Goal: Task Accomplishment & Management: Use online tool/utility

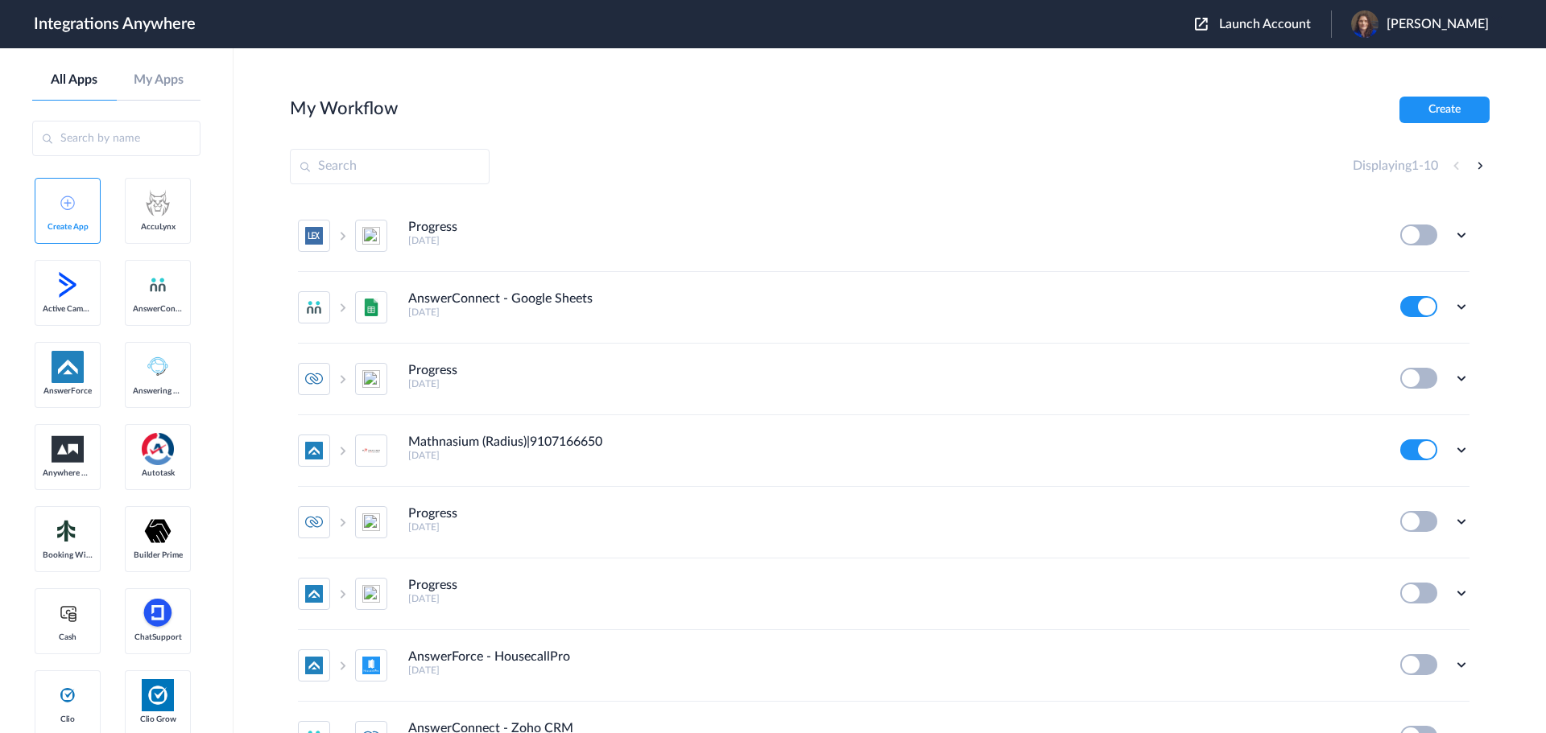
click at [1291, 25] on span "Launch Account" at bounding box center [1265, 24] width 92 height 13
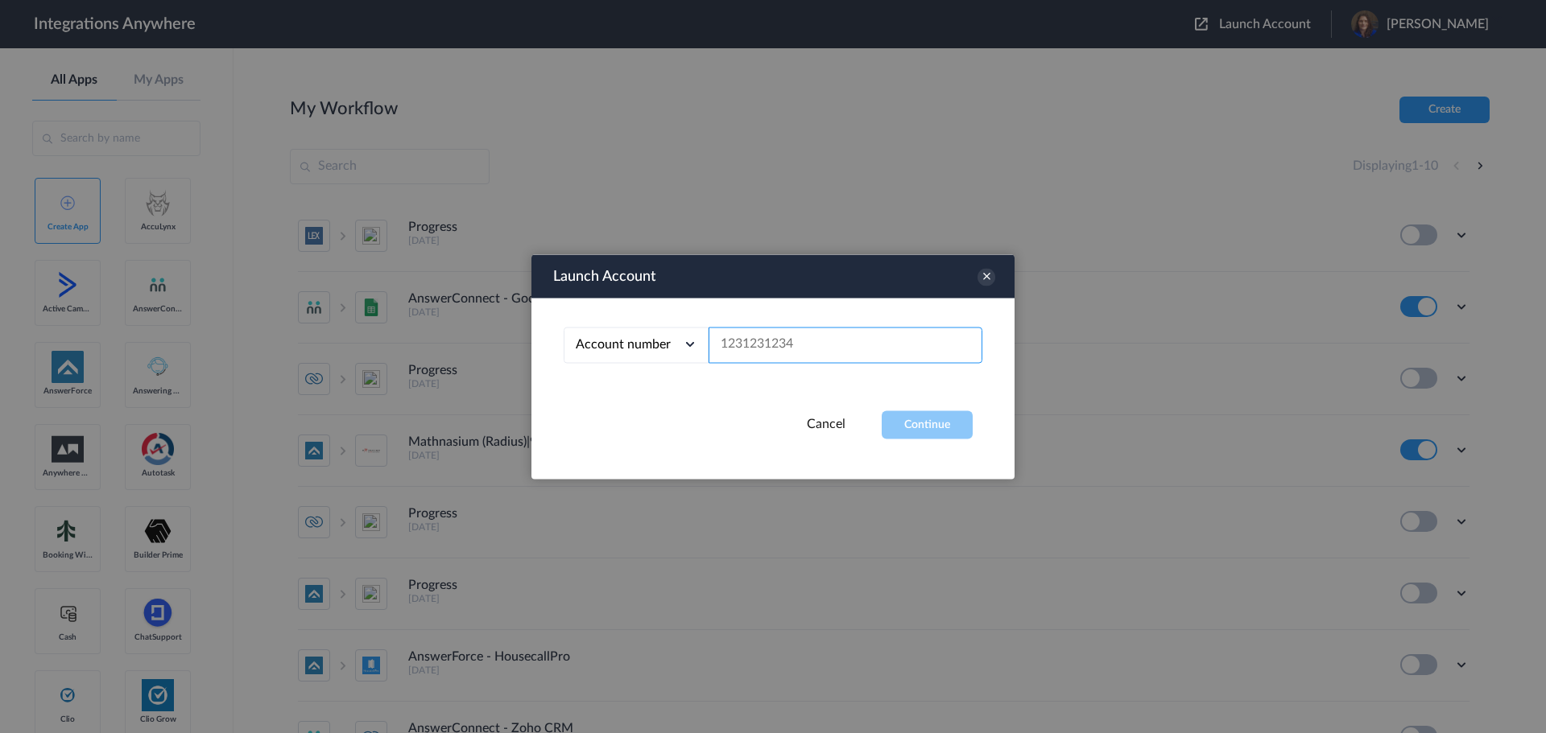
paste input "2525139365"
click at [911, 429] on button "Continue" at bounding box center [927, 425] width 91 height 28
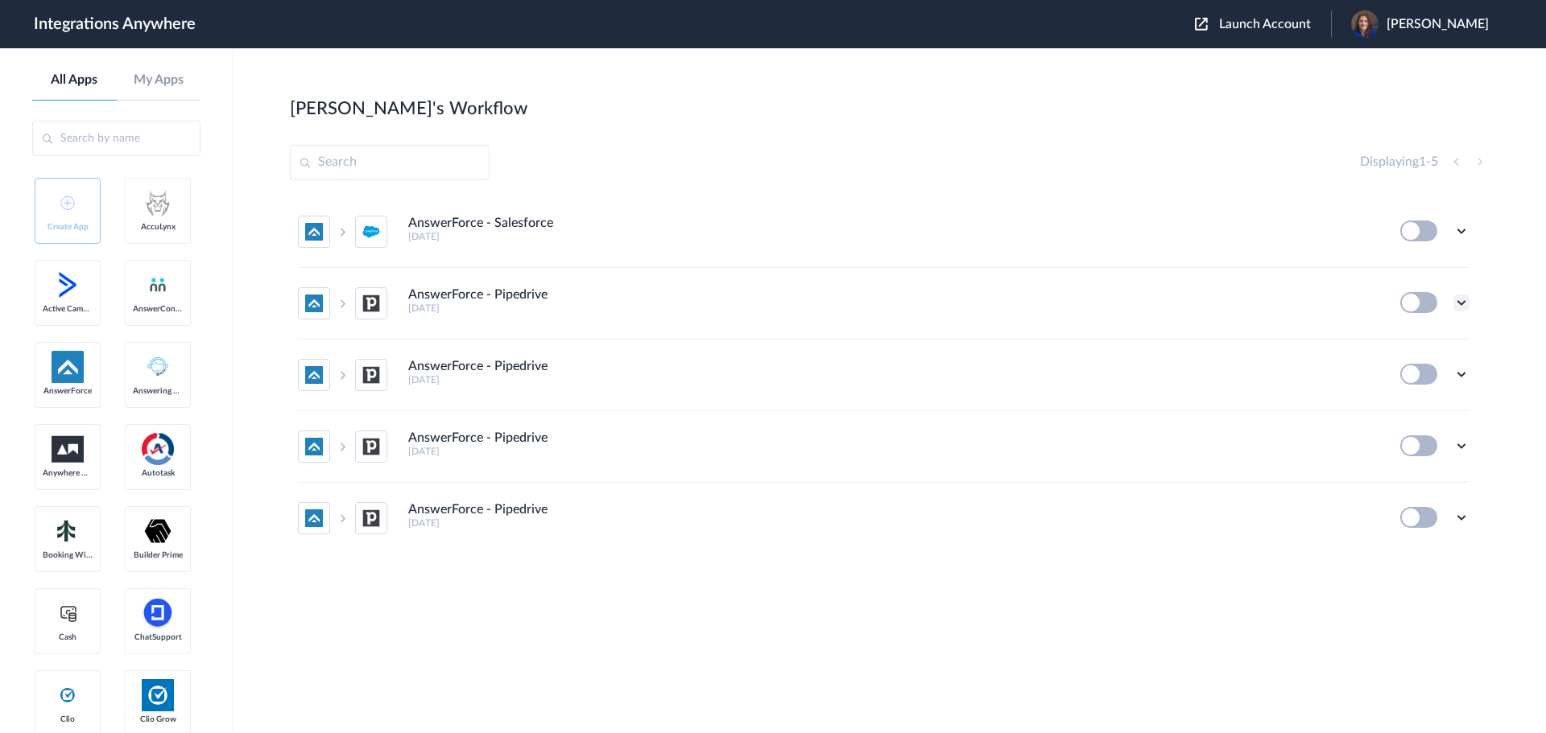
click at [1463, 302] on icon at bounding box center [1461, 303] width 16 height 16
click at [1444, 370] on link "Task history" at bounding box center [1415, 369] width 77 height 11
click at [1469, 378] on icon at bounding box center [1461, 374] width 16 height 16
click at [1444, 435] on li "Task history" at bounding box center [1417, 442] width 105 height 30
click at [1466, 446] on icon at bounding box center [1461, 446] width 16 height 16
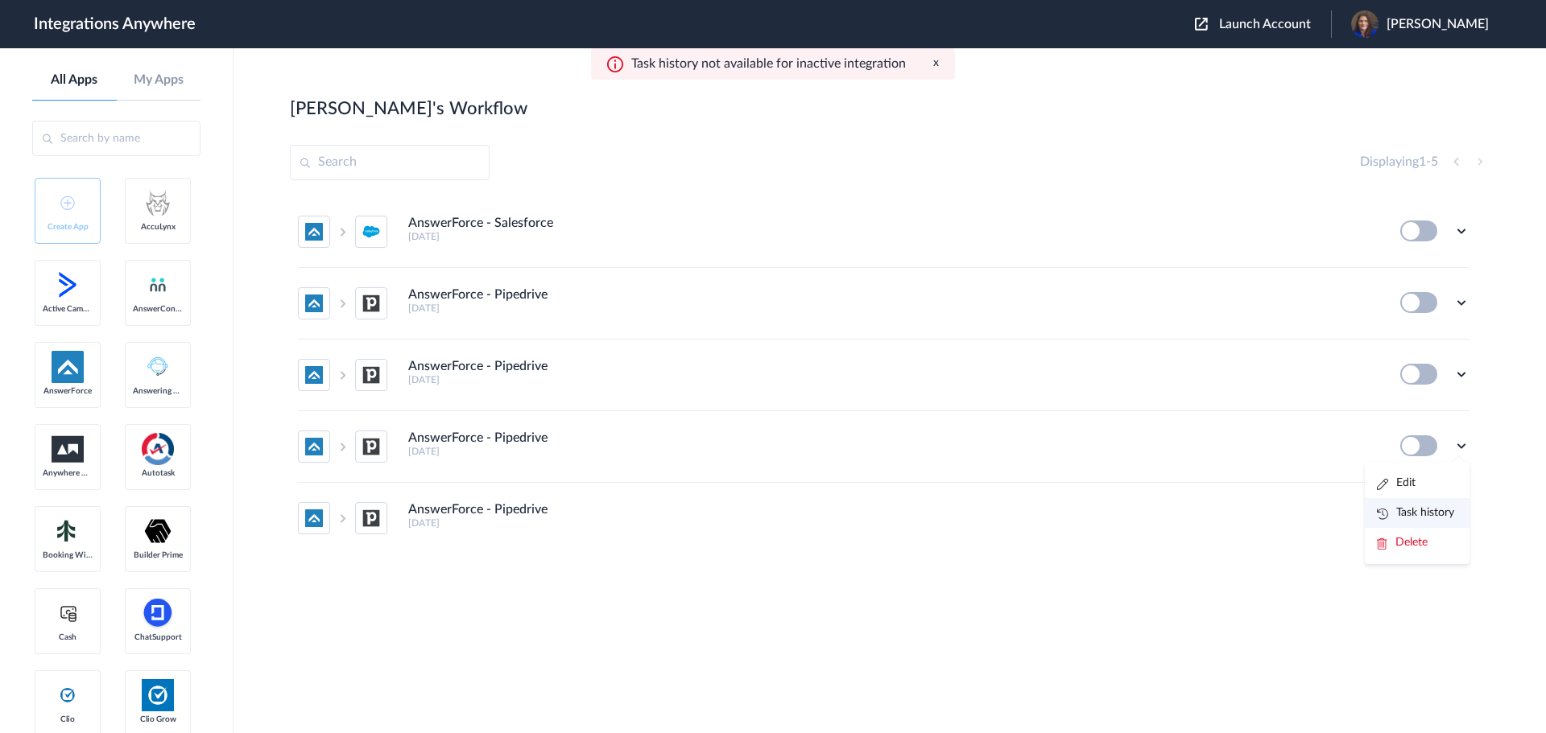
click at [1440, 511] on link "Task history" at bounding box center [1415, 512] width 77 height 11
click at [1463, 522] on icon at bounding box center [1461, 518] width 16 height 16
click at [1429, 308] on button at bounding box center [1418, 302] width 37 height 21
click at [1428, 377] on button at bounding box center [1418, 374] width 37 height 21
click at [1434, 450] on button at bounding box center [1418, 446] width 37 height 21
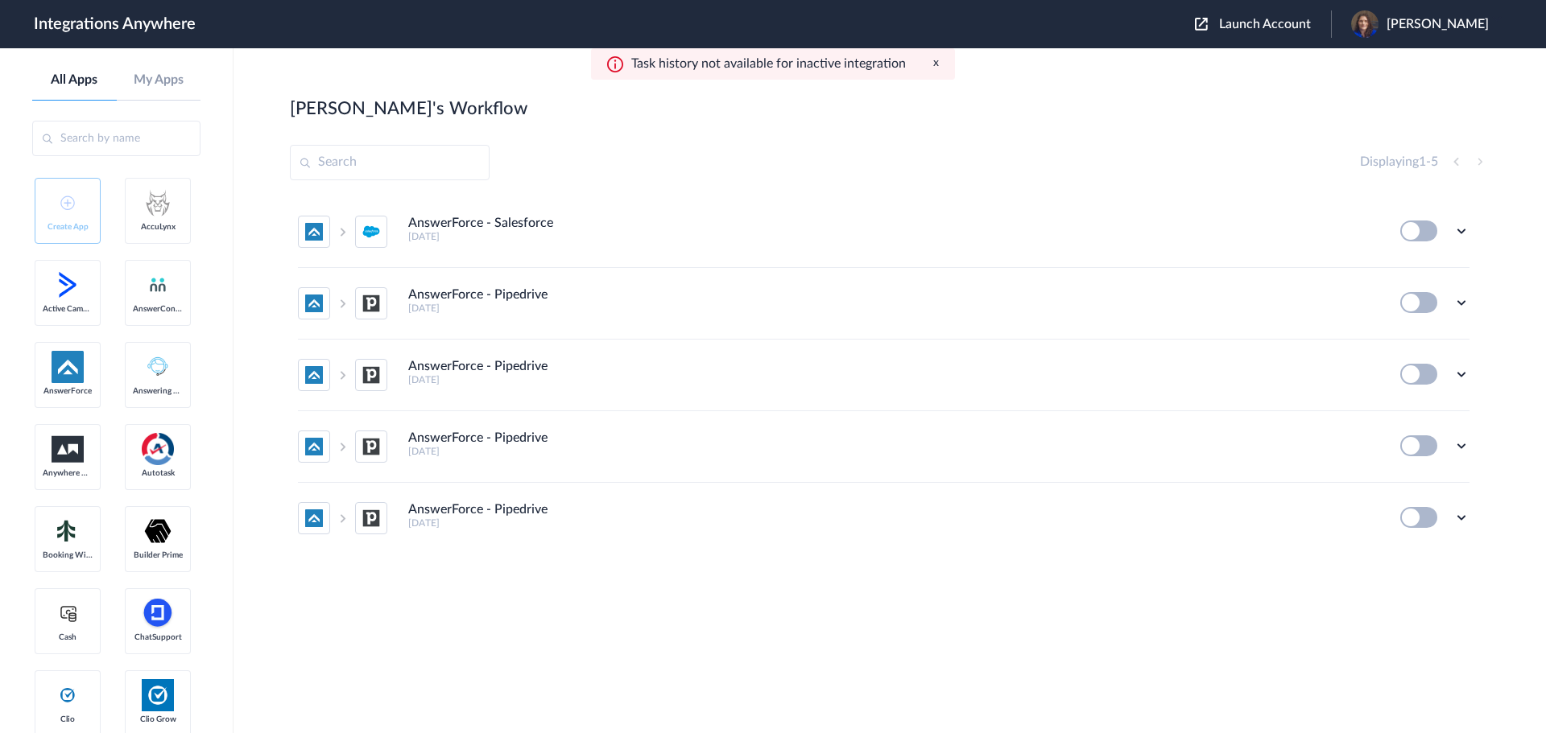
click at [1430, 515] on button at bounding box center [1418, 517] width 37 height 21
click at [1459, 299] on icon at bounding box center [1461, 303] width 16 height 16
click at [1422, 344] on li "Edit" at bounding box center [1417, 340] width 105 height 30
click at [1281, 25] on span "Launch Account" at bounding box center [1265, 24] width 92 height 13
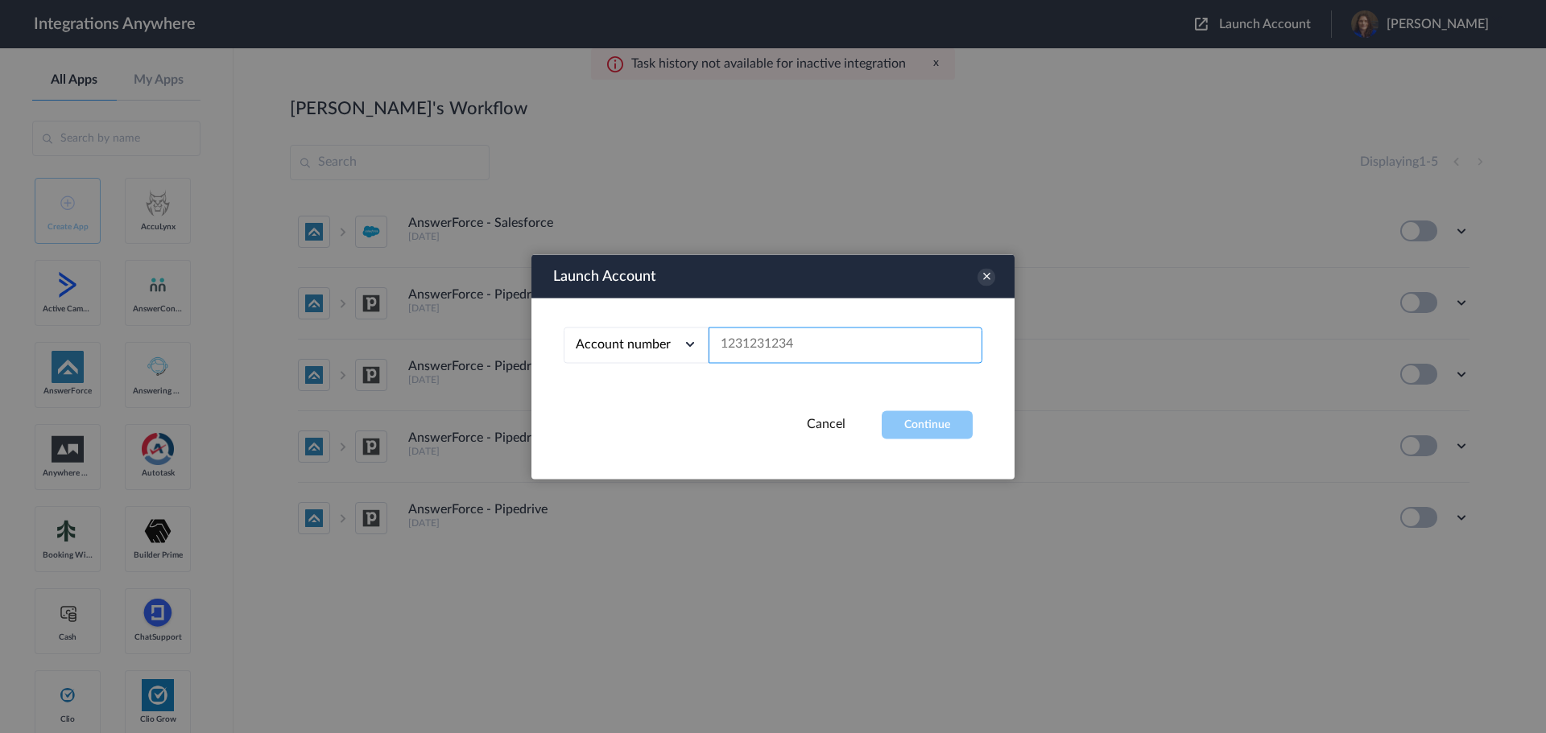
paste input "2525139365"
type input "2525139365"
click at [914, 420] on button "Continue" at bounding box center [927, 425] width 91 height 28
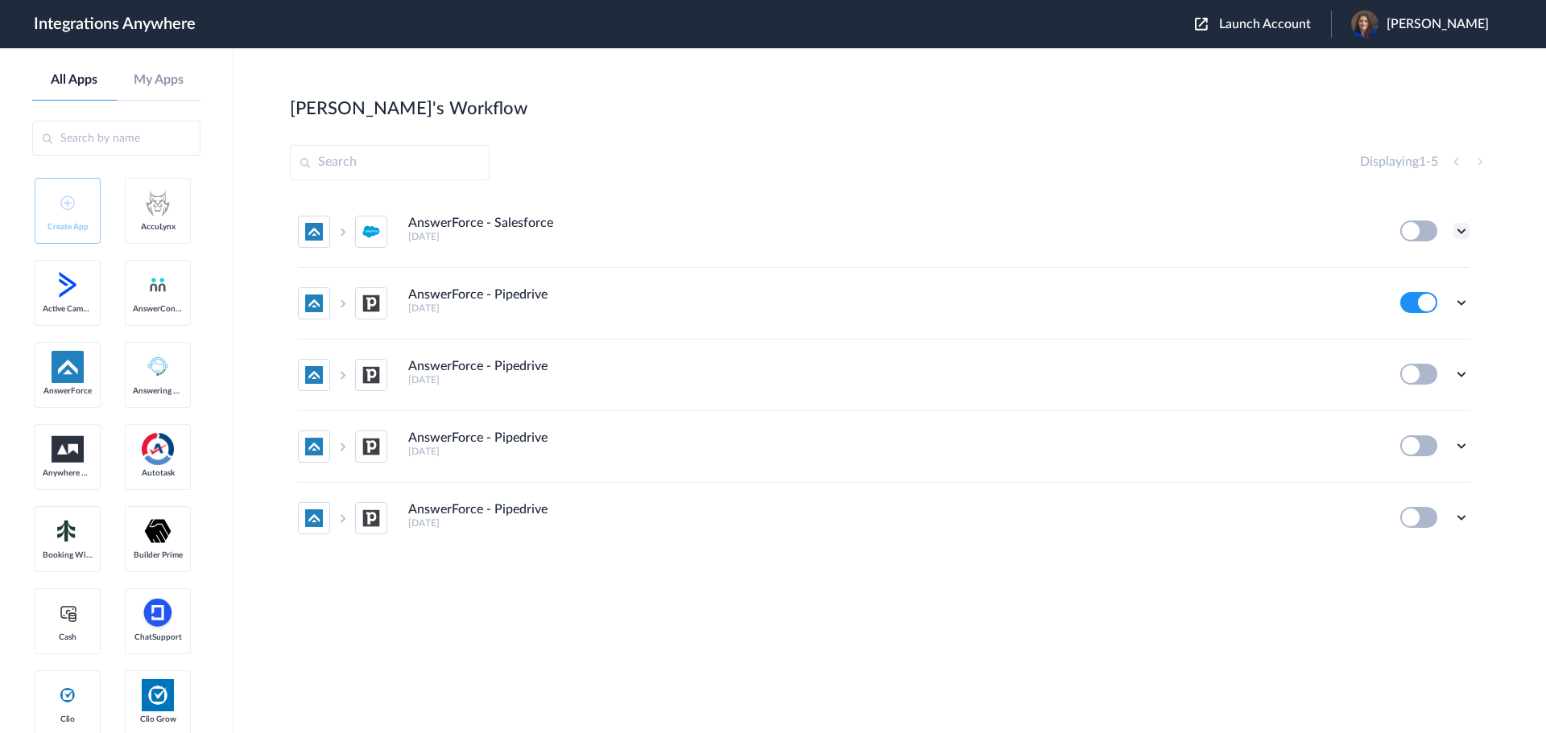
click at [1465, 228] on icon at bounding box center [1461, 231] width 16 height 16
click at [1410, 330] on span "Delete" at bounding box center [1411, 327] width 32 height 11
click at [1410, 330] on span "Are you sure?" at bounding box center [1405, 334] width 57 height 25
click at [1461, 309] on icon at bounding box center [1461, 303] width 16 height 16
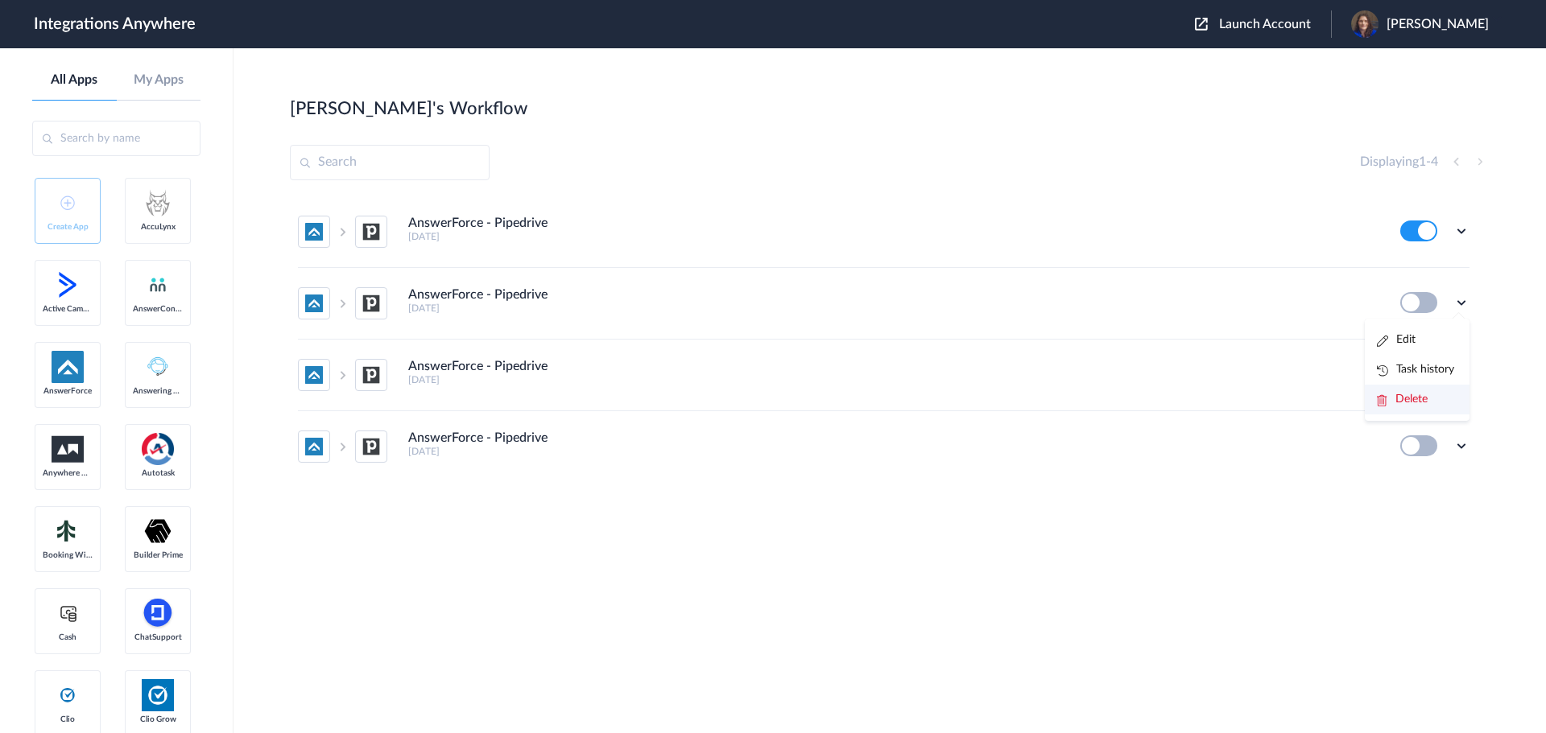
click at [1432, 404] on li "Delete" at bounding box center [1417, 400] width 105 height 30
click at [1424, 397] on span "Are you sure?" at bounding box center [1405, 406] width 57 height 25
click at [1465, 307] on icon at bounding box center [1461, 303] width 16 height 16
click at [1404, 399] on span "Delete" at bounding box center [1411, 399] width 32 height 11
click at [1404, 399] on span "Are you sure?" at bounding box center [1405, 406] width 57 height 25
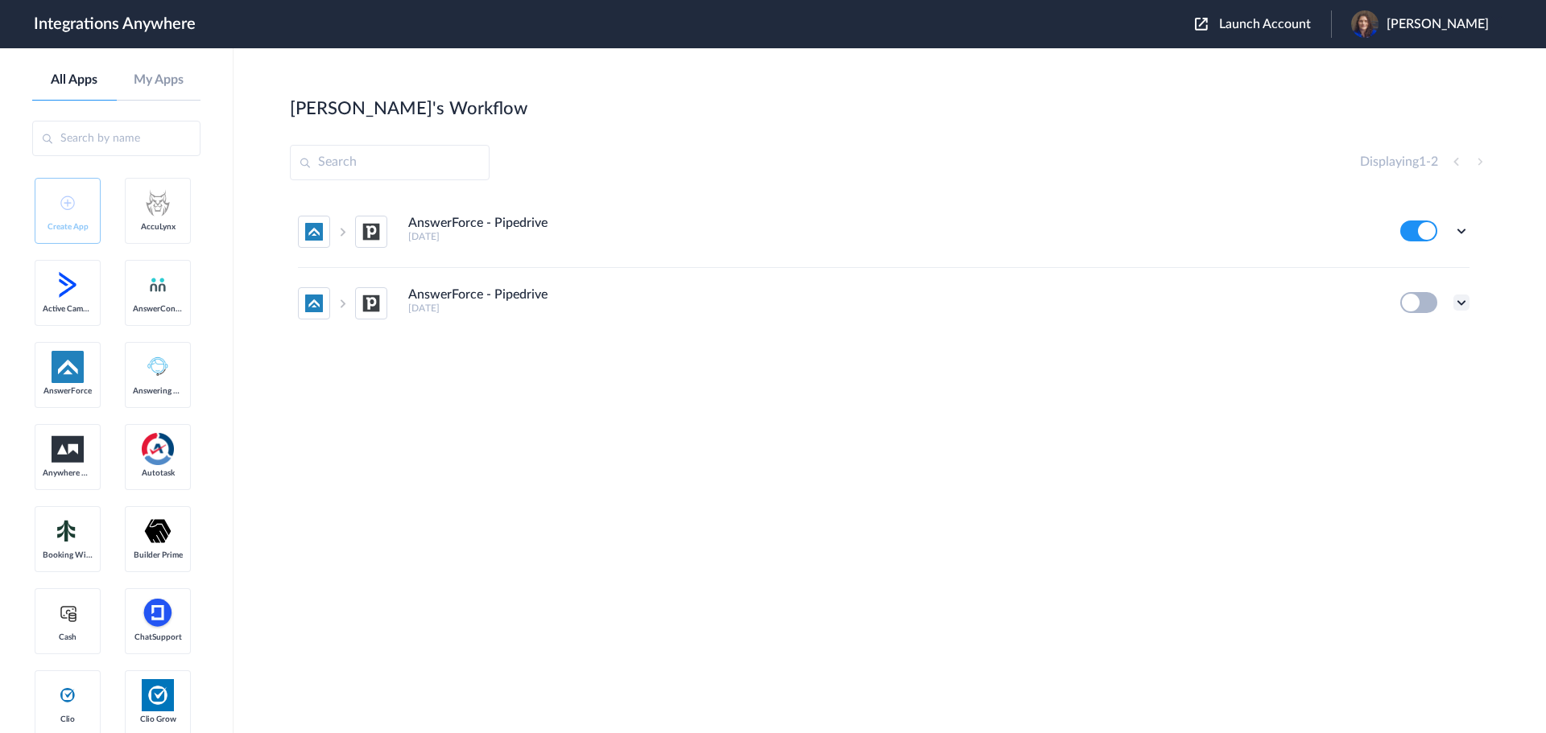
click at [1467, 305] on icon at bounding box center [1461, 303] width 16 height 16
click at [1412, 403] on span "Delete" at bounding box center [1411, 399] width 32 height 11
click at [1412, 403] on span "Are you sure?" at bounding box center [1405, 406] width 57 height 25
click at [1457, 234] on icon at bounding box center [1461, 231] width 16 height 16
click at [1439, 257] on li "Edit" at bounding box center [1417, 269] width 105 height 30
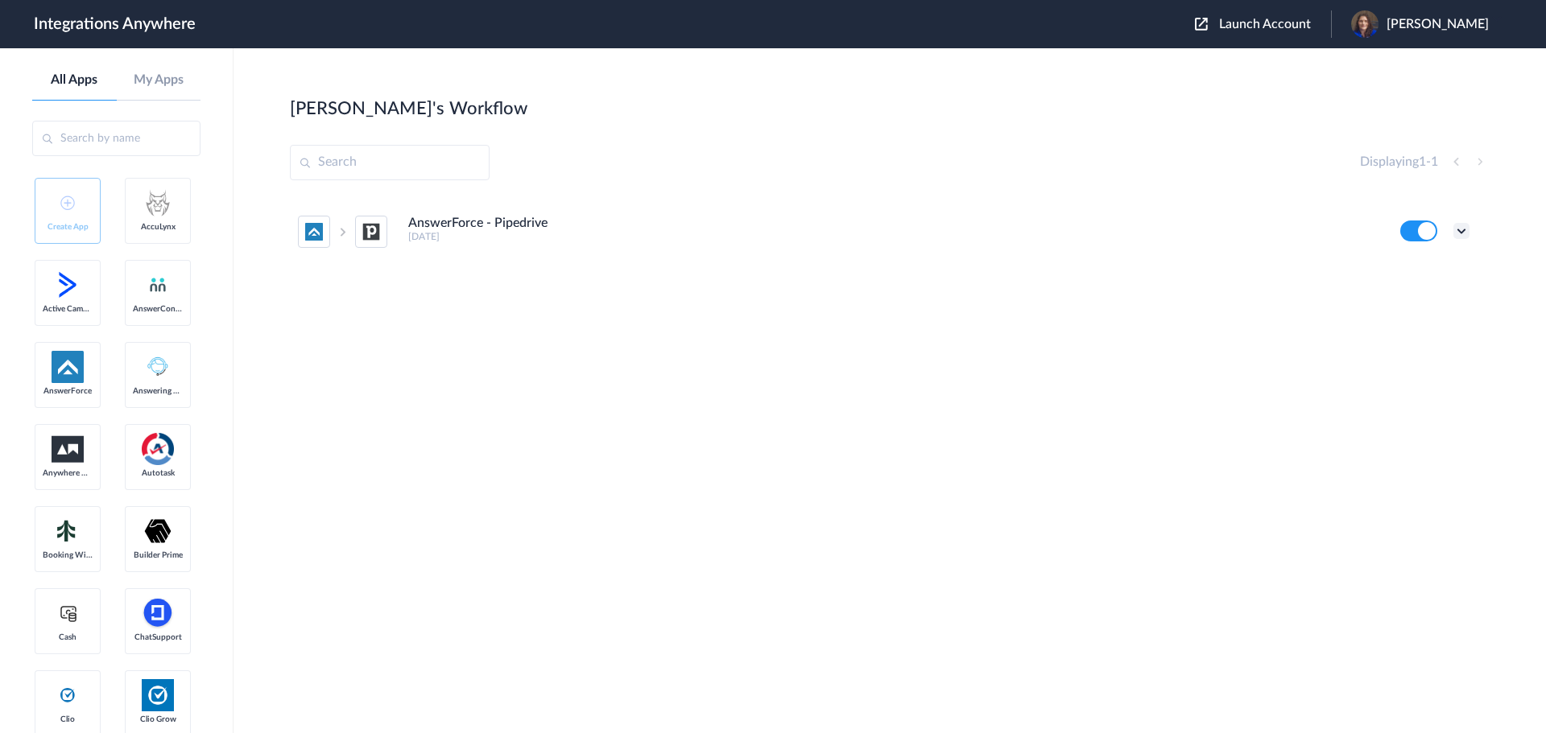
click at [1459, 230] on icon at bounding box center [1461, 231] width 16 height 16
click at [1424, 304] on li "Task history" at bounding box center [1417, 298] width 105 height 30
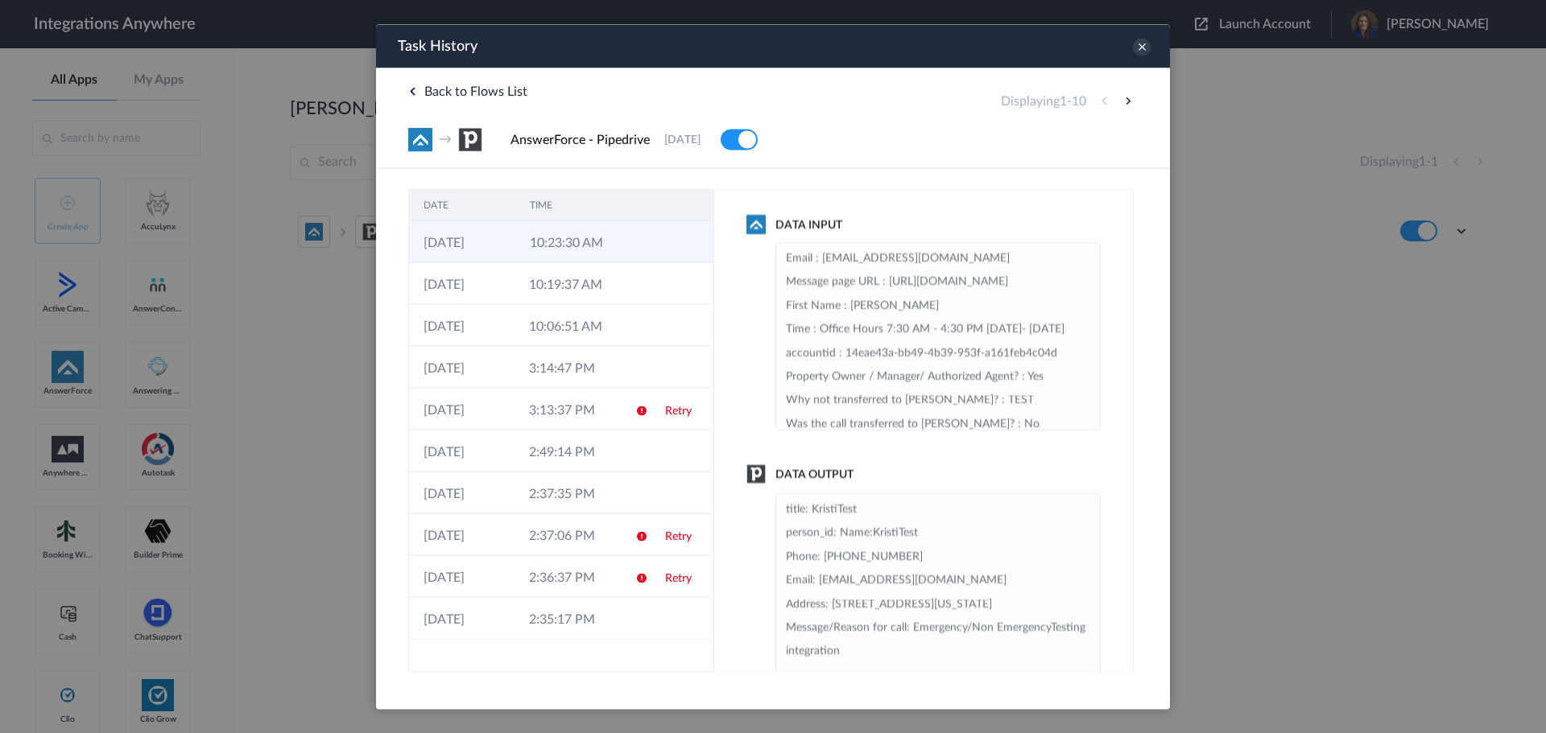
click at [586, 253] on td "10:23:30 AM" at bounding box center [568, 242] width 106 height 42
click at [1145, 46] on icon at bounding box center [1142, 47] width 18 height 18
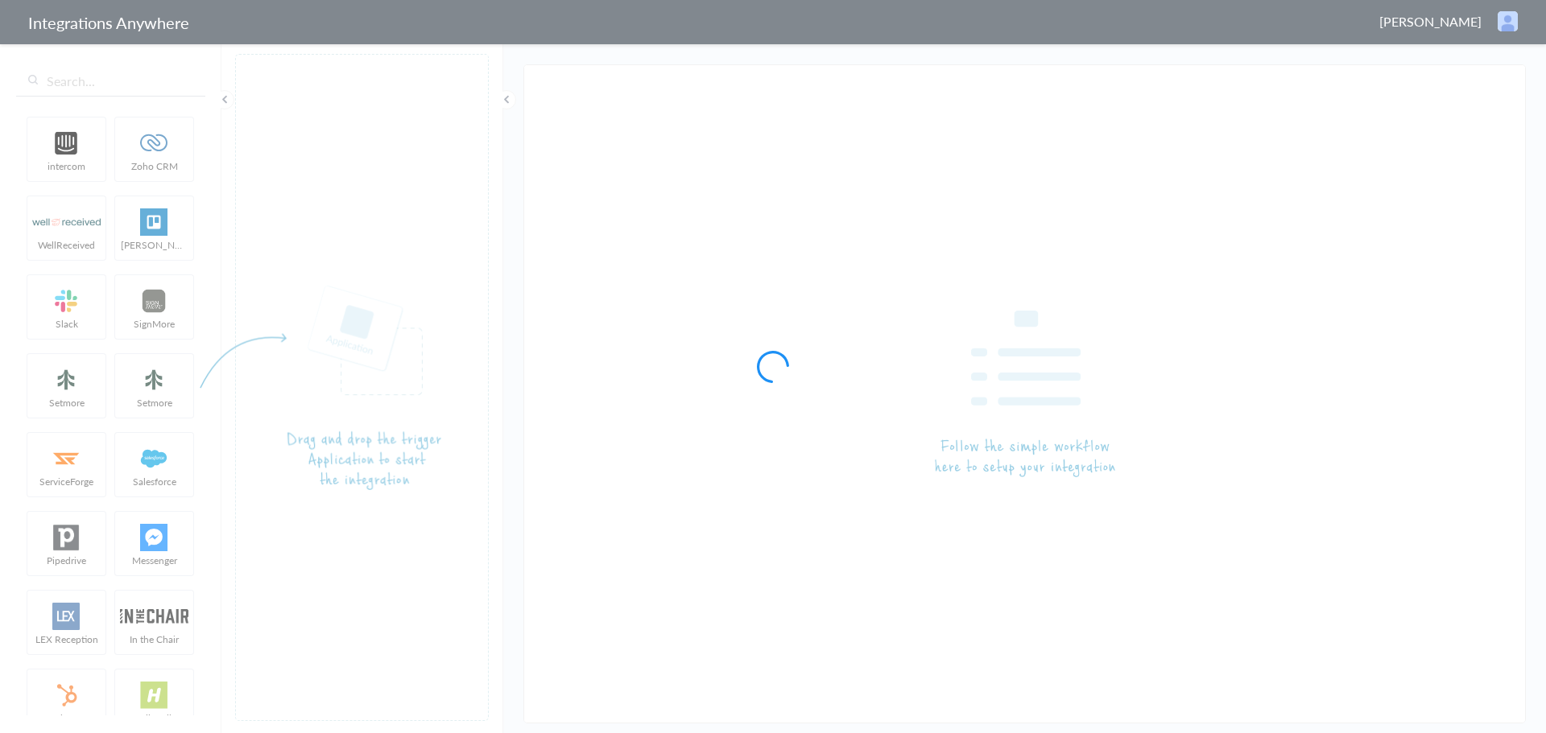
type input "AnswerForce - Pipedrive"
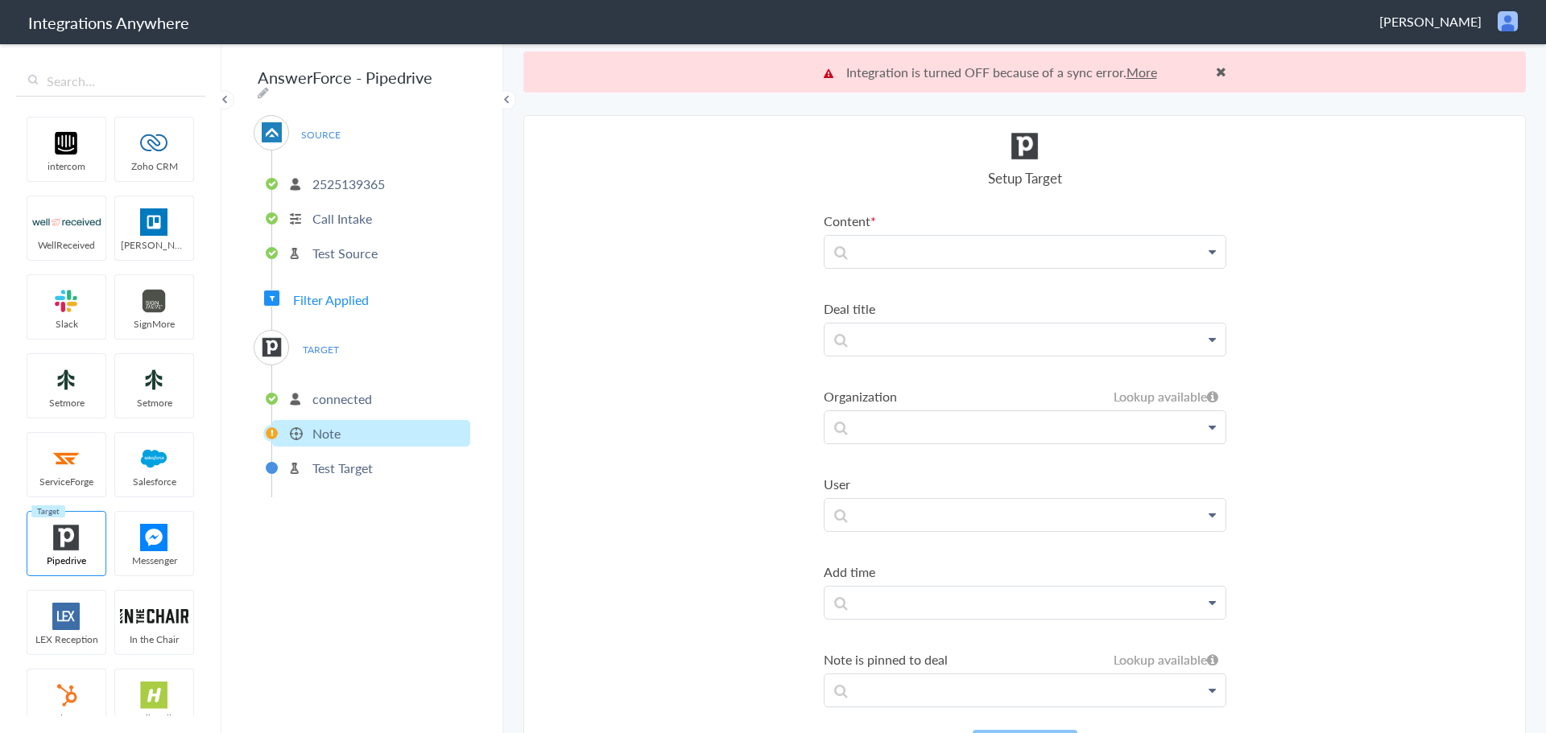
click at [379, 183] on p "2525139365" at bounding box center [348, 184] width 72 height 19
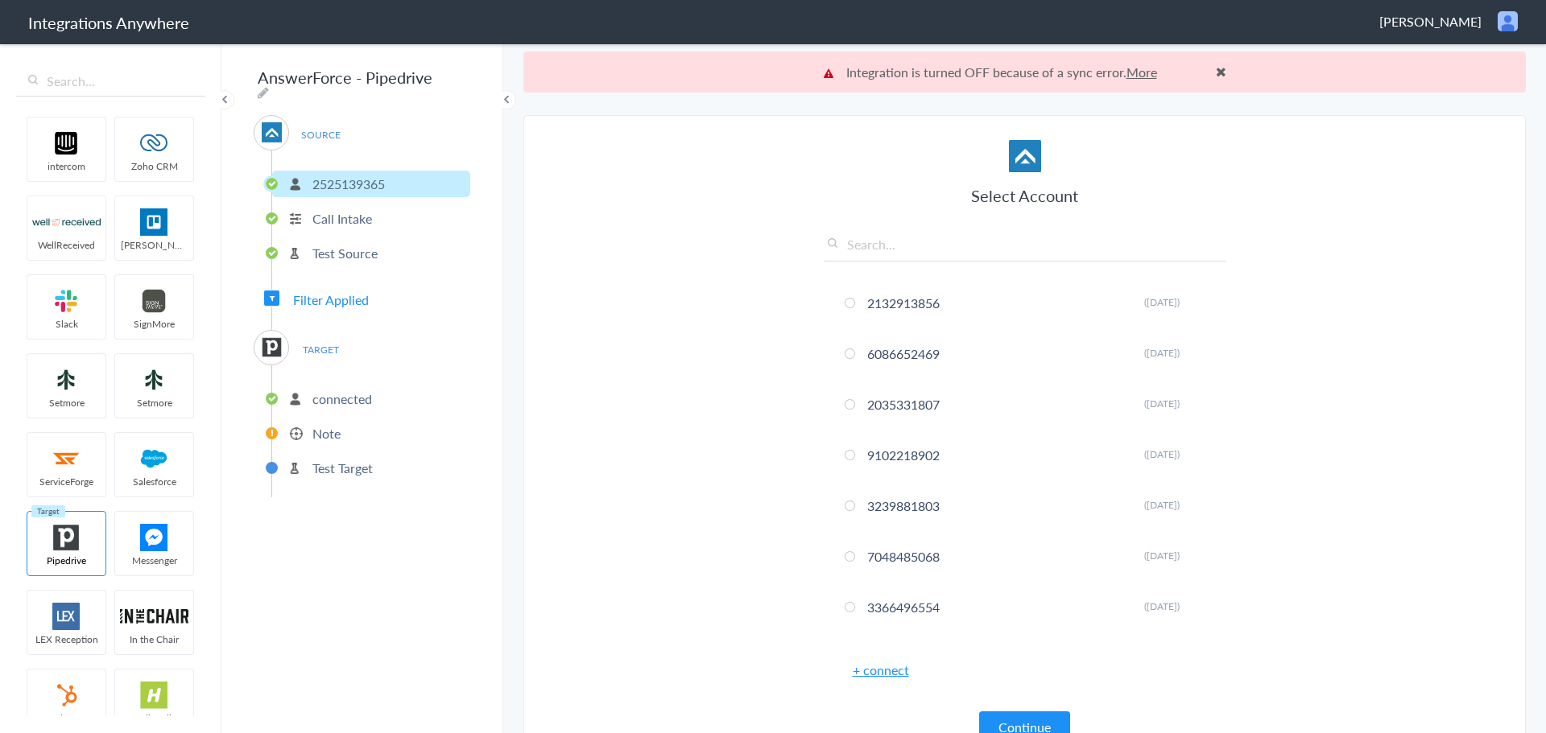
click at [373, 213] on li "Call Intake" at bounding box center [371, 218] width 198 height 27
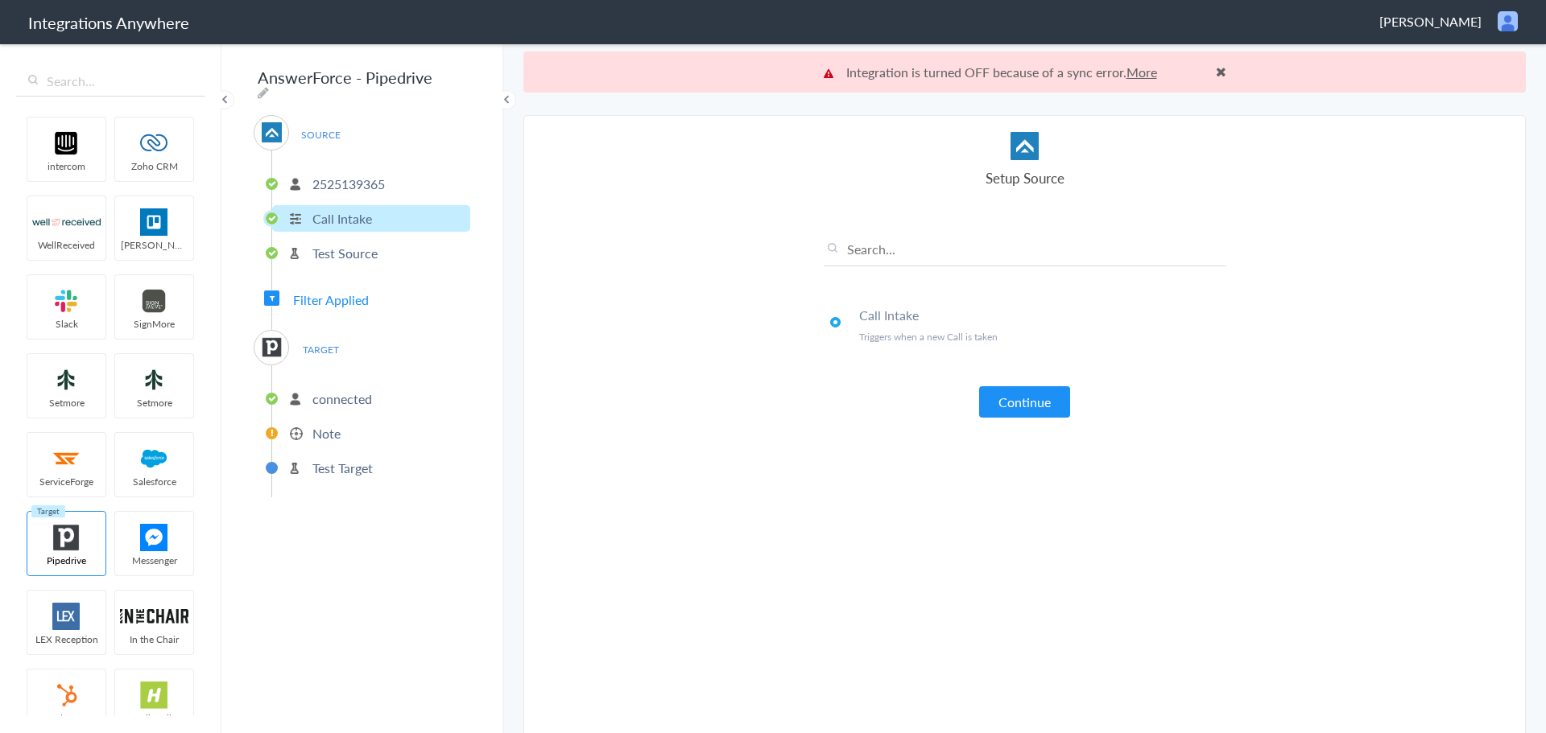
click at [362, 247] on p "Test Source" at bounding box center [344, 253] width 65 height 19
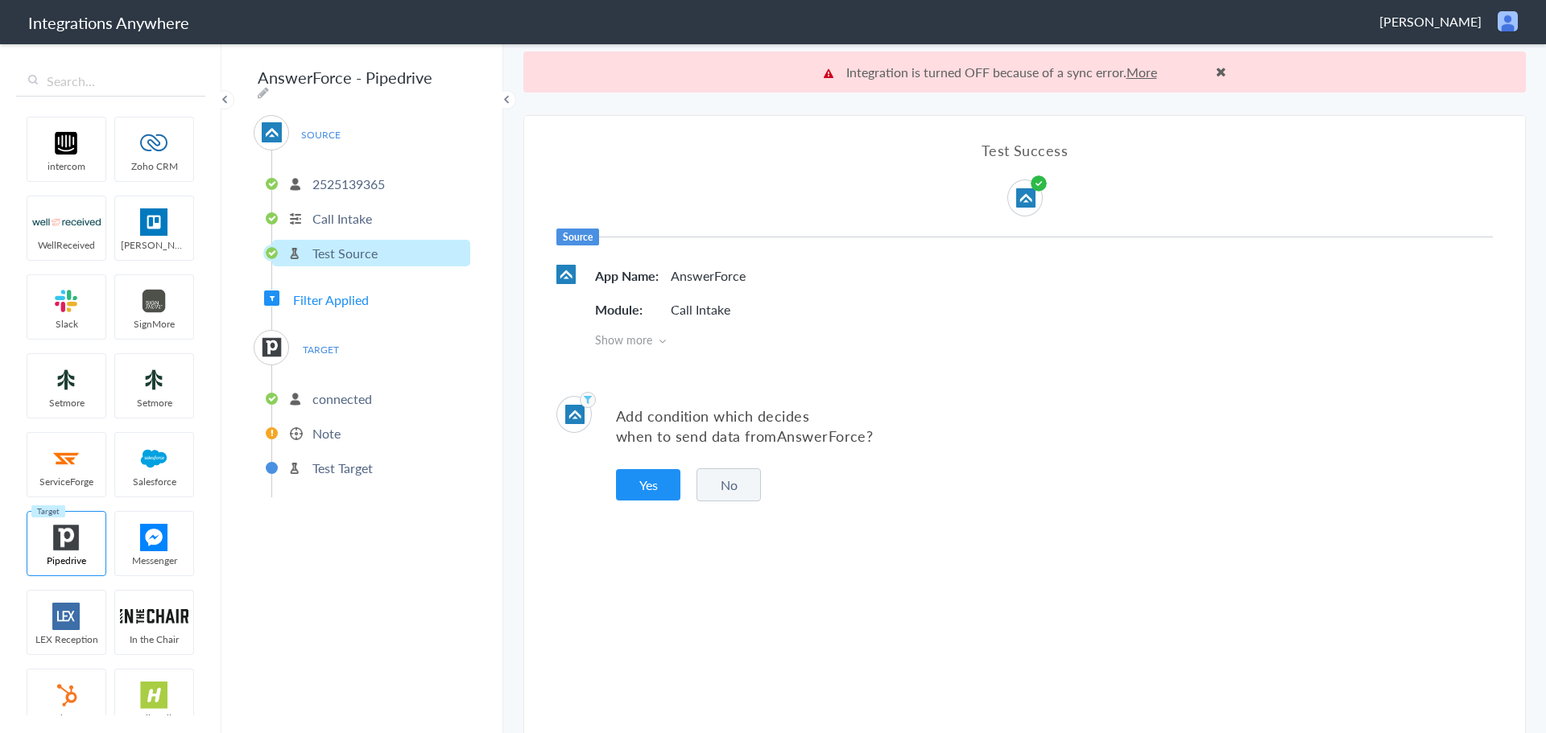
click at [358, 291] on span "Filter Applied" at bounding box center [331, 300] width 76 height 19
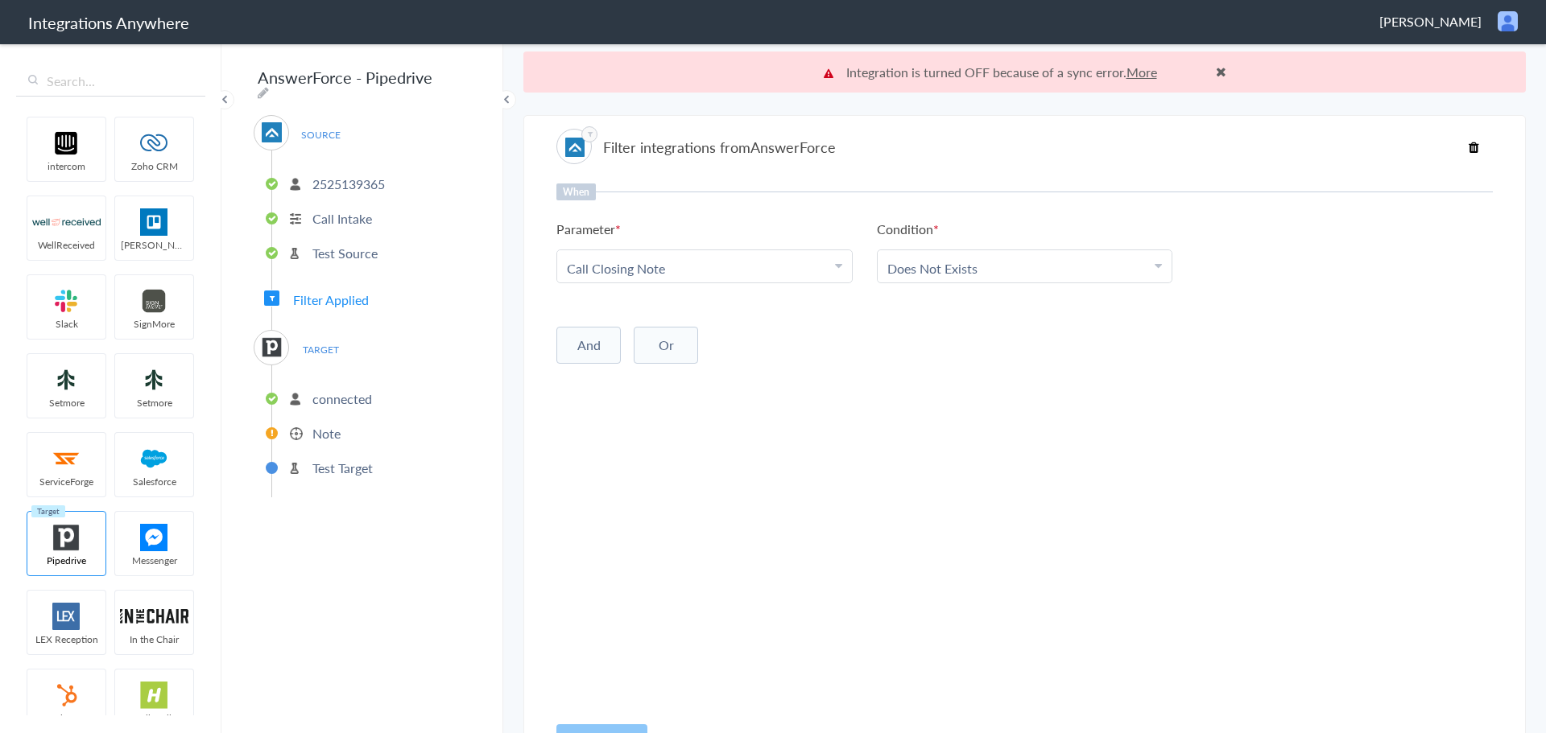
click at [342, 391] on p "connected" at bounding box center [342, 399] width 60 height 19
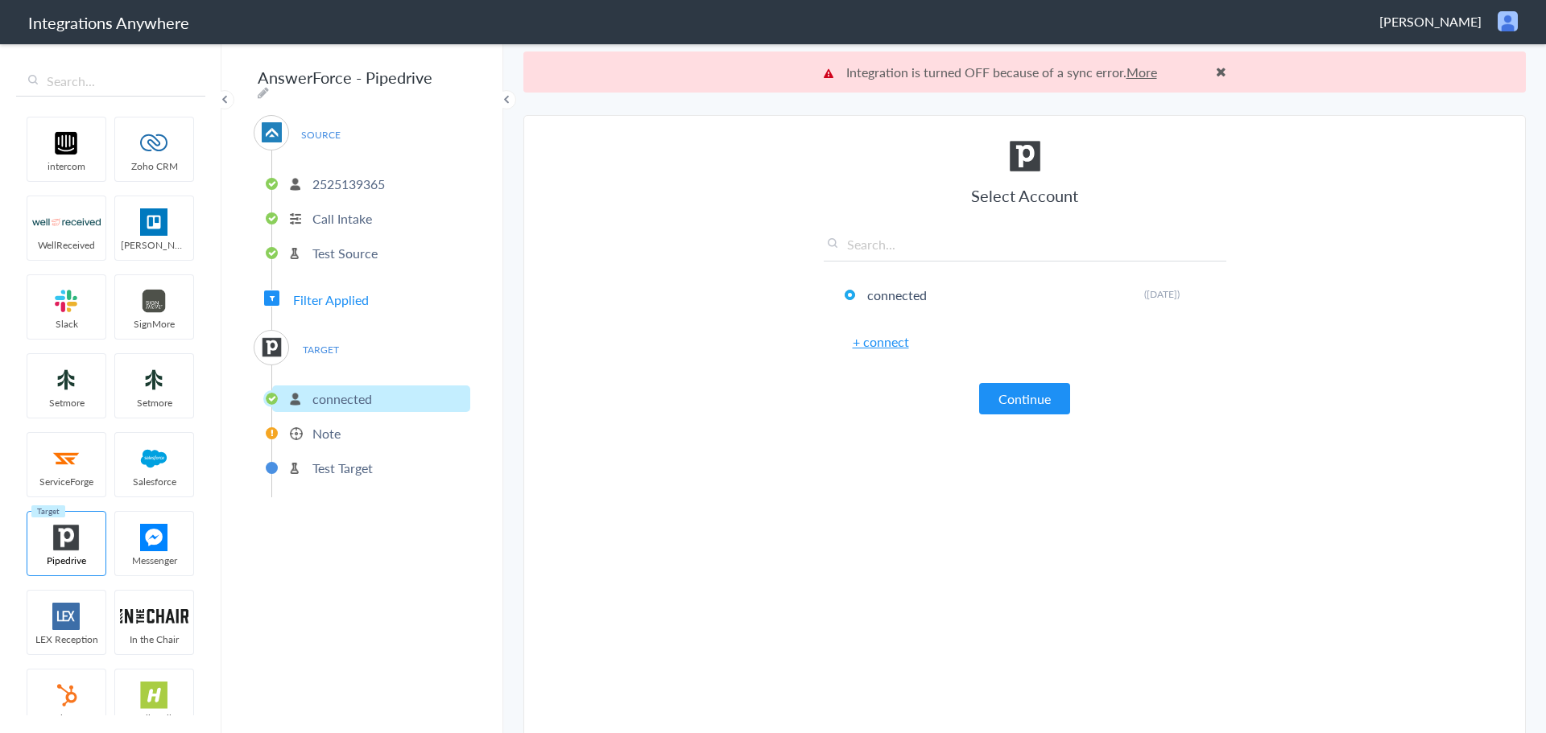
click at [310, 429] on li "Note" at bounding box center [371, 433] width 198 height 27
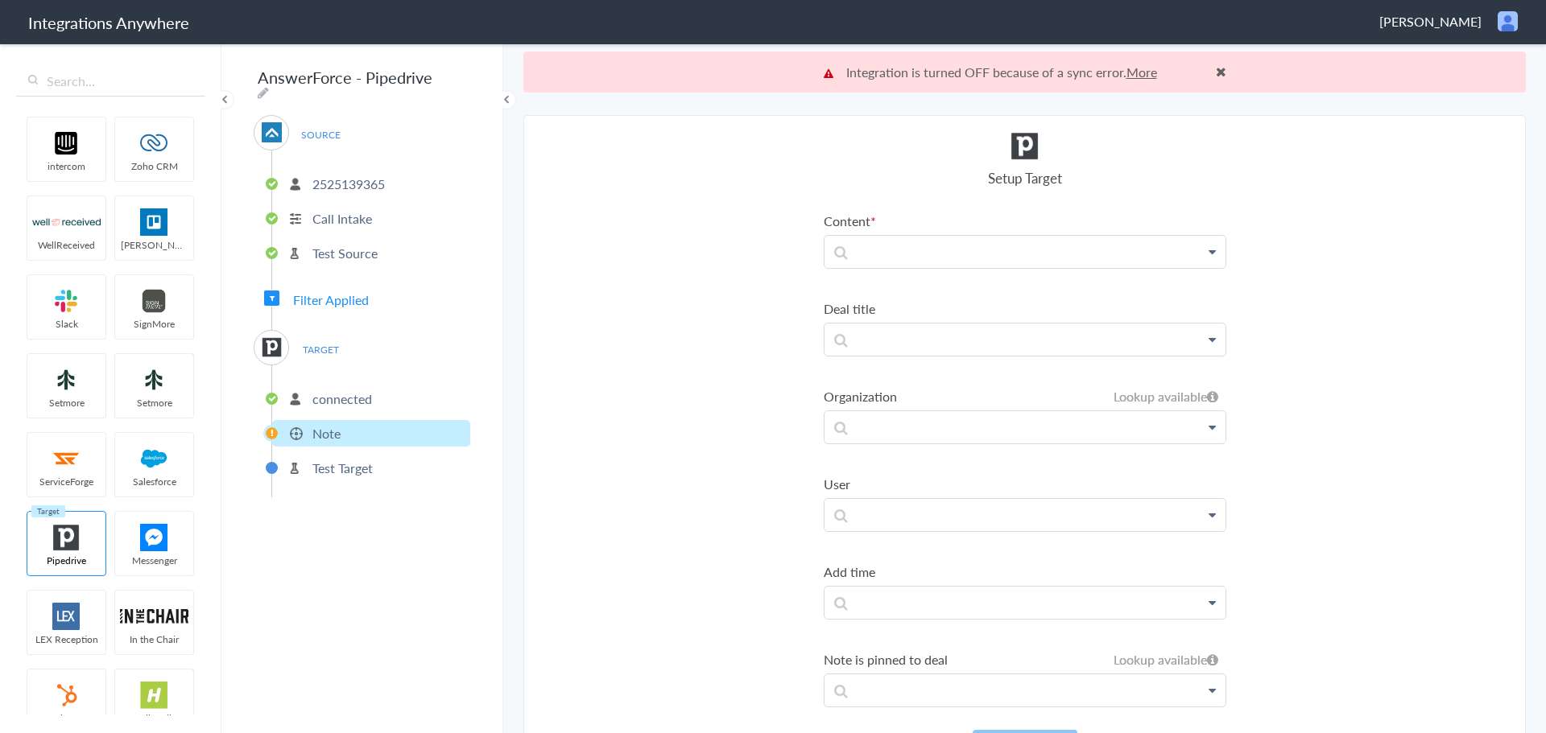
click at [353, 391] on p "connected" at bounding box center [342, 399] width 60 height 19
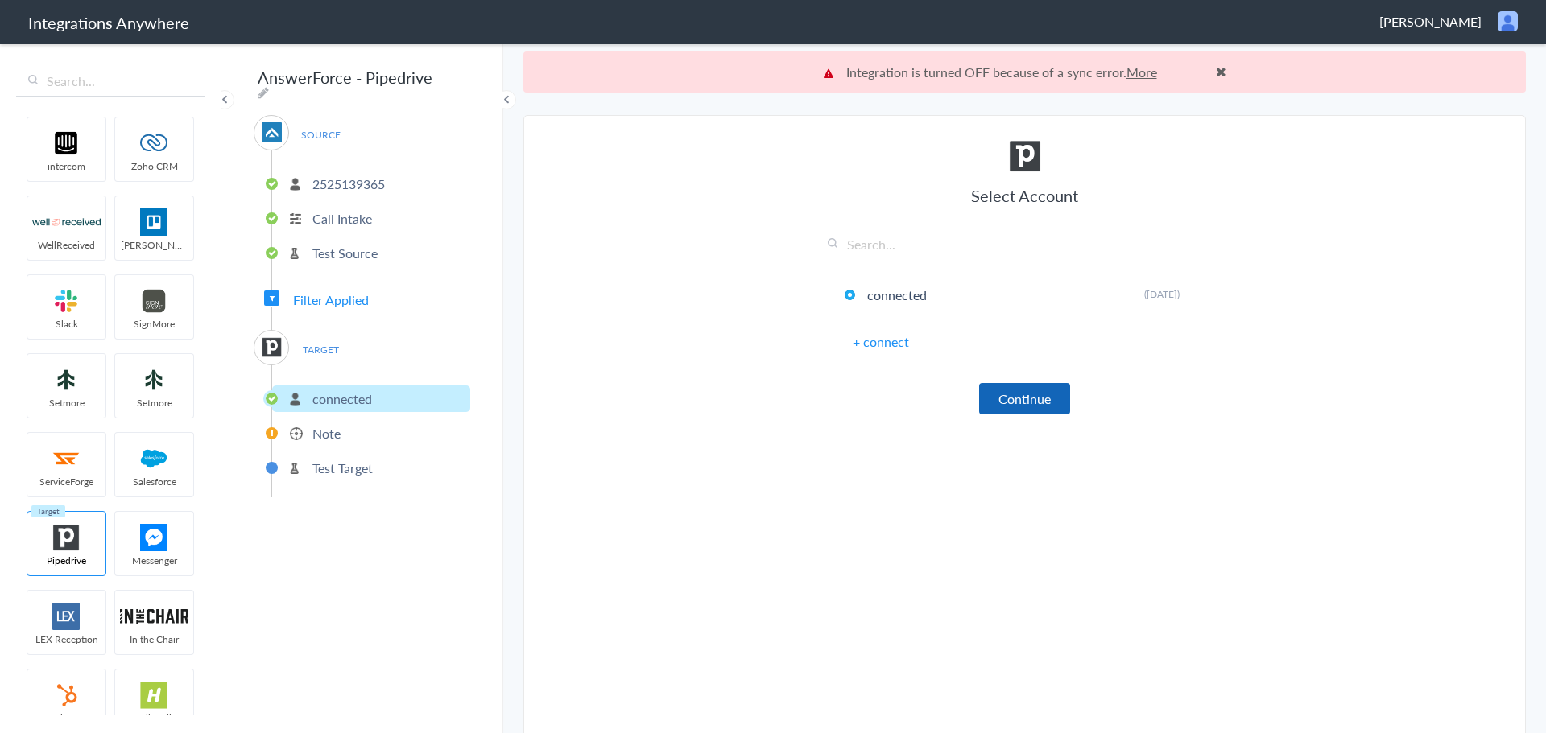
click at [1006, 399] on button "Continue" at bounding box center [1024, 398] width 91 height 31
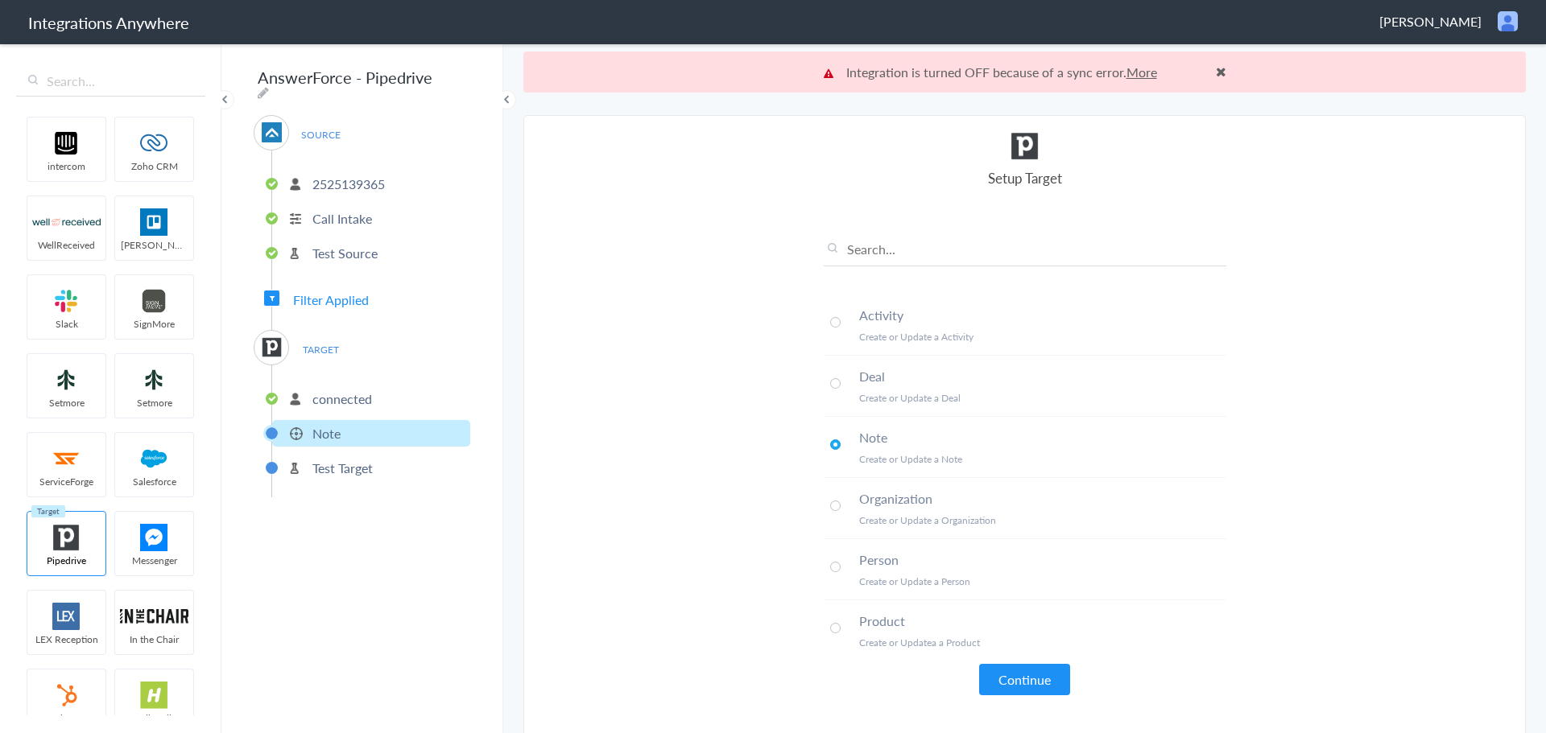
click at [830, 382] on span at bounding box center [835, 383] width 10 height 10
click at [1018, 663] on div "Activity Create or Update a Activity Deal Create or Update a Deal Note Create o…" at bounding box center [1025, 454] width 403 height 484
click at [1012, 674] on button "Continue" at bounding box center [1024, 679] width 91 height 31
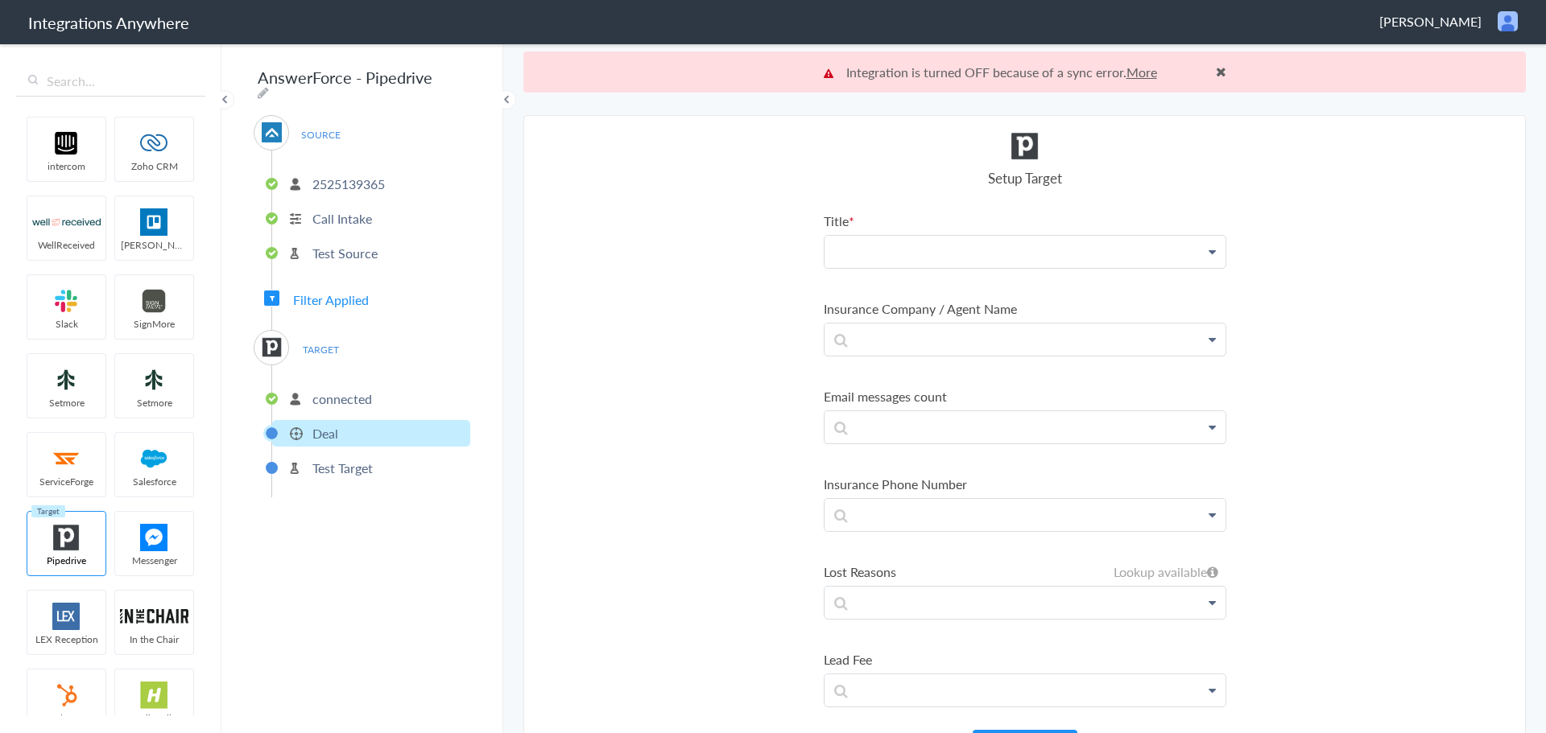
click at [964, 250] on p at bounding box center [1024, 252] width 401 height 32
click at [911, 302] on link "First Name" at bounding box center [1024, 298] width 401 height 35
click at [985, 250] on p "First Name" at bounding box center [1024, 256] width 401 height 40
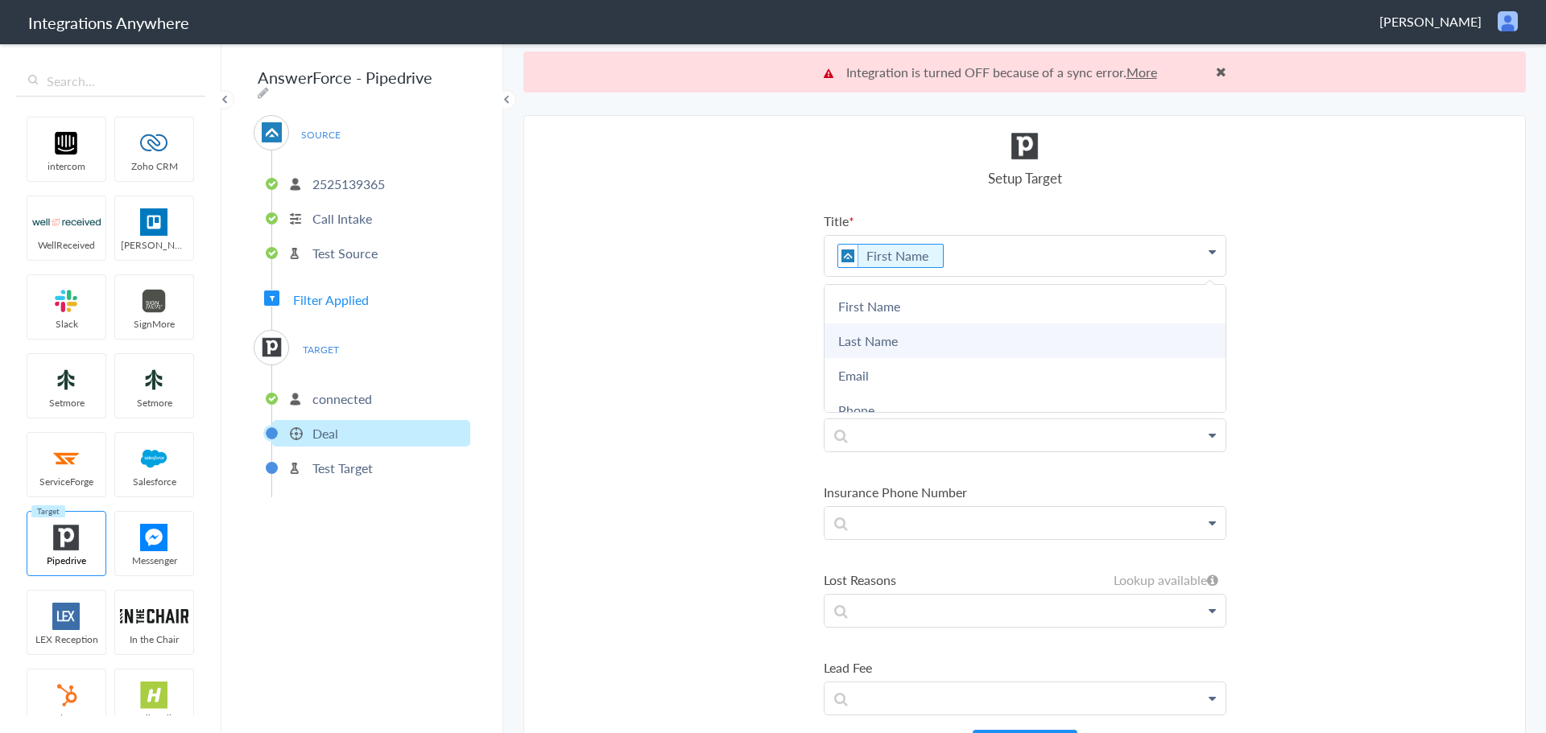
click at [882, 345] on link "Last Name" at bounding box center [1024, 341] width 401 height 35
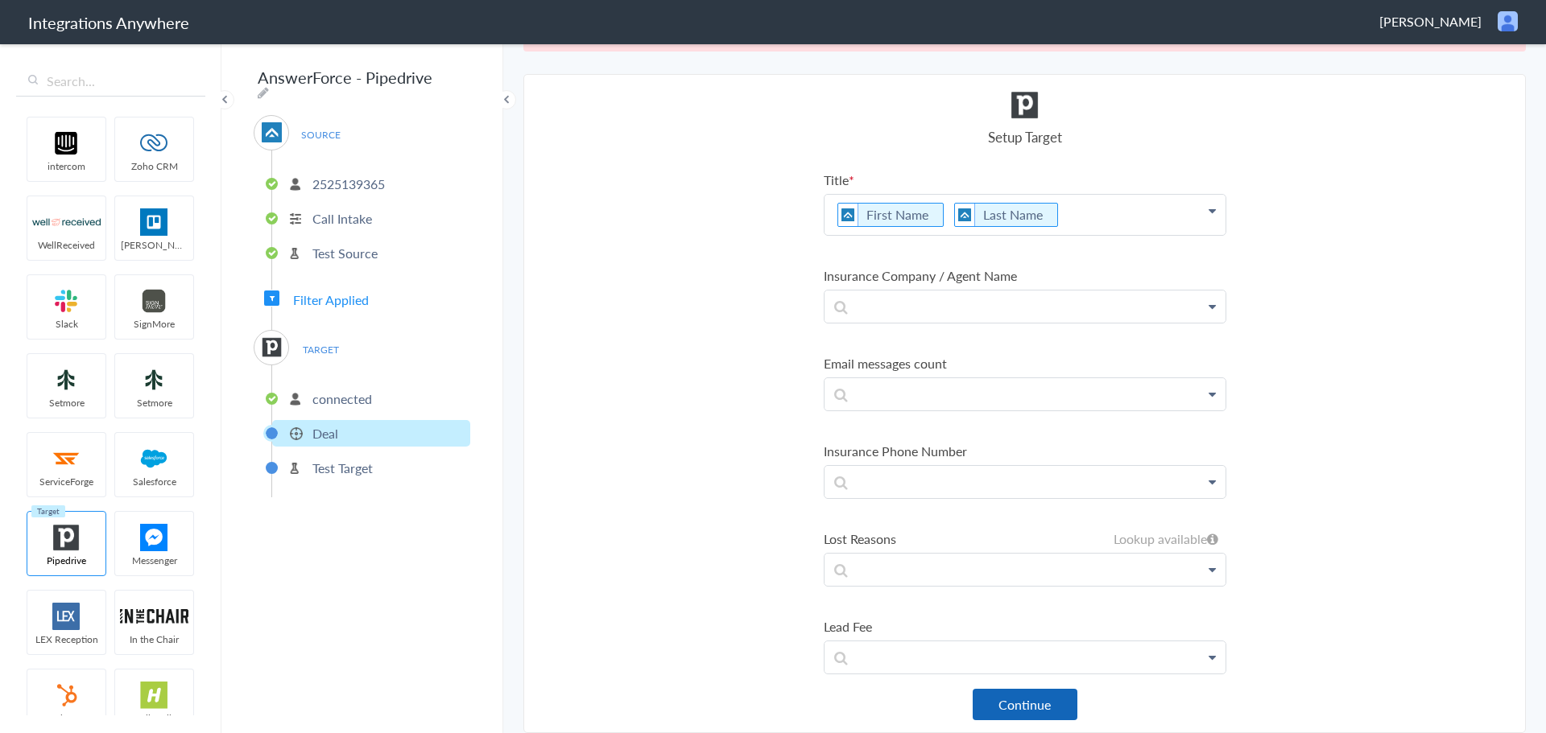
click at [1055, 707] on button "Continue" at bounding box center [1025, 704] width 105 height 31
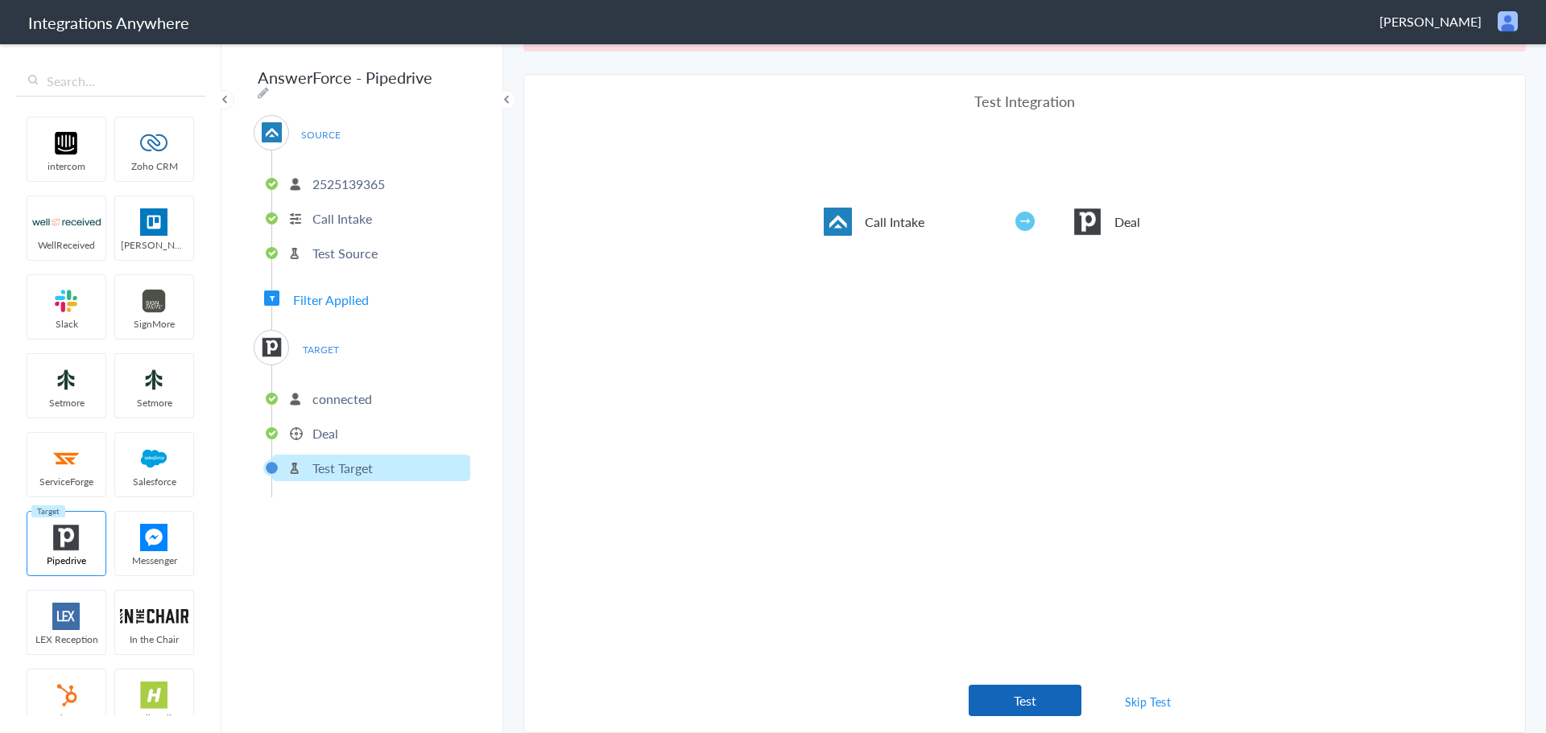
click at [1046, 706] on button "Test" at bounding box center [1025, 700] width 113 height 31
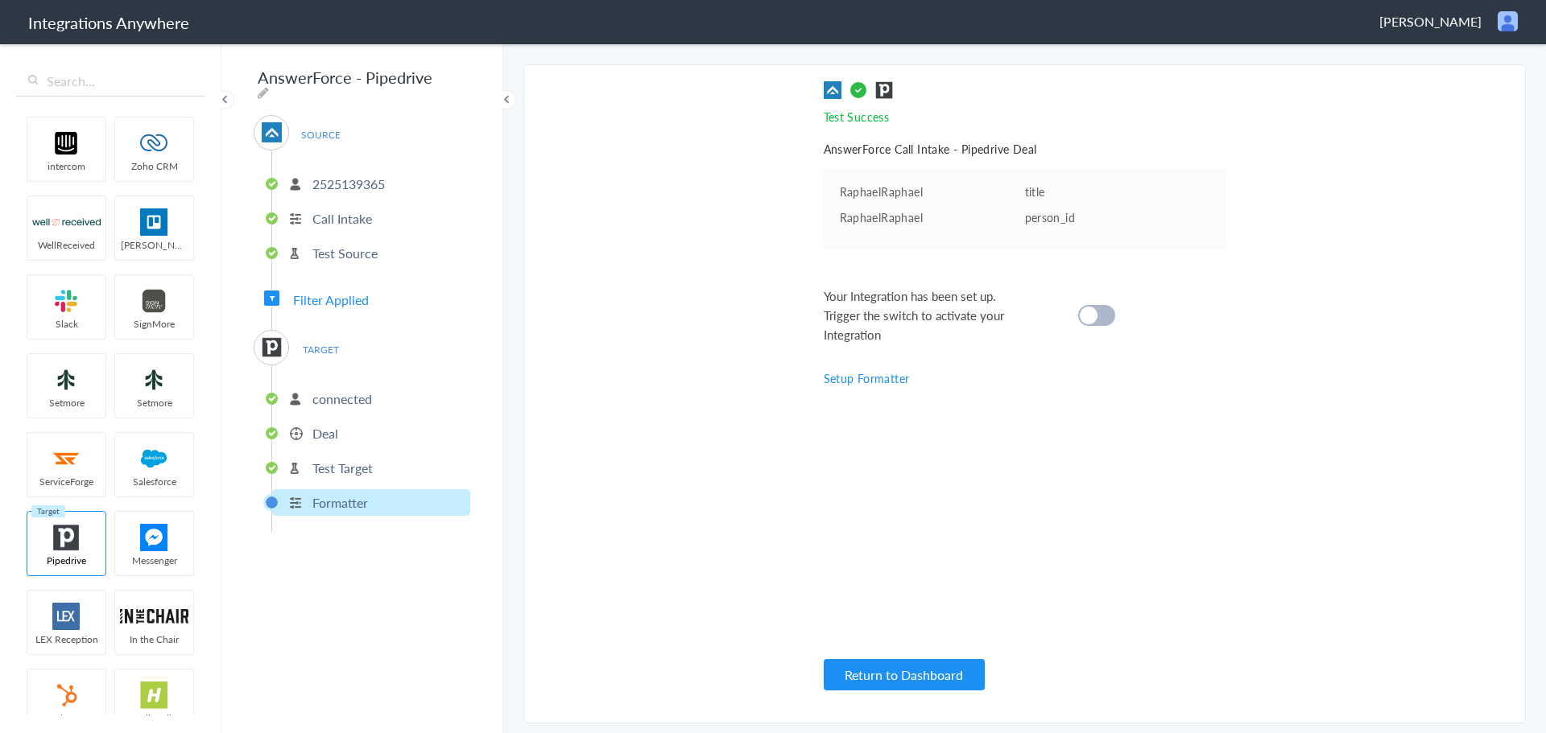
click at [354, 399] on p "connected" at bounding box center [342, 399] width 60 height 19
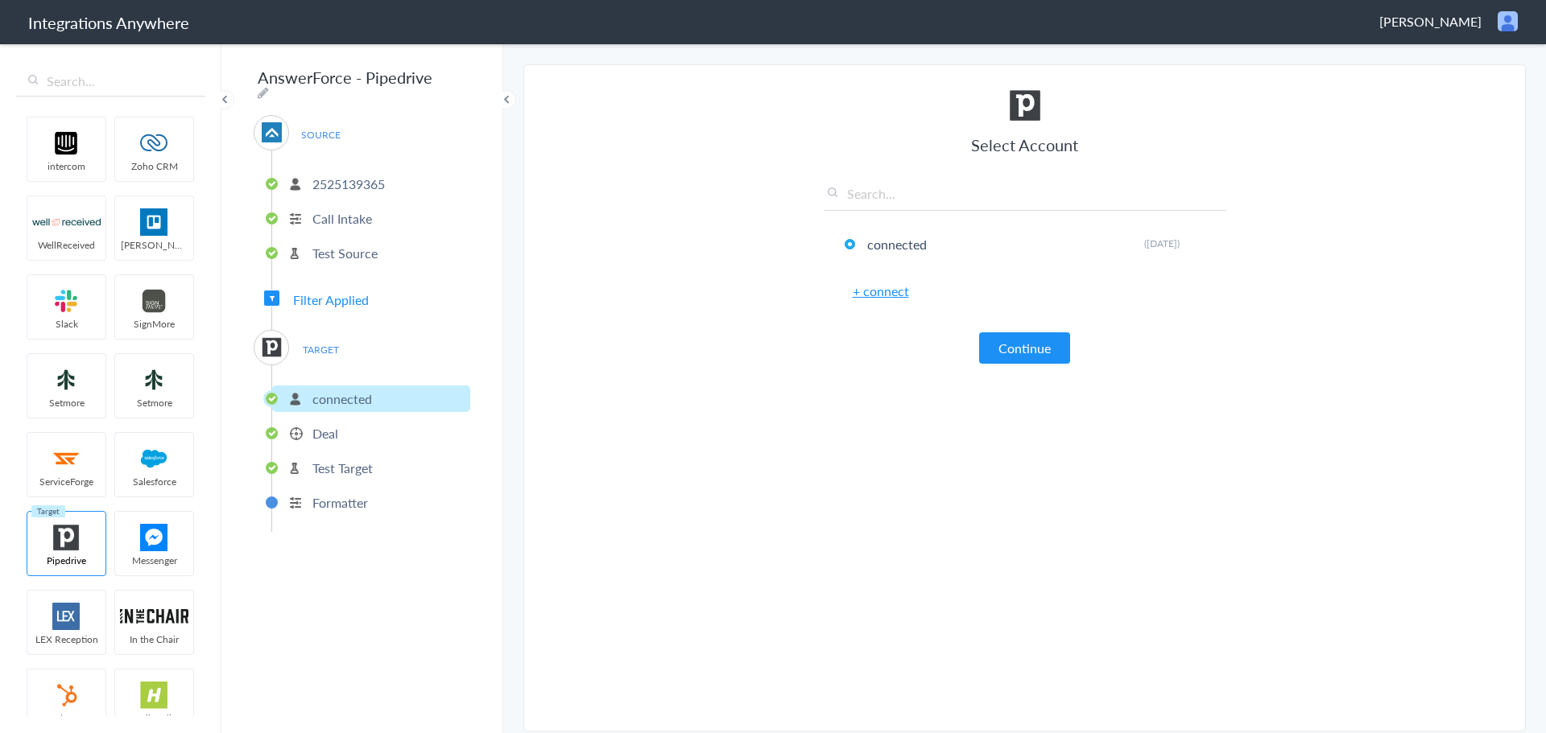
click at [331, 429] on p "Deal" at bounding box center [325, 433] width 26 height 19
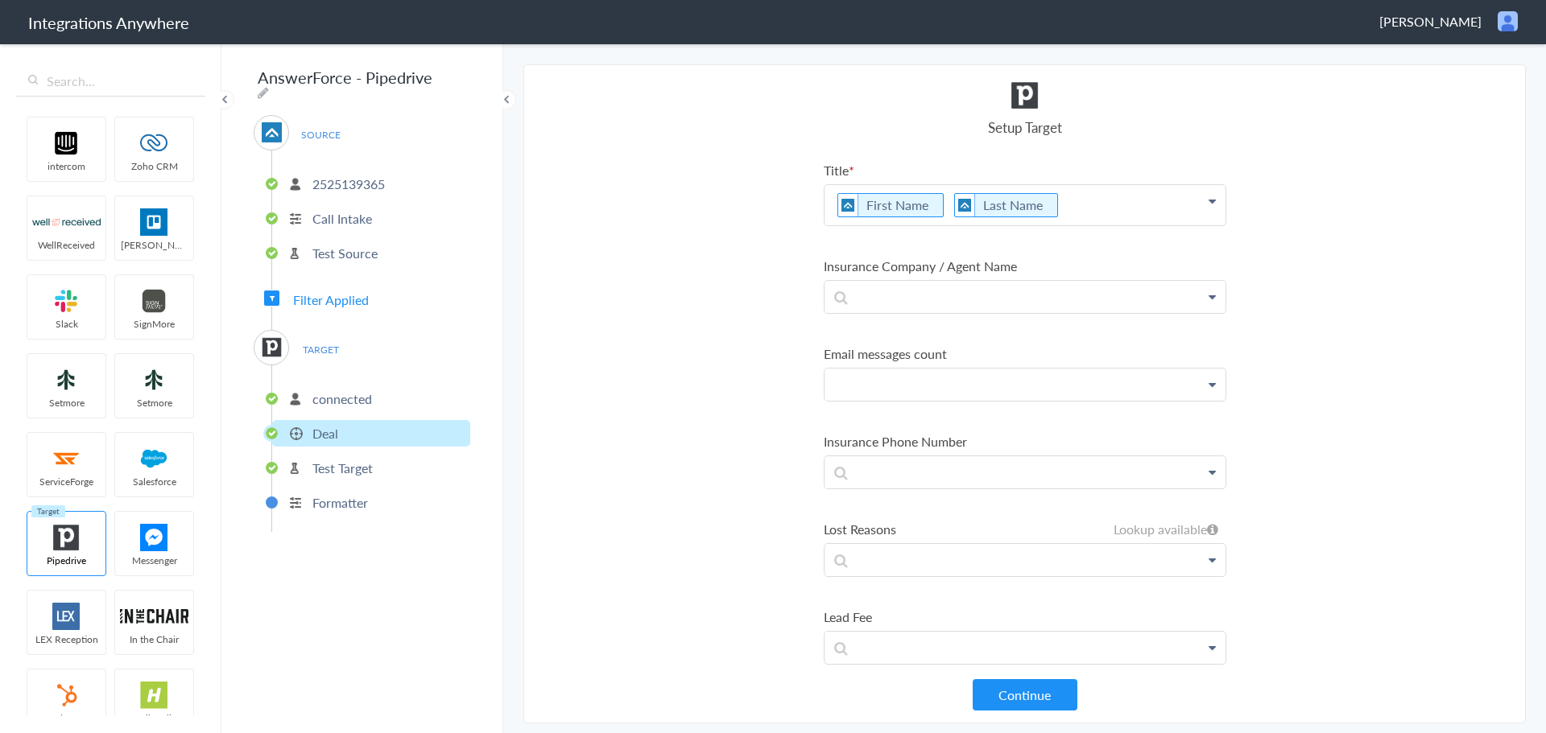
click at [883, 382] on p at bounding box center [1024, 385] width 401 height 32
click at [875, 505] on link "Email" at bounding box center [1024, 500] width 401 height 35
click at [907, 482] on p at bounding box center [1024, 481] width 401 height 32
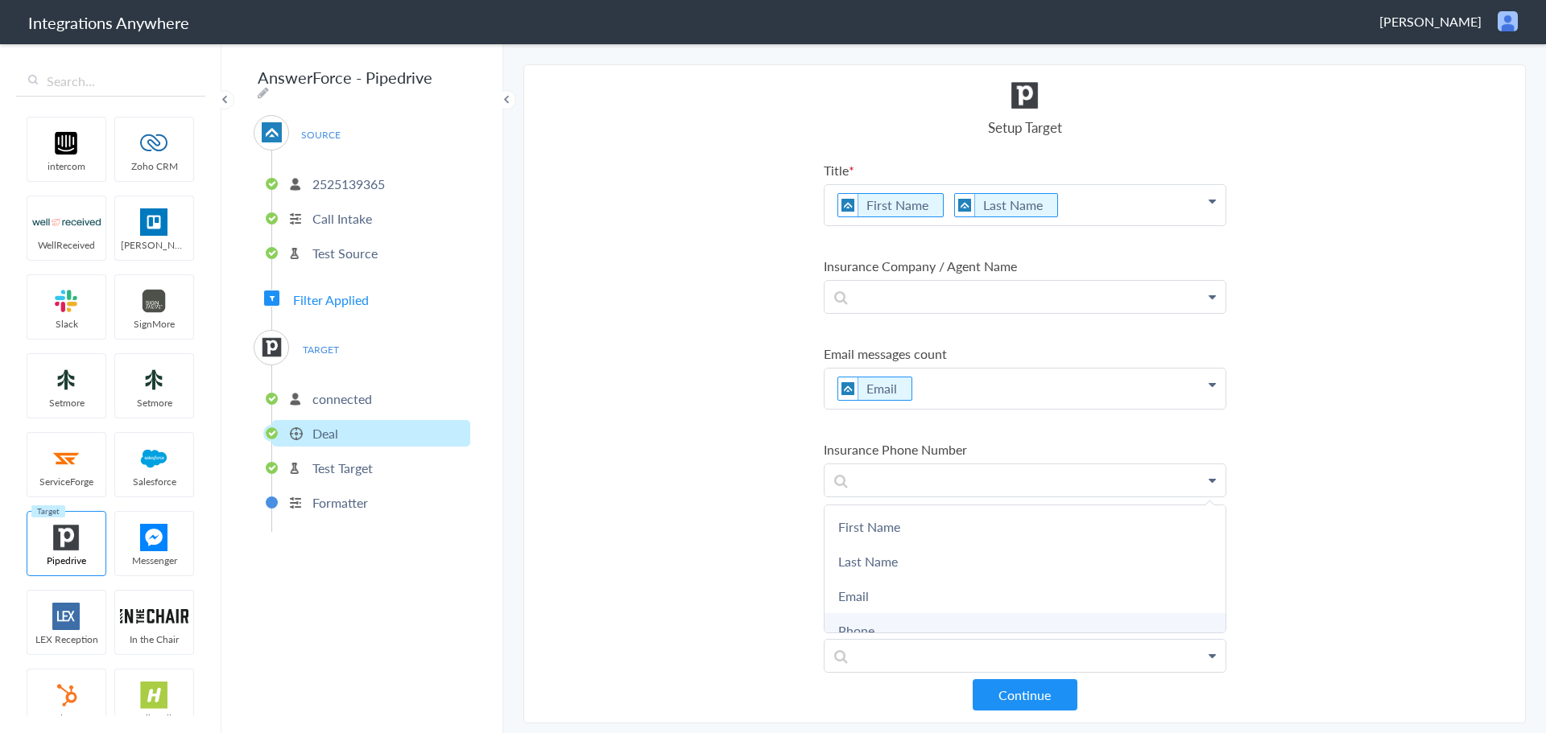
click at [891, 633] on link "Phone" at bounding box center [1024, 631] width 401 height 35
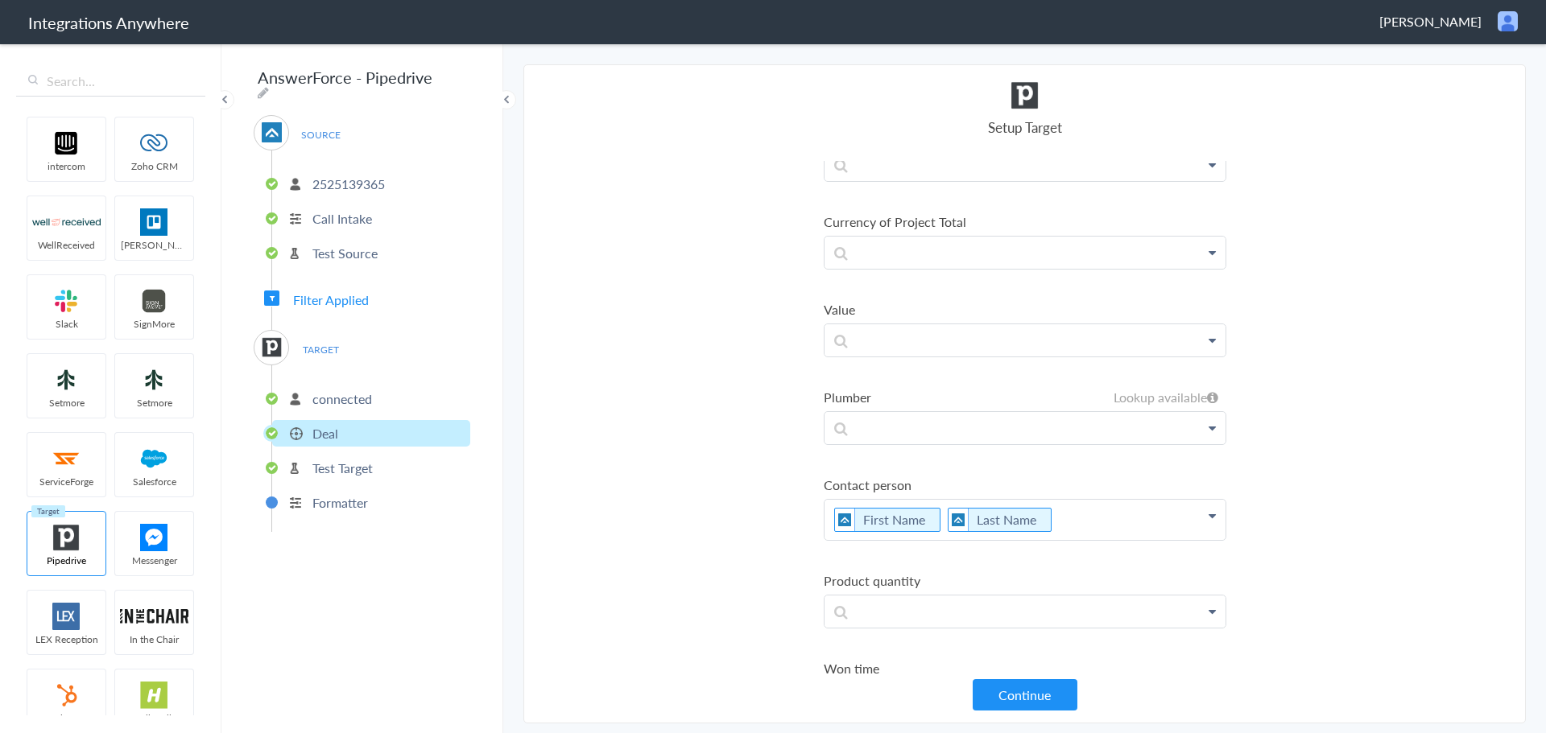
scroll to position [2577, 0]
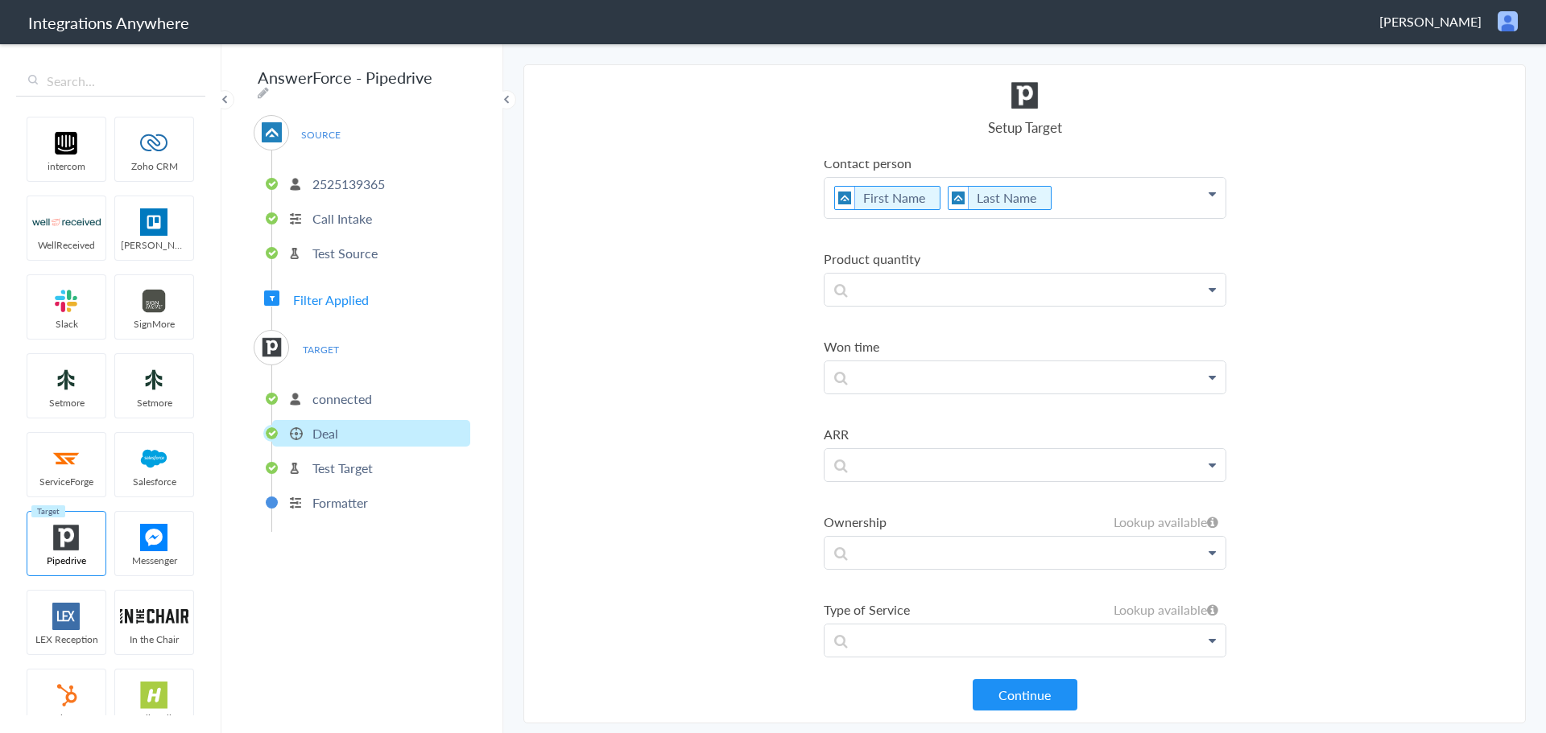
drag, startPoint x: 1089, startPoint y: 337, endPoint x: 648, endPoint y: 318, distance: 441.6
click at [648, 318] on section "Select Account 2132913856 Rename Delete (2 months ago) 6086652469 Rename Delete…" at bounding box center [1024, 393] width 1002 height 659
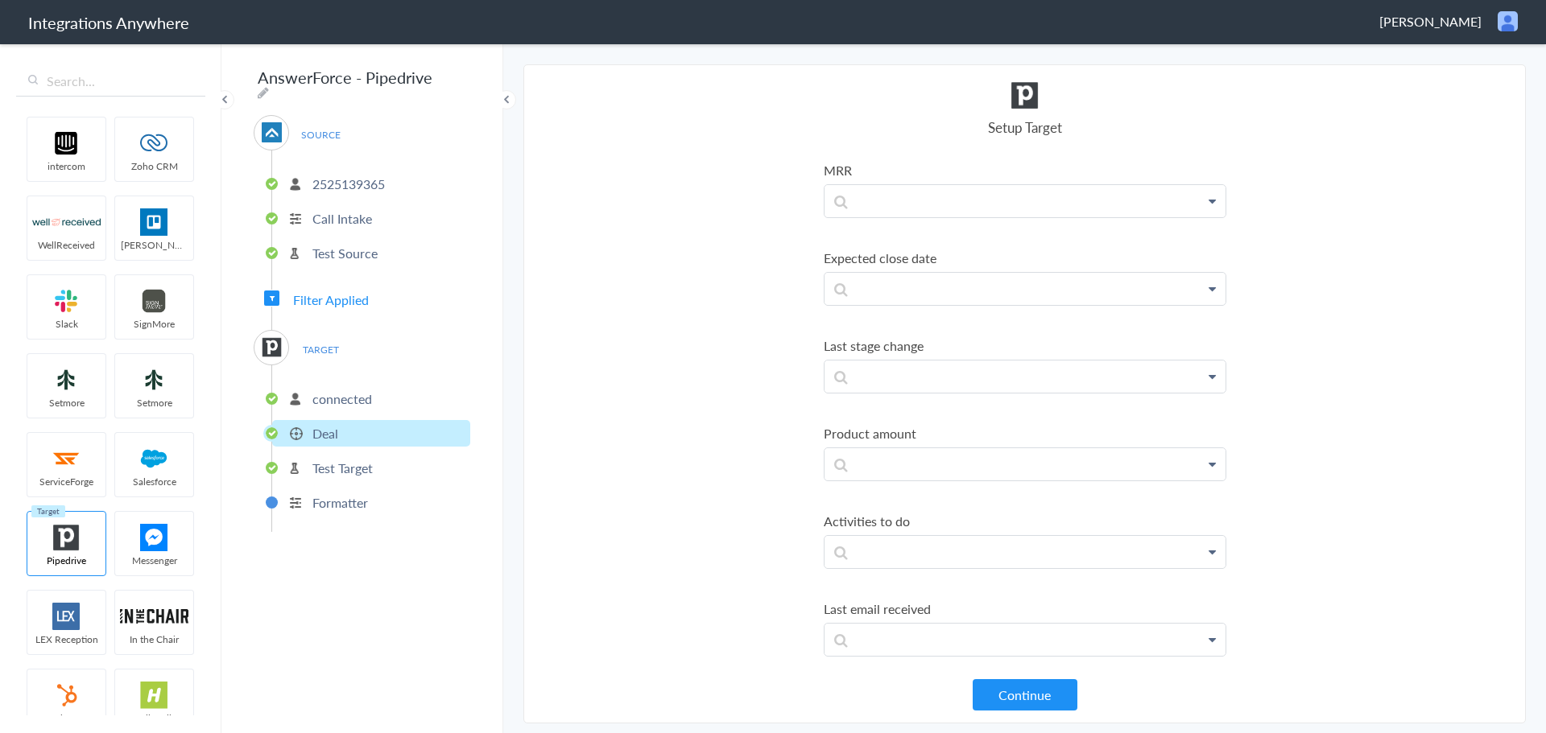
scroll to position [3865, 0]
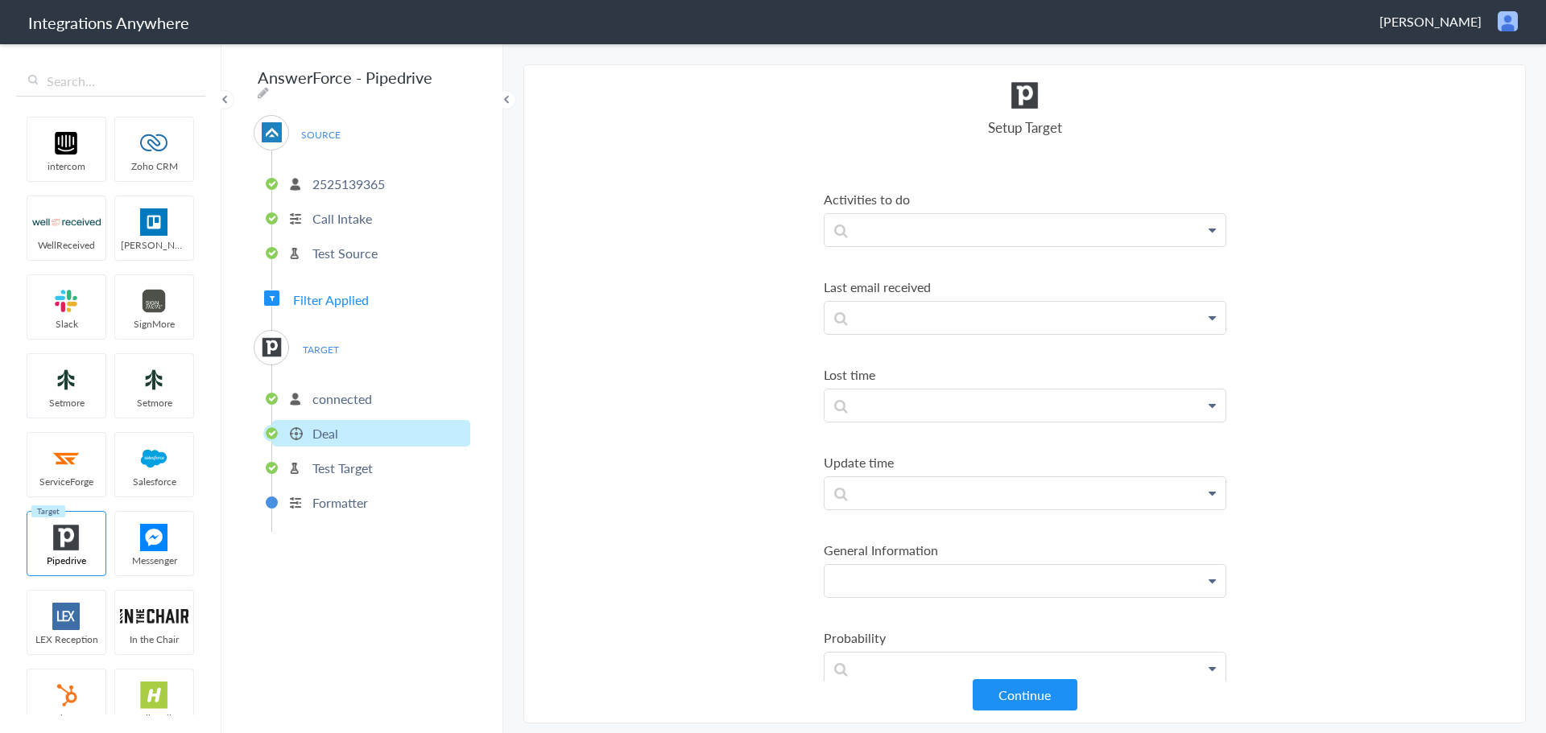
click at [950, 578] on p at bounding box center [1024, 581] width 401 height 32
click at [870, 631] on link "Reason for call" at bounding box center [1024, 627] width 401 height 35
click at [1023, 594] on p "Reason for call" at bounding box center [1024, 585] width 401 height 40
click at [943, 669] on link "Reason for Calling?" at bounding box center [1024, 670] width 401 height 35
click at [1137, 588] on p "Reason for call Reason for Calling?" at bounding box center [1024, 585] width 401 height 40
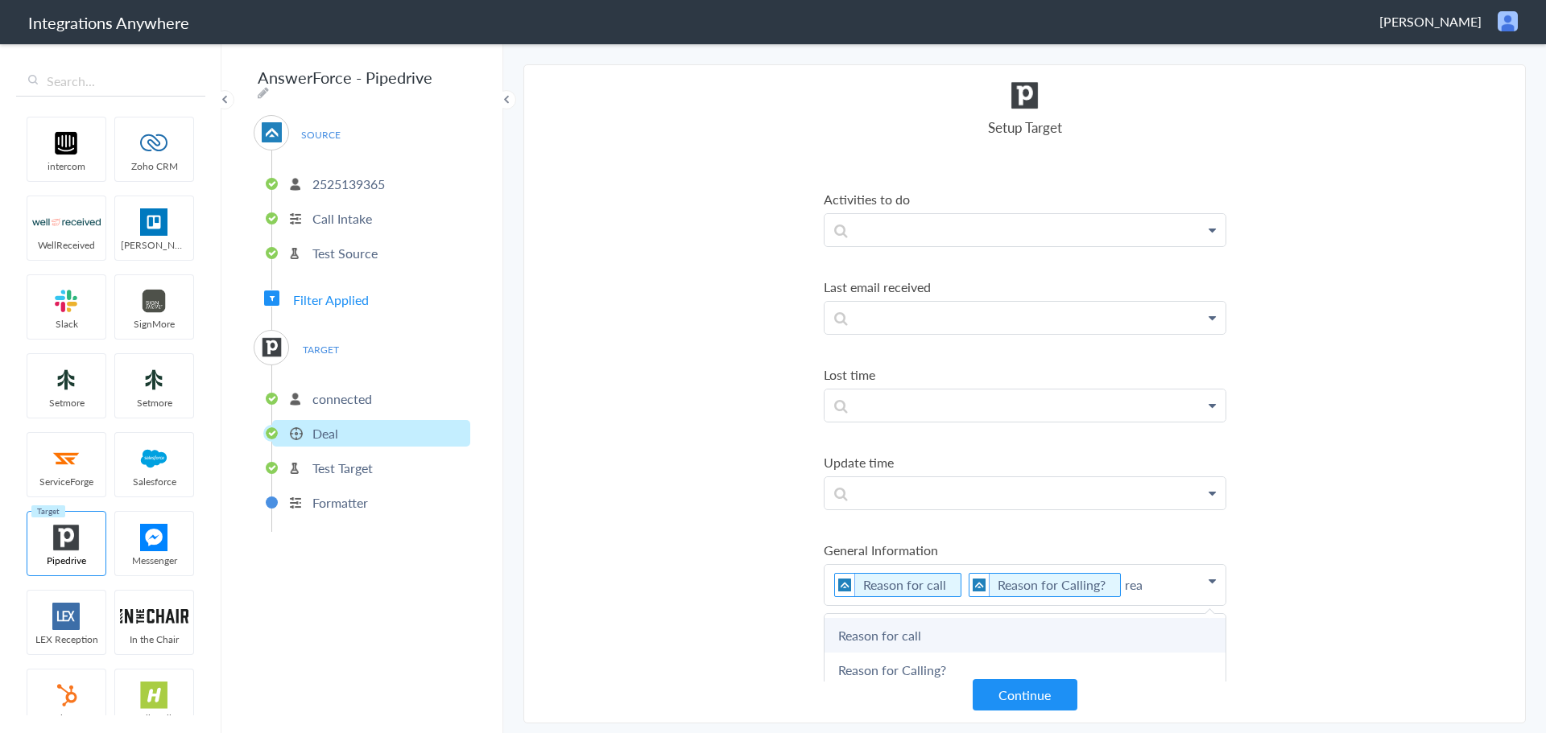
scroll to position [4187, 0]
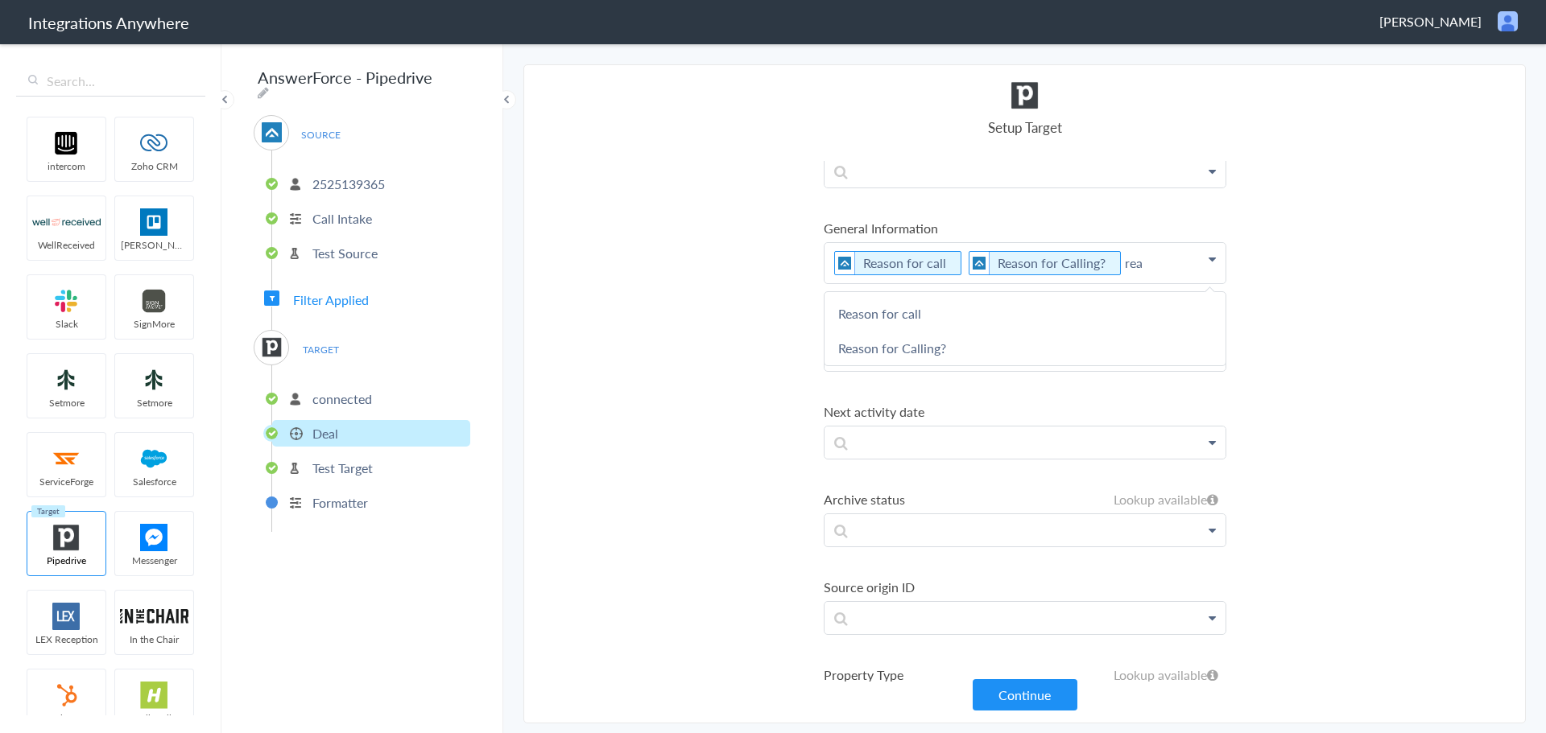
click at [1407, 377] on section "Select Account 2132913856 Rename Delete (2 months ago) 6086652469 Rename Delete…" at bounding box center [1024, 393] width 1002 height 659
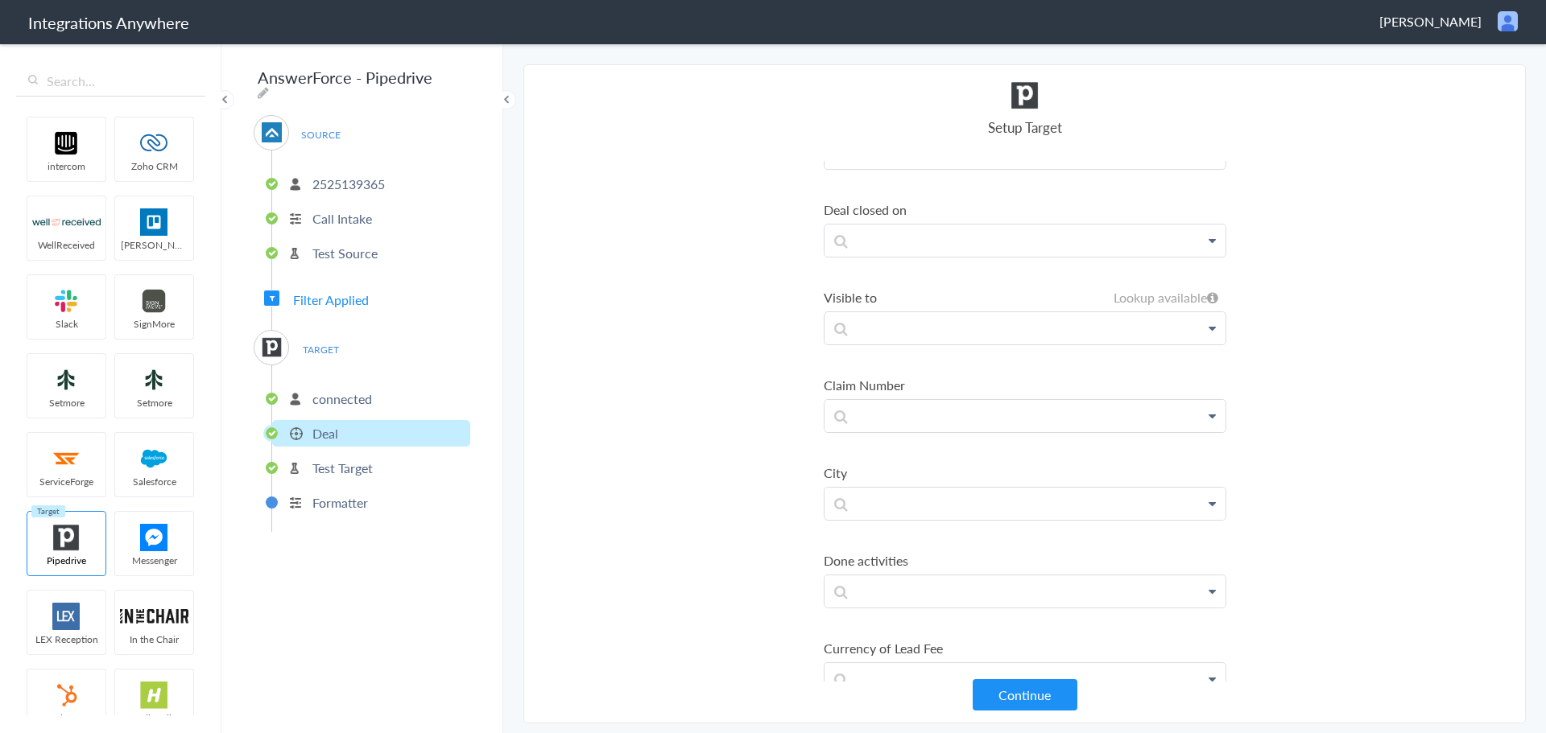
scroll to position [0, 0]
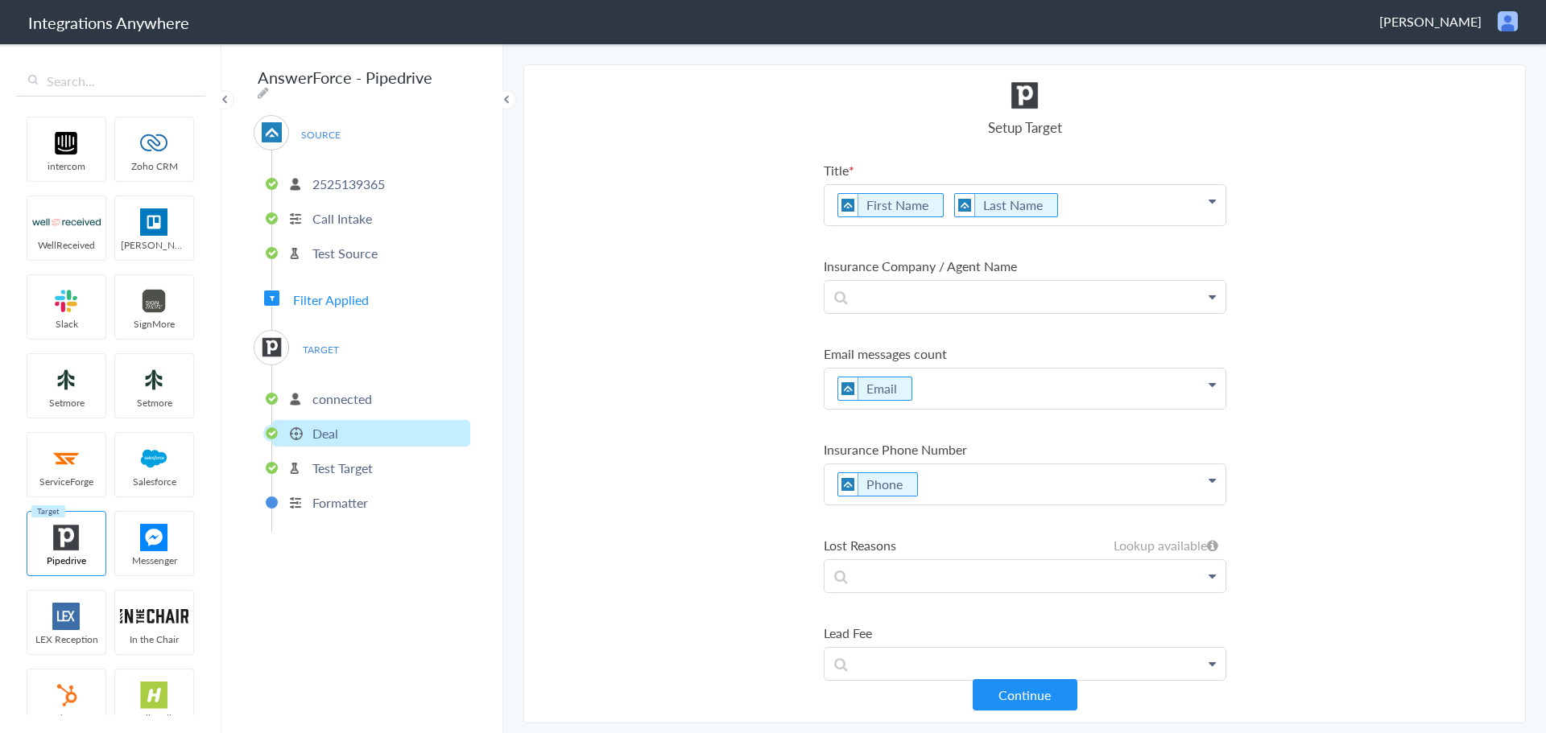
click at [1372, 330] on section "Select Account 2132913856 Rename Delete (2 months ago) 6086652469 Rename Delete…" at bounding box center [1024, 393] width 1002 height 659
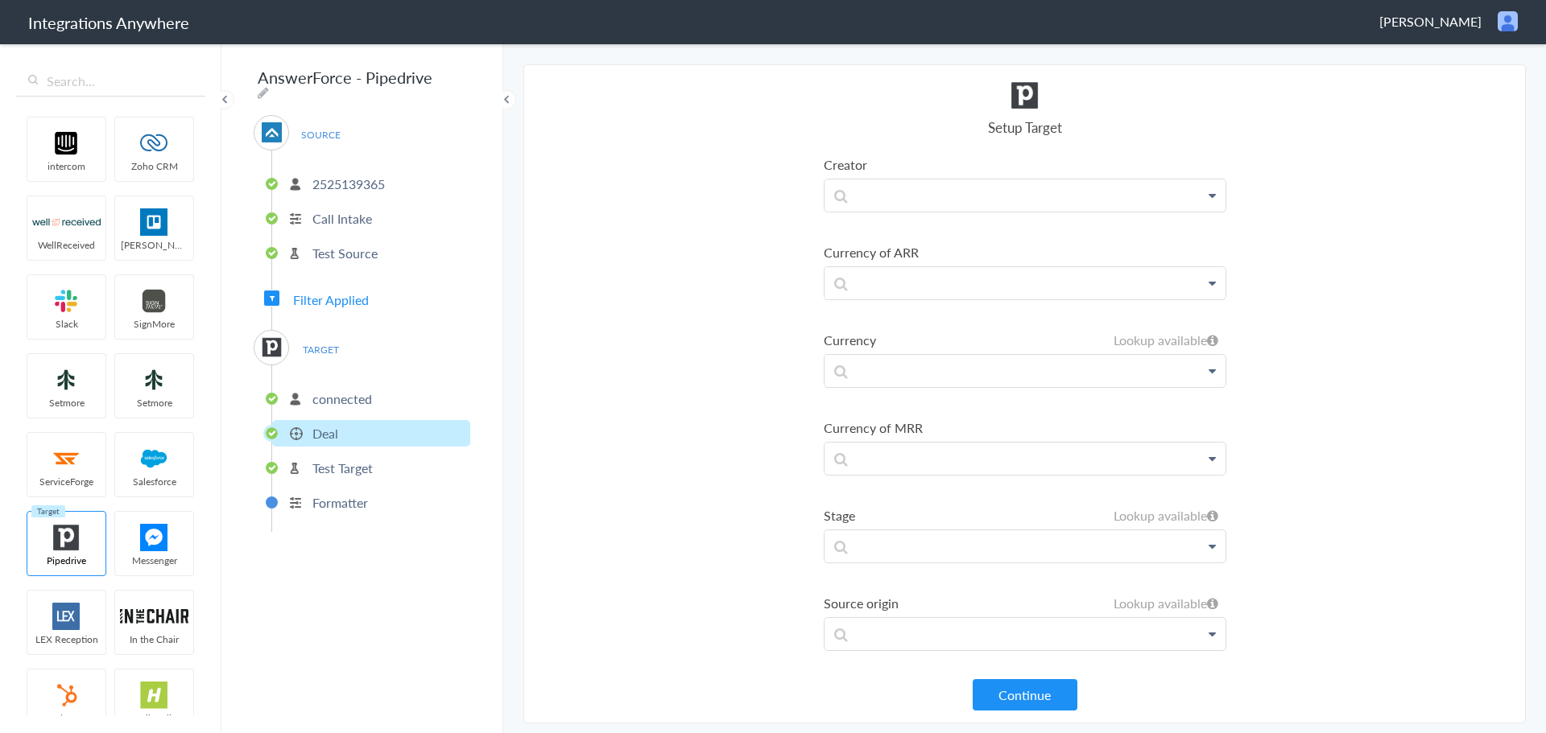
scroll to position [966, 0]
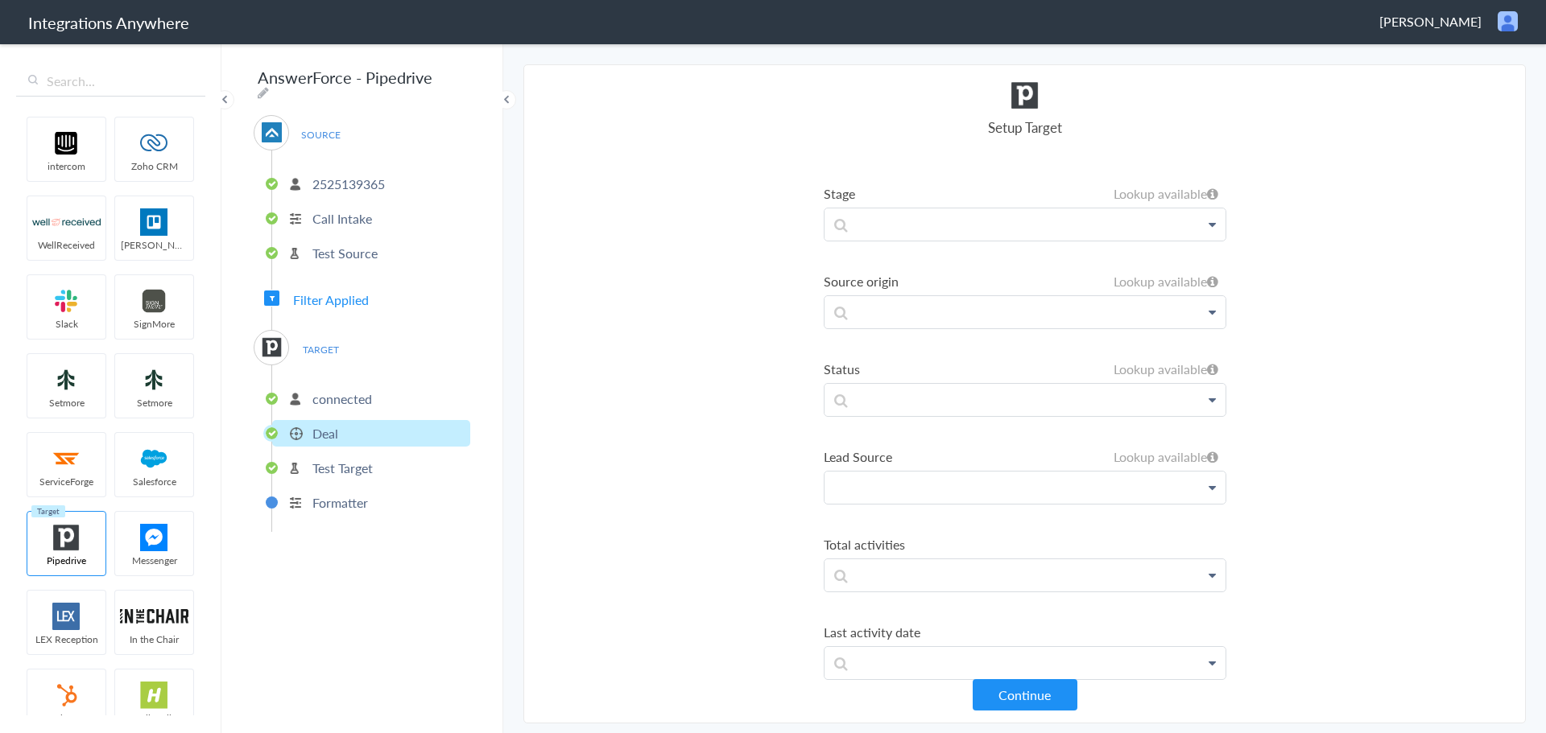
click at [903, 490] on p at bounding box center [1024, 488] width 401 height 32
click at [904, 529] on link "Pipedrive" at bounding box center [1024, 534] width 401 height 35
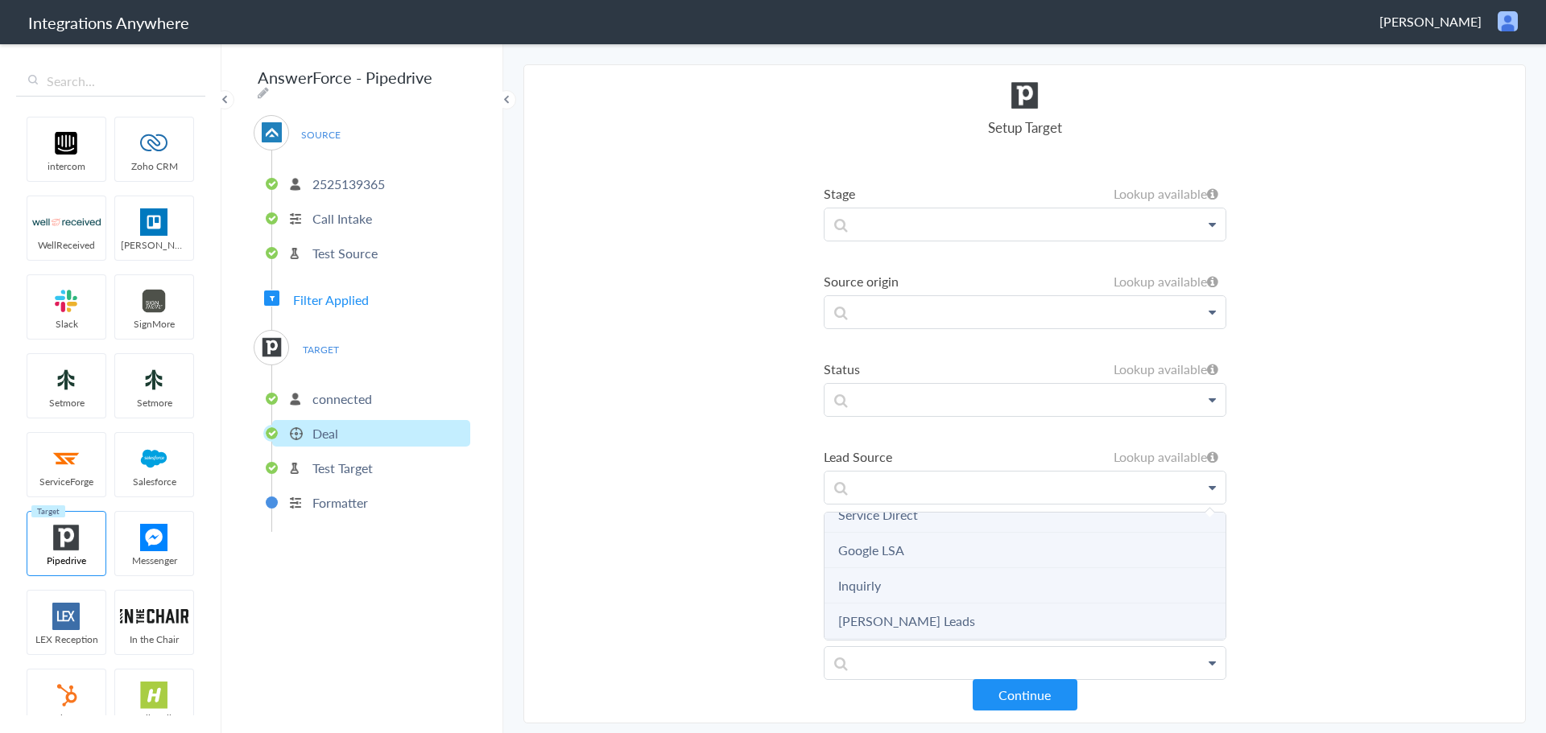
scroll to position [127, 0]
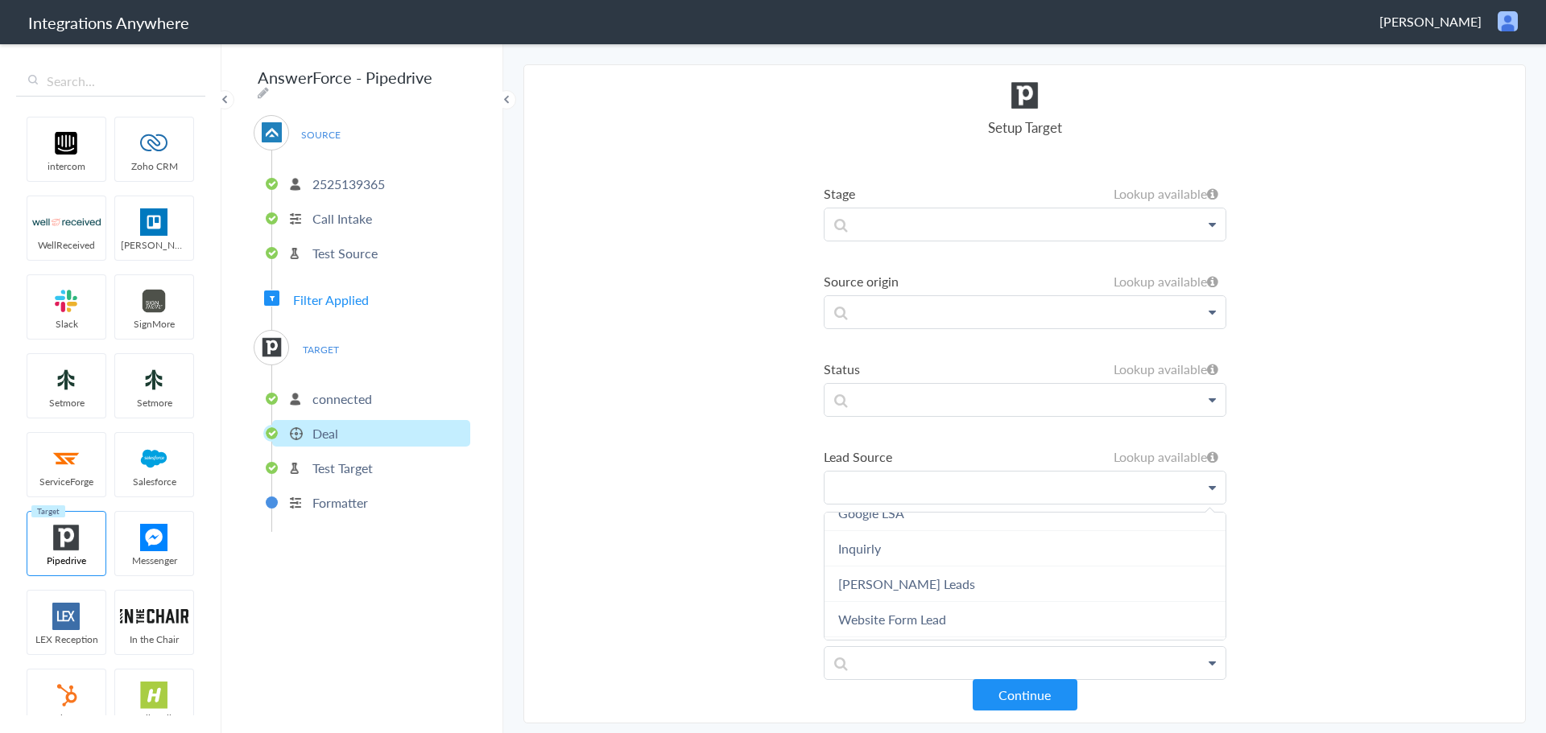
click at [988, 486] on p at bounding box center [1024, 488] width 401 height 32
click at [1355, 477] on section "Select Account 2132913856 Rename Delete (2 months ago) 6086652469 Rename Delete…" at bounding box center [1024, 393] width 1002 height 659
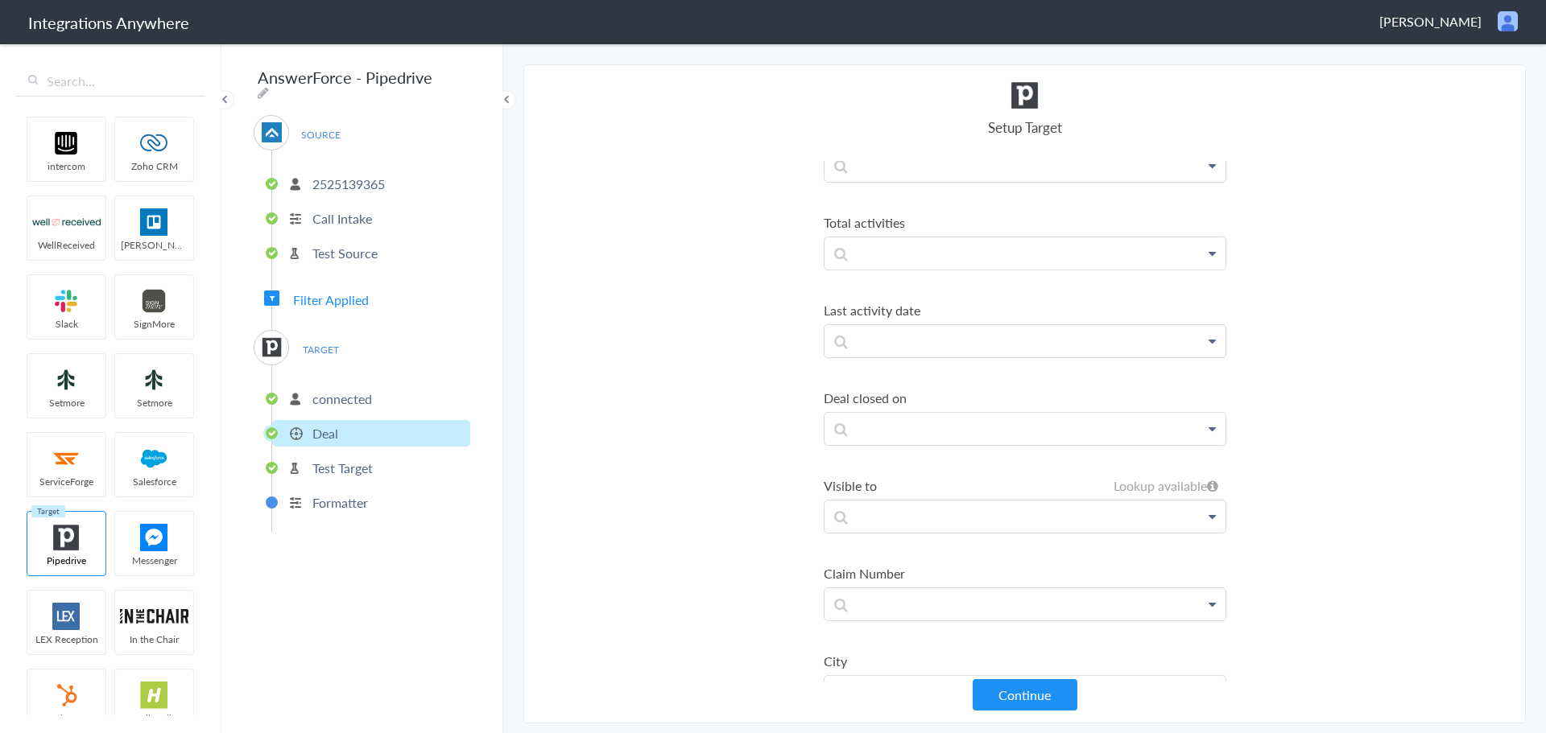
scroll to position [1610, 0]
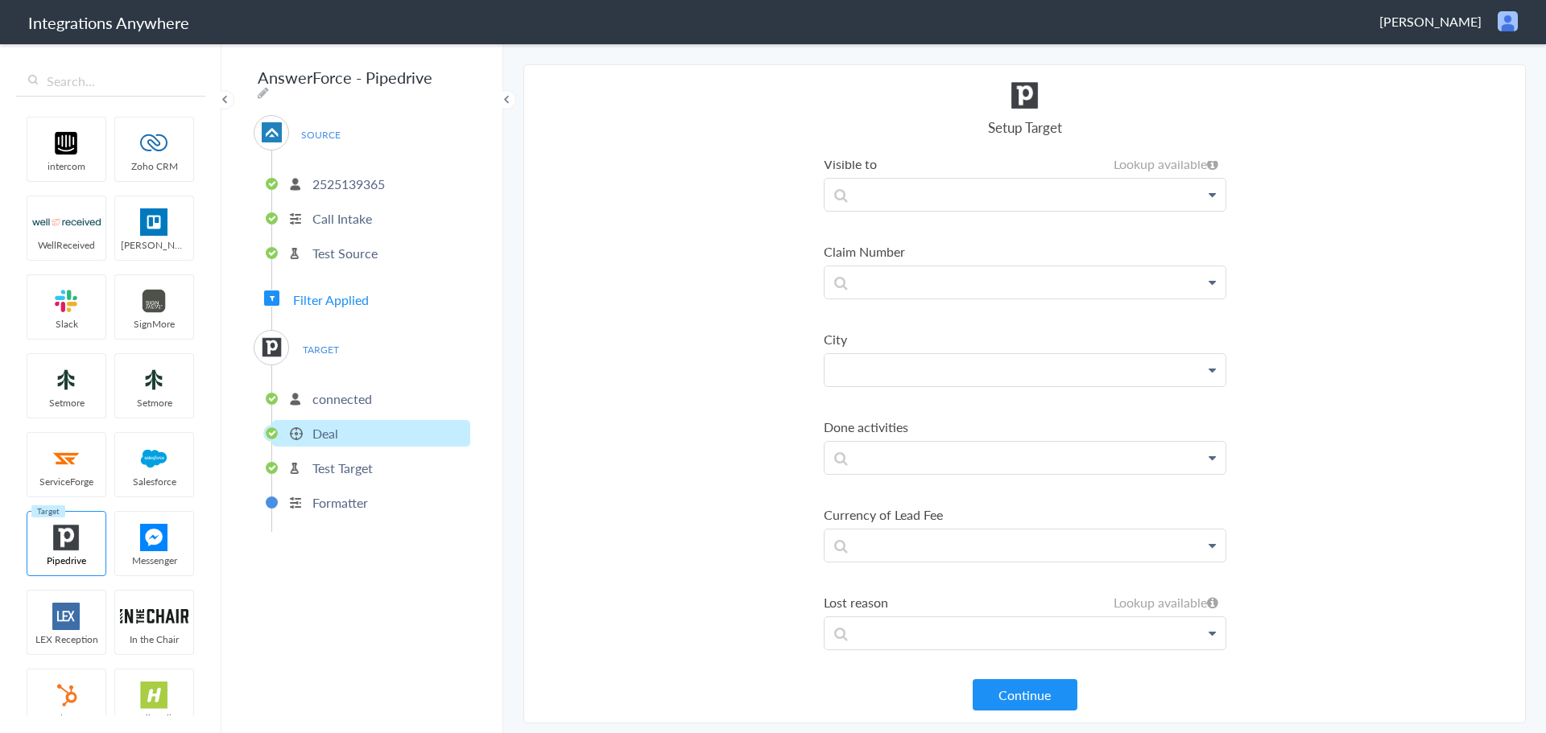
click at [928, 369] on p at bounding box center [1024, 370] width 401 height 32
click at [941, 430] on link "City" at bounding box center [1024, 416] width 401 height 35
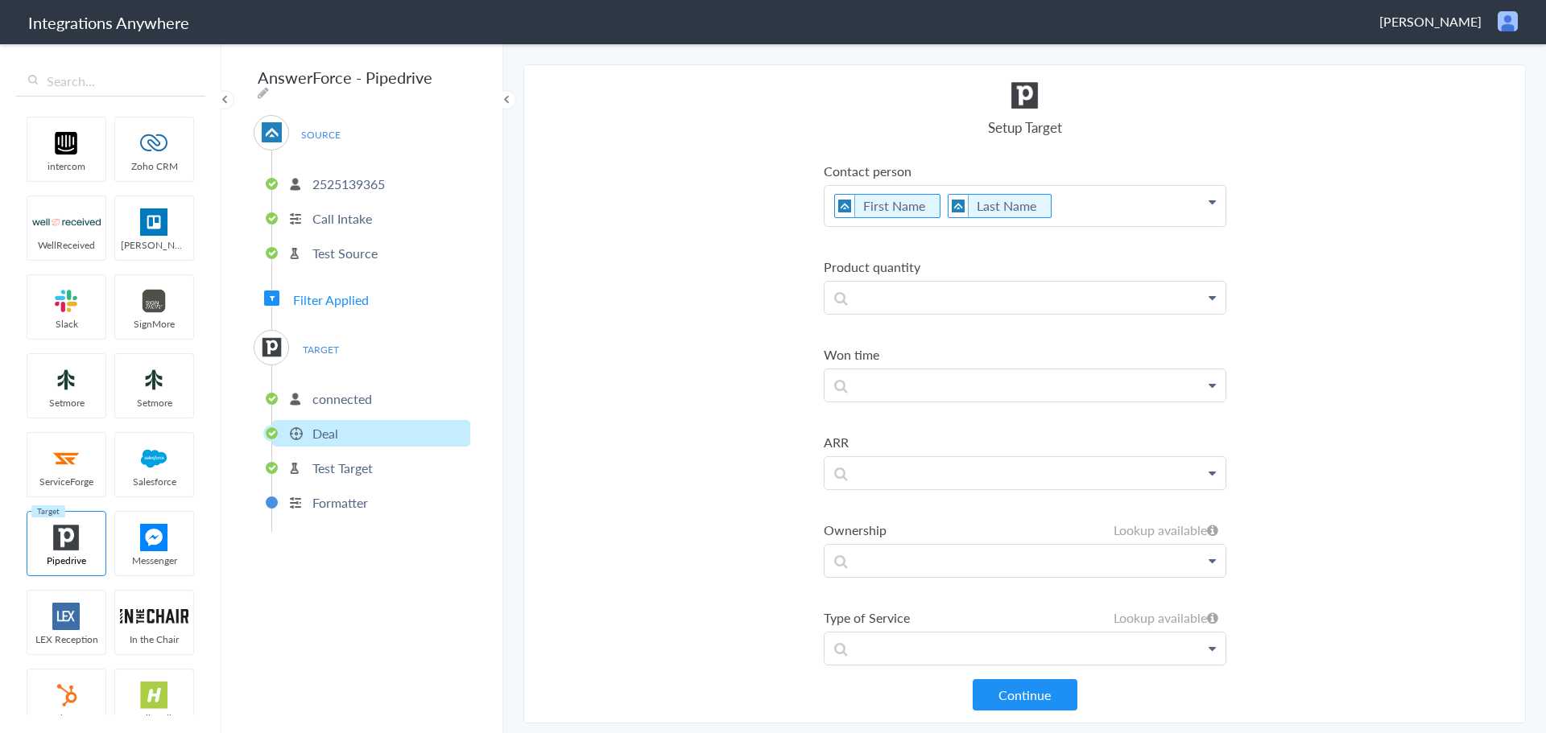
scroll to position [2899, 0]
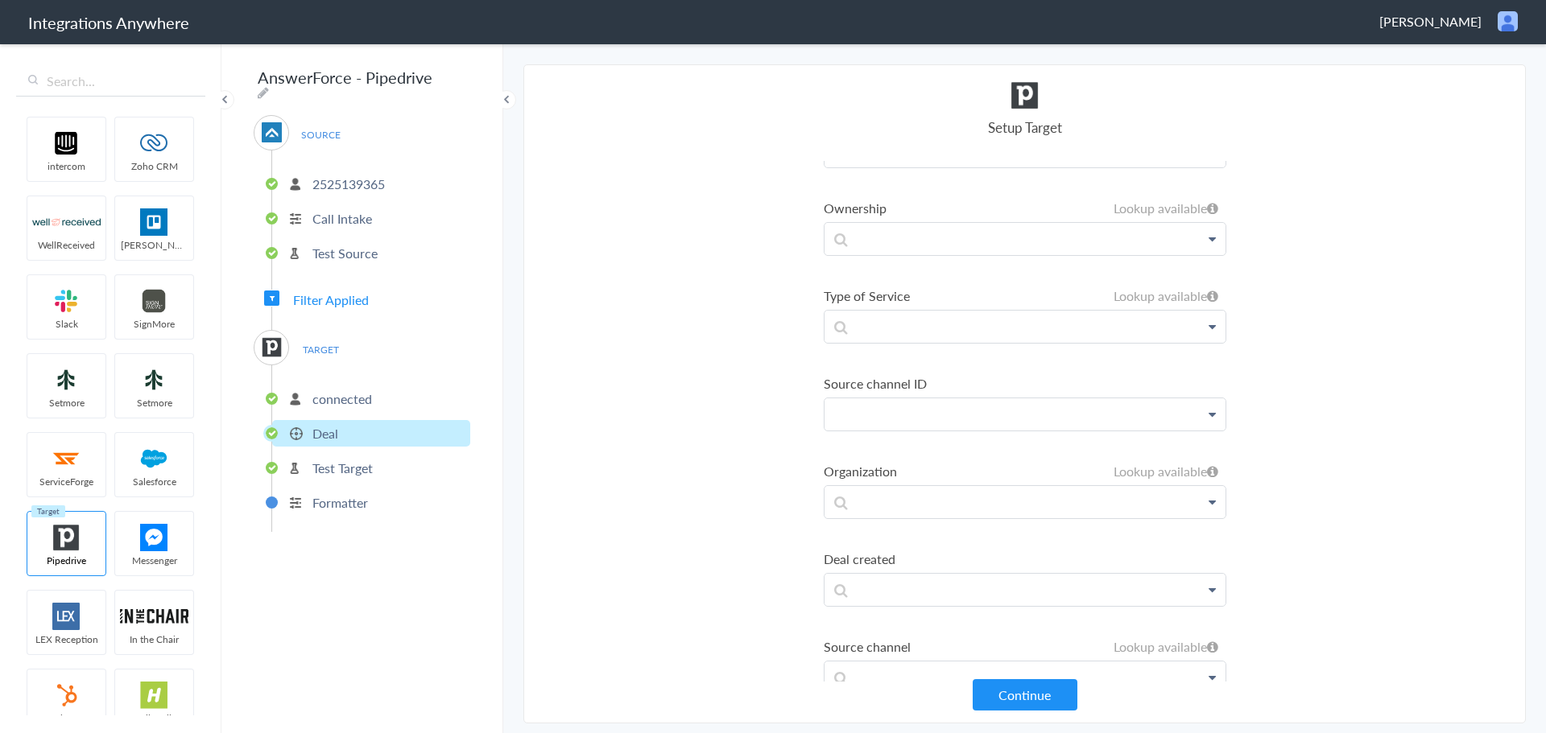
click at [960, 405] on p at bounding box center [1024, 415] width 401 height 32
click at [750, 403] on section "Select Account 2132913856 Rename Delete (2 months ago) 6086652469 Rename Delete…" at bounding box center [1024, 393] width 1002 height 659
click at [909, 333] on p at bounding box center [1024, 327] width 401 height 32
click at [915, 366] on link "Pipedrive" at bounding box center [1024, 373] width 401 height 35
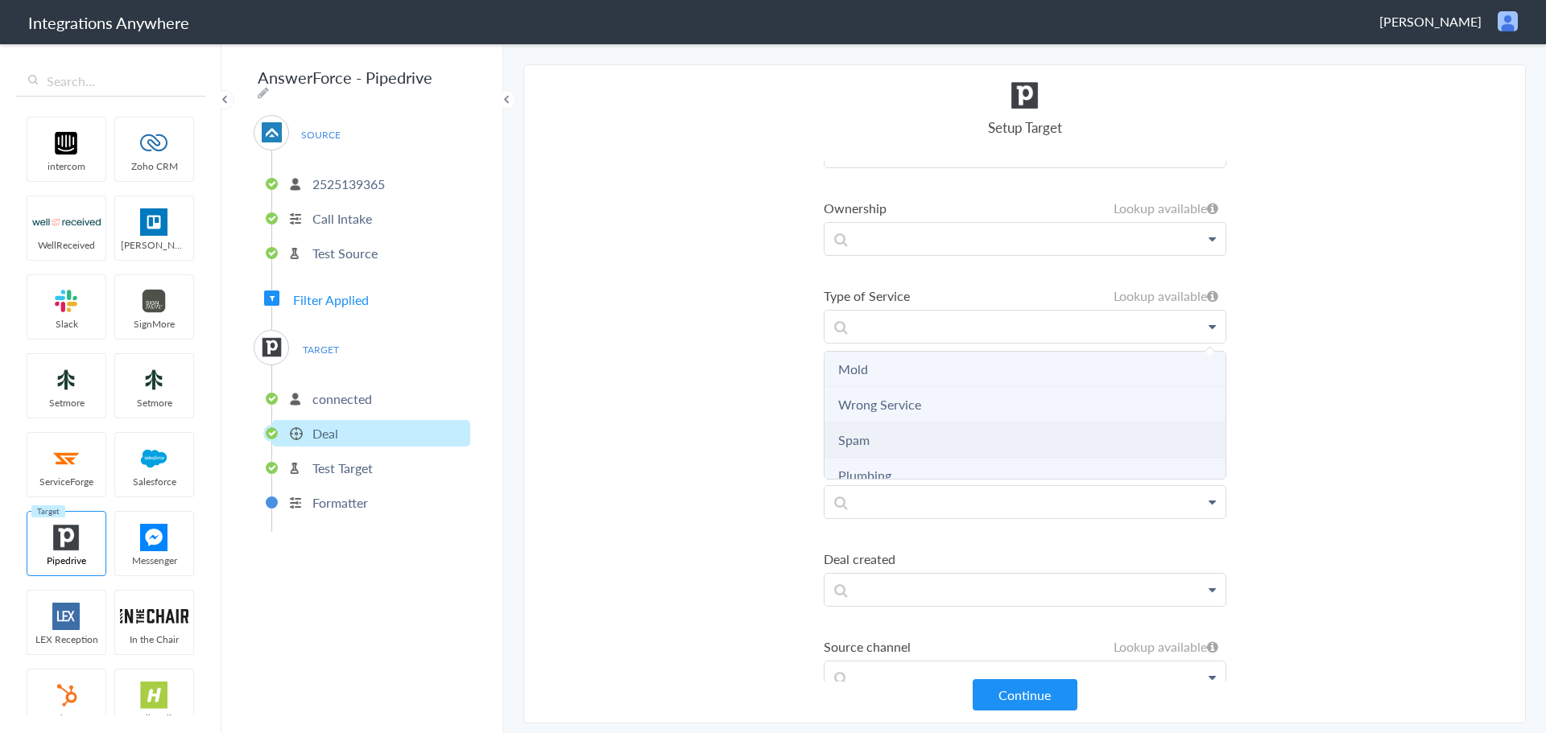
scroll to position [125, 0]
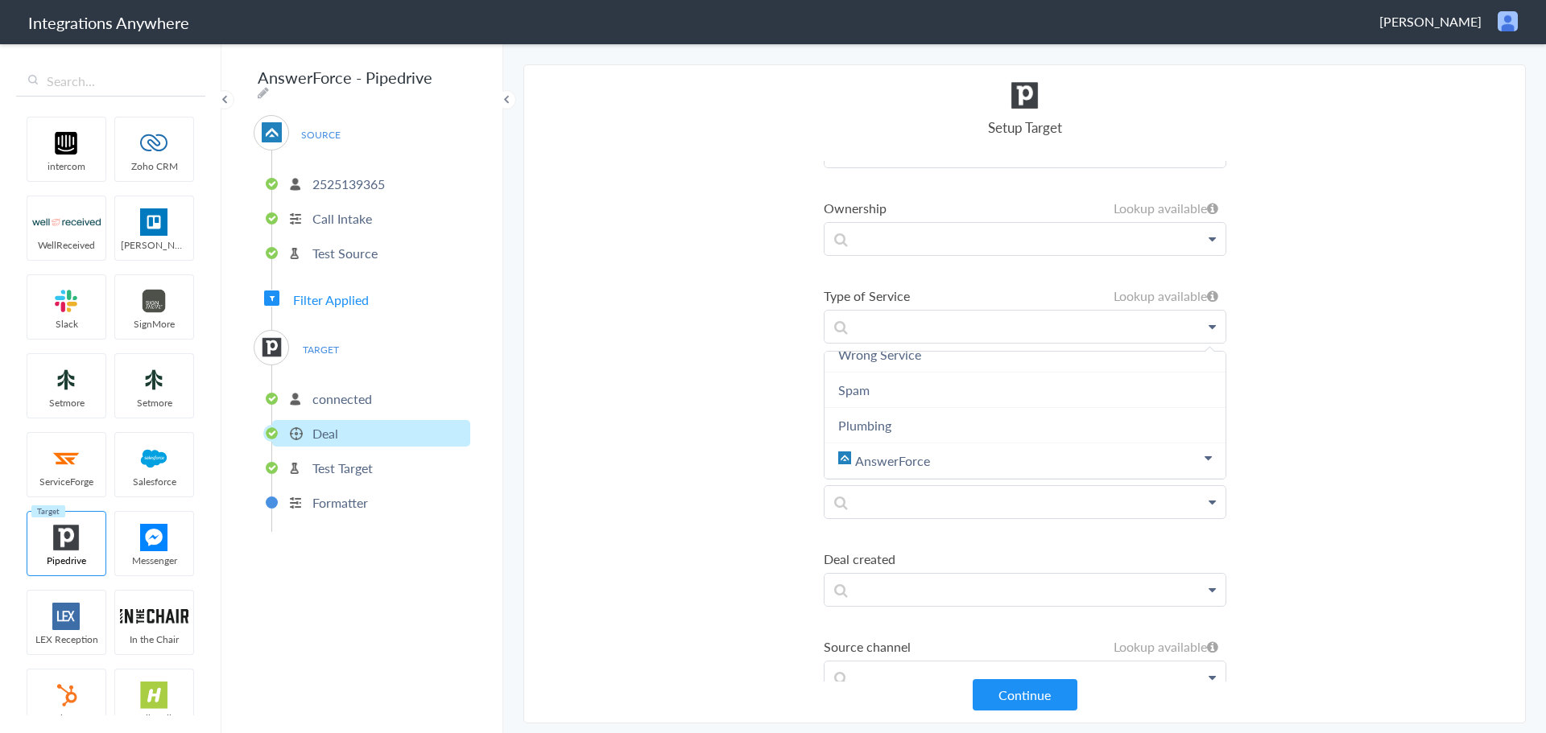
click at [763, 393] on section "Select Account 2132913856 Rename Delete (2 months ago) 6086652469 Rename Delete…" at bounding box center [1024, 393] width 1002 height 659
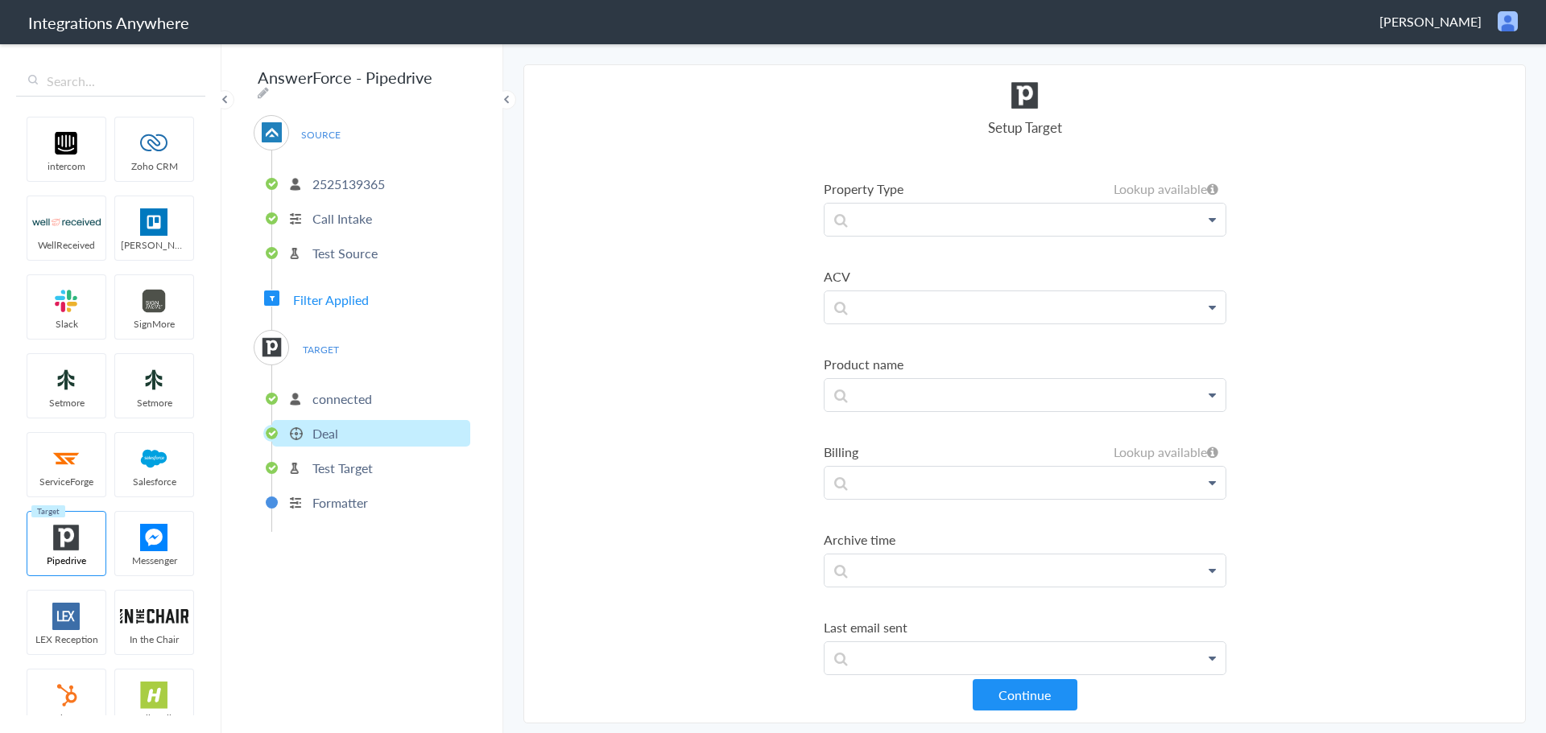
scroll to position [4705, 0]
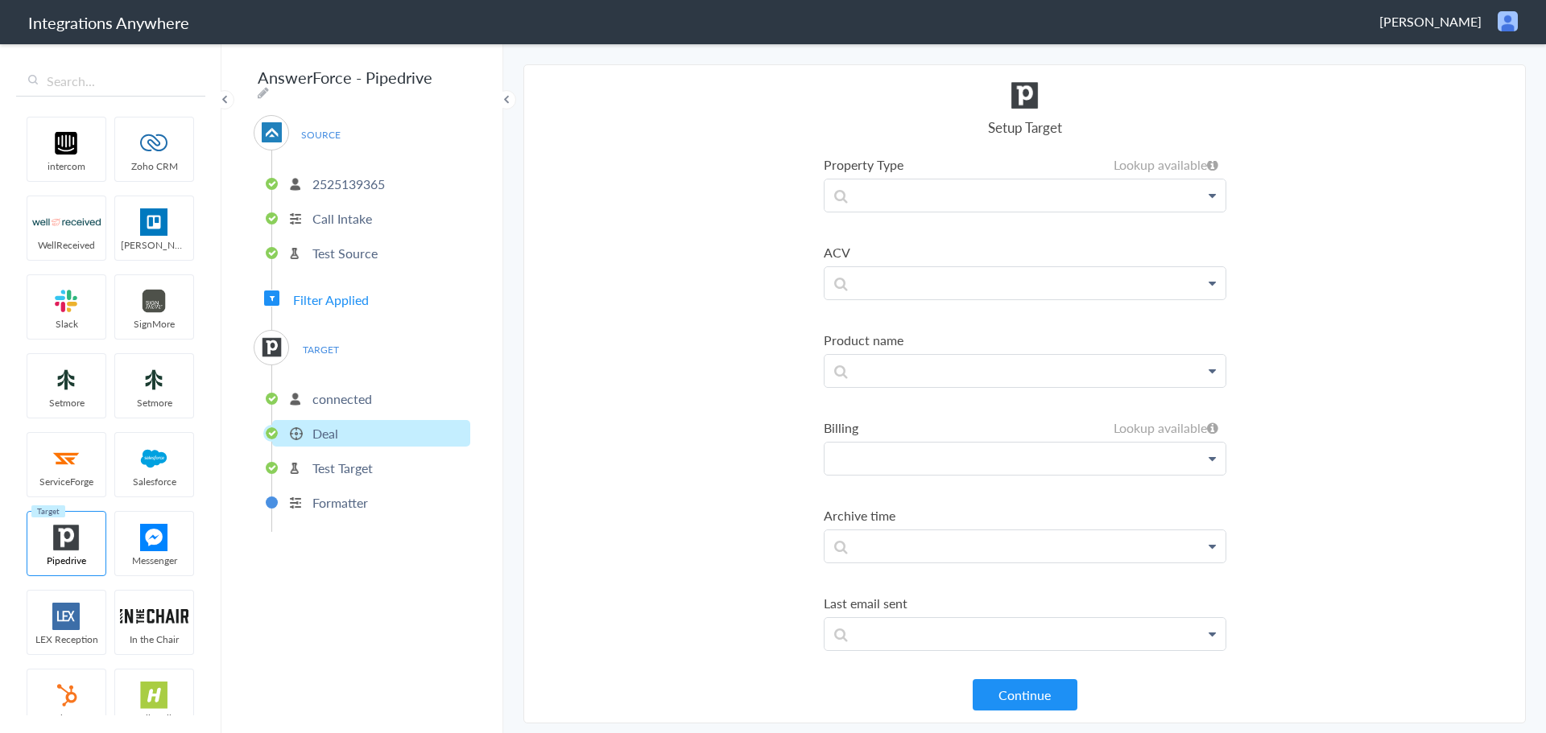
click at [975, 462] on p at bounding box center [1024, 459] width 401 height 32
click at [967, 500] on link "Pipedrive" at bounding box center [1024, 505] width 401 height 35
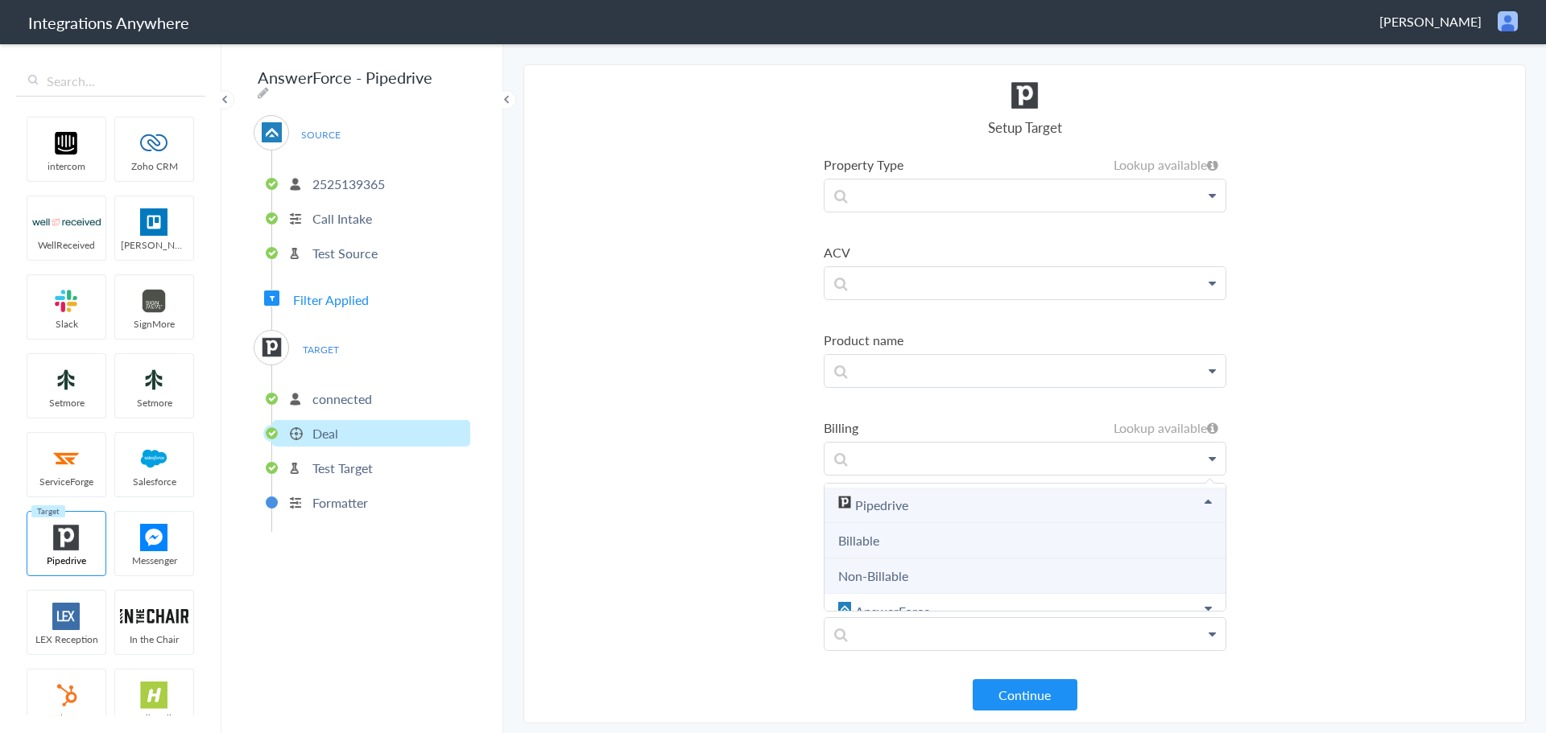
click at [971, 501] on link "Pipedrive" at bounding box center [1024, 505] width 401 height 35
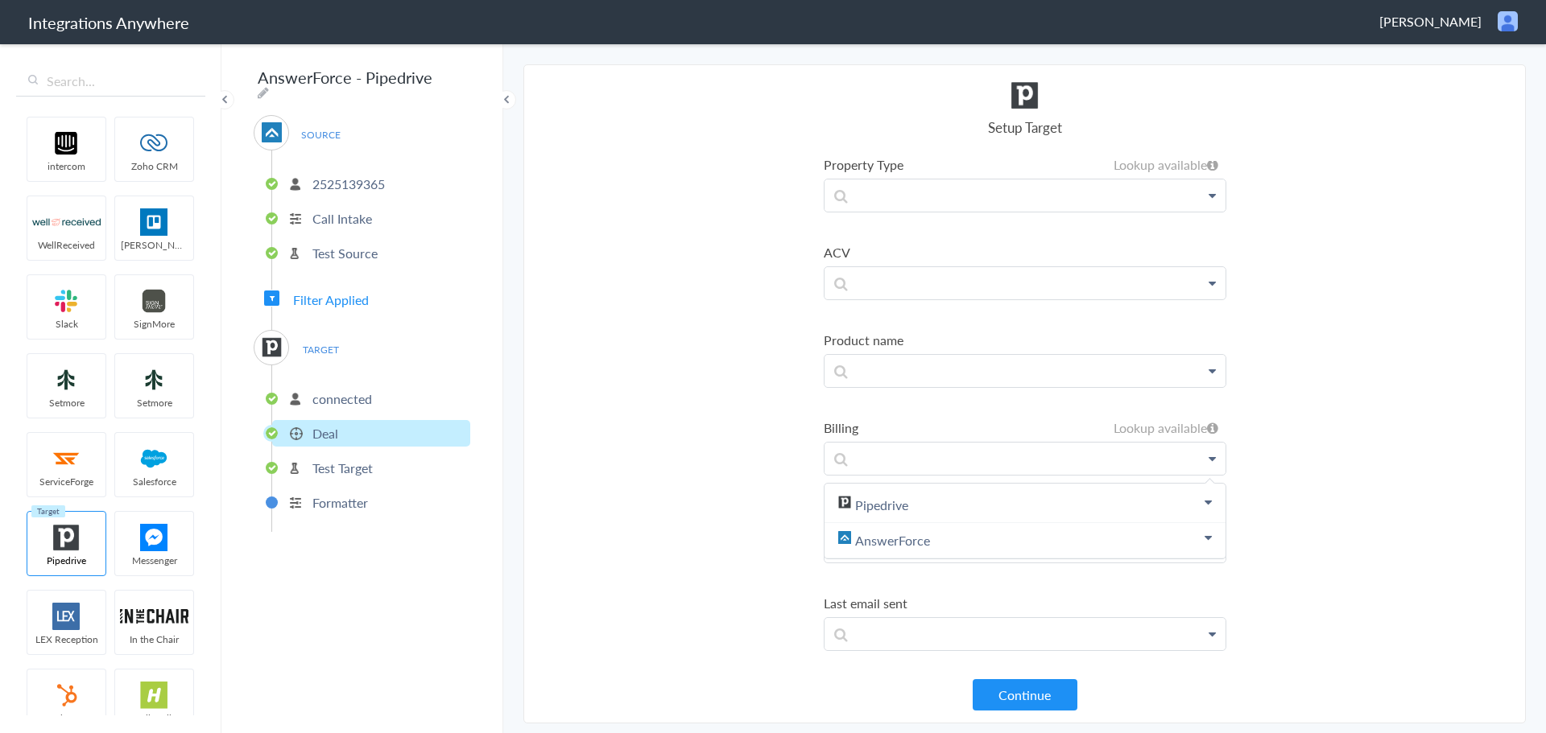
click at [672, 461] on section "Select Account 2132913856 Rename Delete (2 months ago) 6086652469 Rename Delete…" at bounding box center [1024, 393] width 1002 height 659
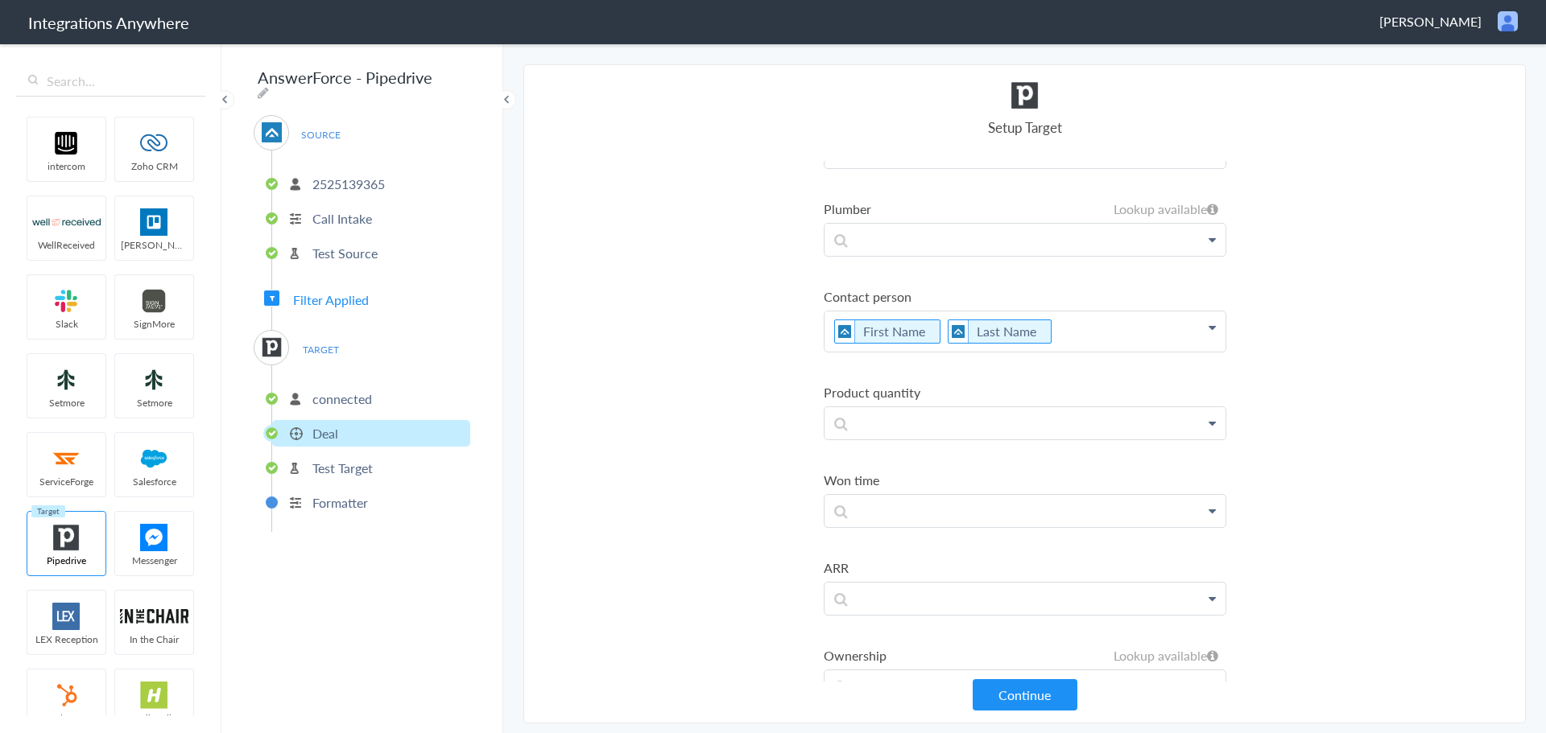
scroll to position [2773, 0]
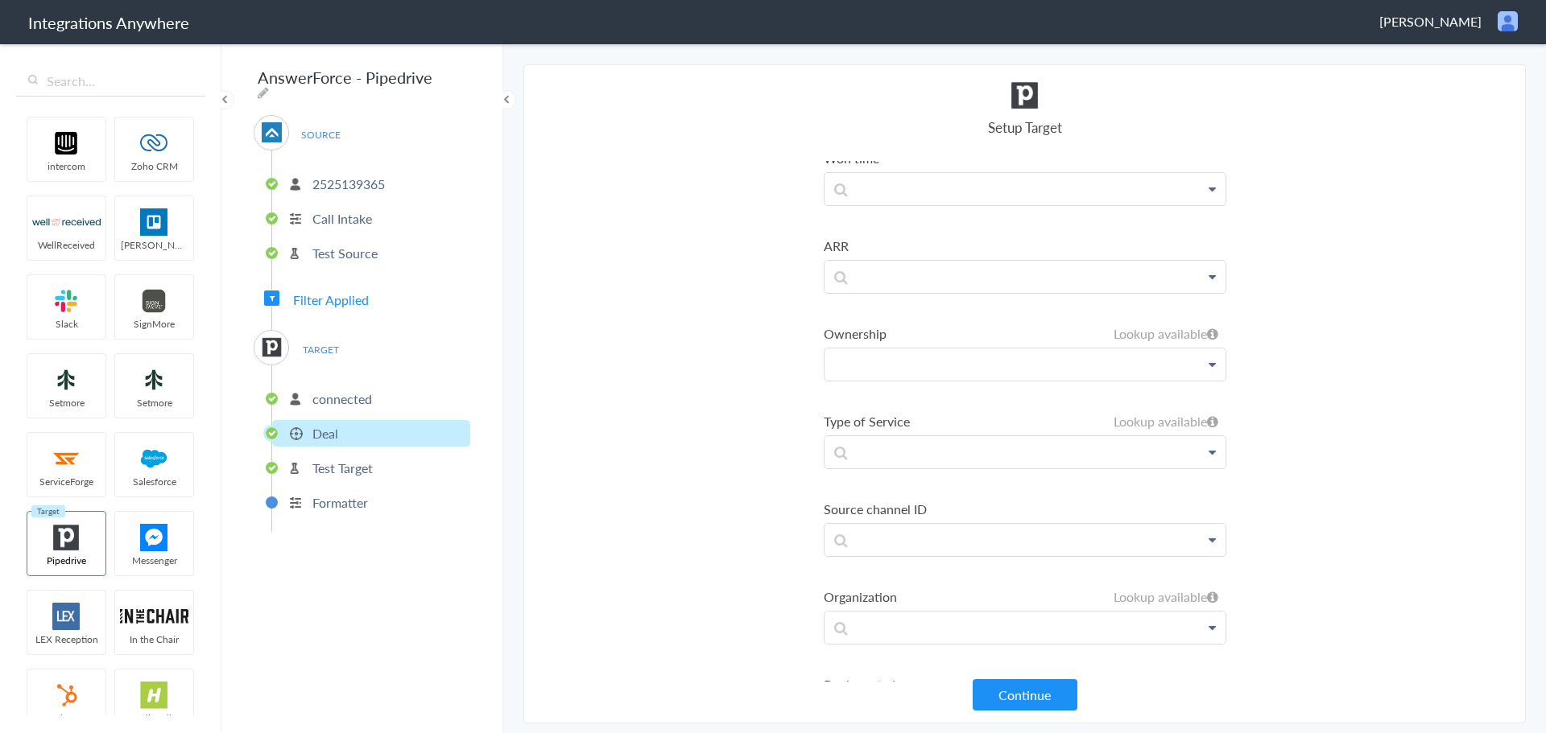
click at [939, 367] on p at bounding box center [1024, 365] width 401 height 32
click at [935, 451] on link "AnswerForce" at bounding box center [1024, 446] width 401 height 35
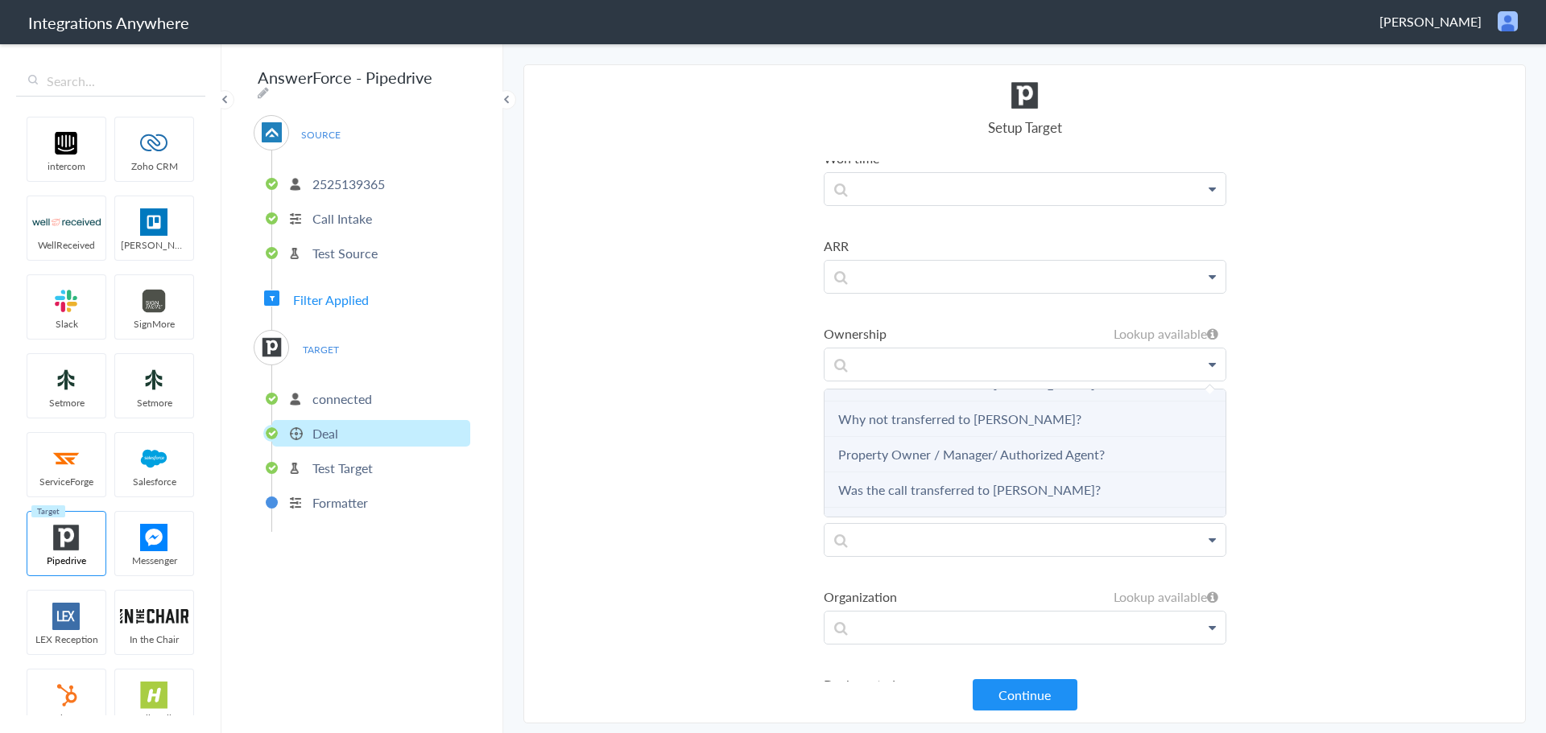
scroll to position [254, 0]
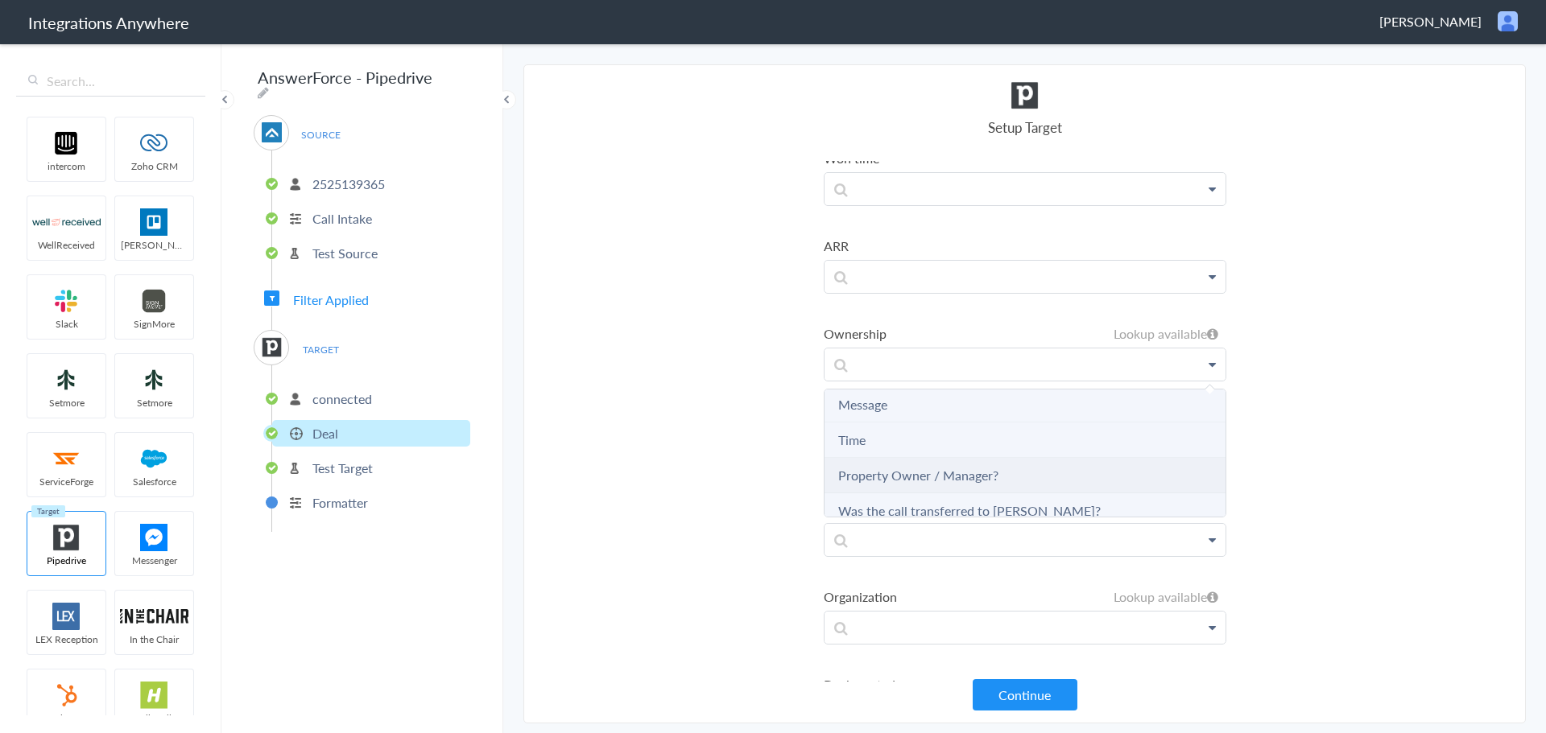
click at [950, 481] on link "Property Owner / Manager?" at bounding box center [918, 475] width 160 height 19
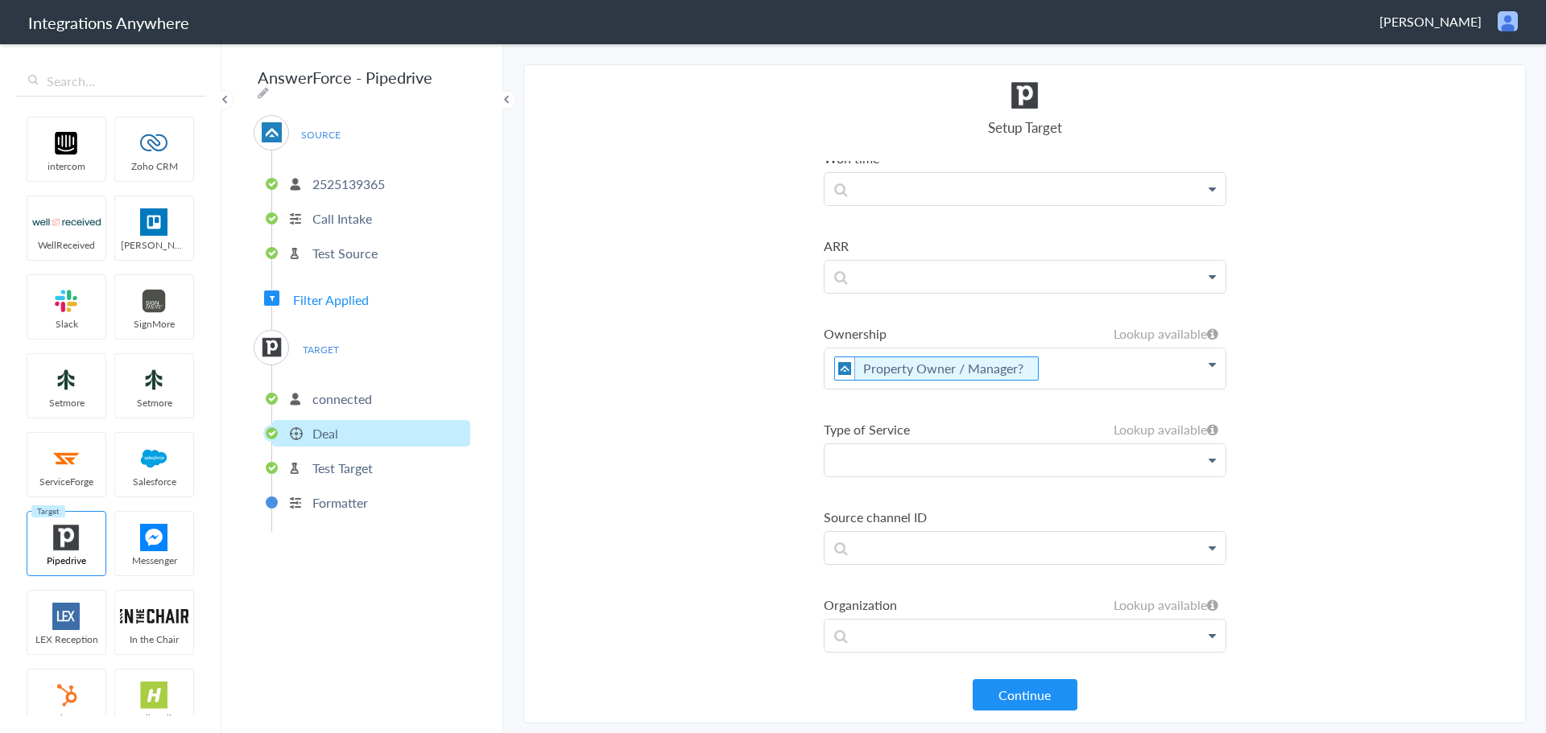
click at [882, 469] on p at bounding box center [1024, 460] width 401 height 32
click at [906, 555] on link "AnswerForce" at bounding box center [1024, 542] width 401 height 35
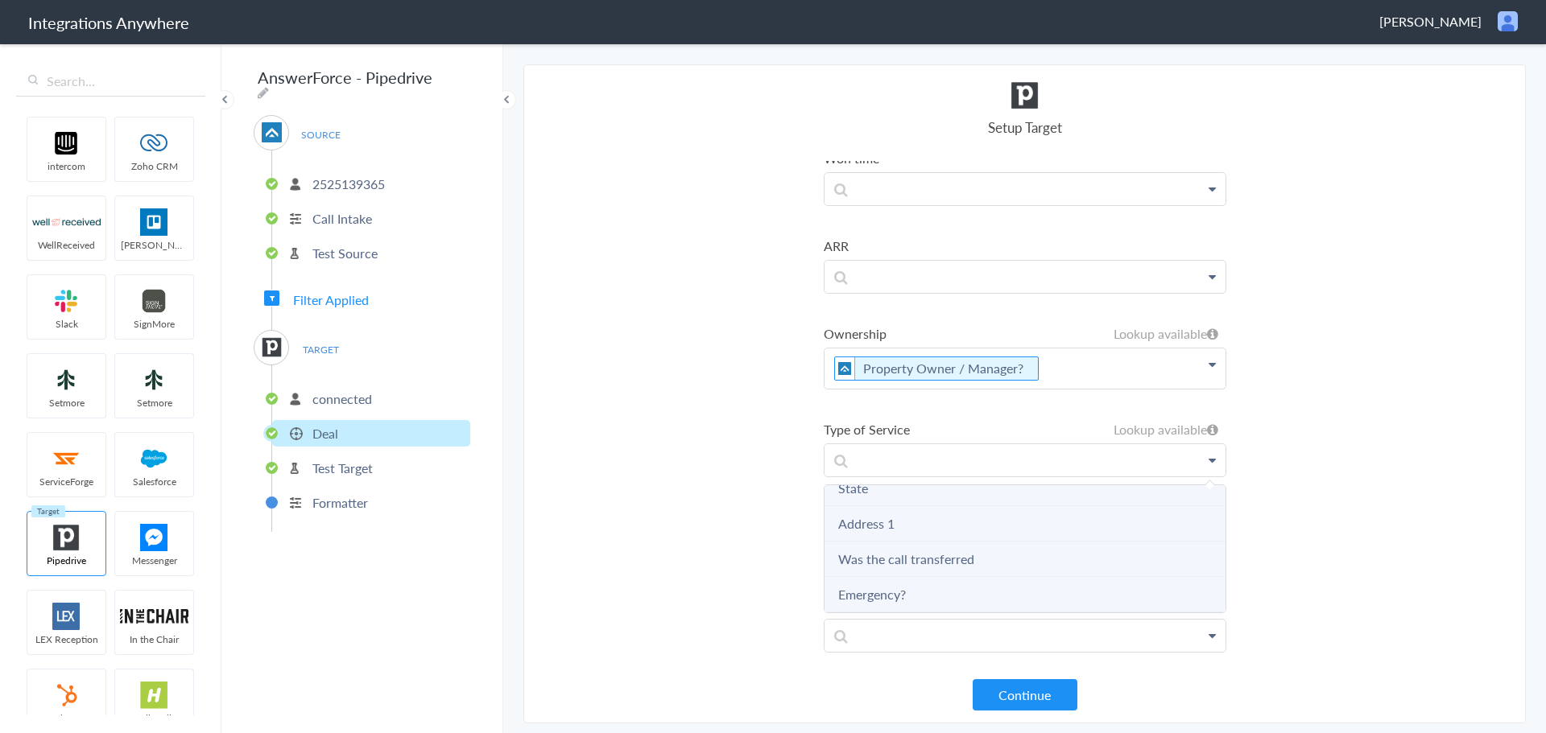
scroll to position [3095, 0]
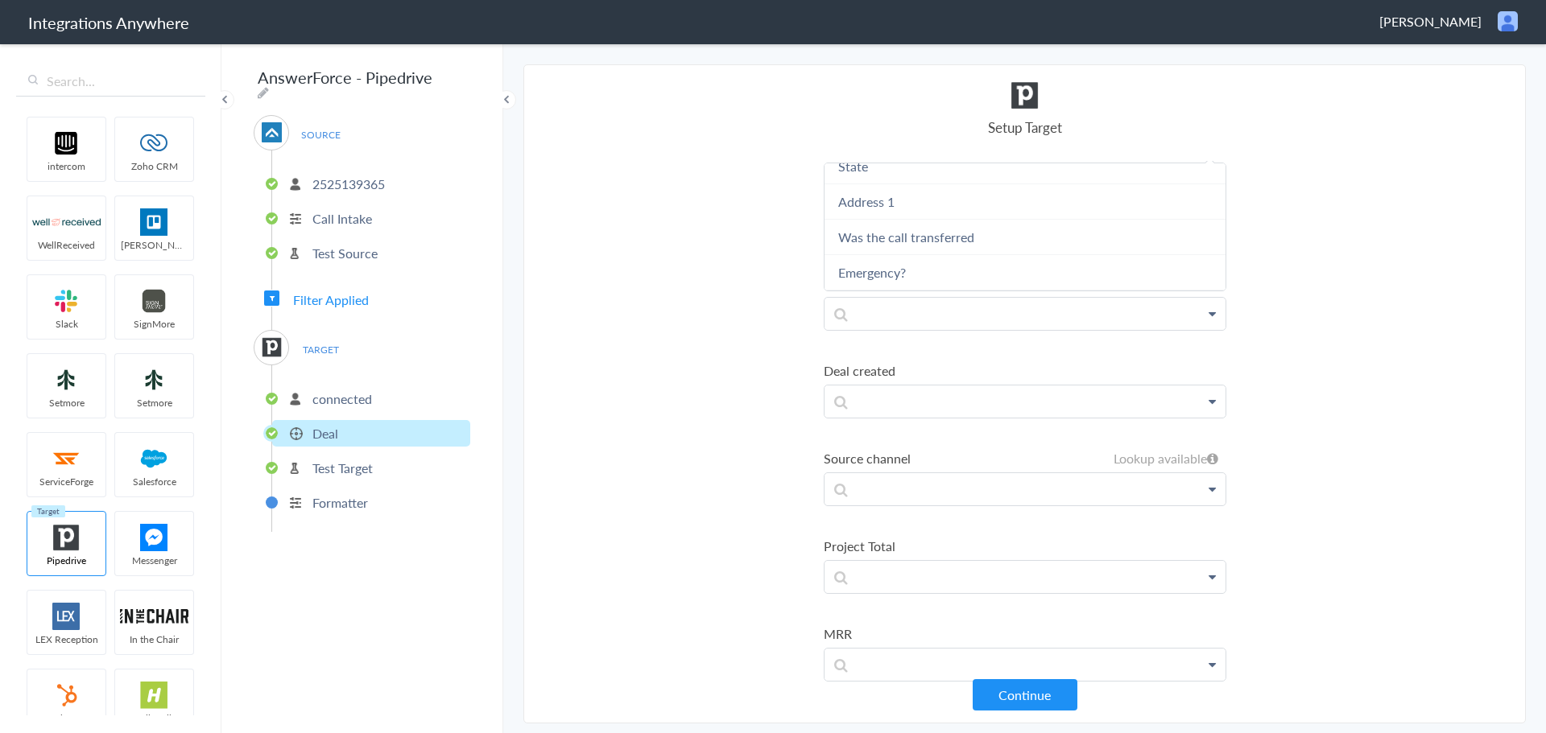
click at [703, 428] on section "Select Account 2132913856 Rename Delete (2 months ago) 6086652469 Rename Delete…" at bounding box center [1024, 393] width 1002 height 659
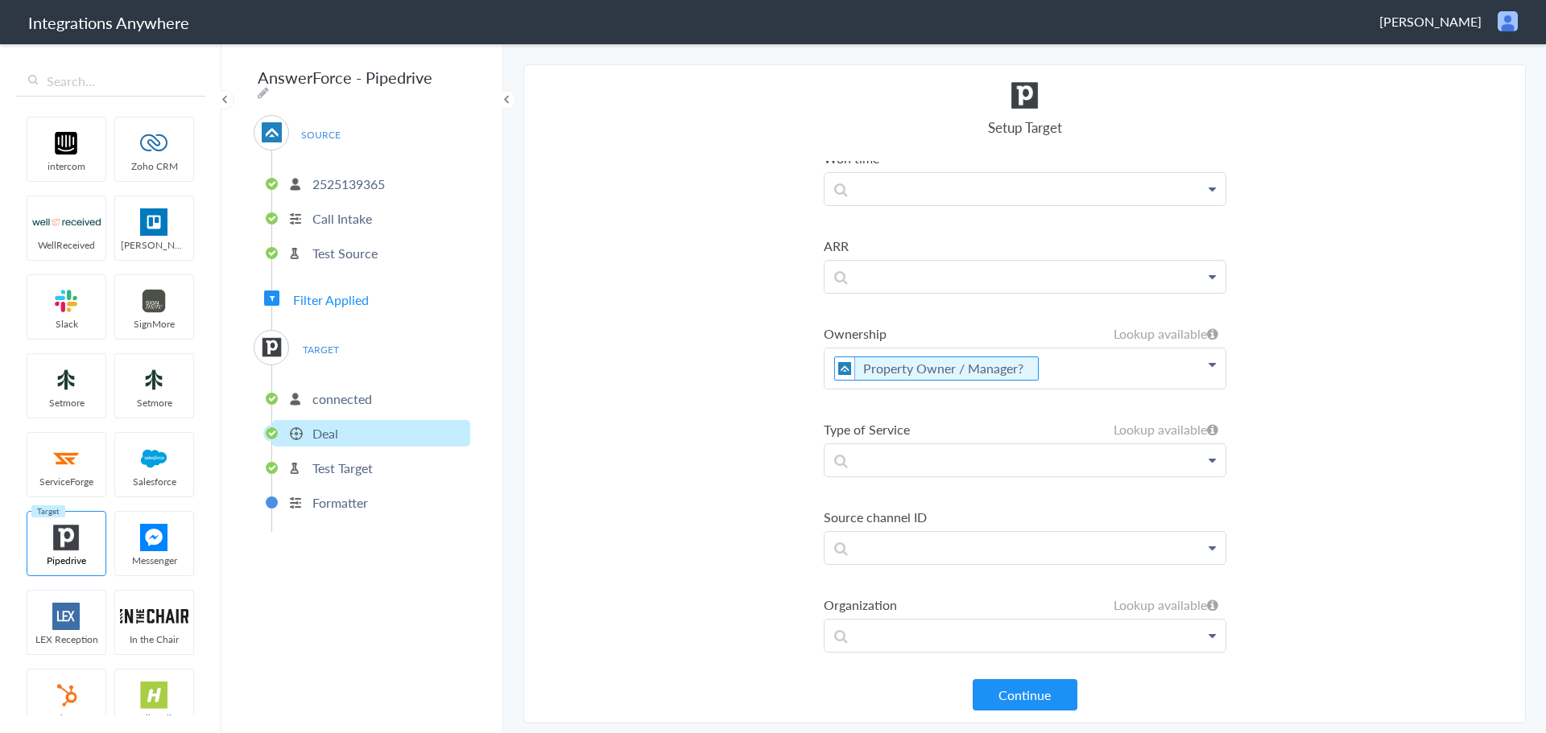
scroll to position [2451, 0]
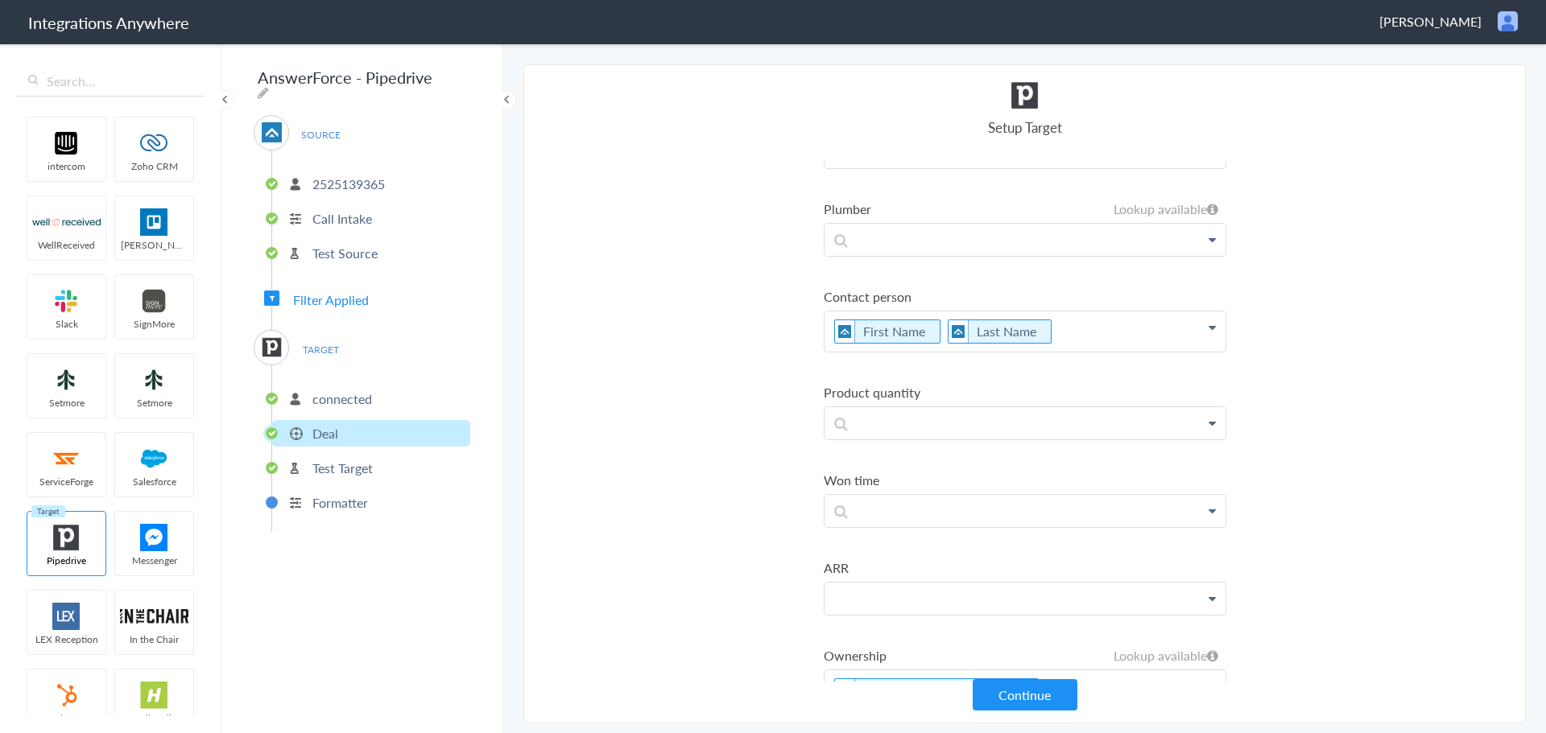
click at [921, 589] on p at bounding box center [1024, 599] width 401 height 32
click at [937, 564] on label "ARR" at bounding box center [1025, 568] width 403 height 19
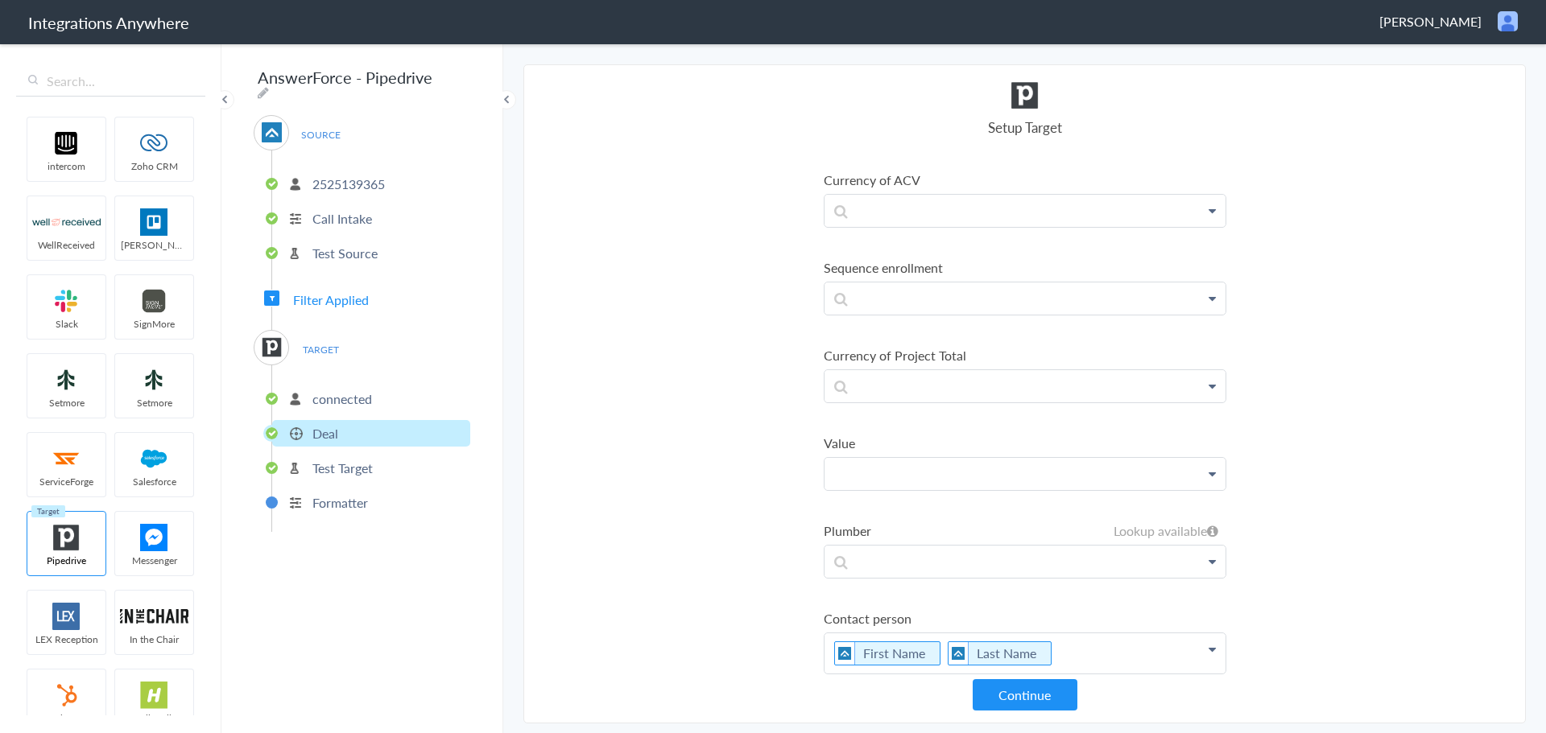
click at [940, 474] on p at bounding box center [1024, 474] width 401 height 32
click at [953, 438] on label "Value" at bounding box center [1025, 443] width 403 height 19
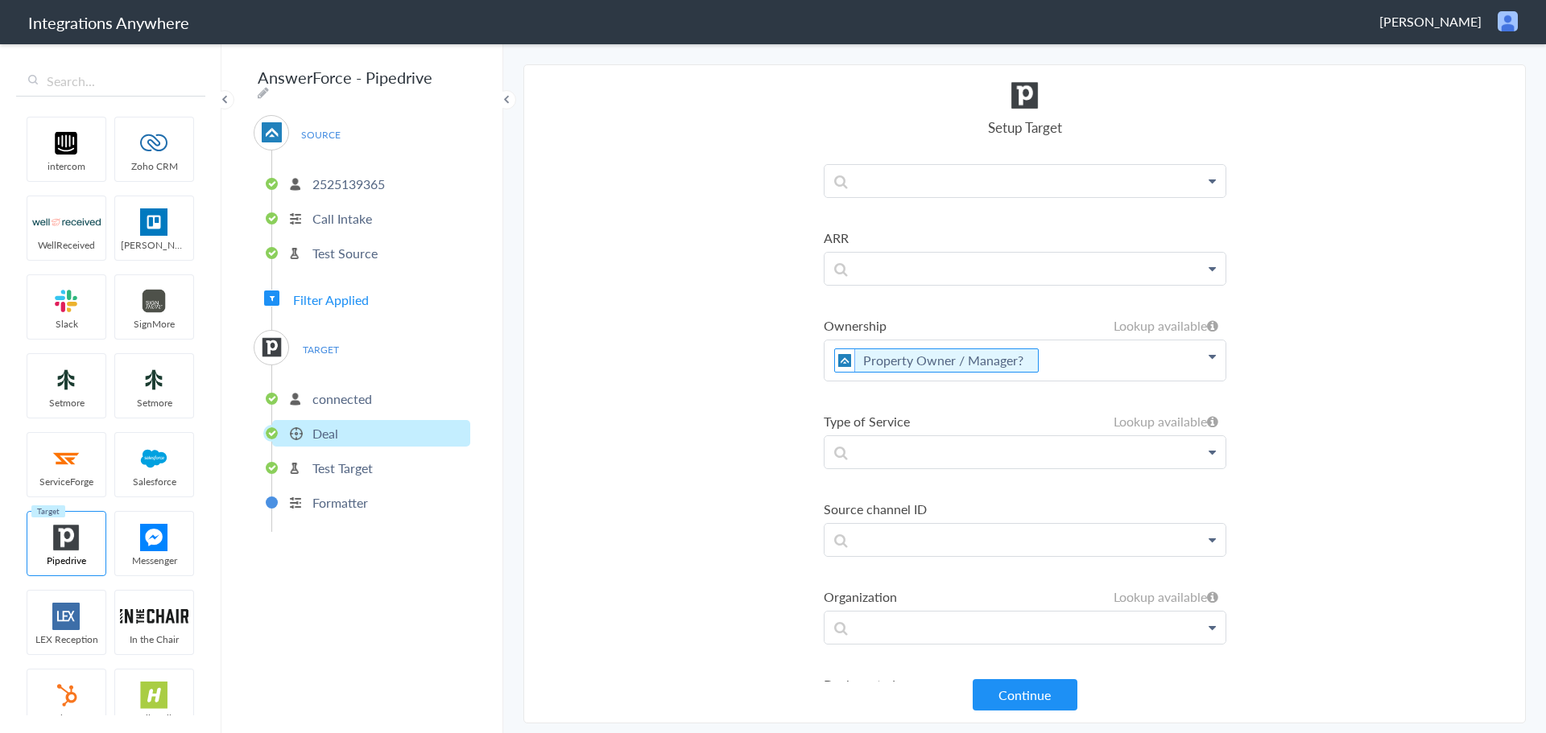
scroll to position [2459, 0]
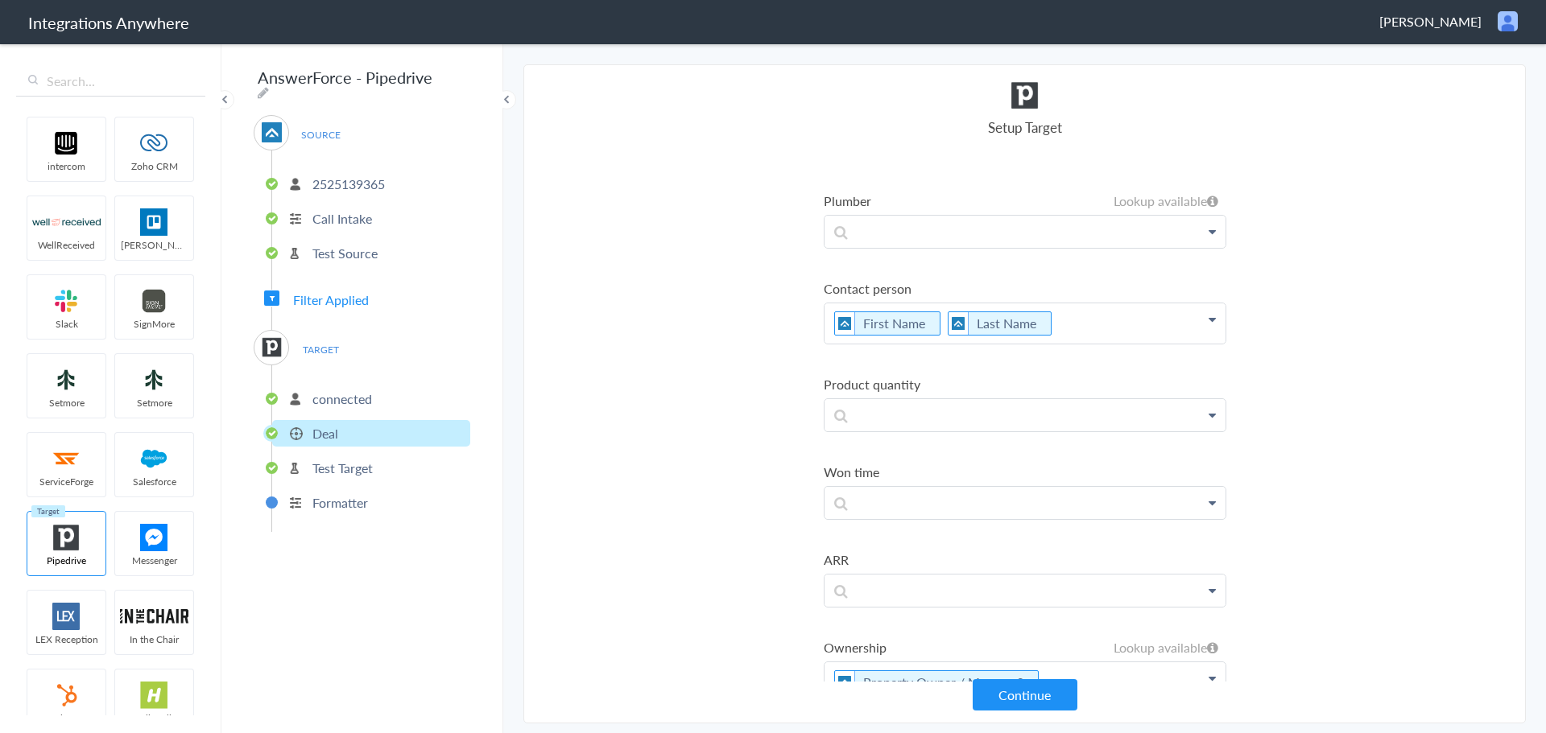
click at [1098, 328] on p "First Name Last Name" at bounding box center [1024, 324] width 401 height 40
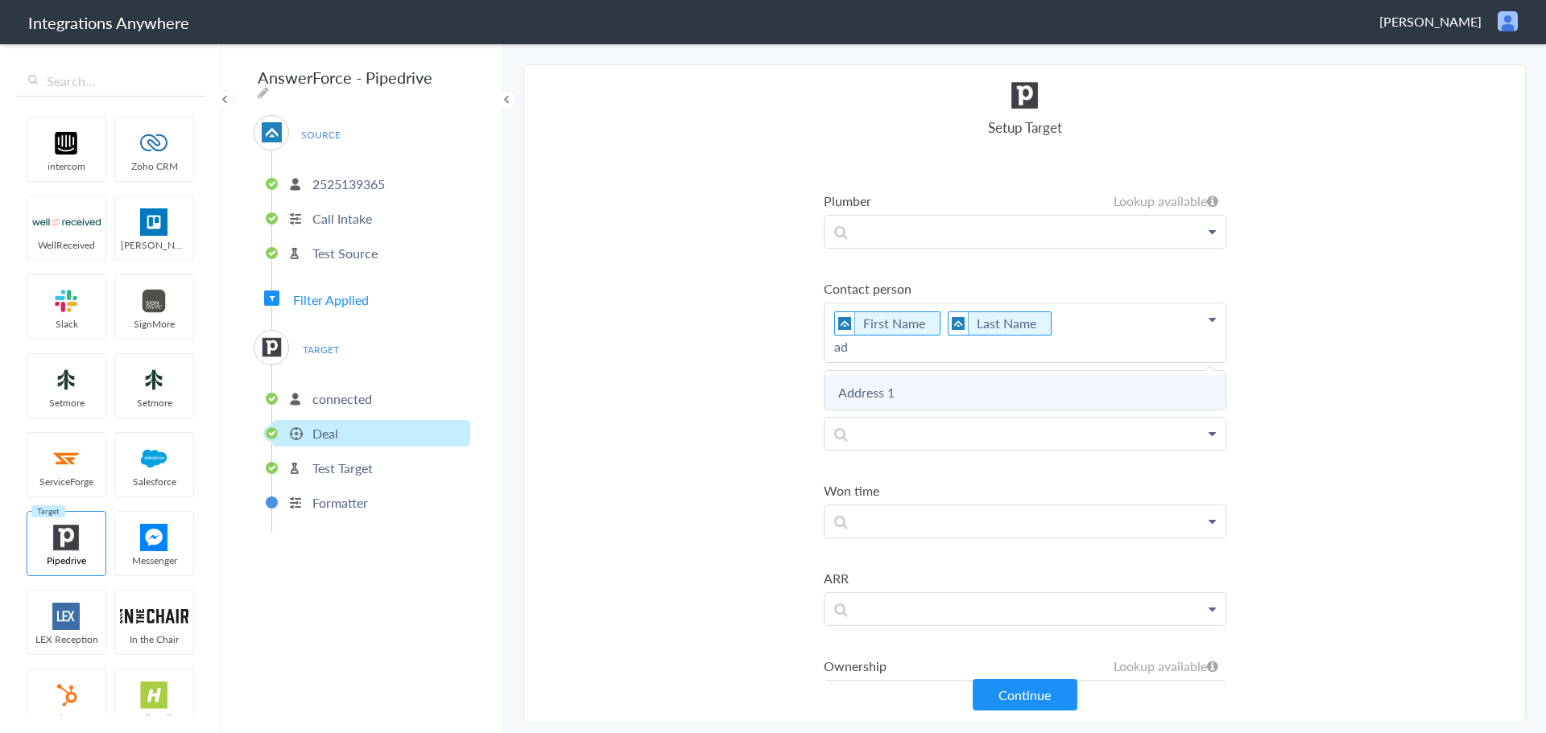
click at [982, 388] on link "Address 1" at bounding box center [1024, 392] width 401 height 35
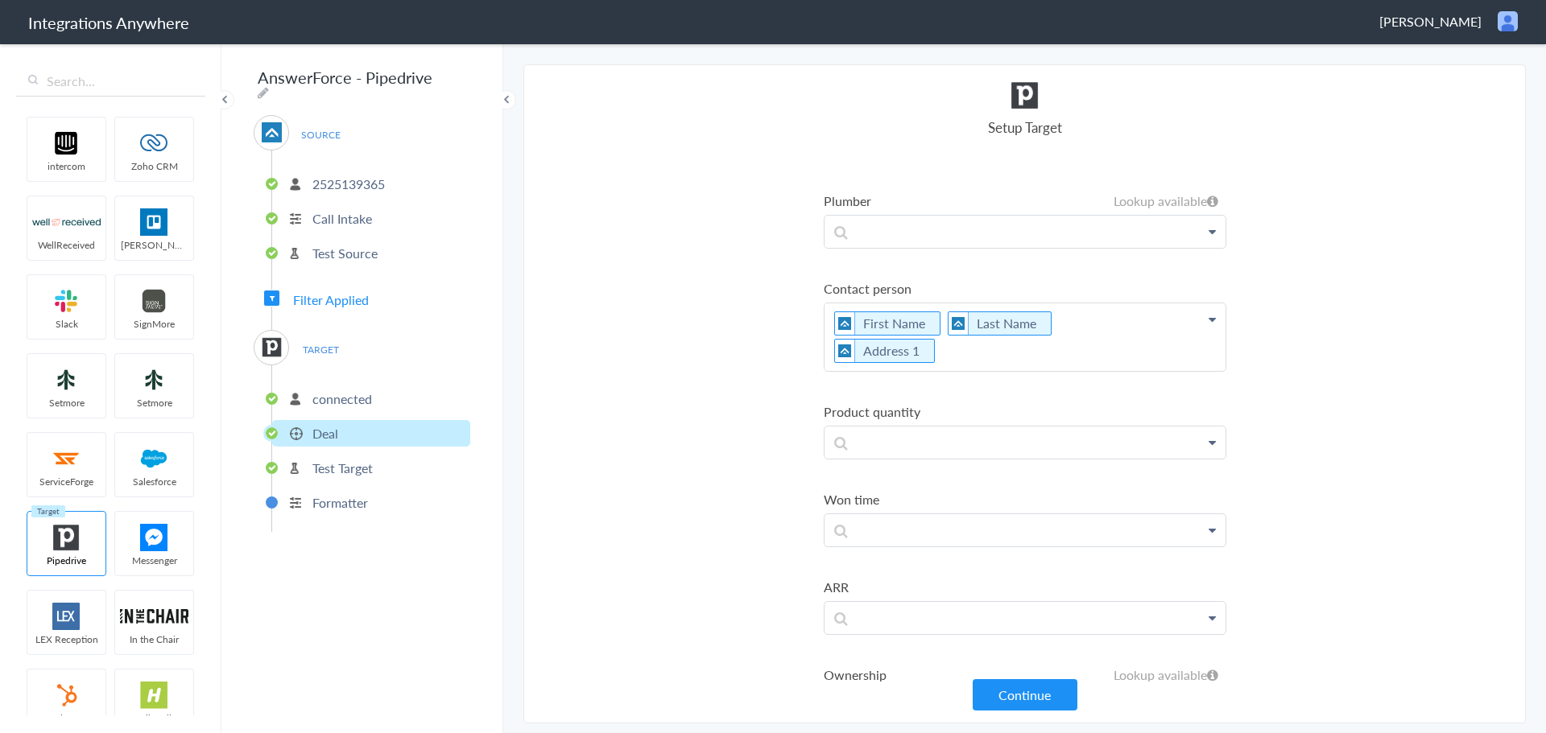
click at [982, 358] on p "First Name Last Name Address 1" at bounding box center [1024, 338] width 401 height 68
click at [957, 389] on link "City" at bounding box center [1024, 401] width 401 height 35
click at [1040, 353] on p "First Name Last Name Address 1 City" at bounding box center [1024, 338] width 401 height 68
click at [952, 401] on link "State" at bounding box center [1024, 401] width 401 height 35
click at [1088, 362] on p "First Name Last Name Address 1 City State" at bounding box center [1024, 338] width 401 height 68
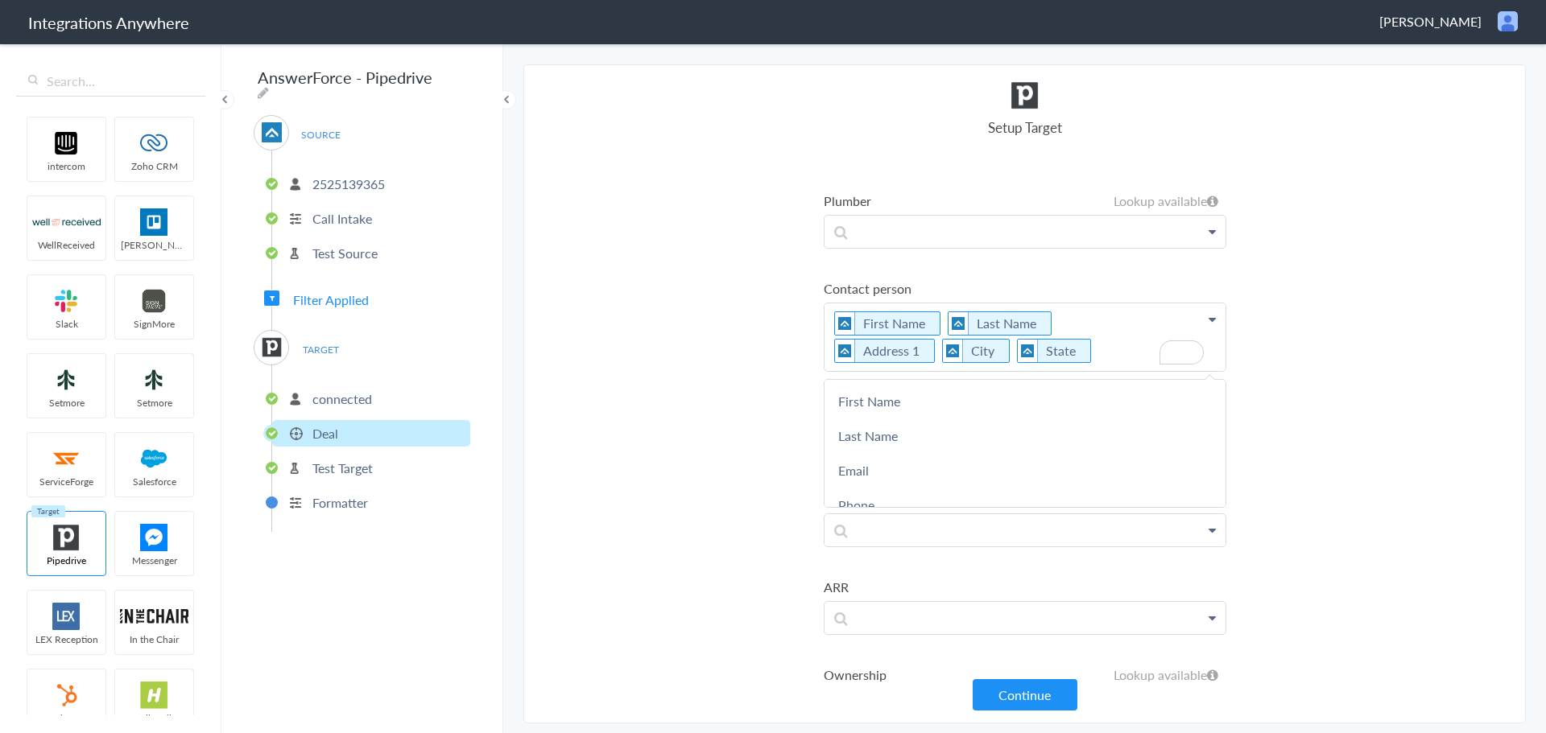
click at [1375, 300] on section "Select Account 2132913856 Rename Delete (2 months ago) 6086652469 Rename Delete…" at bounding box center [1024, 393] width 1002 height 659
click at [1072, 316] on p "First Name Last Name Address 1 City State" at bounding box center [1024, 338] width 401 height 68
click at [895, 471] on link "Email" at bounding box center [1024, 470] width 401 height 35
click at [1126, 319] on p "First Name Last Name Email Address 1 City State" at bounding box center [1024, 338] width 401 height 68
click at [929, 491] on link "Phone" at bounding box center [1024, 505] width 401 height 35
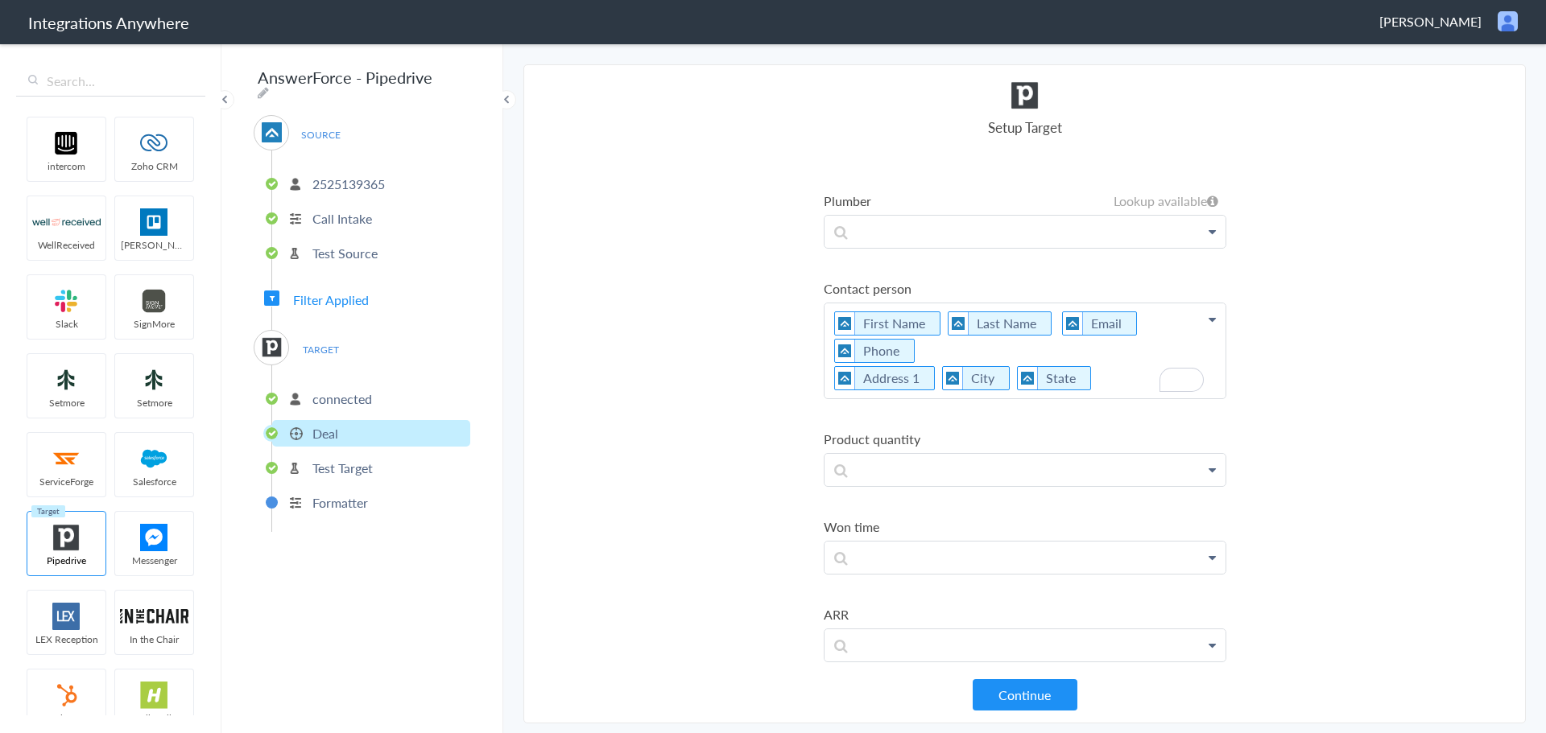
click at [1145, 331] on p "First Name Last Name Email Phone Address 1 City State" at bounding box center [1024, 351] width 401 height 95
click at [1347, 365] on section "Select Account 2132913856 Rename Delete (2 months ago) 6086652469 Rename Delete…" at bounding box center [1024, 393] width 1002 height 659
click at [1330, 452] on section "Select Account 2132913856 Rename Delete (2 months ago) 6086652469 Rename Delete…" at bounding box center [1024, 393] width 1002 height 659
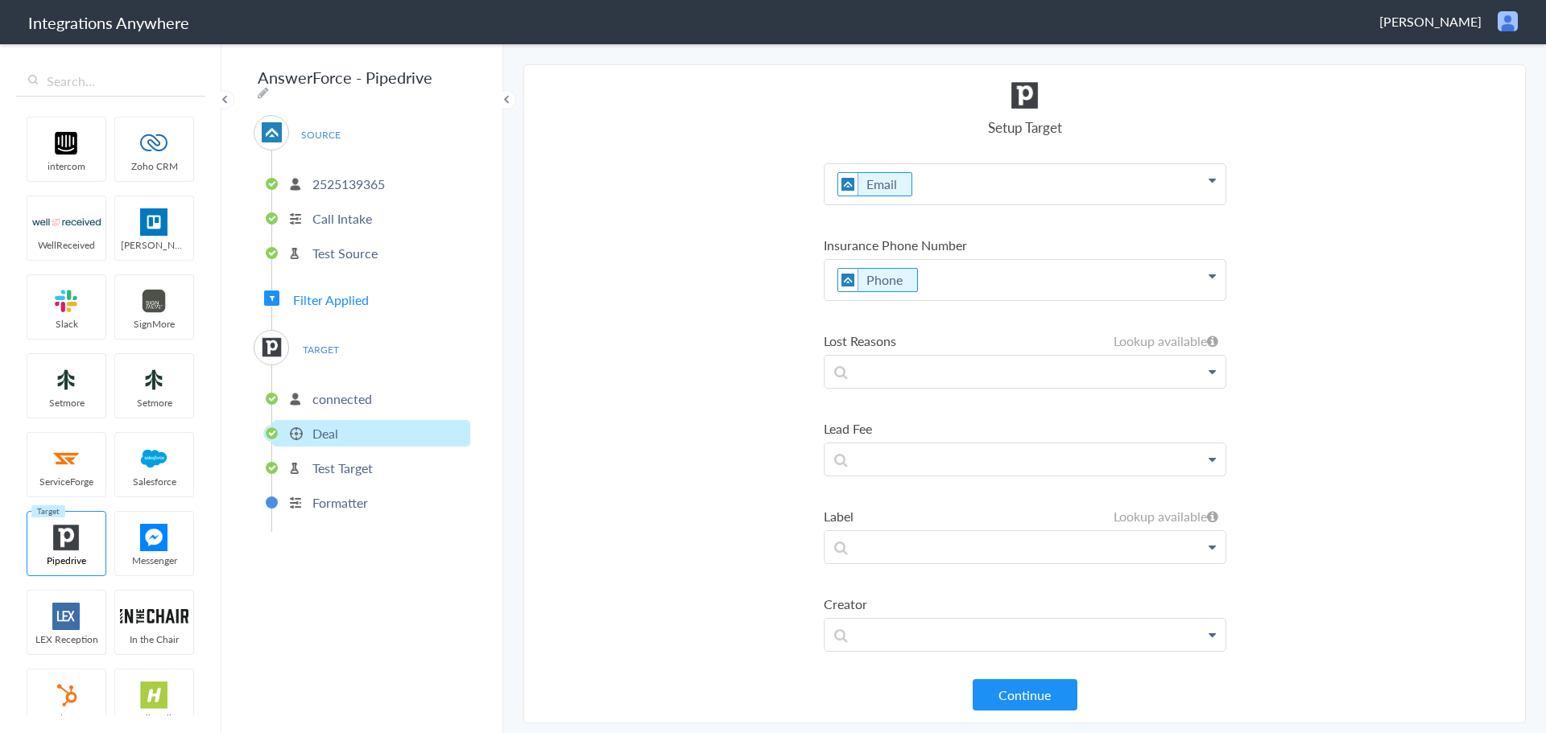
scroll to position [0, 0]
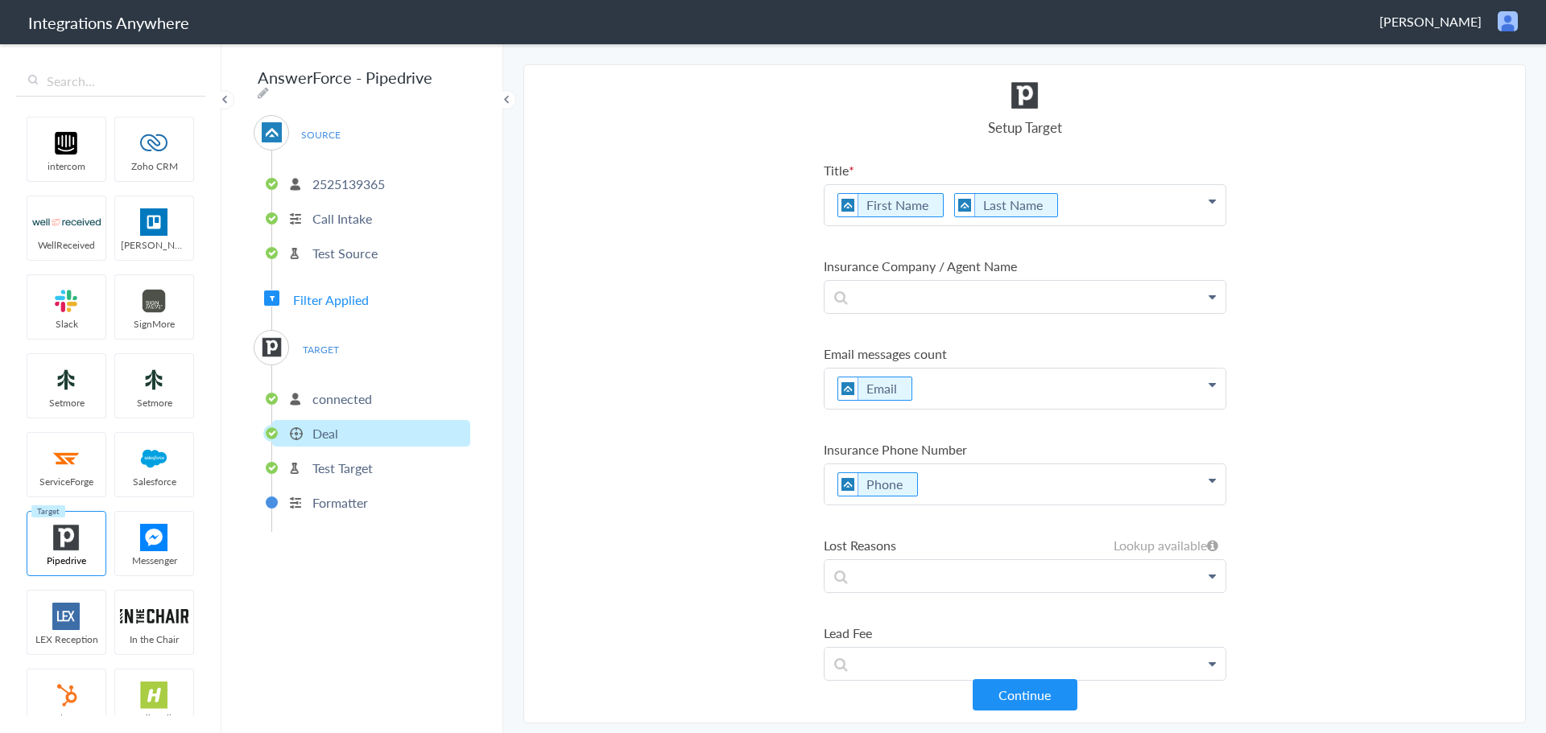
click at [961, 473] on p "Phone" at bounding box center [1024, 485] width 401 height 40
click at [1406, 405] on section "Select Account 2132913856 Rename Delete (2 months ago) 6086652469 Rename Delete…" at bounding box center [1024, 393] width 1002 height 659
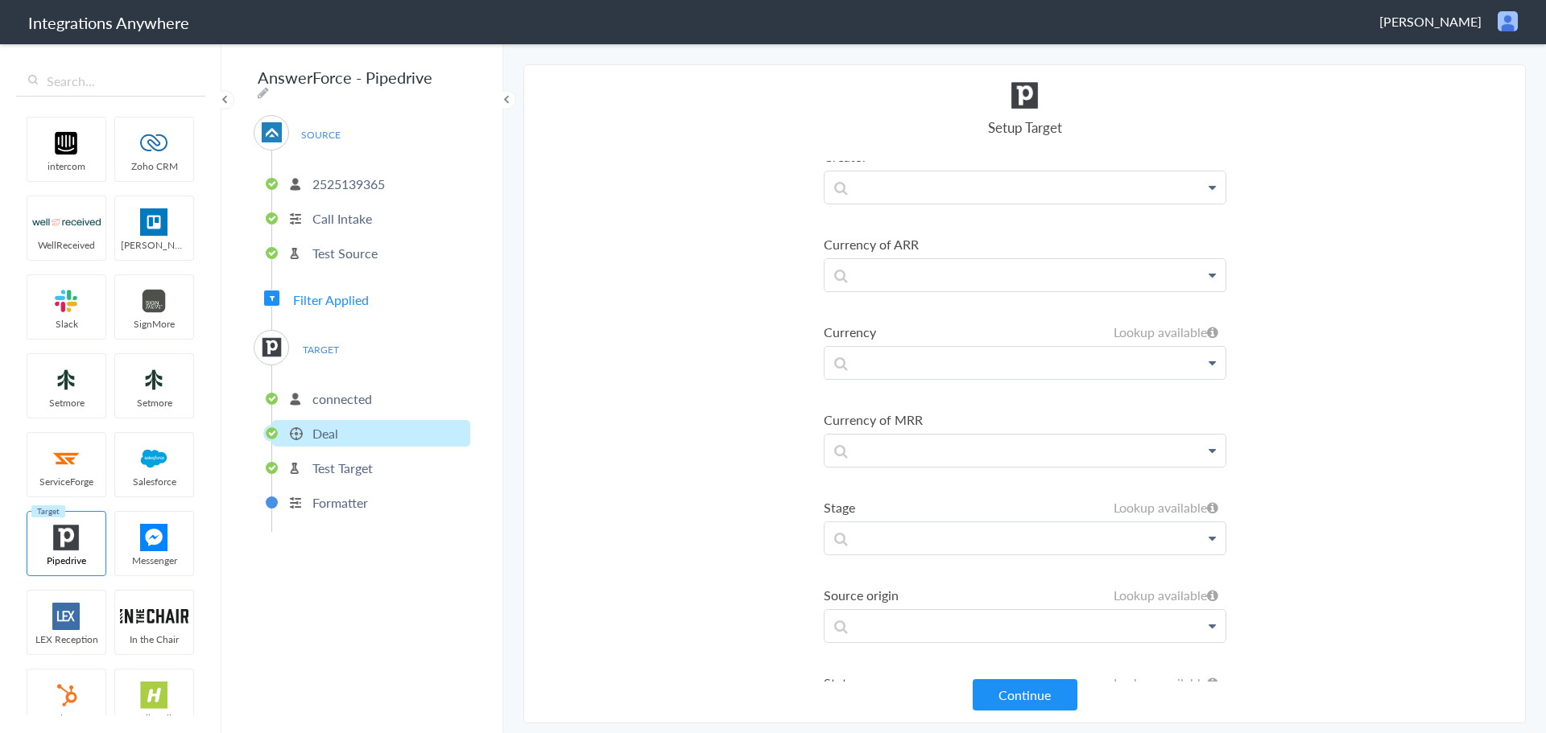
scroll to position [1275, 0]
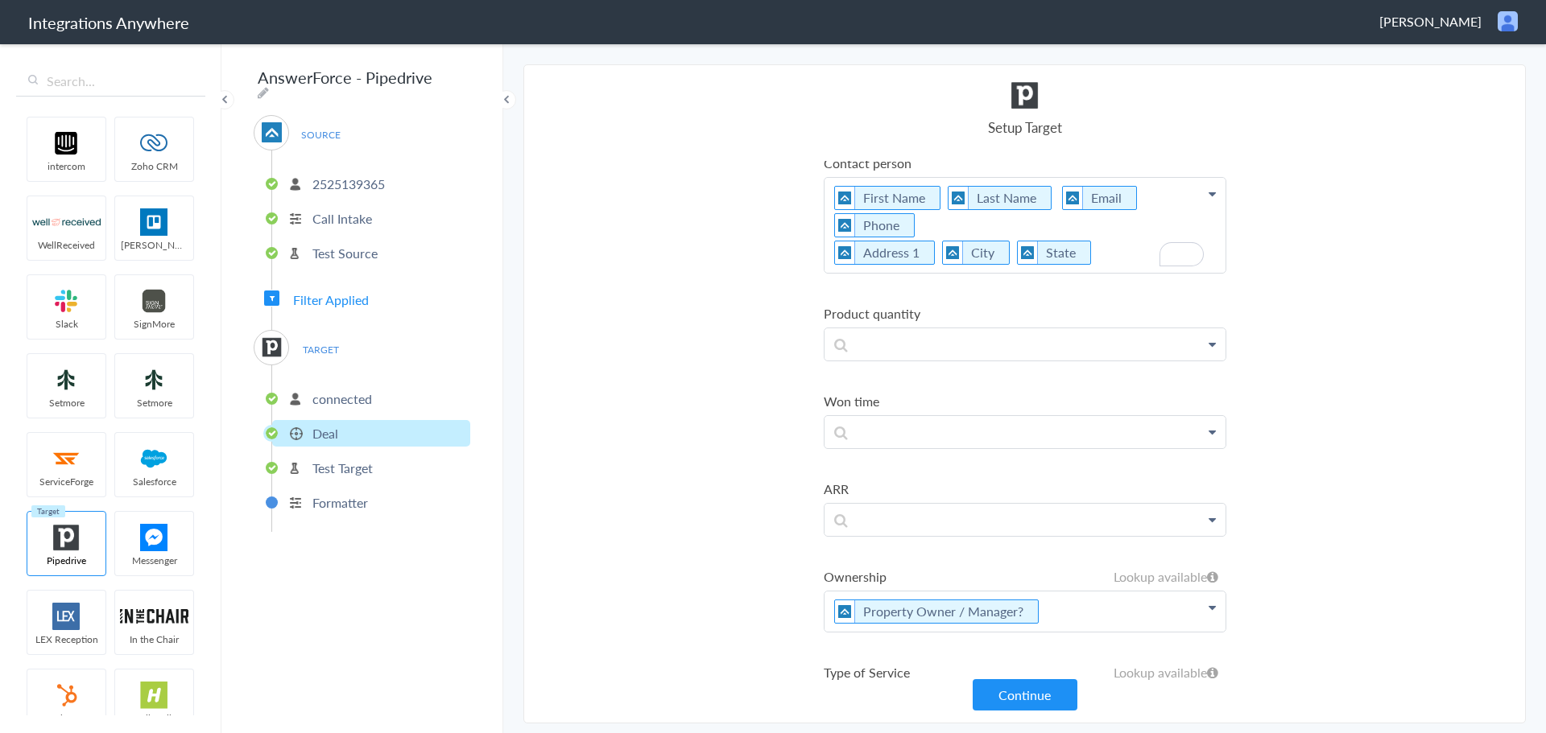
click at [1125, 202] on p "First Name Last Name Email Phone Address 1 City State" at bounding box center [1024, 225] width 401 height 95
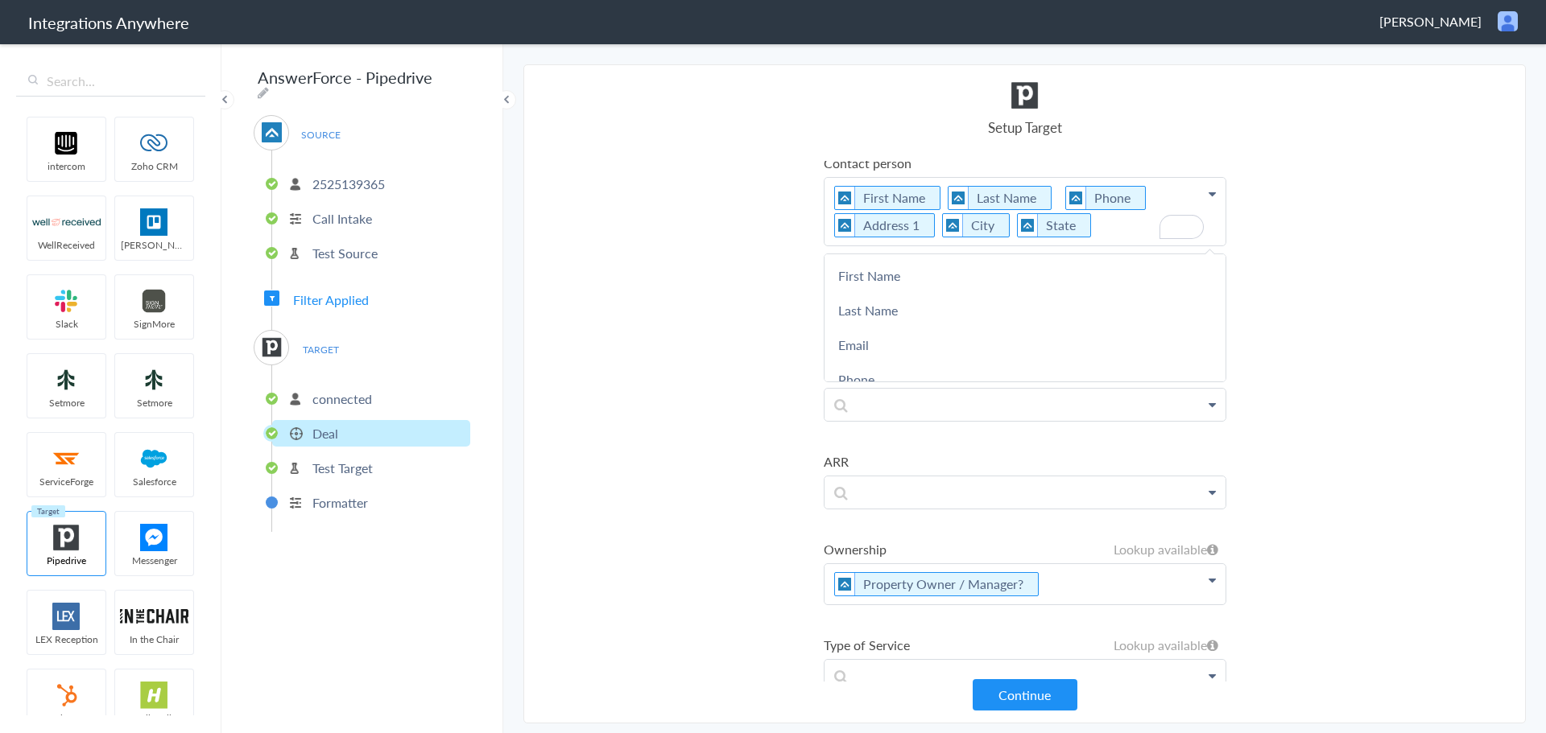
click at [1284, 215] on section "Select Account 2132913856 Rename Delete (2 months ago) 6086652469 Rename Delete…" at bounding box center [1024, 393] width 1002 height 659
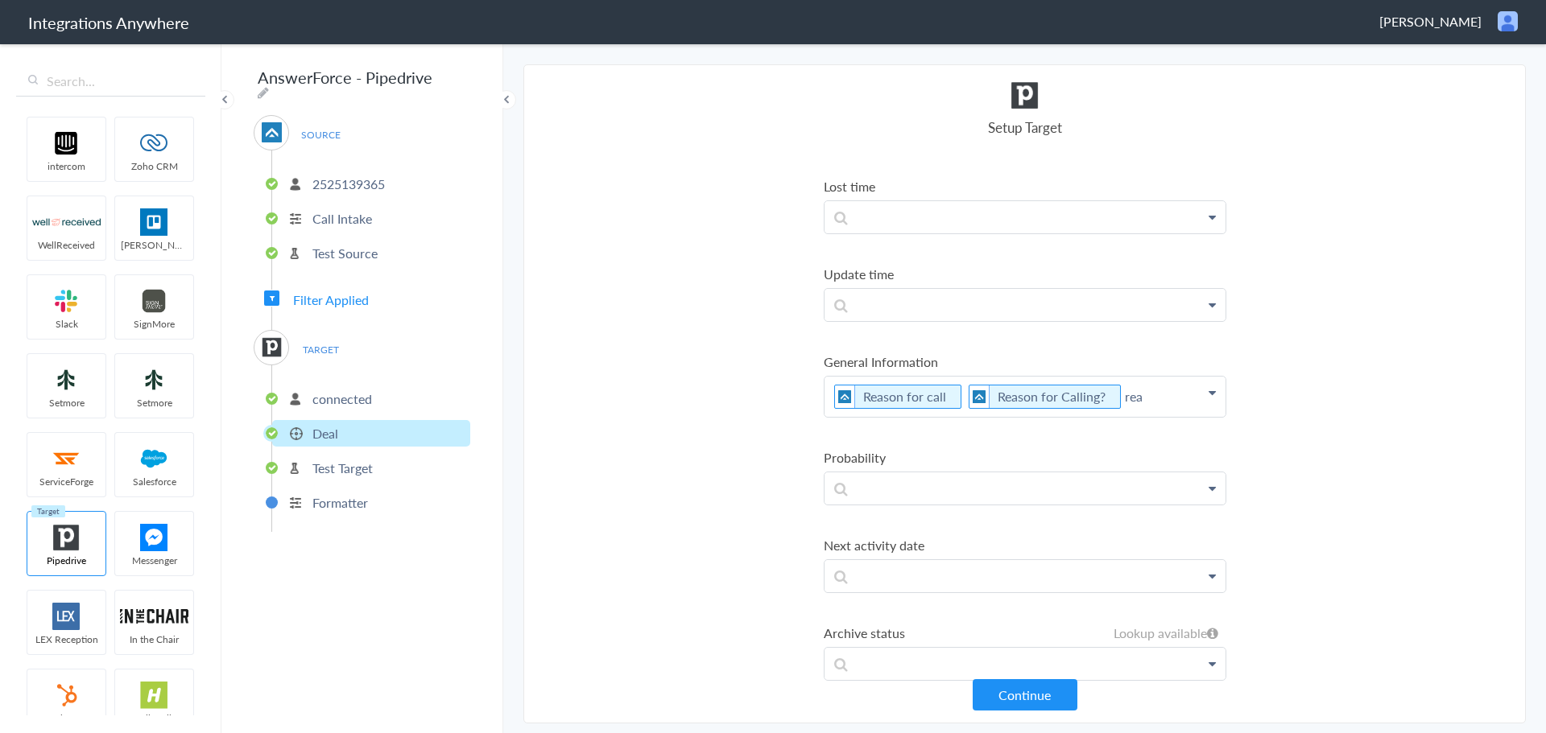
click at [1141, 399] on p "Reason for call Reason for Calling? rea" at bounding box center [1024, 397] width 401 height 40
click at [1021, 503] on link "Message" at bounding box center [1024, 516] width 401 height 35
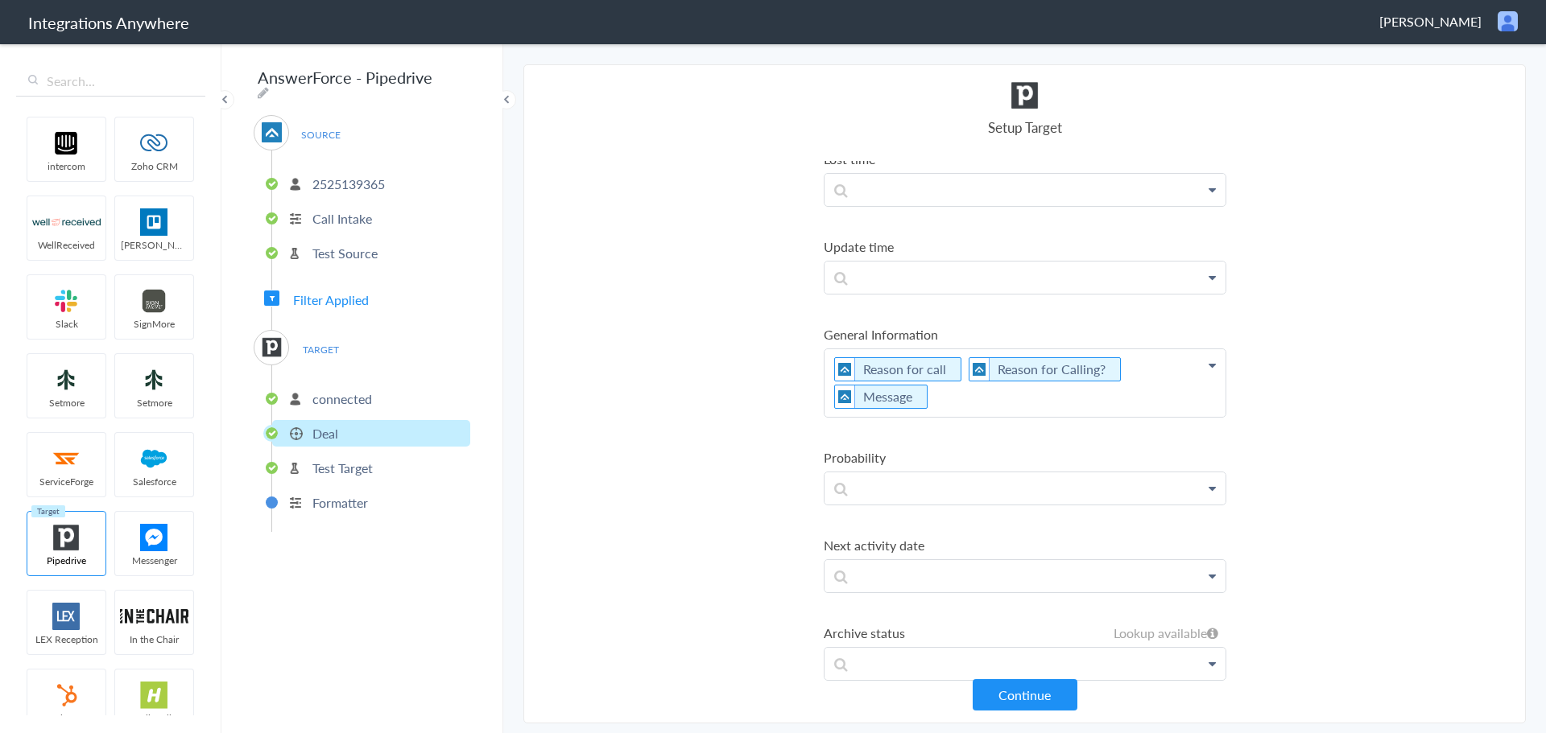
click at [1019, 403] on p "Reason for call Reason for Calling? Message" at bounding box center [1024, 383] width 401 height 68
click at [1391, 447] on section "Select Account 2132913856 Rename Delete (2 months ago) 6086652469 Rename Delete…" at bounding box center [1024, 393] width 1002 height 659
click at [1017, 401] on p "Reason for call Reason for Calling? Message mes" at bounding box center [1024, 383] width 401 height 68
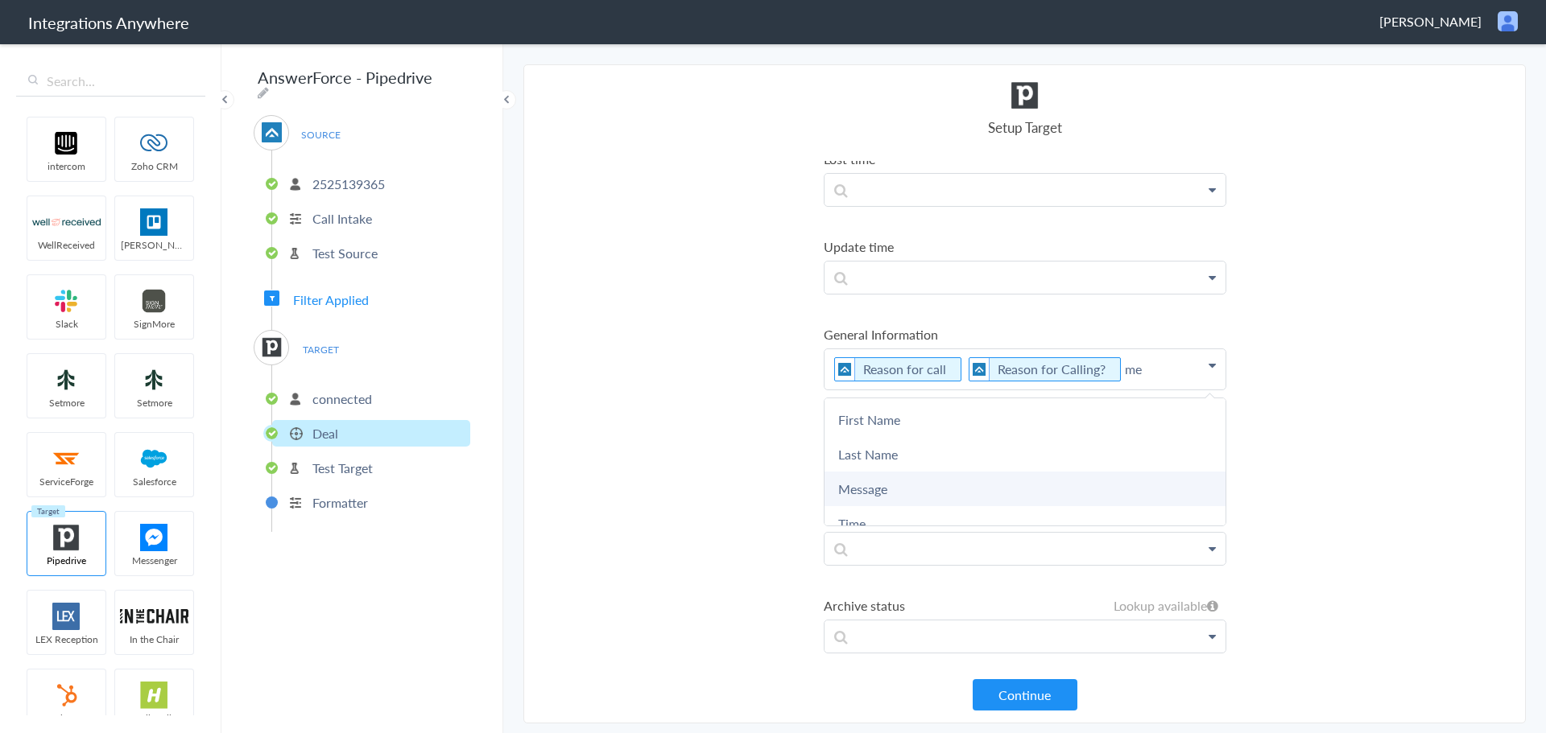
click at [1010, 477] on link "Message" at bounding box center [1024, 489] width 401 height 35
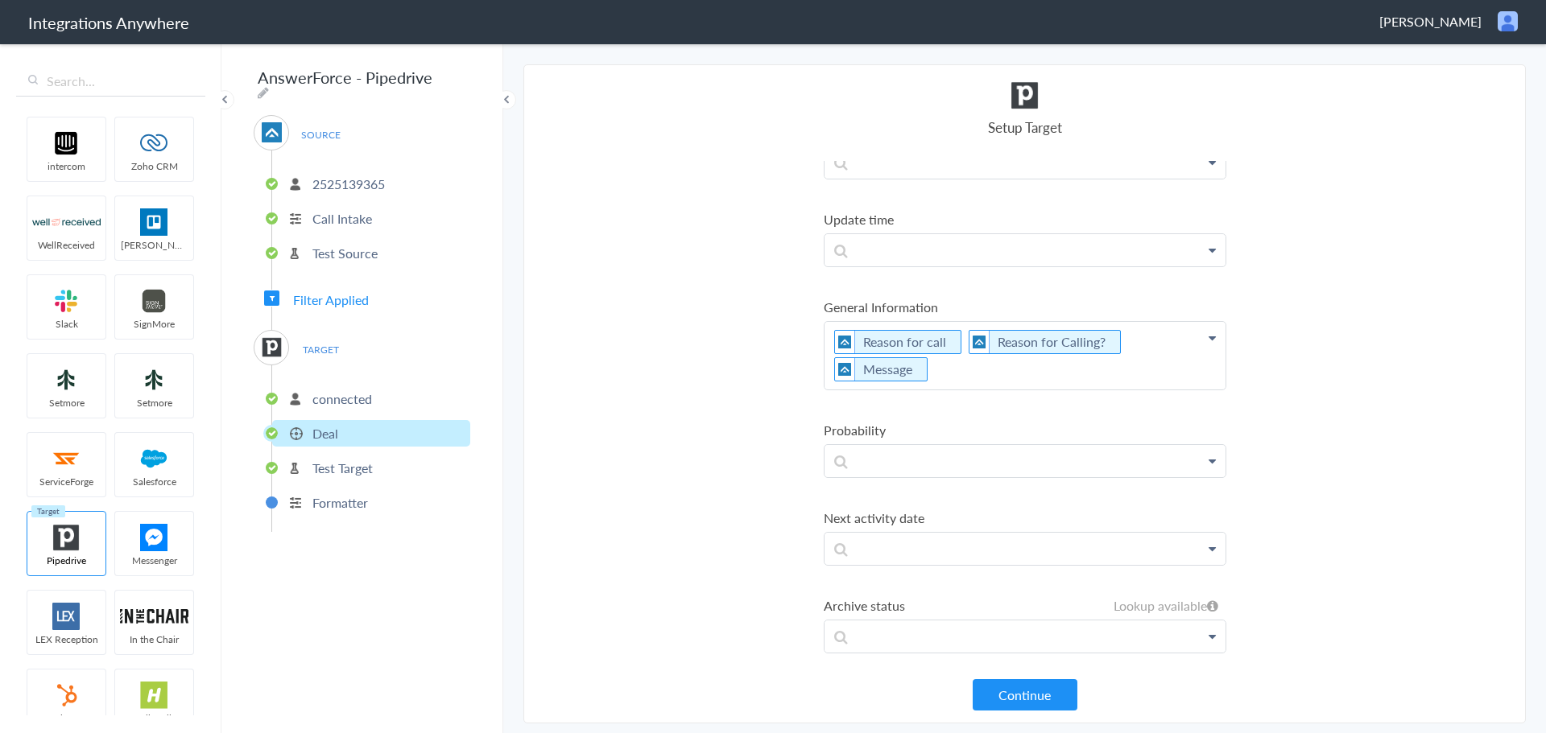
click at [1424, 455] on section "Select Account 2132913856 Rename Delete (2 months ago) 6086652469 Rename Delete…" at bounding box center [1024, 393] width 1002 height 659
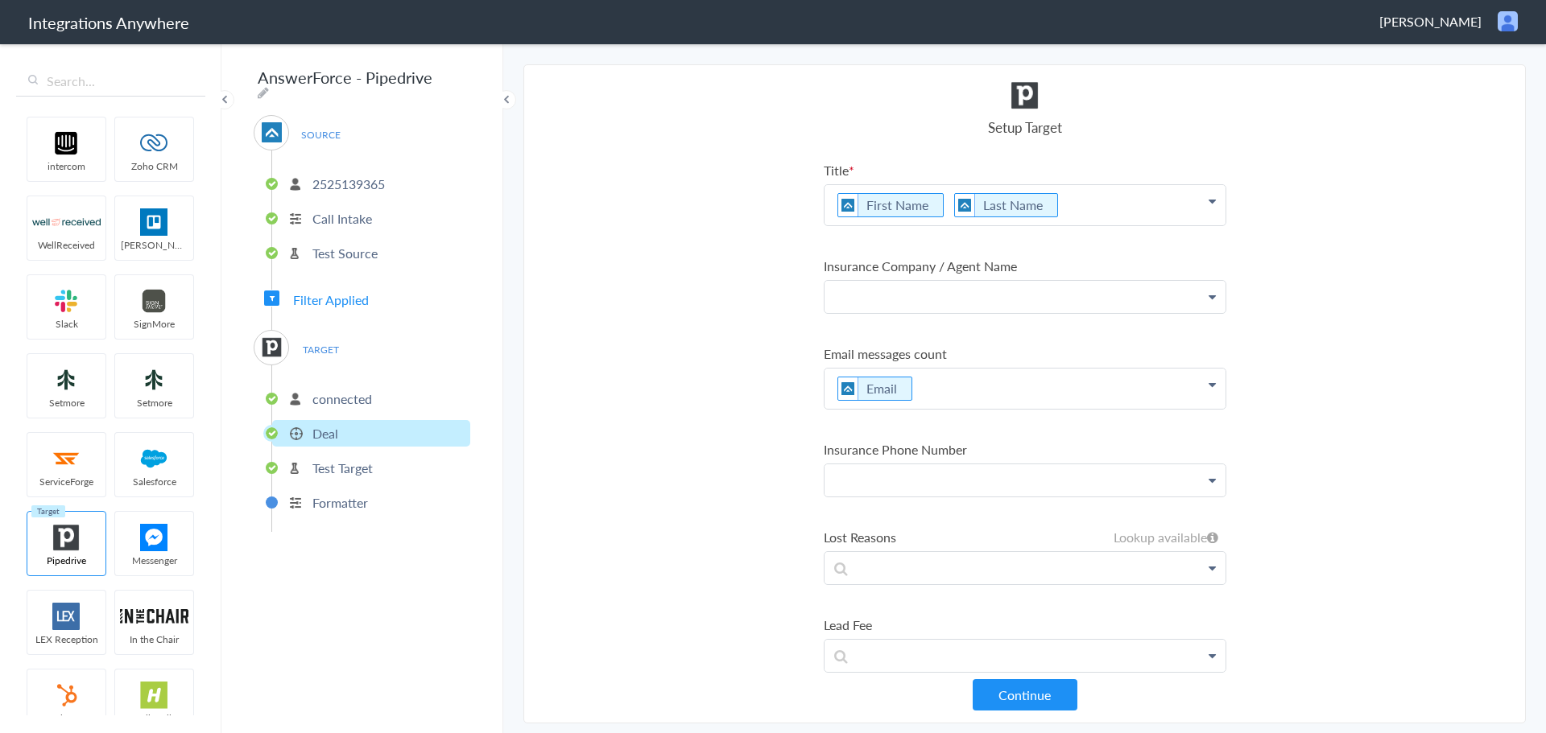
click at [978, 289] on p at bounding box center [1024, 297] width 401 height 32
click at [1361, 312] on section "Select Account 2132913856 Rename Delete (2 months ago) 6086652469 Rename Delete…" at bounding box center [1024, 393] width 1002 height 659
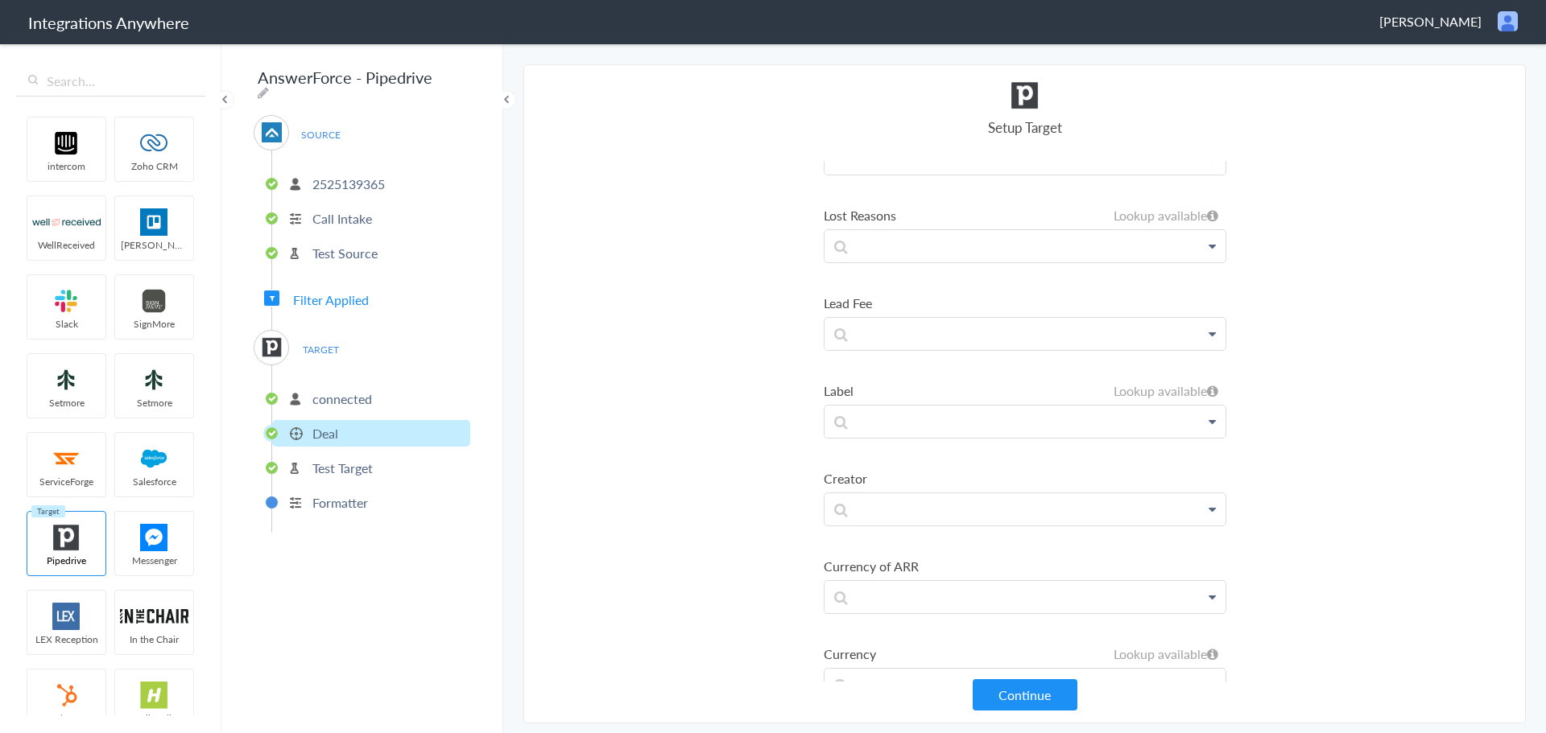
scroll to position [644, 0]
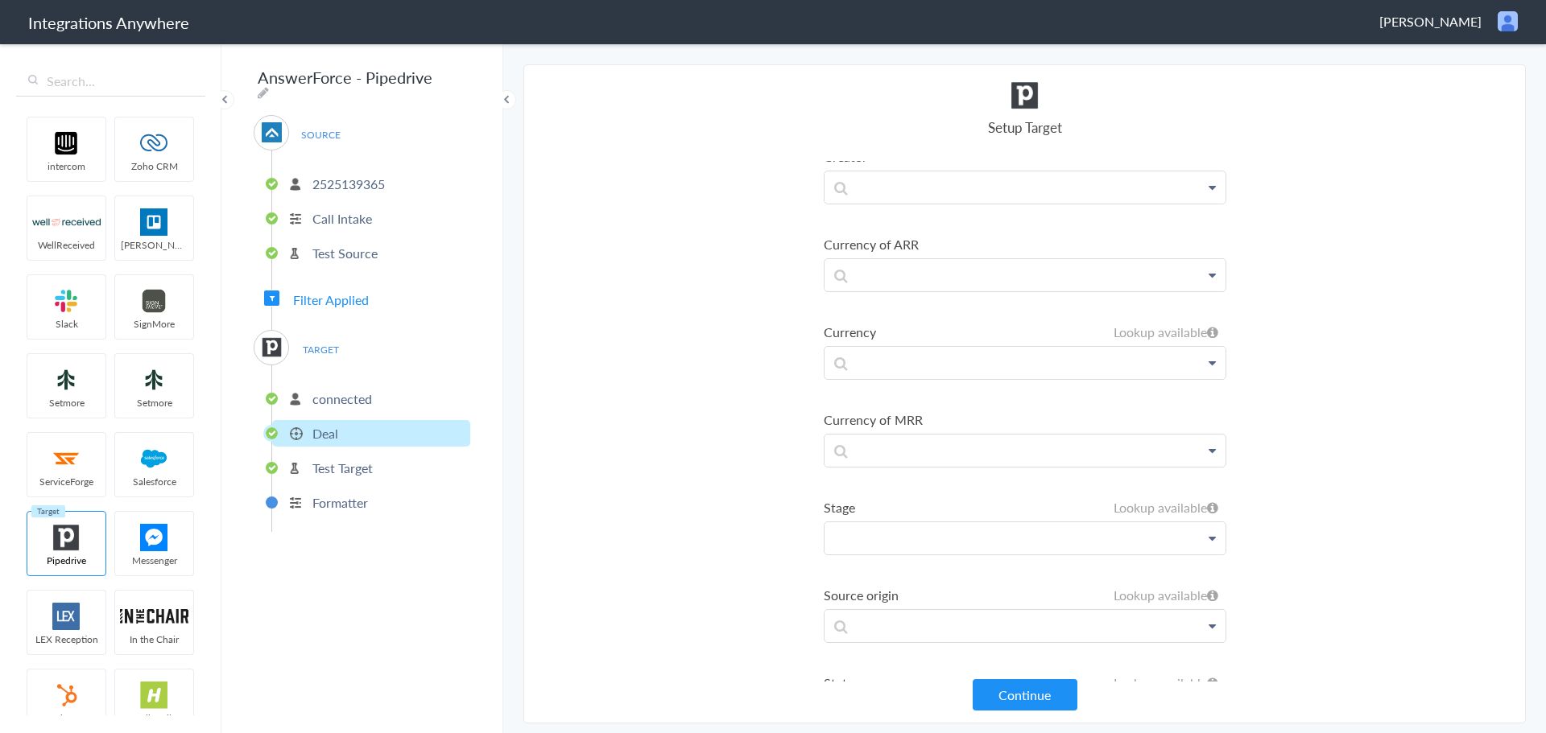
click at [893, 537] on p at bounding box center [1024, 539] width 401 height 32
click at [915, 580] on link "Pipedrive" at bounding box center [1024, 585] width 401 height 35
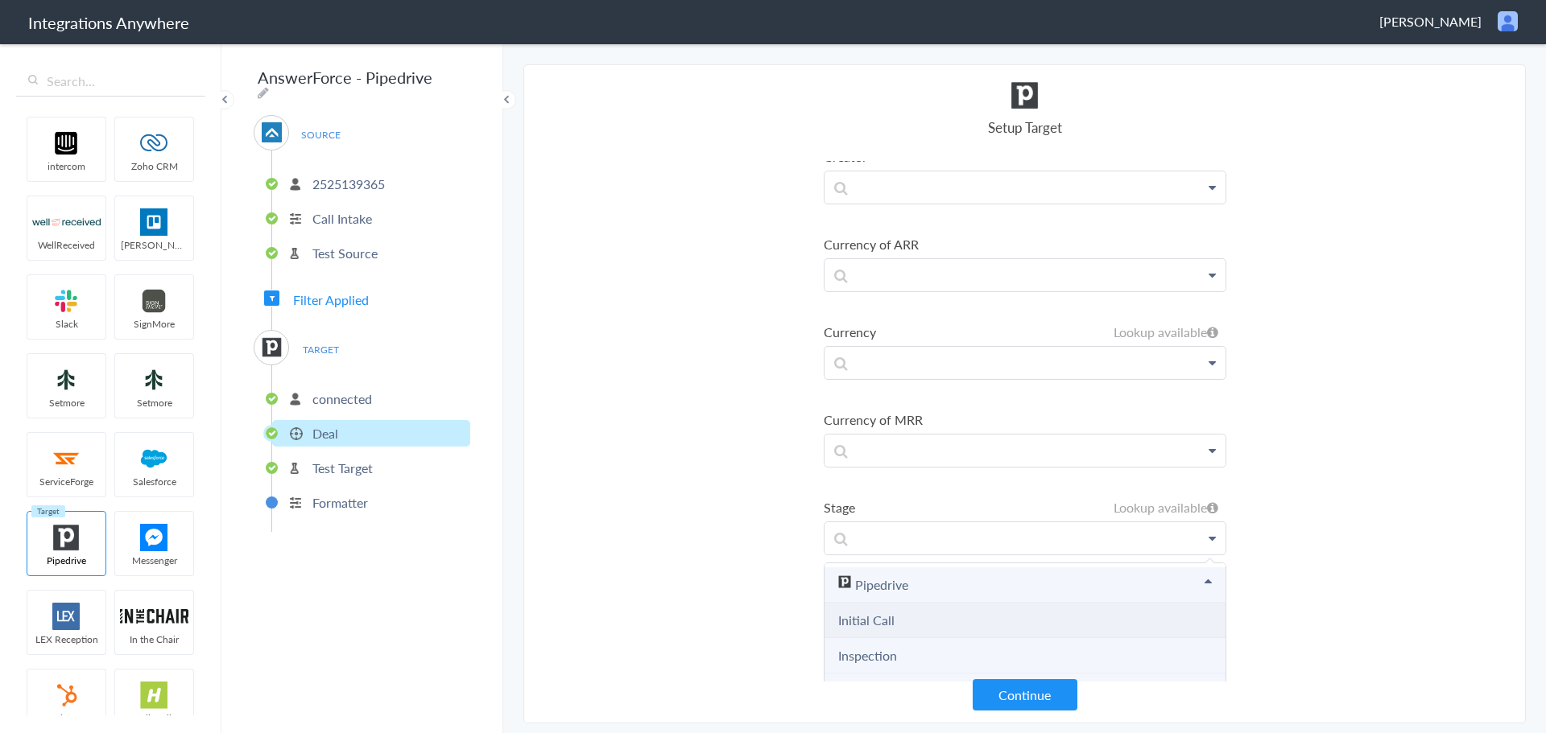
click at [885, 626] on link "Initial Call" at bounding box center [866, 620] width 56 height 19
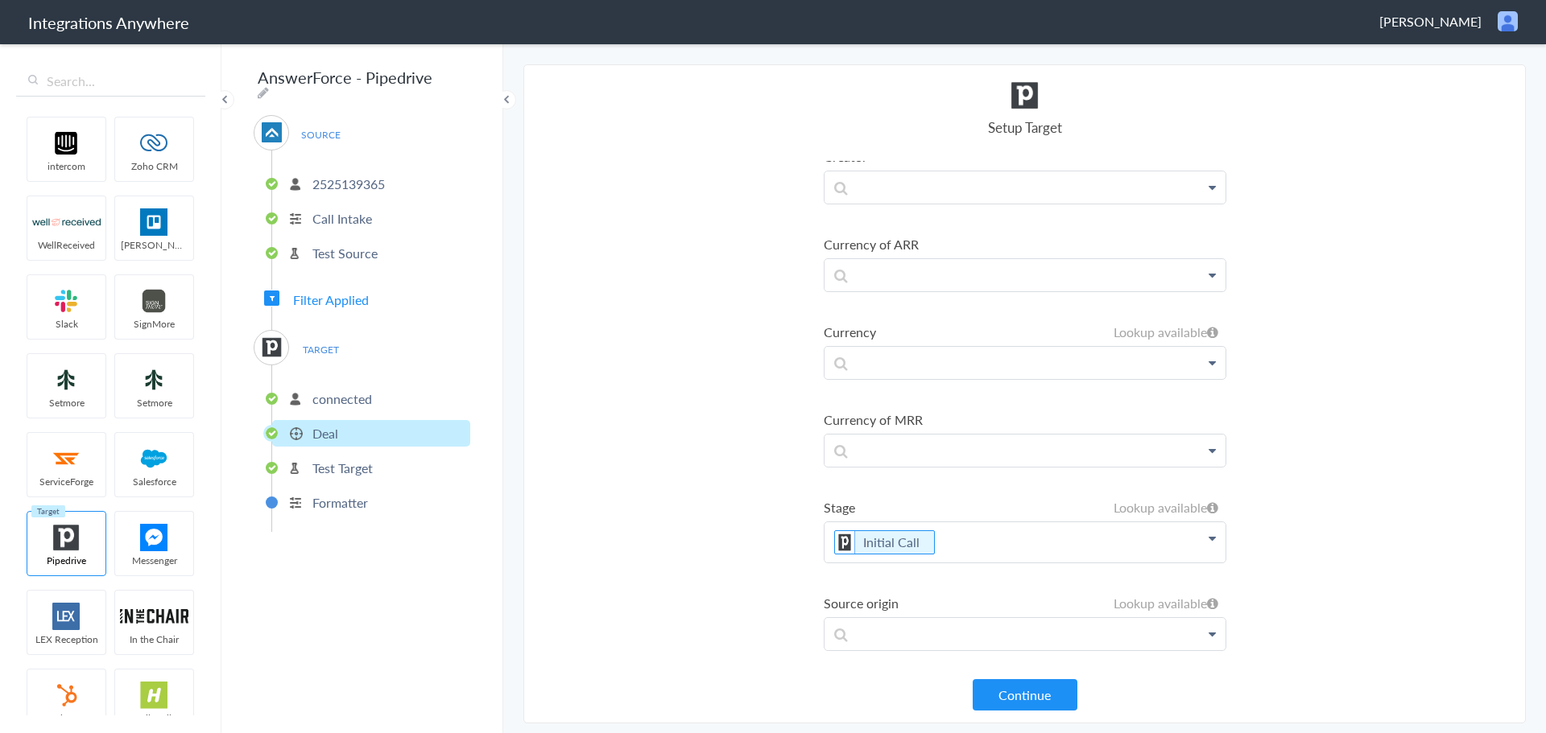
click at [773, 561] on section "Select Account 2132913856 Rename Delete (2 months ago) 6086652469 Rename Delete…" at bounding box center [1024, 393] width 1002 height 659
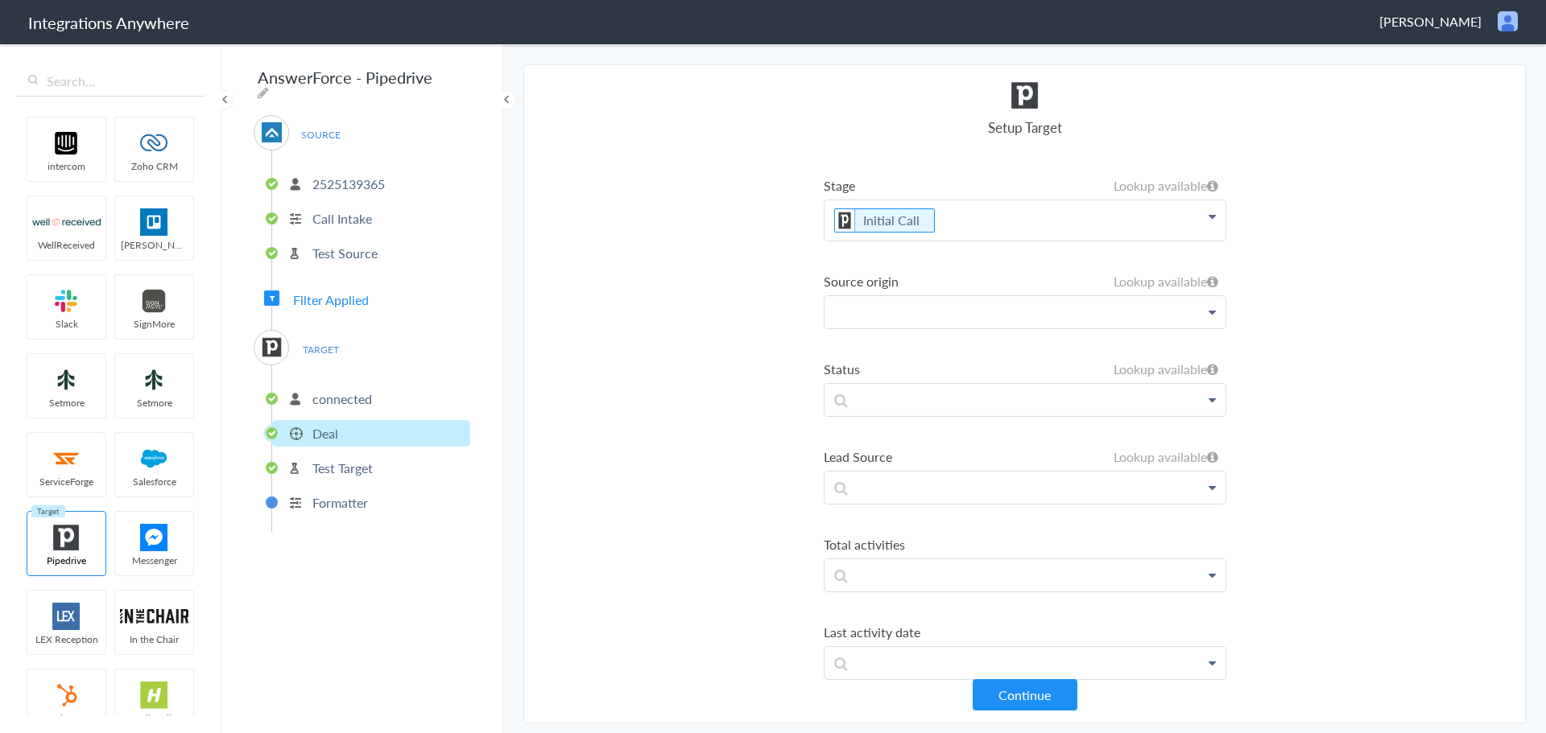
click at [919, 308] on p at bounding box center [1024, 312] width 401 height 32
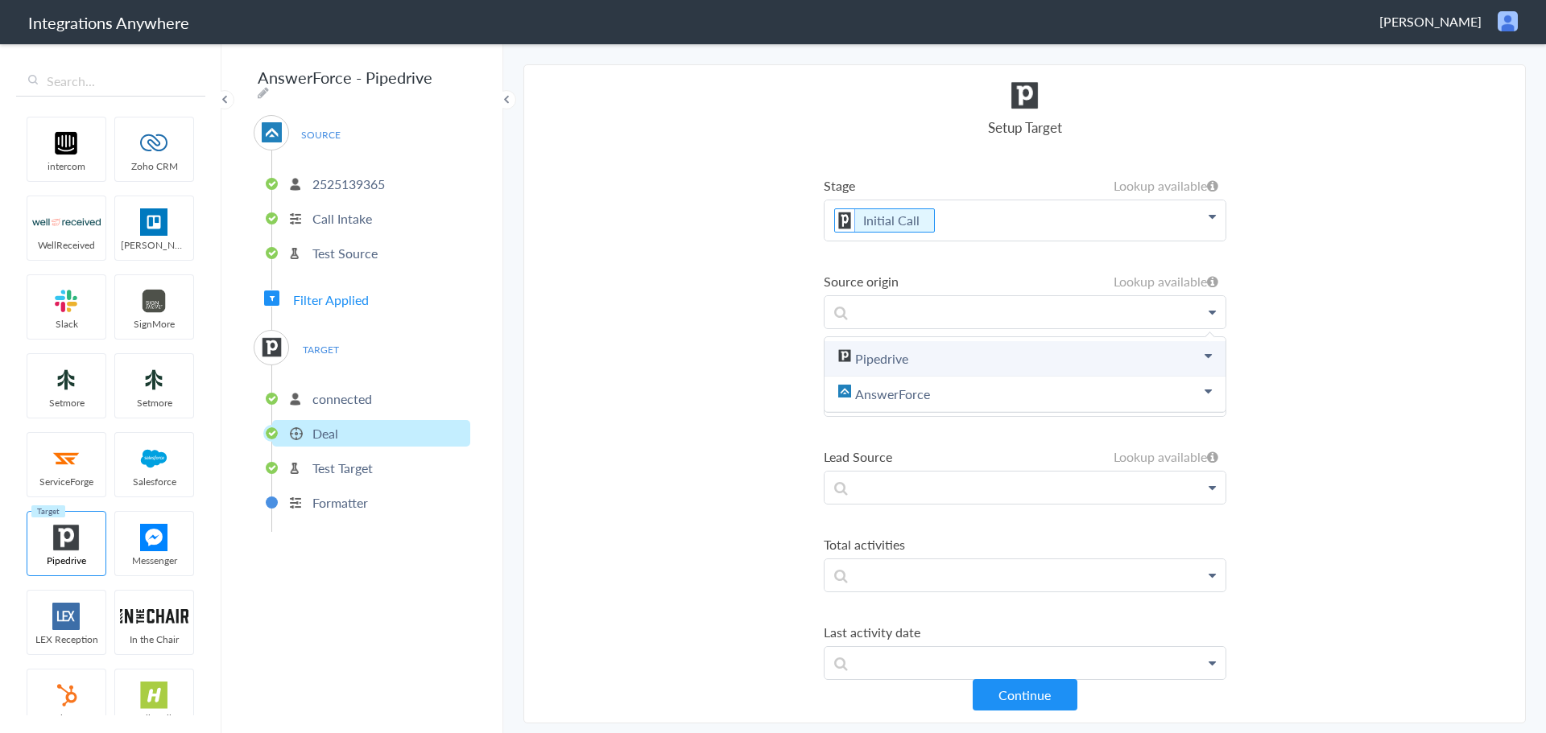
click at [918, 348] on link "Pipedrive" at bounding box center [1024, 358] width 401 height 35
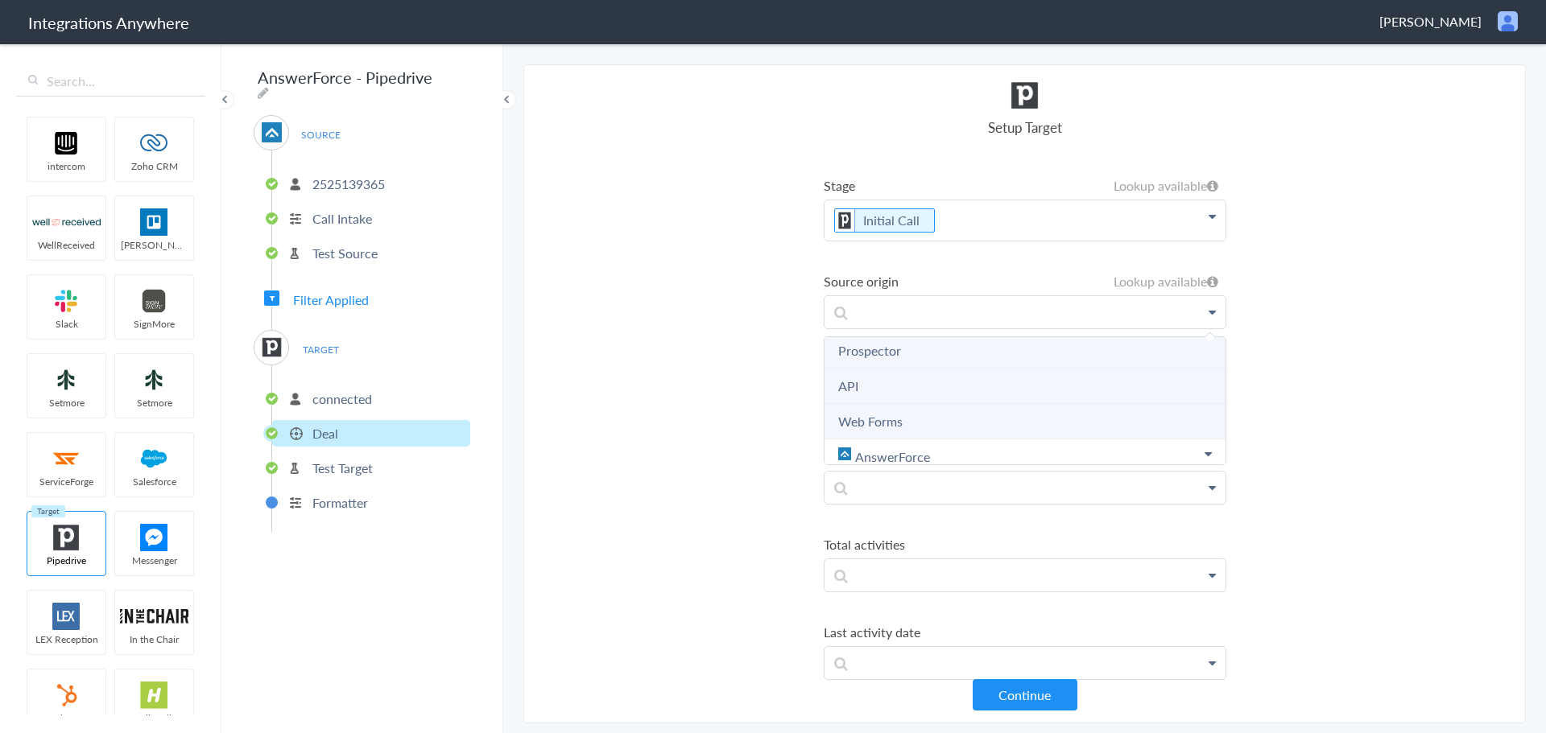
scroll to position [408, 0]
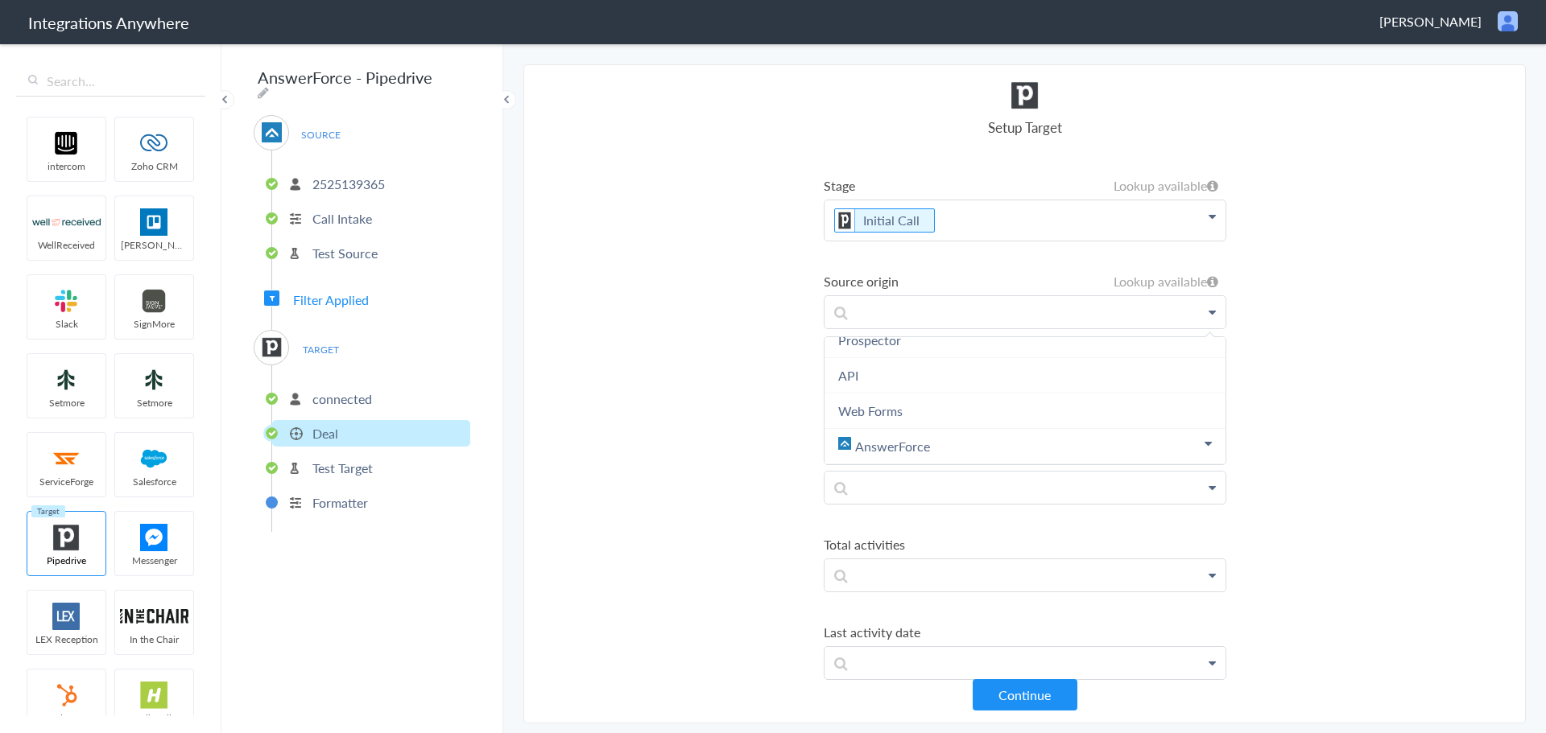
click at [651, 366] on section "Select Account 2132913856 Rename Delete (2 months ago) 6086652469 Rename Delete…" at bounding box center [1024, 393] width 1002 height 659
click at [899, 399] on p at bounding box center [1024, 400] width 401 height 32
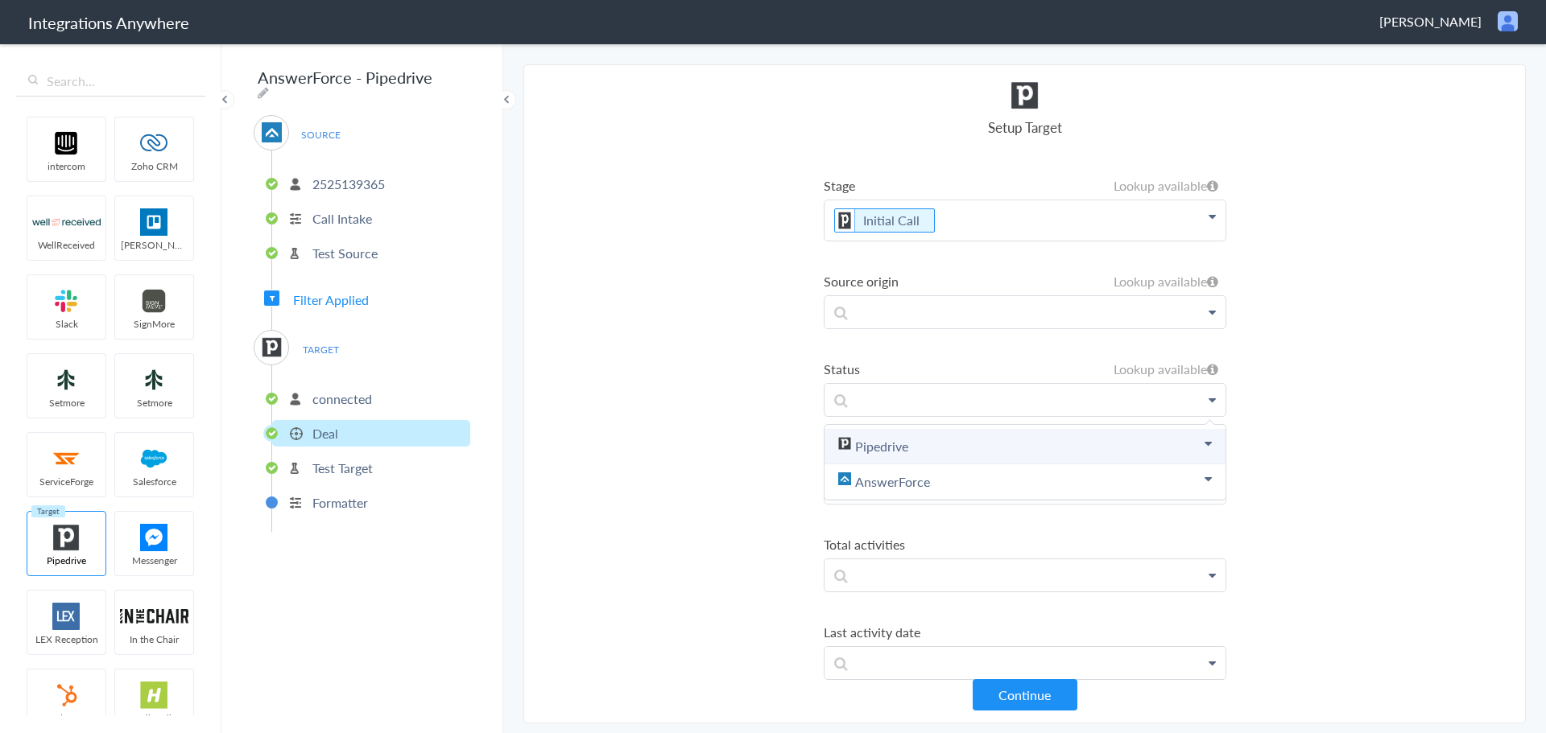
click at [899, 450] on link "Pipedrive" at bounding box center [1024, 446] width 401 height 35
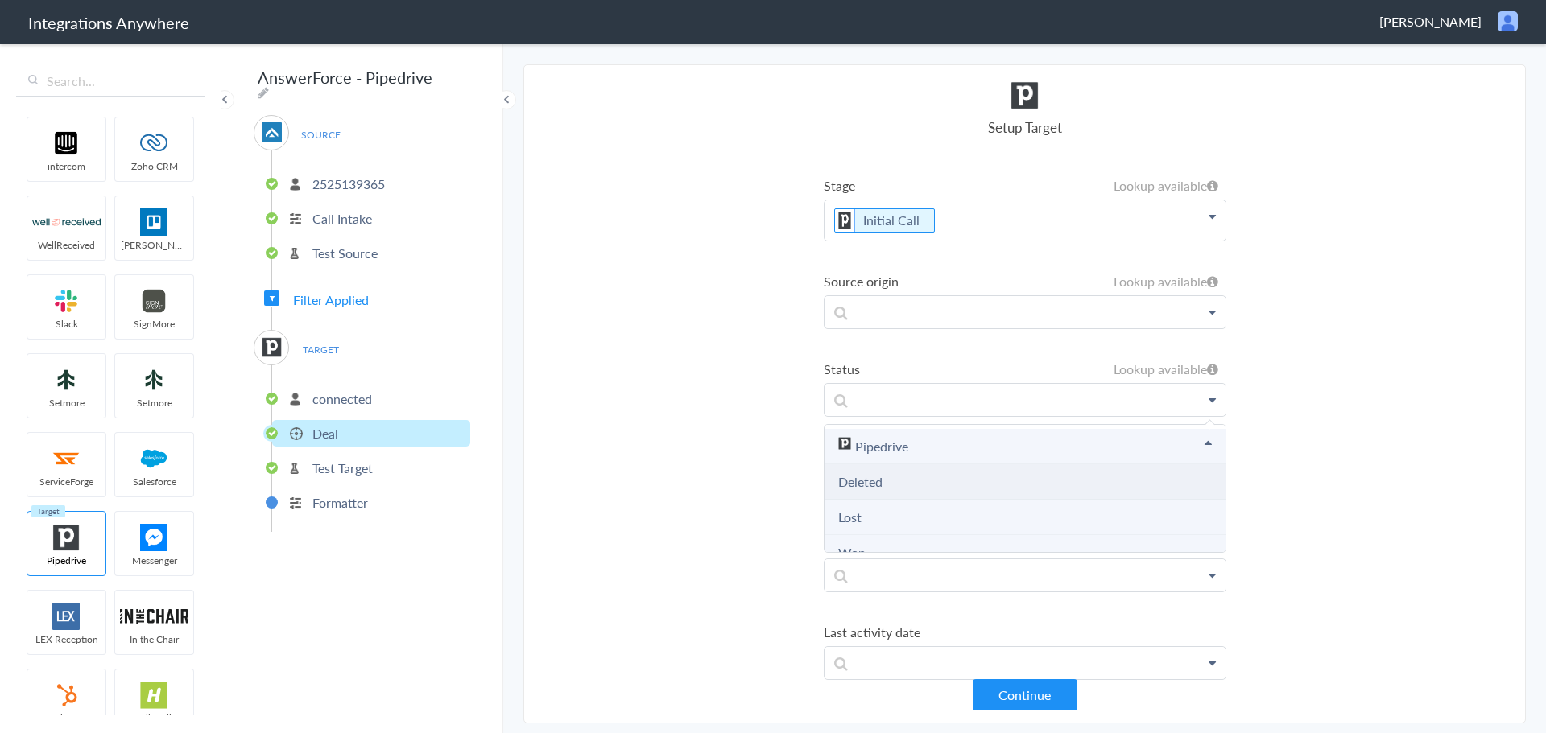
scroll to position [89, 0]
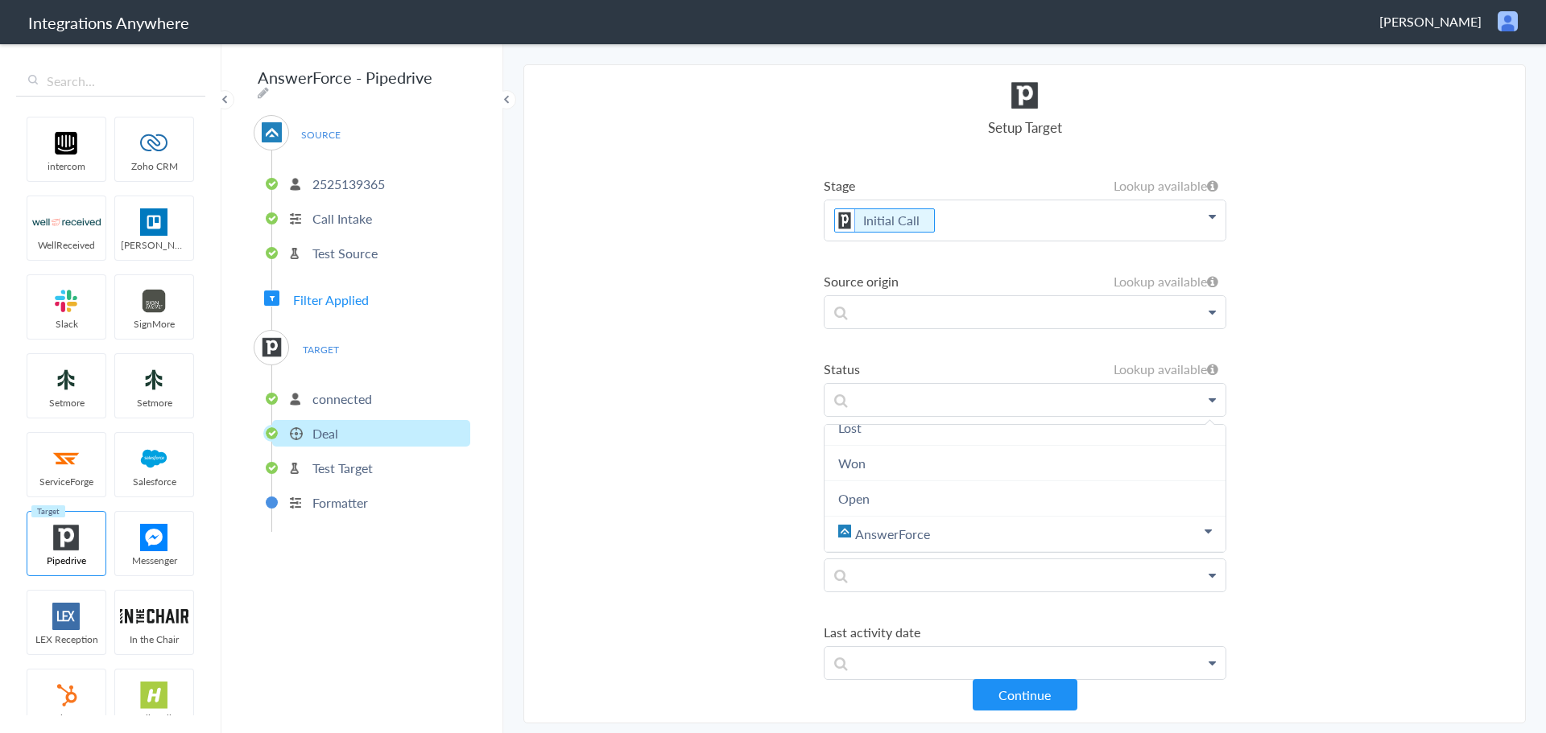
click at [651, 409] on section "Select Account 2132913856 Rename Delete (2 months ago) 6086652469 Rename Delete…" at bounding box center [1024, 393] width 1002 height 659
click at [919, 482] on p at bounding box center [1024, 488] width 401 height 32
click at [924, 527] on link "Pipedrive" at bounding box center [1024, 534] width 401 height 35
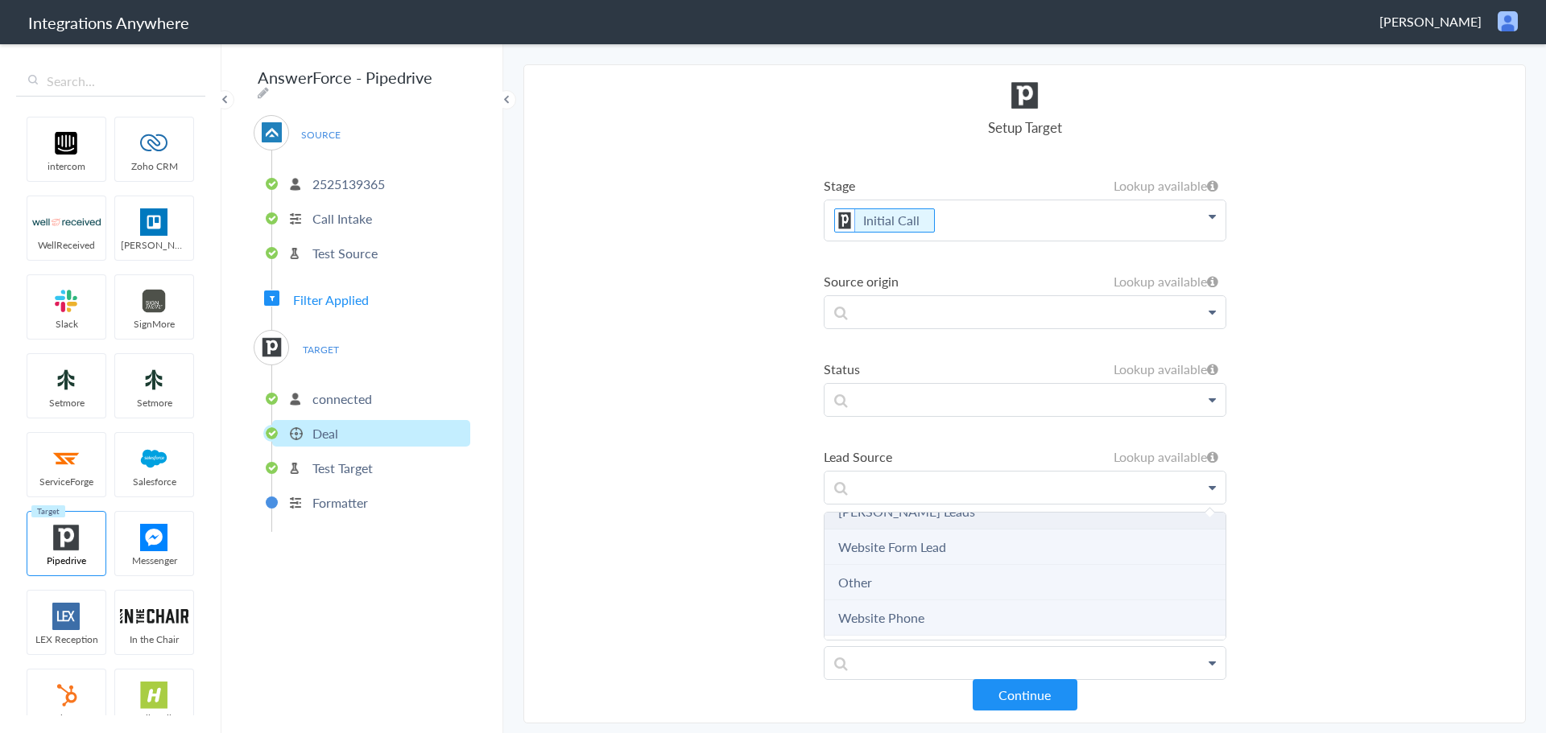
scroll to position [231, 0]
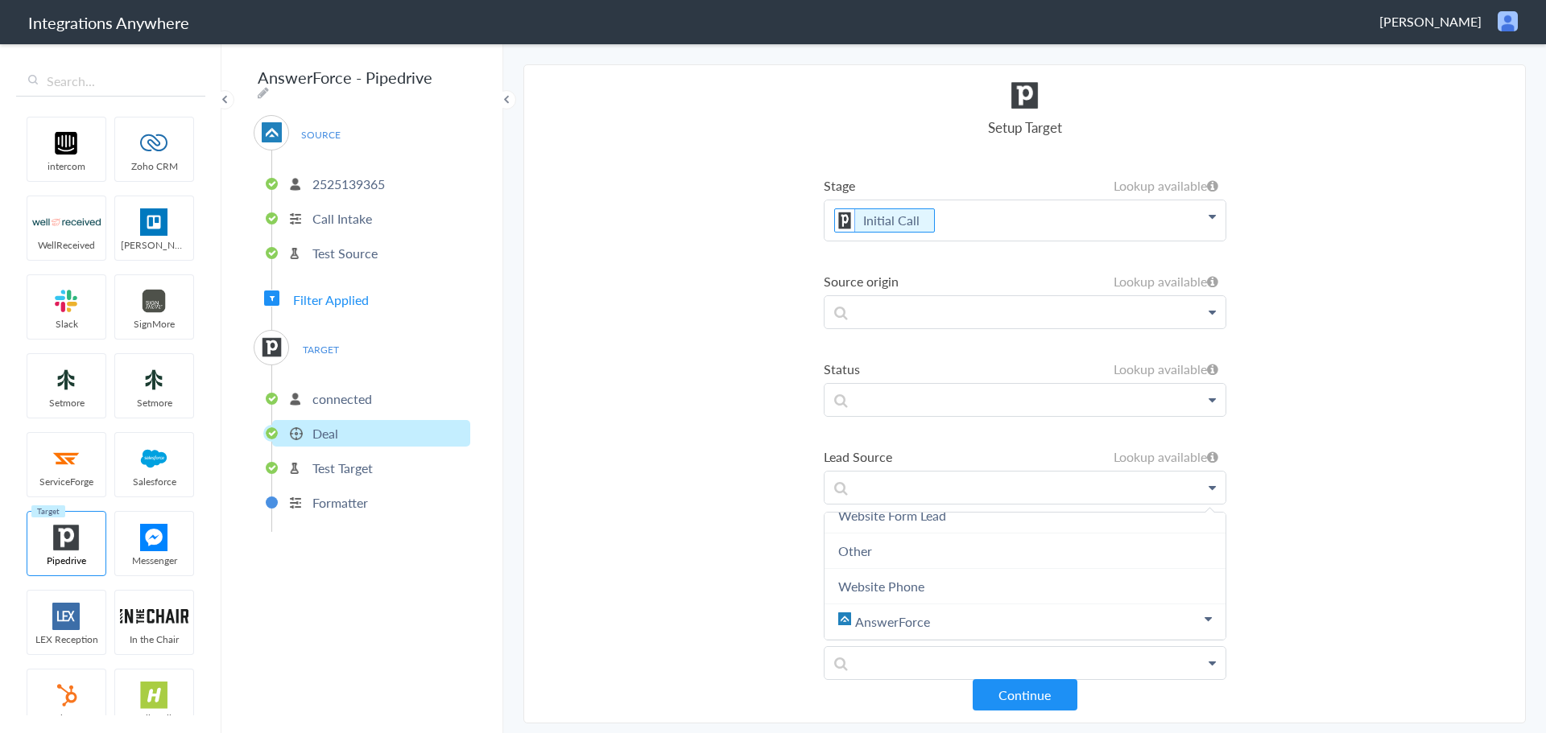
click at [676, 519] on section "Select Account 2132913856 Rename Delete (2 months ago) 6086652469 Rename Delete…" at bounding box center [1024, 393] width 1002 height 659
click at [882, 570] on p at bounding box center [1024, 576] width 401 height 32
click at [760, 532] on section "Select Account 2132913856 Rename Delete (2 months ago) 6086652469 Rename Delete…" at bounding box center [1024, 393] width 1002 height 659
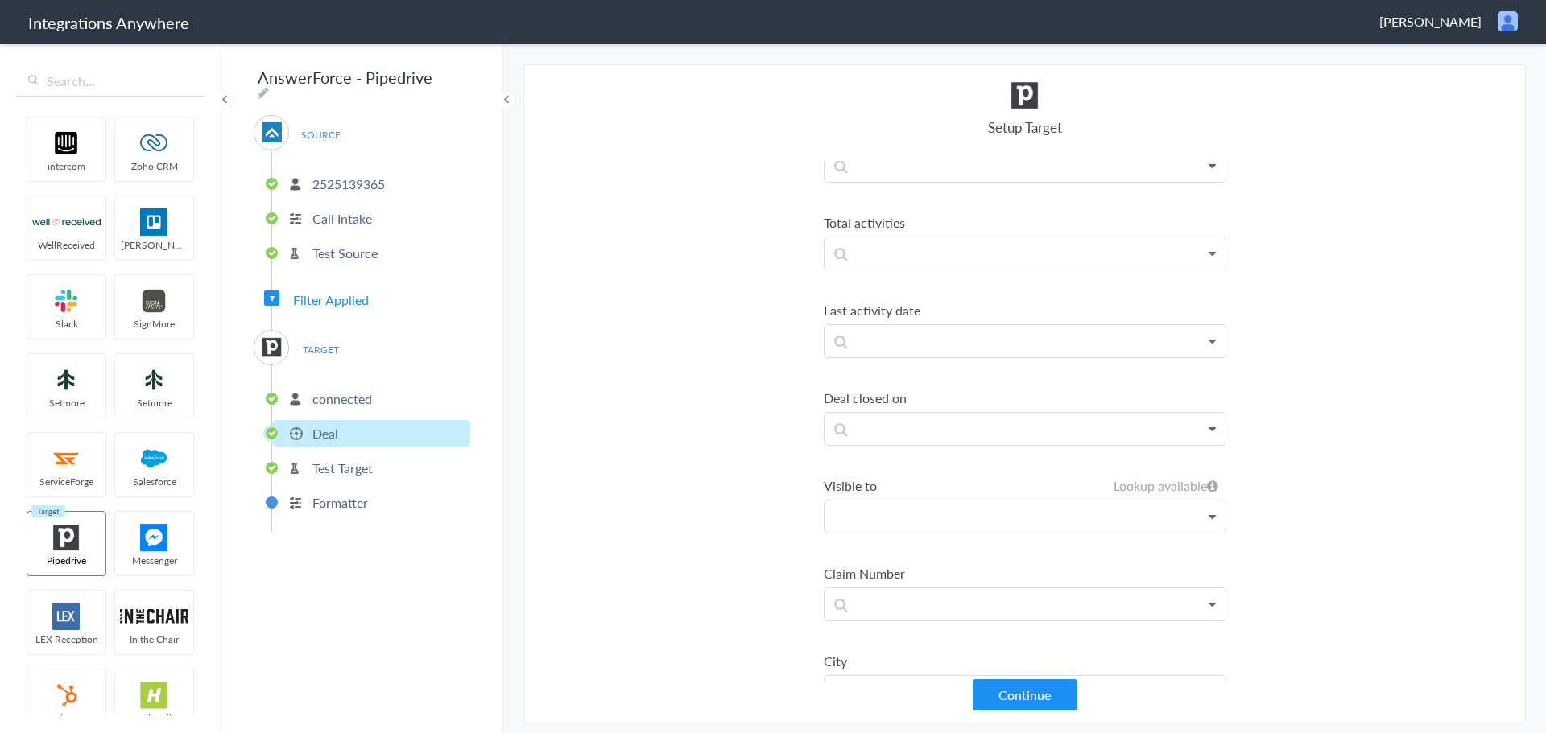
click at [965, 515] on p at bounding box center [1024, 517] width 401 height 32
click at [965, 560] on link "Pipedrive" at bounding box center [1024, 563] width 401 height 35
click at [755, 482] on section "Select Account 2132913856 Rename Delete (2 months ago) 6086652469 Rename Delete…" at bounding box center [1024, 393] width 1002 height 659
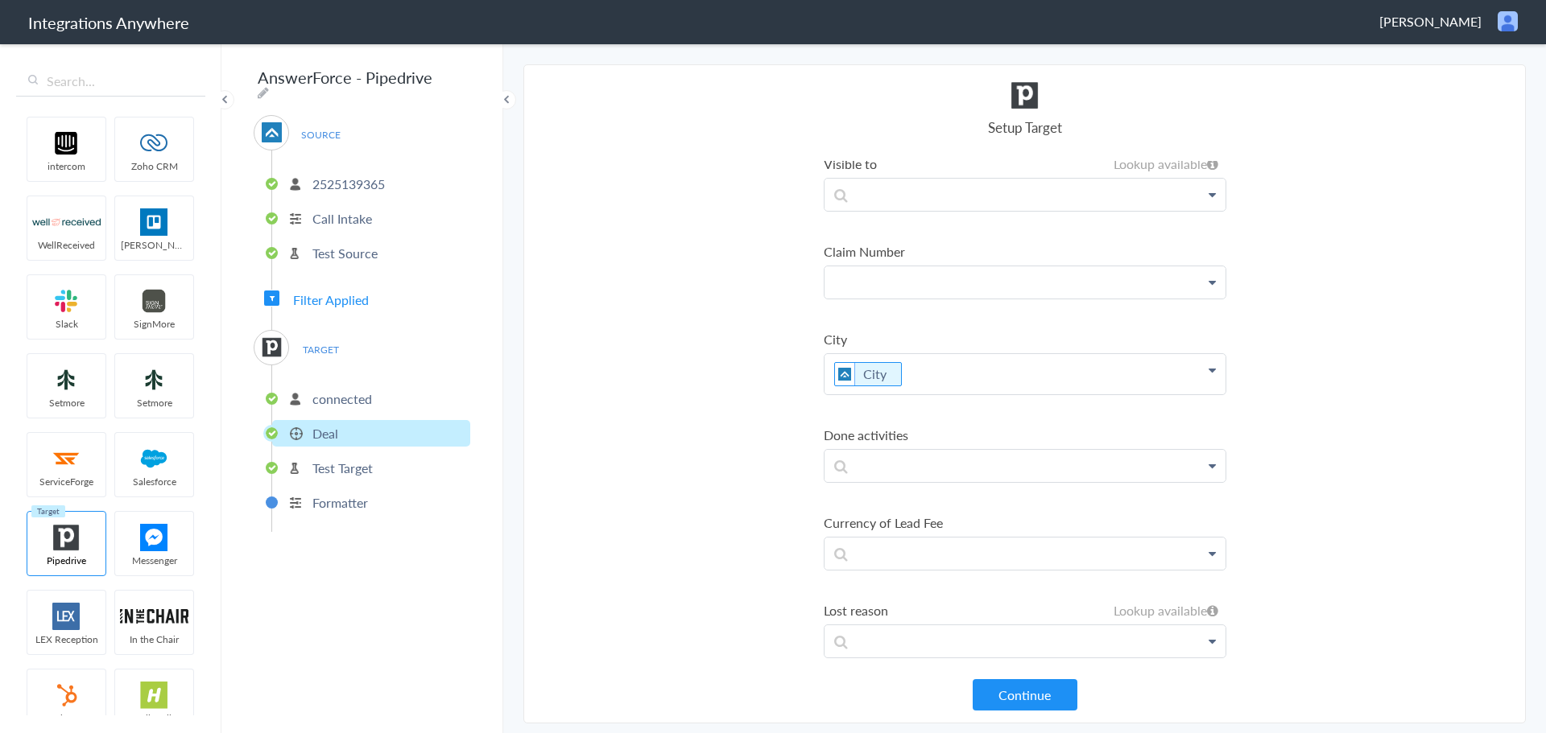
click at [883, 292] on p at bounding box center [1024, 283] width 401 height 32
click at [730, 279] on section "Select Account 2132913856 Rename Delete (2 months ago) 6086652469 Rename Delete…" at bounding box center [1024, 393] width 1002 height 659
click at [897, 463] on p at bounding box center [1024, 466] width 401 height 32
click at [758, 477] on section "Select Account 2132913856 Rename Delete (2 months ago) 6086652469 Rename Delete…" at bounding box center [1024, 393] width 1002 height 659
click at [913, 625] on div "Pipedrive AnswerForce First Name Last Name Email Phone Date stamp Message Time …" at bounding box center [1025, 642] width 403 height 34
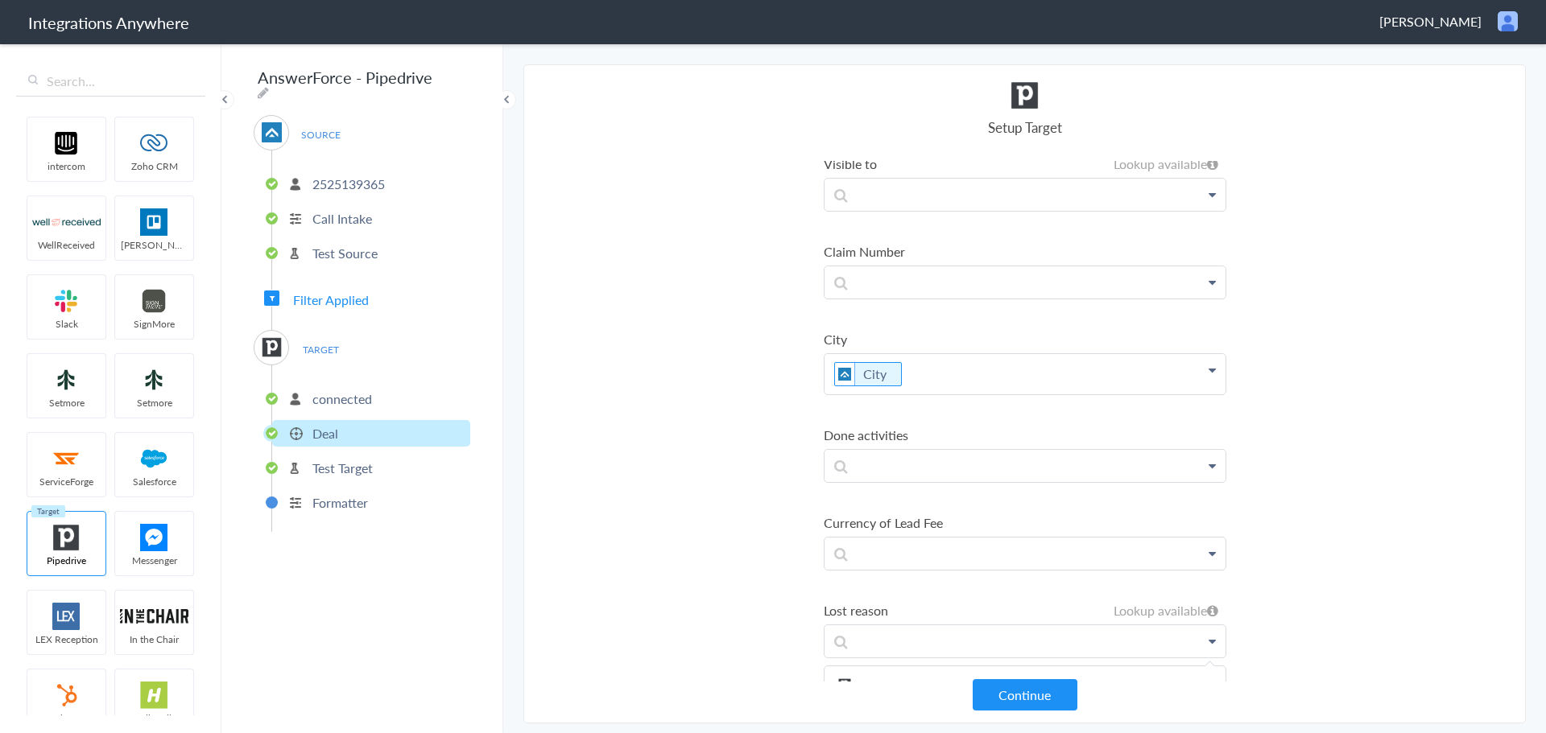
scroll to position [1932, 0]
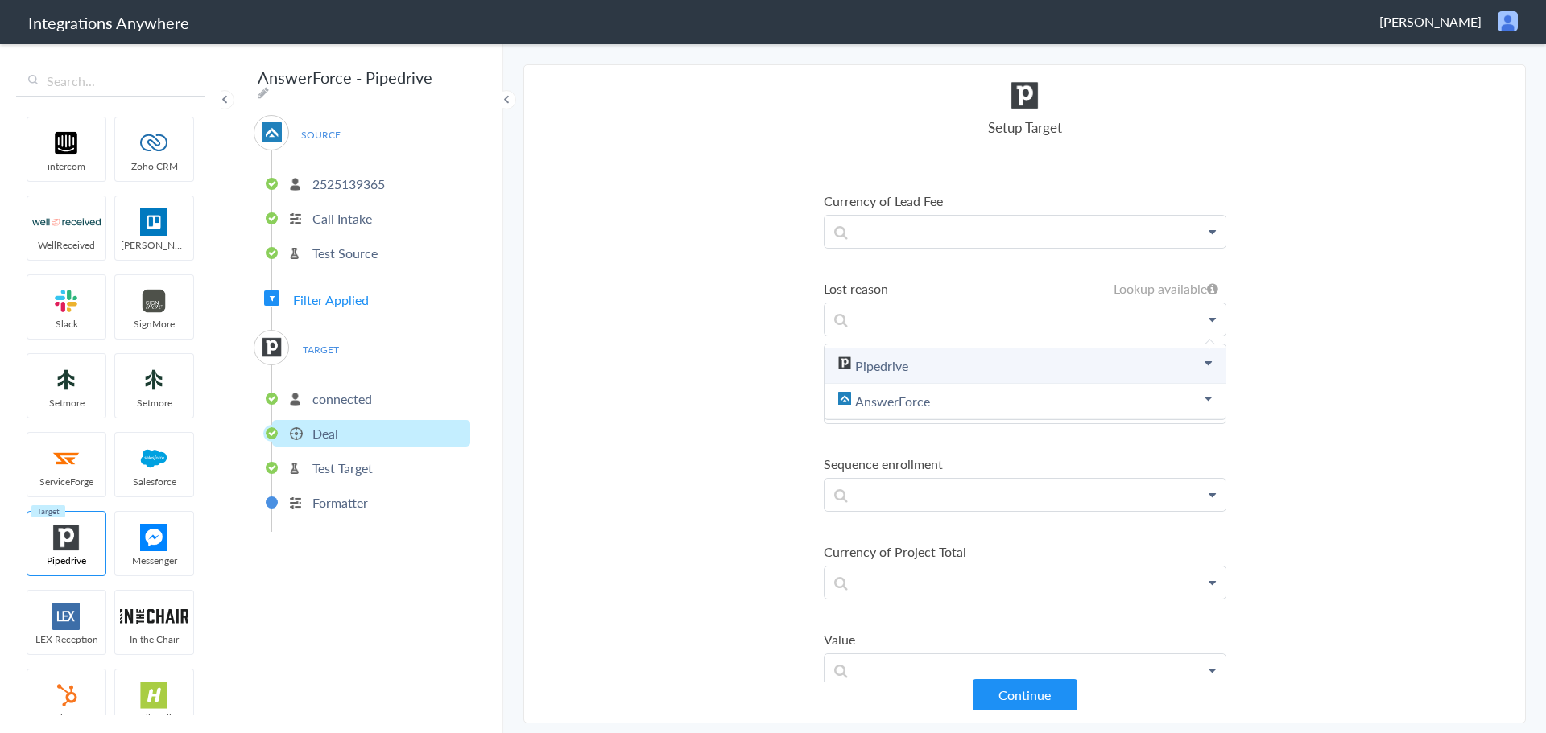
click at [915, 375] on link "Pipedrive" at bounding box center [1024, 366] width 401 height 35
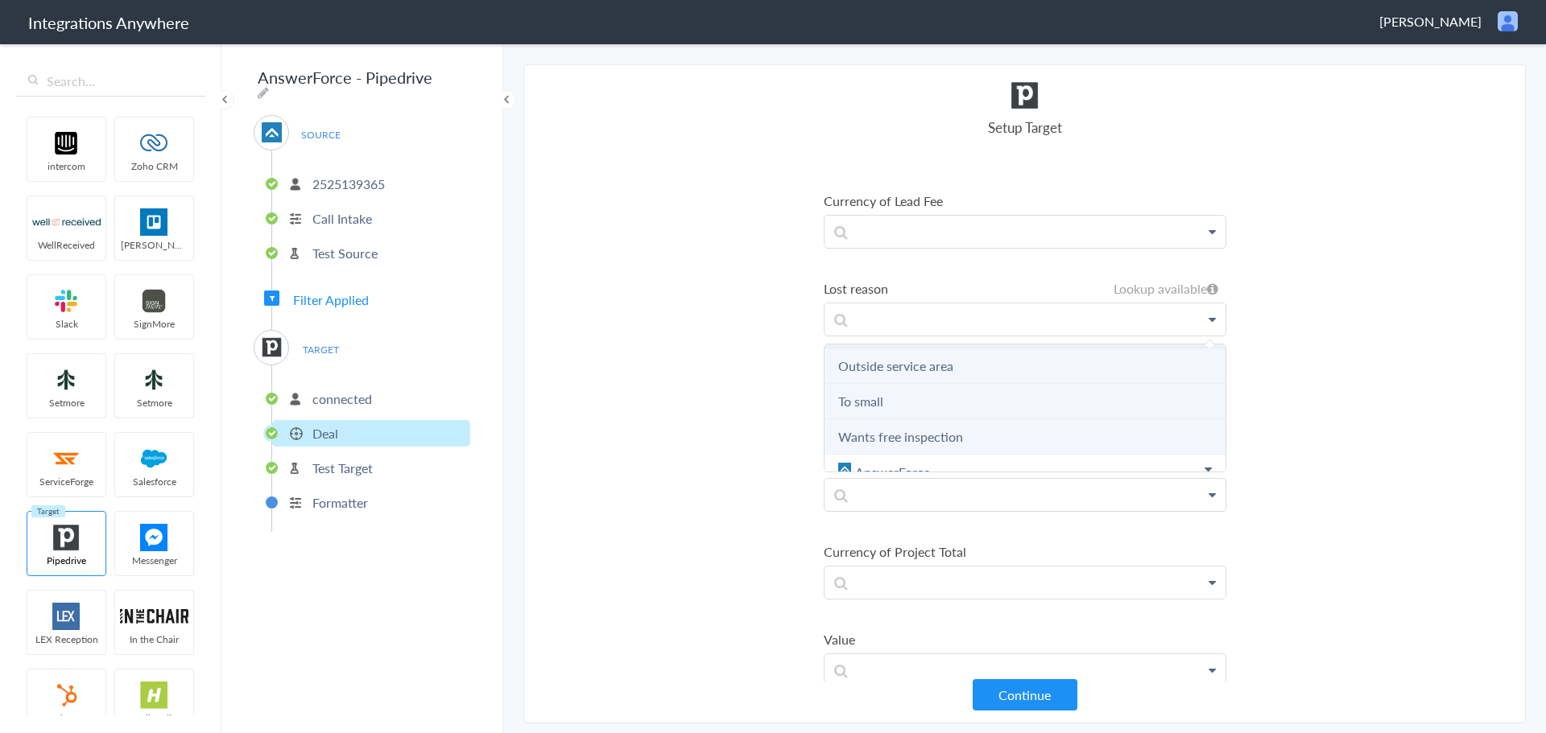
scroll to position [196, 0]
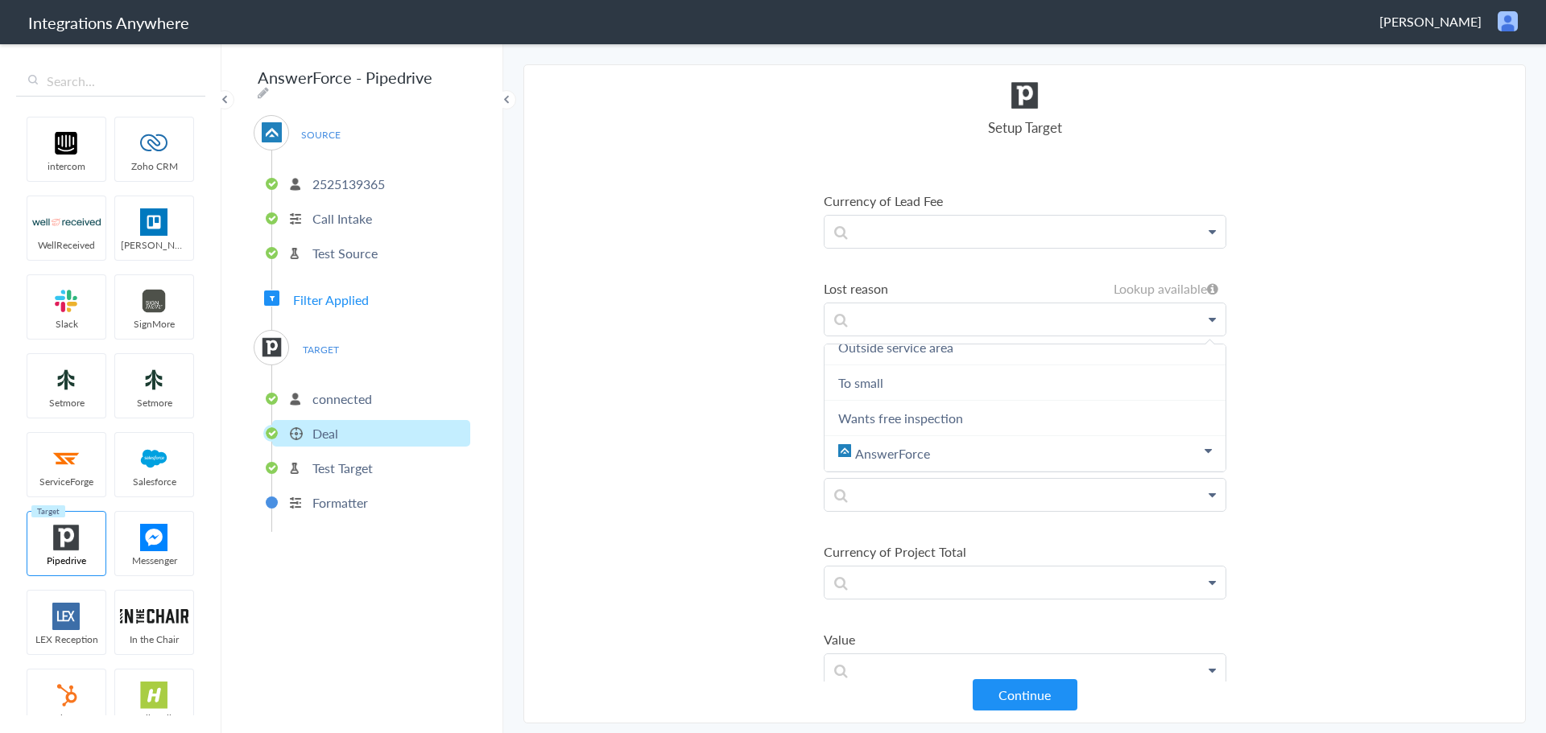
click at [713, 408] on section "Select Account 2132913856 Rename Delete (2 months ago) 6086652469 Rename Delete…" at bounding box center [1024, 393] width 1002 height 659
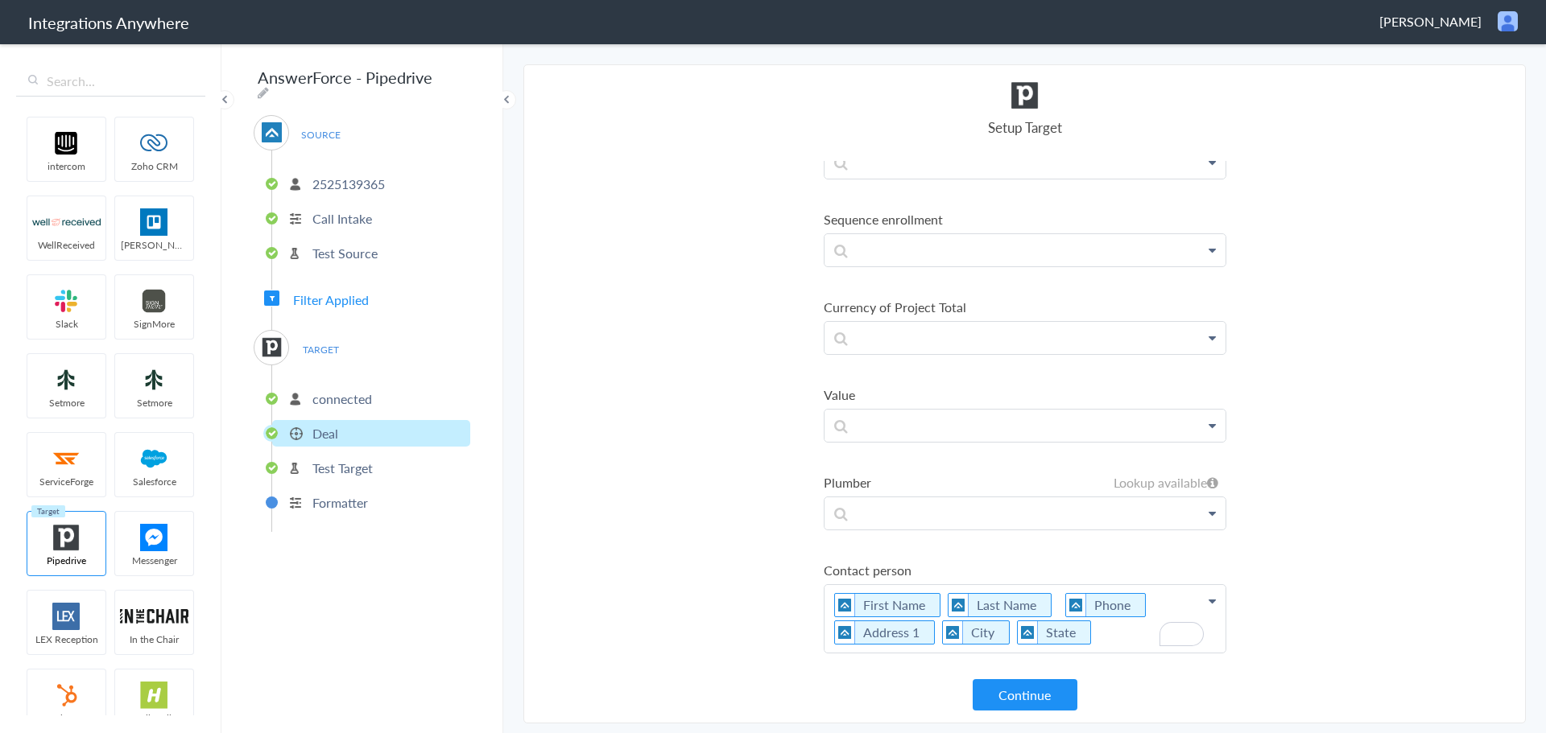
scroll to position [2254, 0]
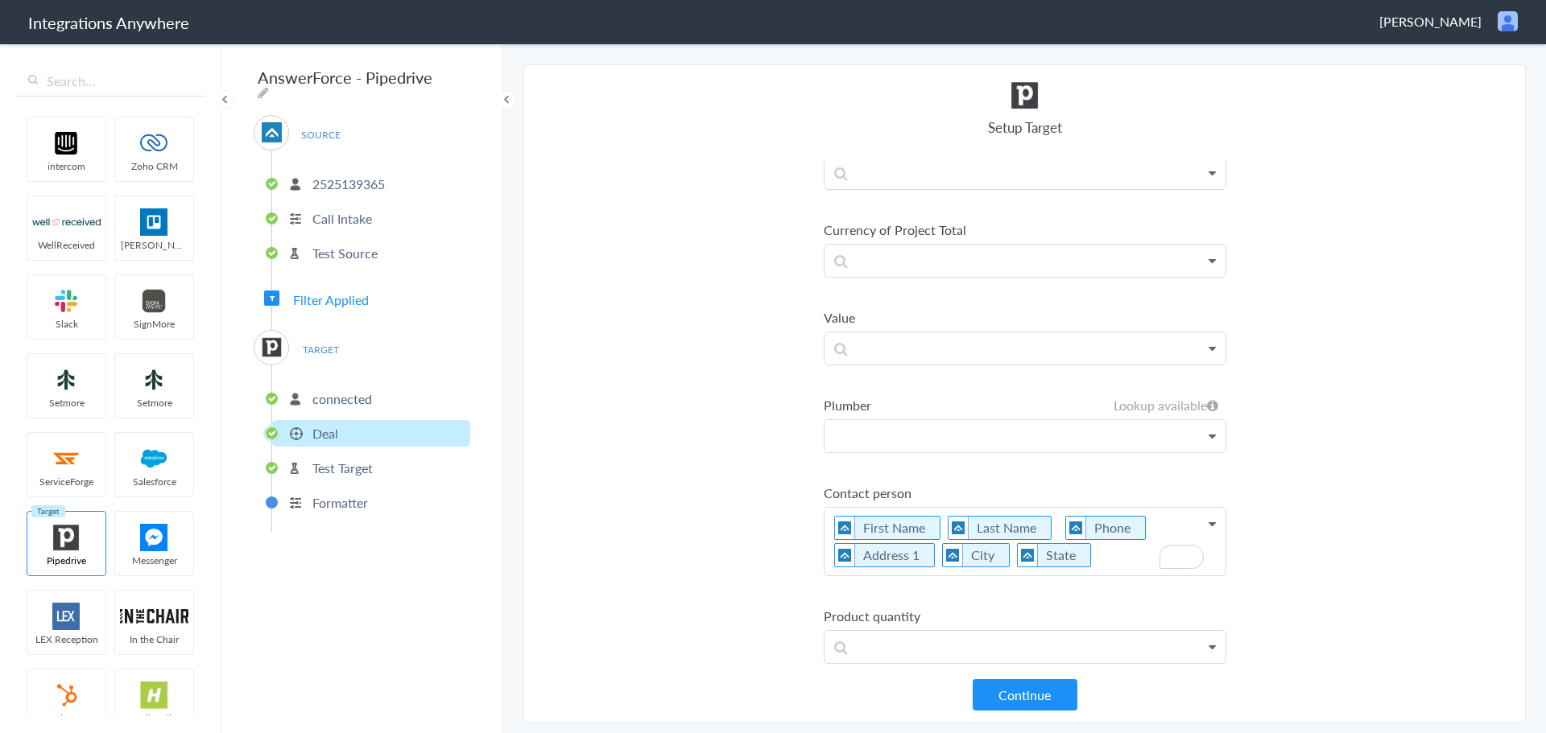
click at [969, 444] on p at bounding box center [1024, 436] width 401 height 32
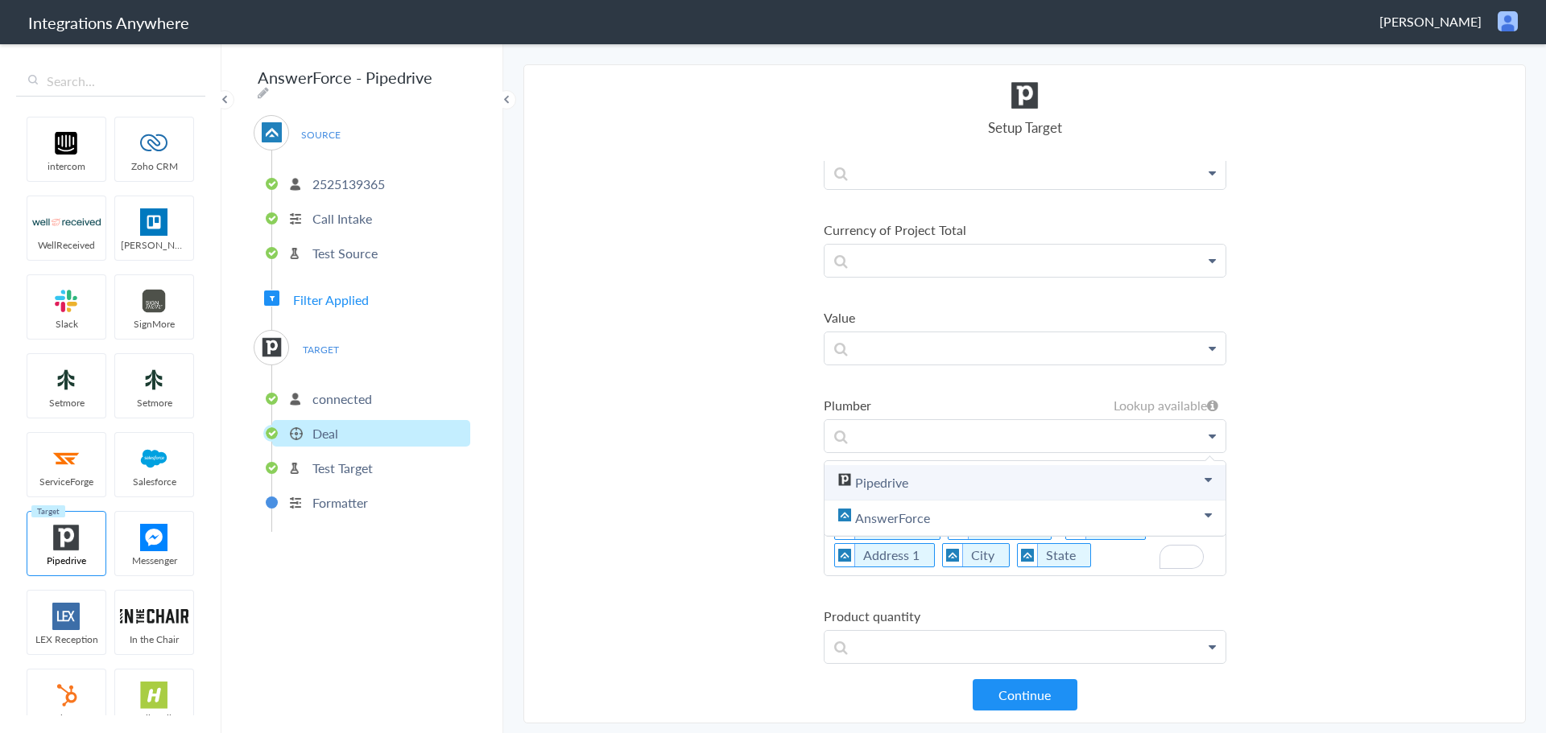
click at [937, 473] on link "Pipedrive" at bounding box center [1024, 482] width 401 height 35
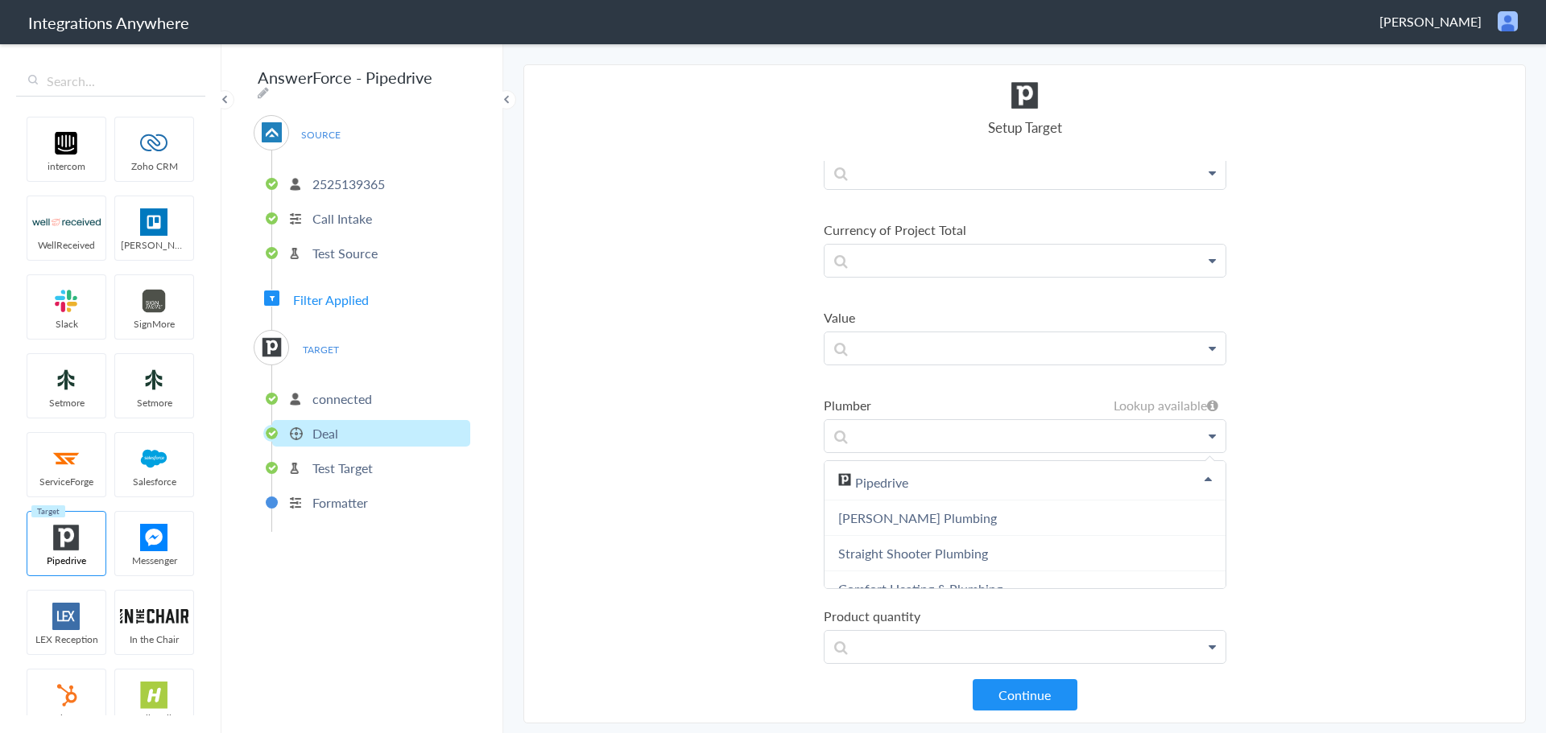
click at [741, 411] on section "Select Account 2132913856 Rename Delete (2 months ago) 6086652469 Rename Delete…" at bounding box center [1024, 393] width 1002 height 659
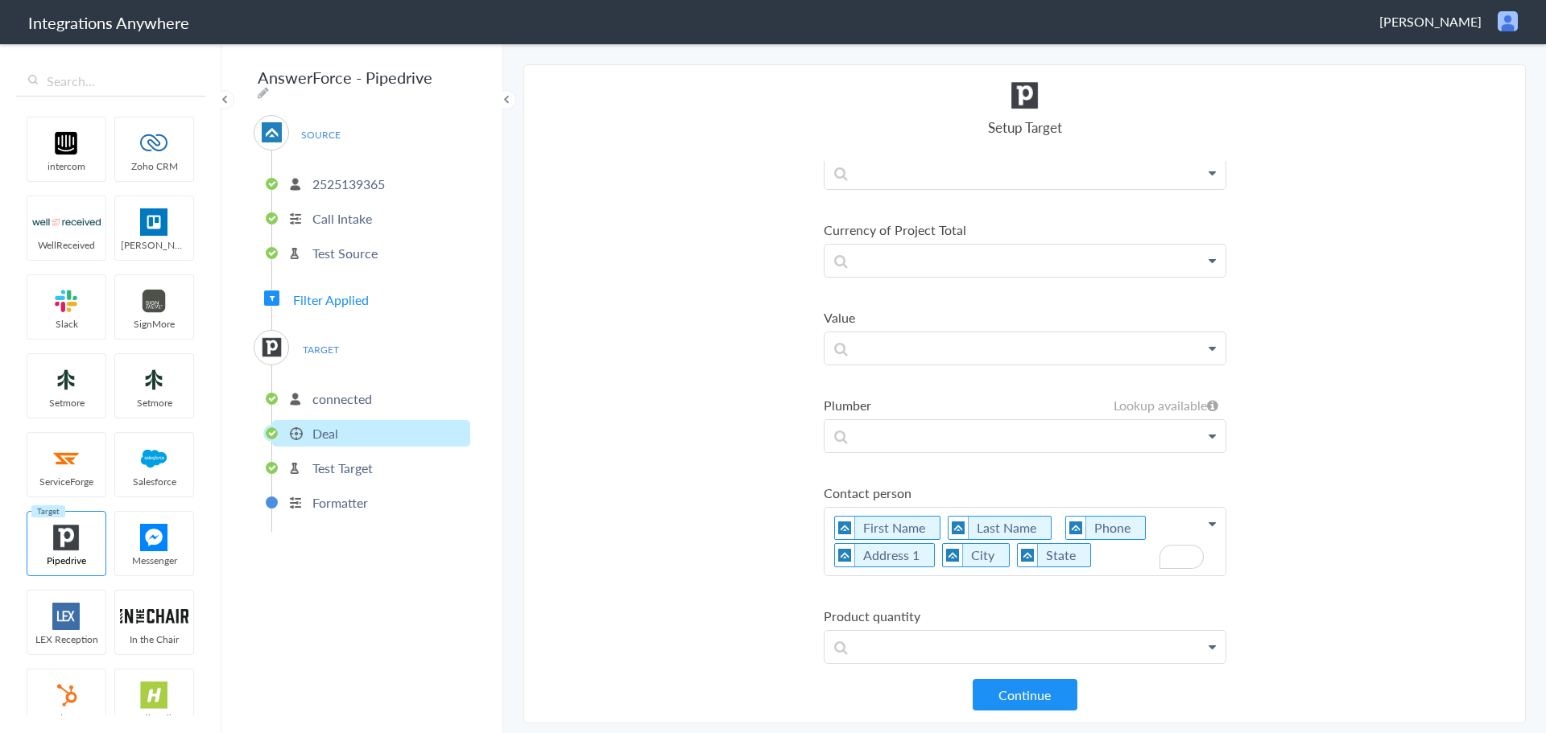
scroll to position [2577, 0]
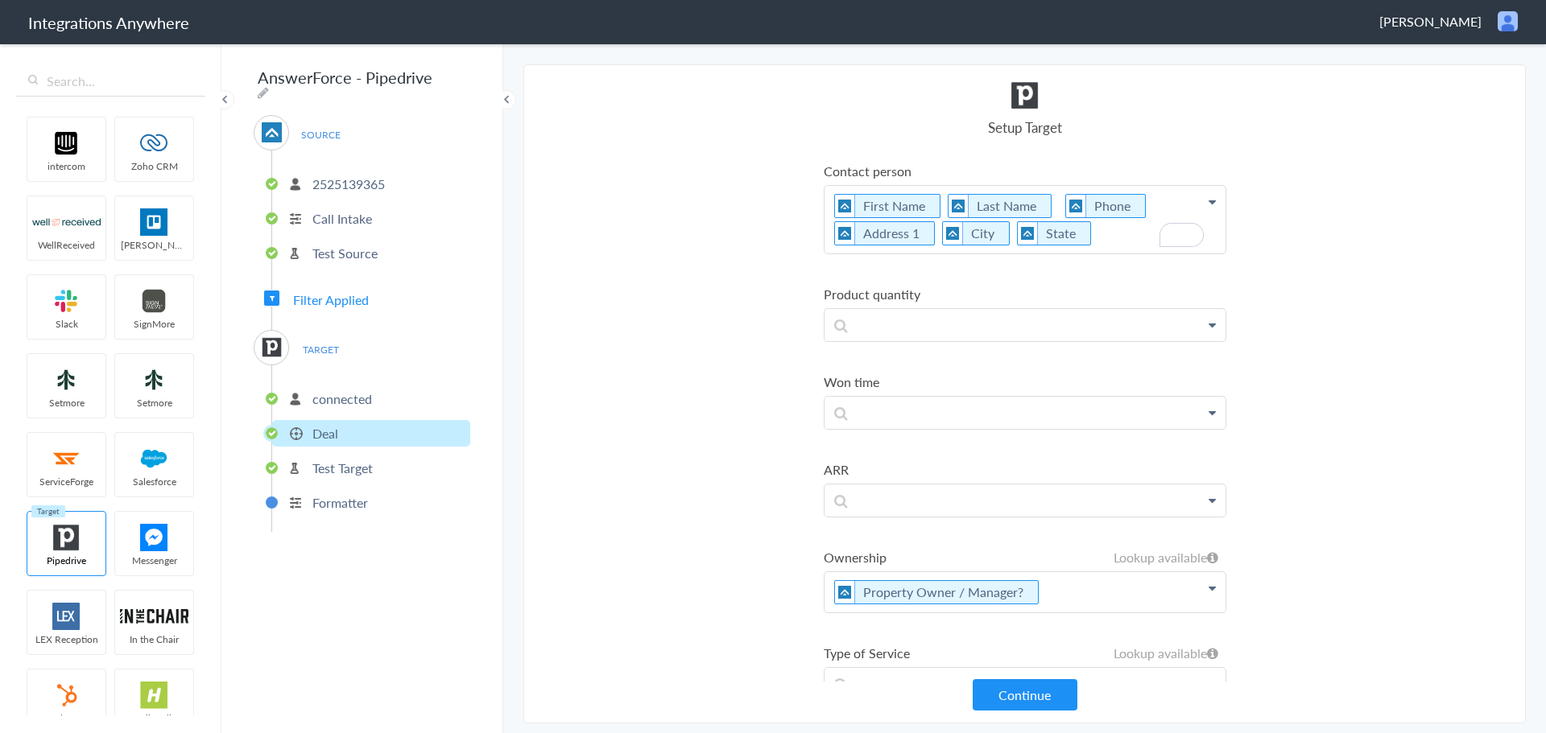
click at [953, 343] on ul "Title First Name Last Name First Name Last Name Email Phone Date stamp Message …" at bounding box center [1025, 214] width 403 height 5258
click at [953, 329] on p at bounding box center [1024, 325] width 401 height 32
click at [744, 366] on section "Select Account 2132913856 Rename Delete (2 months ago) 6086652469 Rename Delete…" at bounding box center [1024, 393] width 1002 height 659
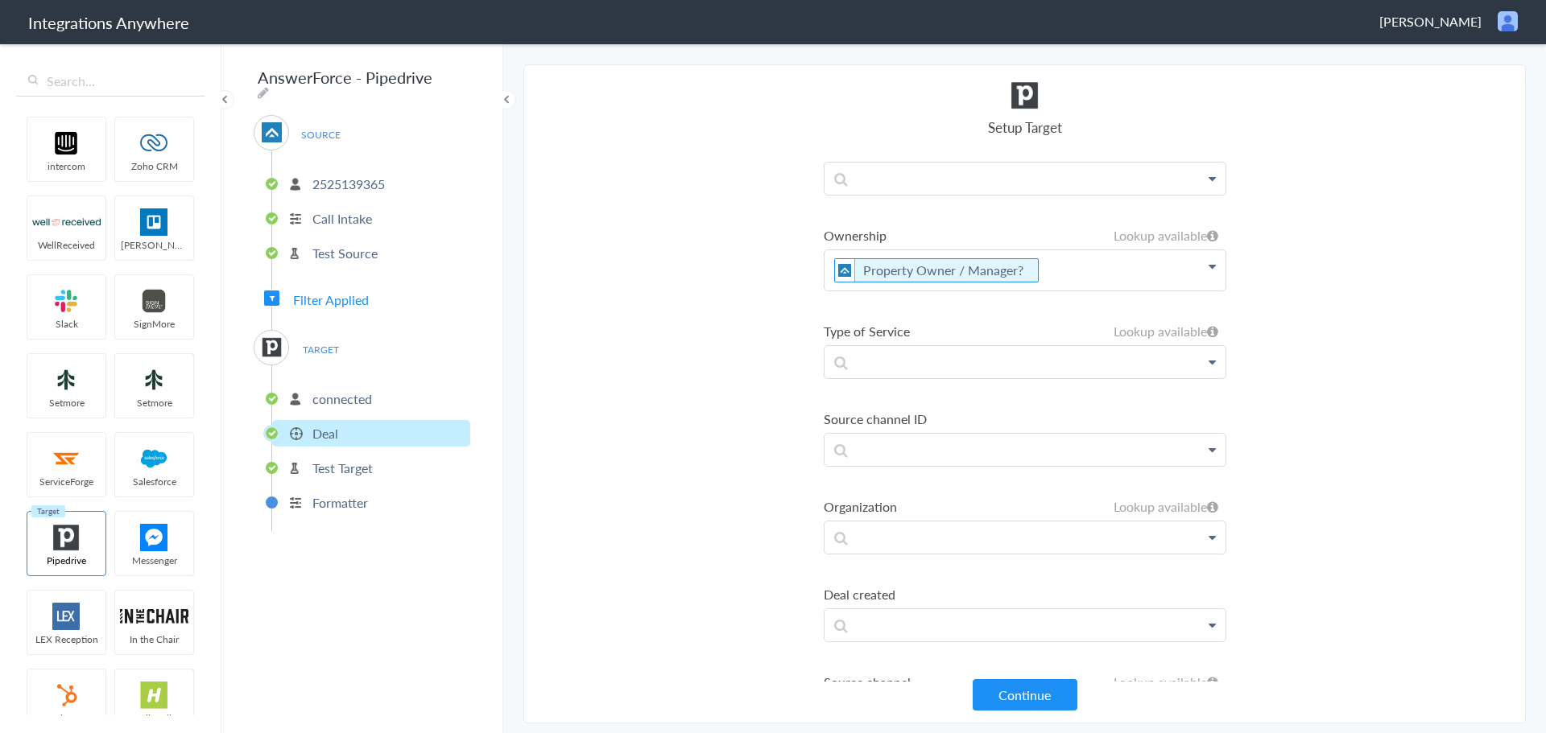
click at [1086, 275] on p "Property Owner / Manager?" at bounding box center [1024, 270] width 401 height 40
click at [971, 314] on link "Pipedrive" at bounding box center [1024, 321] width 401 height 35
click at [1076, 276] on p "Property Owner / Manager?" at bounding box center [1024, 270] width 401 height 40
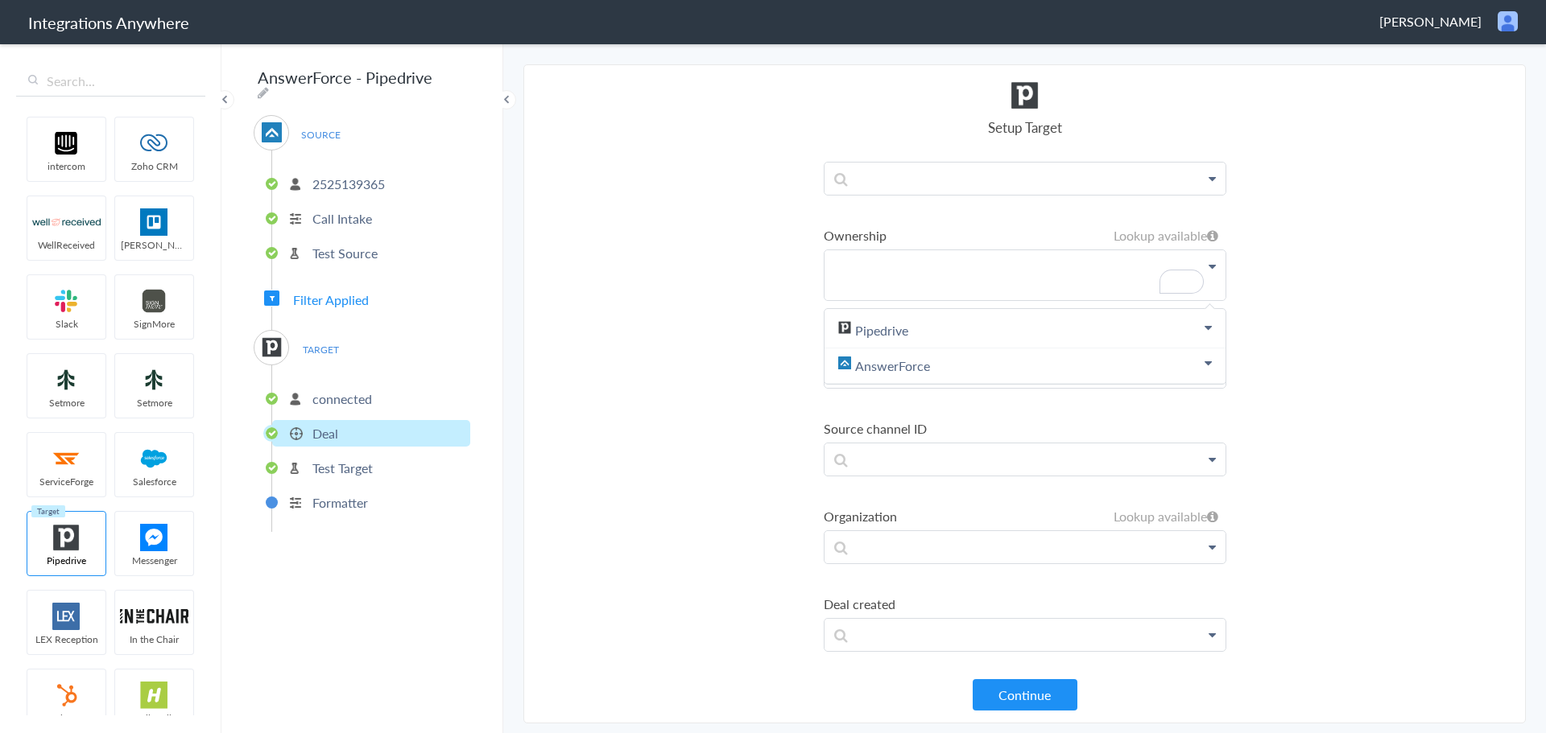
click at [623, 319] on section "Select Account 2132913856 Rename Delete (2 months ago) 6086652469 Rename Delete…" at bounding box center [1024, 393] width 1002 height 659
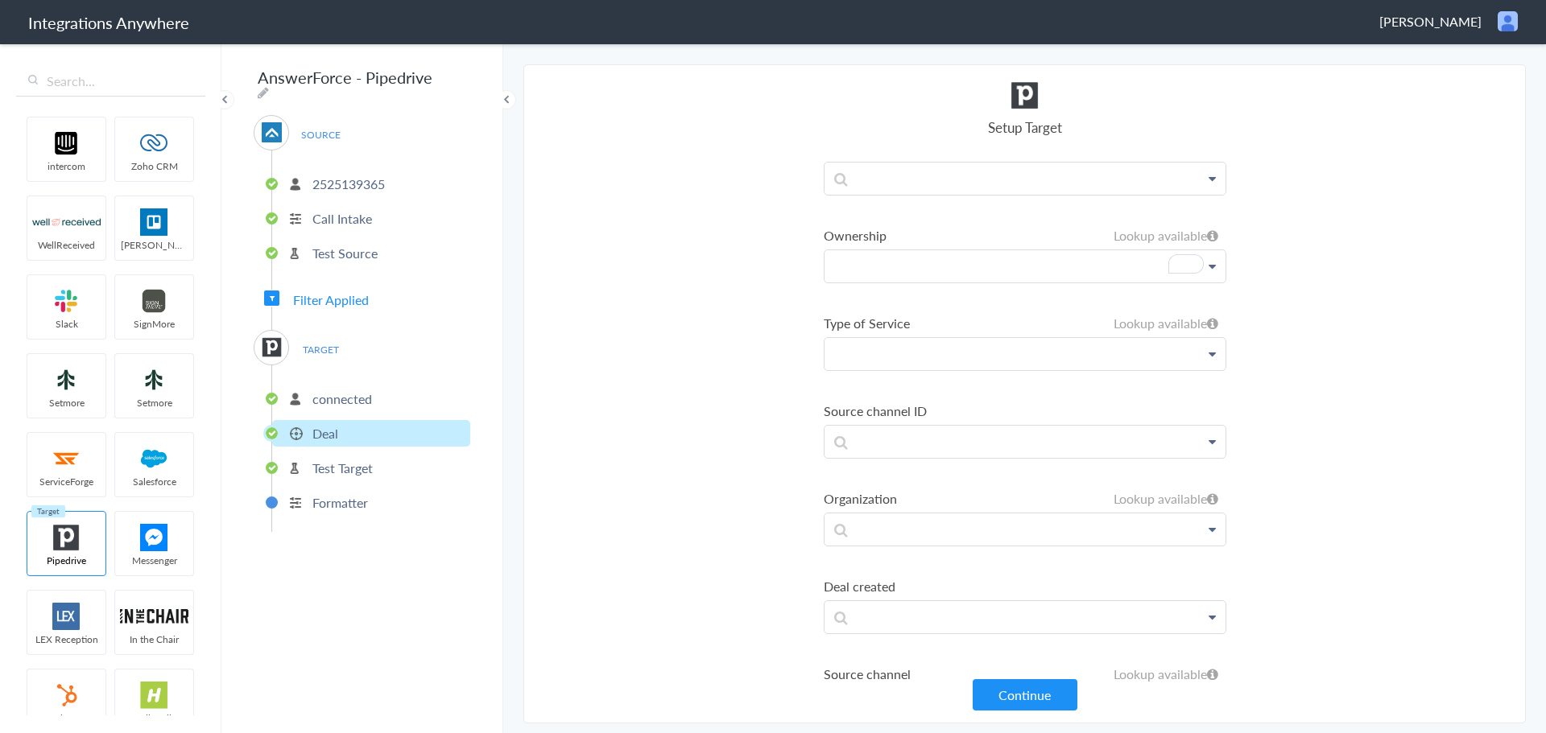
click at [886, 353] on p at bounding box center [1024, 354] width 401 height 32
click at [897, 391] on link "Pipedrive" at bounding box center [1024, 400] width 401 height 35
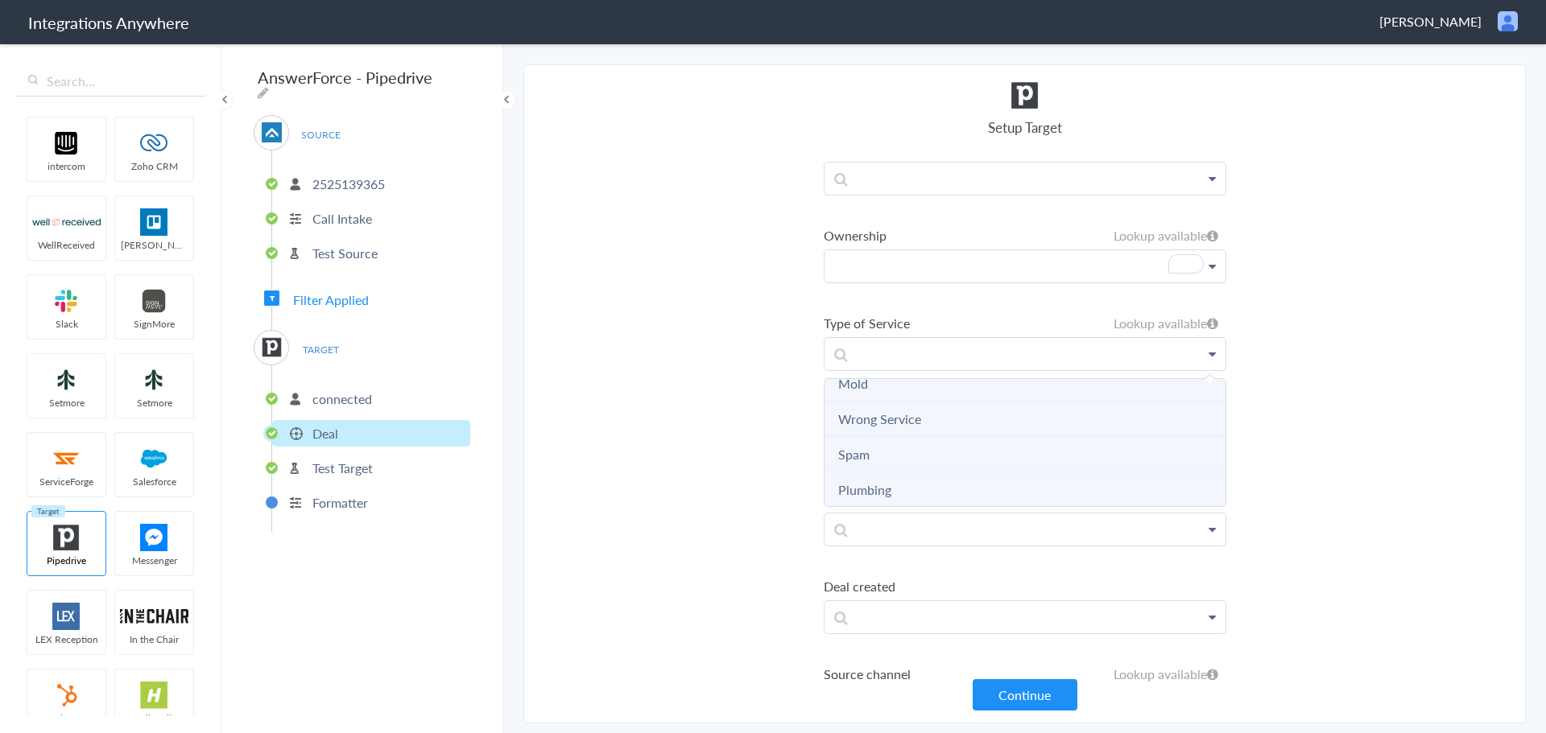
scroll to position [125, 0]
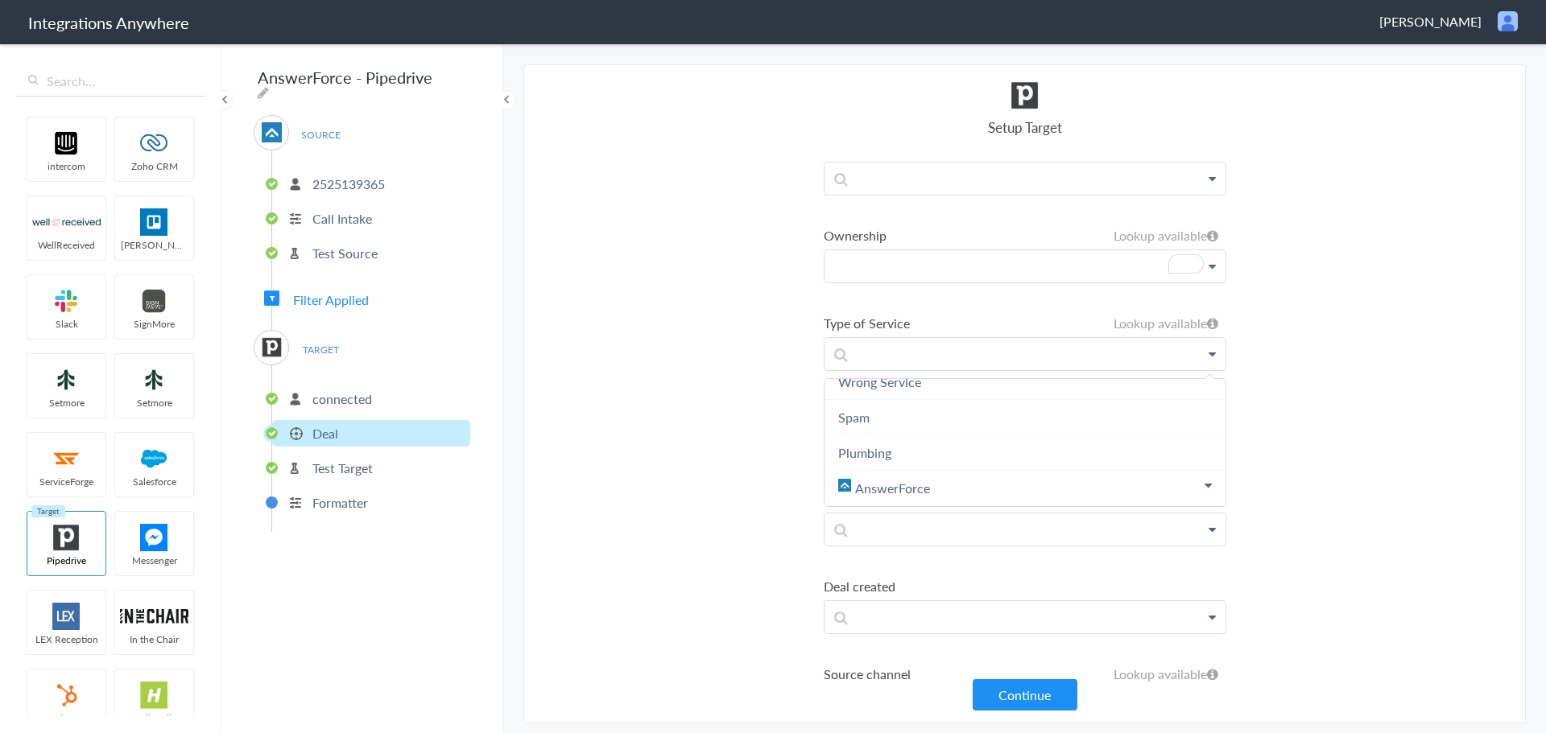
click at [714, 378] on section "Select Account 2132913856 Rename Delete (2 months ago) 6086652469 Rename Delete…" at bounding box center [1024, 393] width 1002 height 659
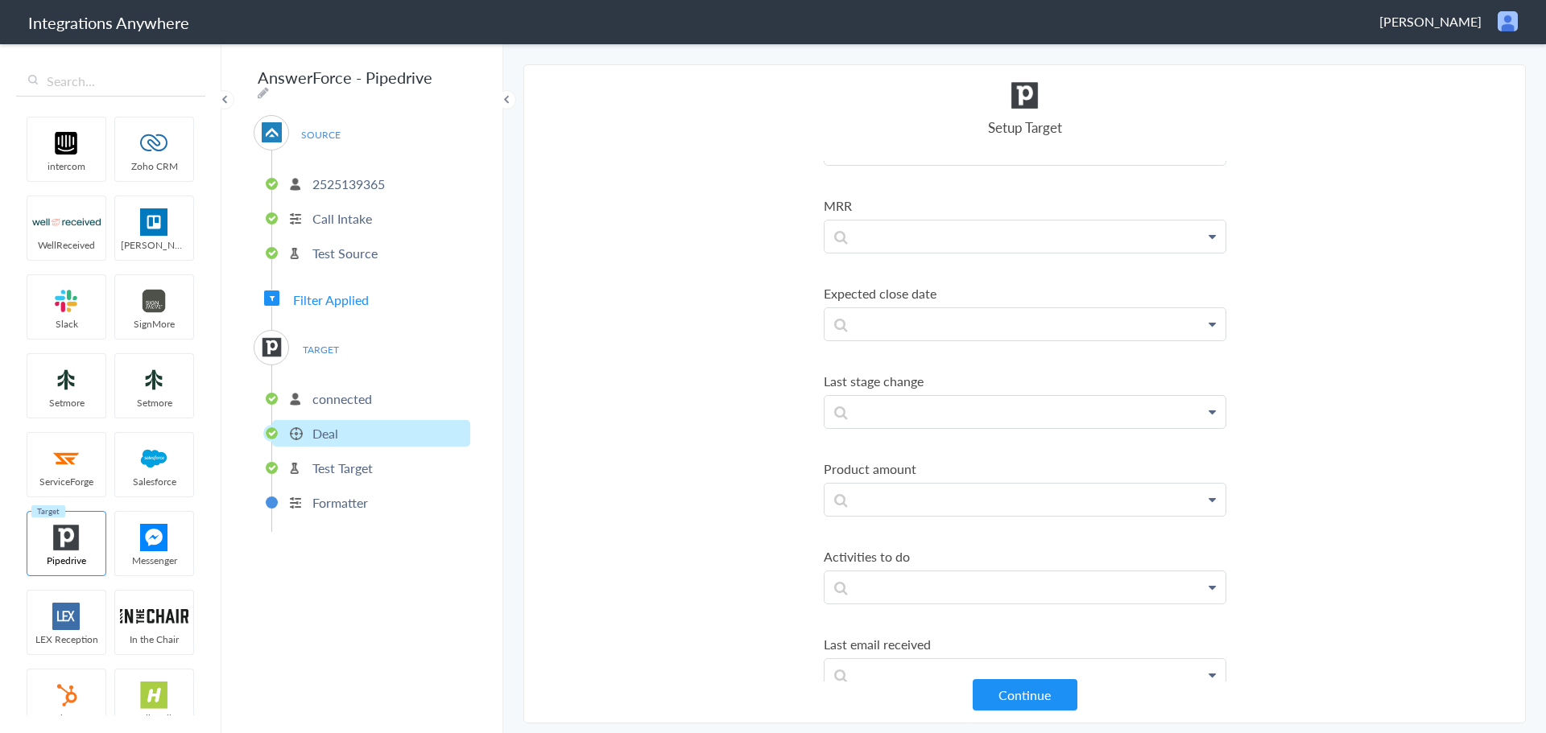
scroll to position [3543, 0]
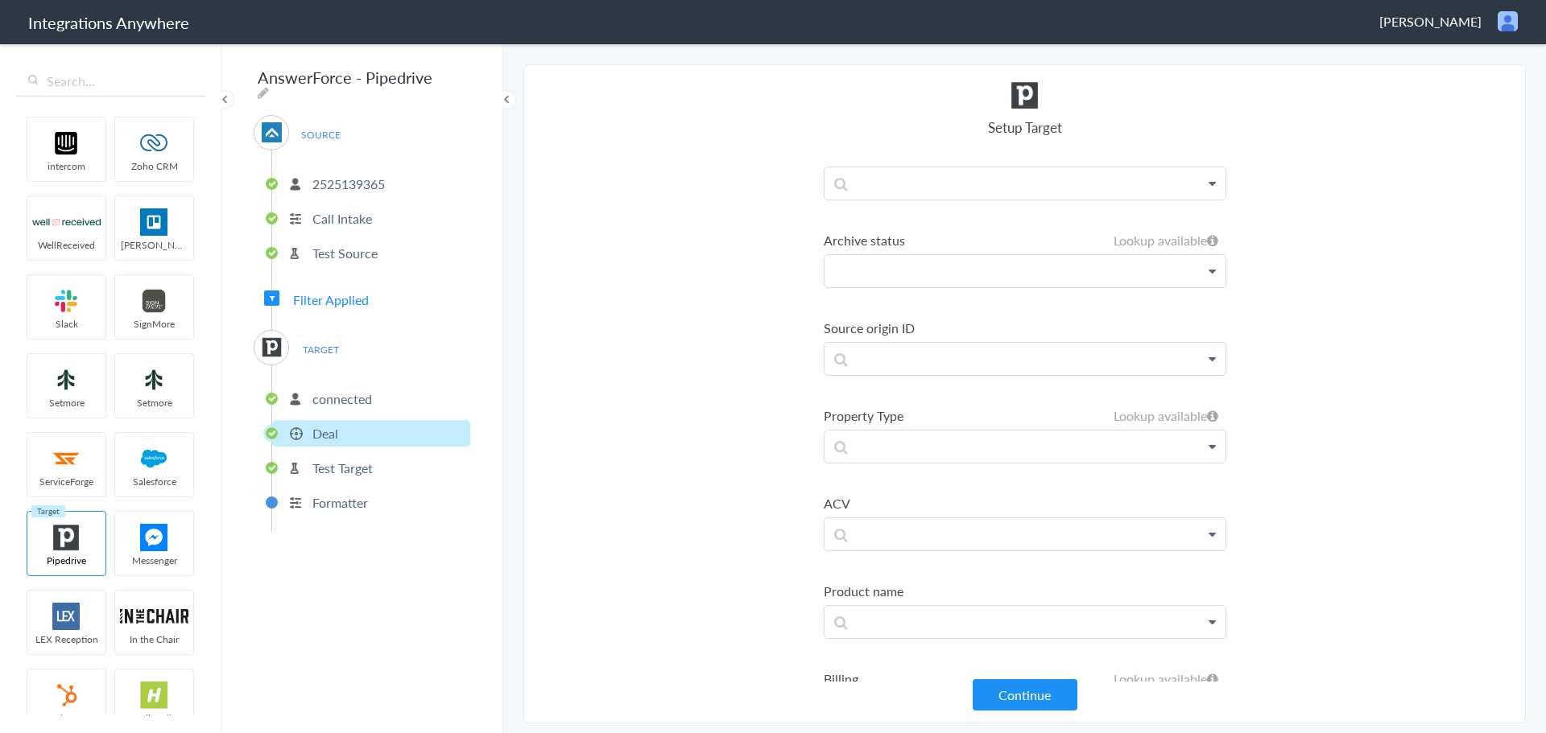
click at [974, 275] on p at bounding box center [1024, 271] width 401 height 32
click at [961, 308] on link "Pipedrive" at bounding box center [1024, 317] width 401 height 35
click at [689, 312] on section "Select Account 2132913856 Rename Delete (2 months ago) 6086652469 Rename Delete…" at bounding box center [1024, 393] width 1002 height 659
click at [899, 450] on p at bounding box center [1024, 447] width 401 height 32
click at [903, 491] on link "Pipedrive" at bounding box center [1024, 493] width 401 height 35
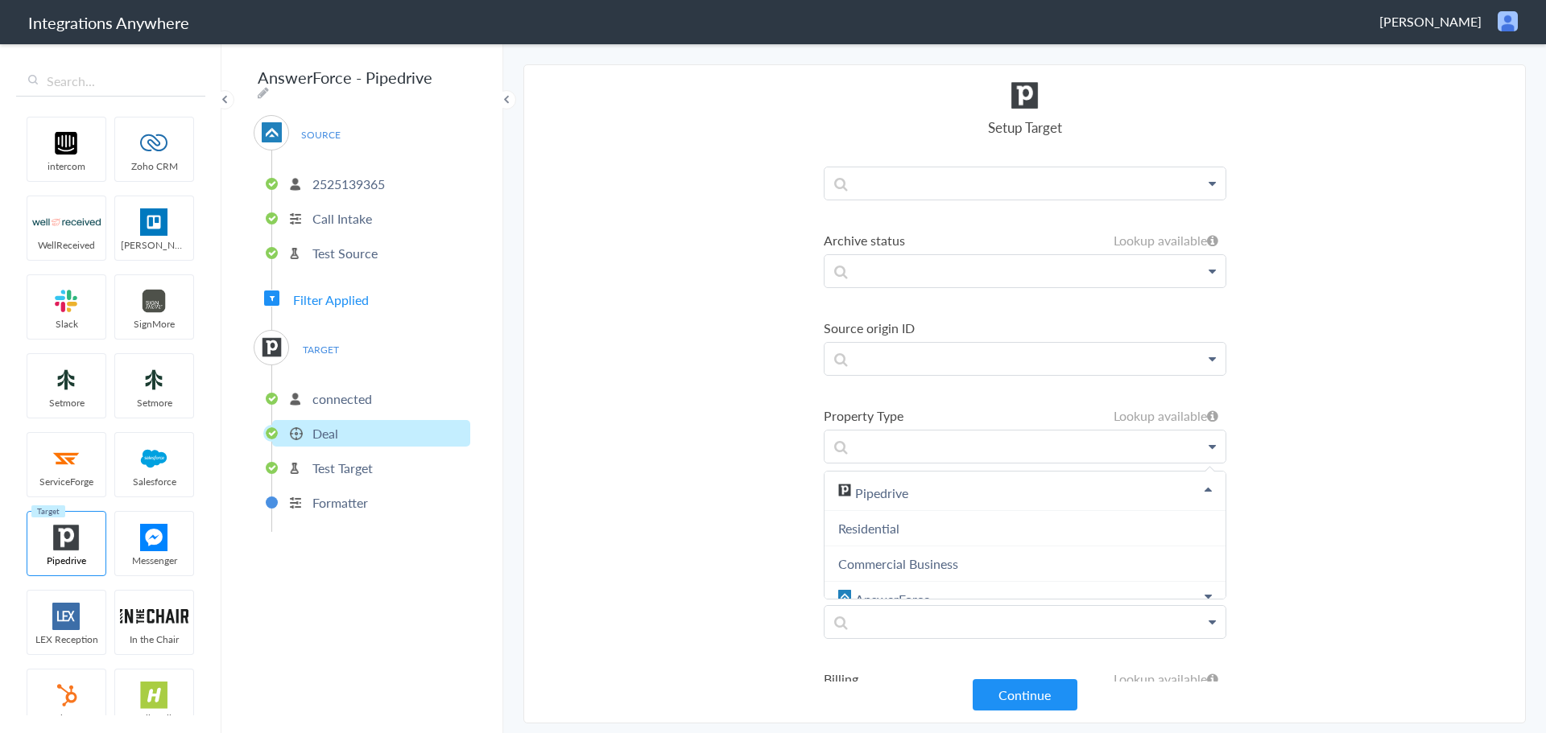
click at [755, 477] on section "Select Account 2132913856 Rename Delete (2 months ago) 6086652469 Rename Delete…" at bounding box center [1024, 393] width 1002 height 659
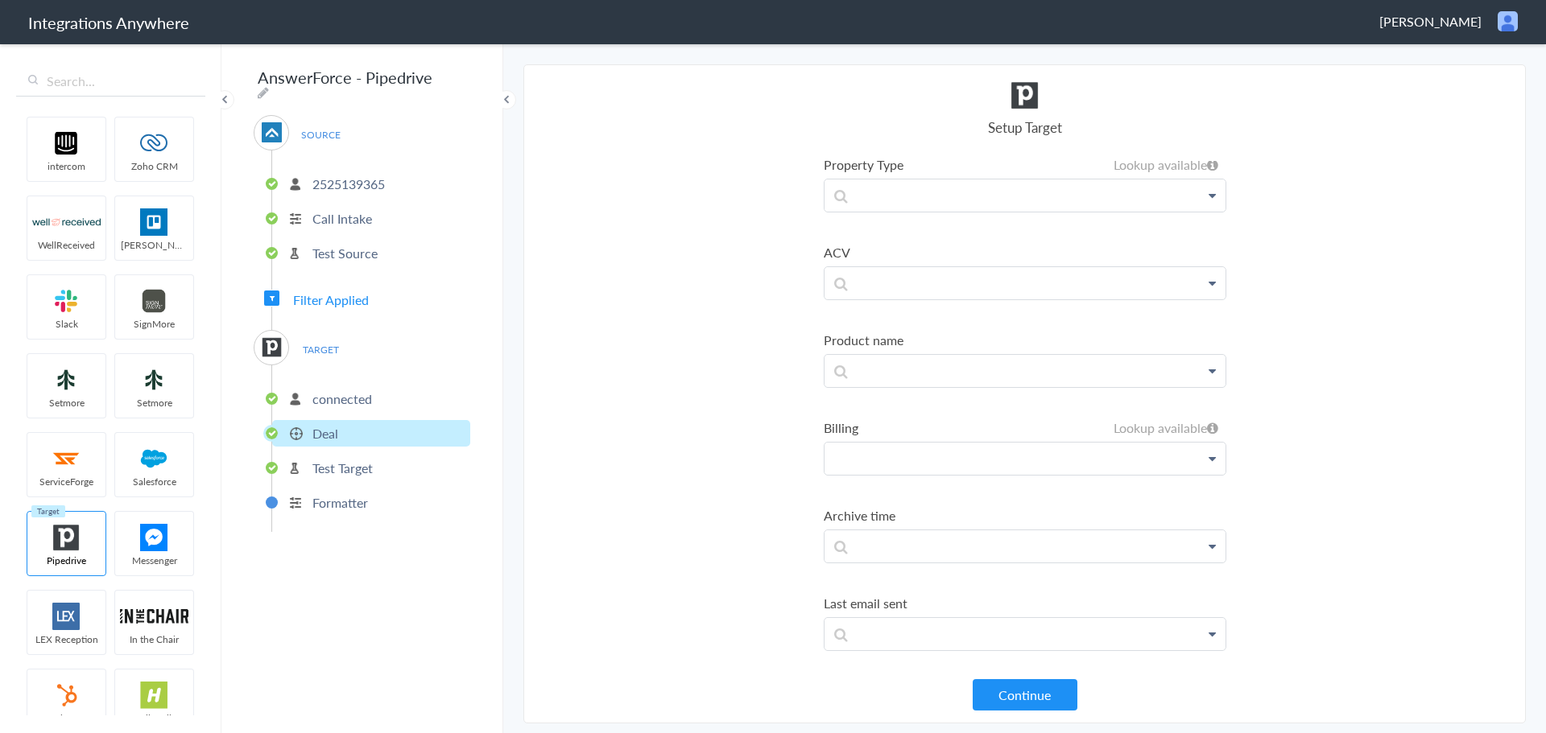
click at [978, 460] on p at bounding box center [1024, 459] width 401 height 32
click at [968, 498] on link "Pipedrive" at bounding box center [1024, 505] width 401 height 35
click at [726, 490] on section "Select Account 2132913856 Rename Delete (2 months ago) 6086652469 Rename Delete…" at bounding box center [1024, 393] width 1002 height 659
click at [332, 300] on span "Filter Applied" at bounding box center [331, 300] width 76 height 19
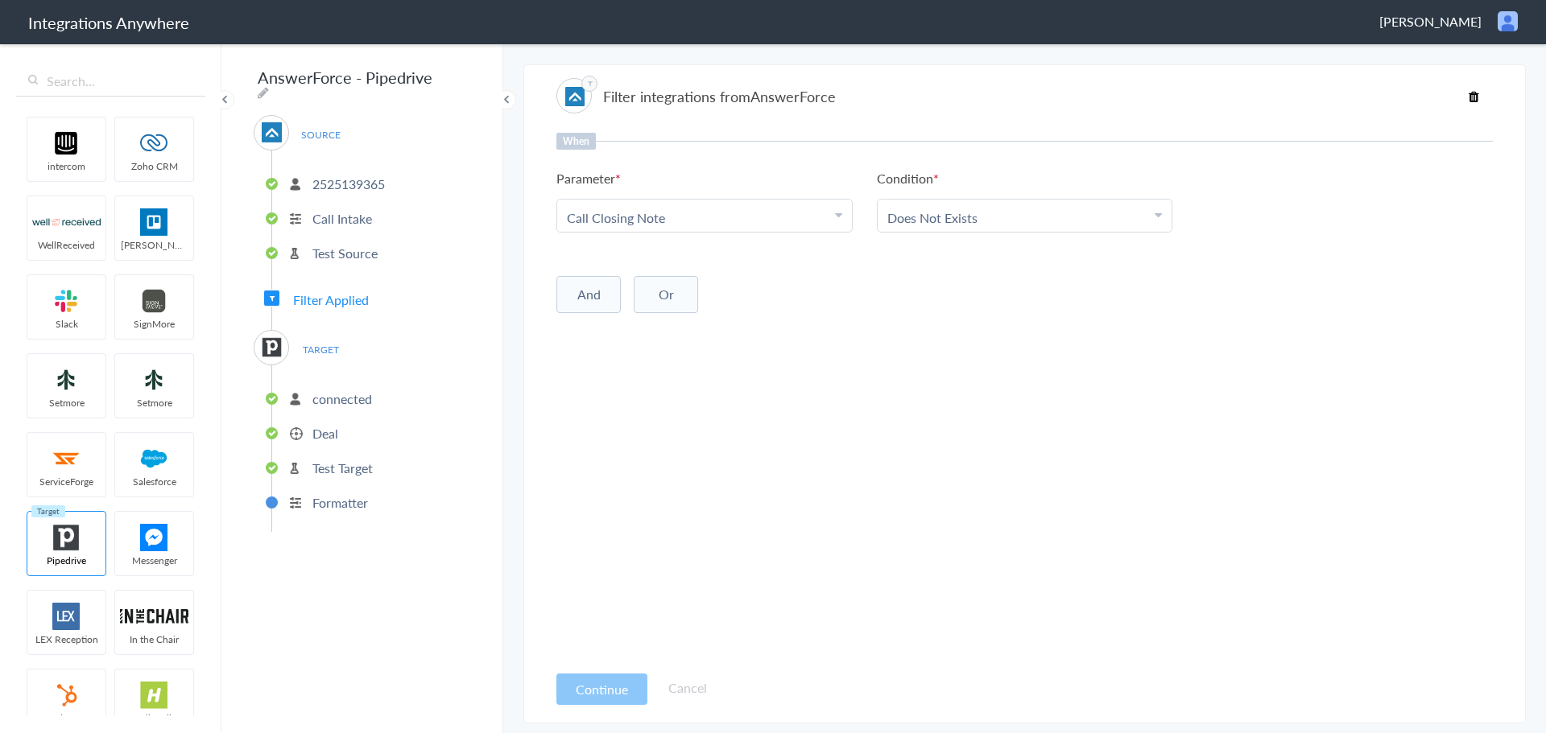
click at [591, 300] on button "And" at bounding box center [588, 294] width 64 height 37
click at [622, 331] on span "Choose Parameter" at bounding box center [619, 328] width 105 height 19
click at [601, 475] on link "Email" at bounding box center [704, 476] width 295 height 35
click at [956, 334] on span "Choose Condition" at bounding box center [938, 328] width 102 height 19
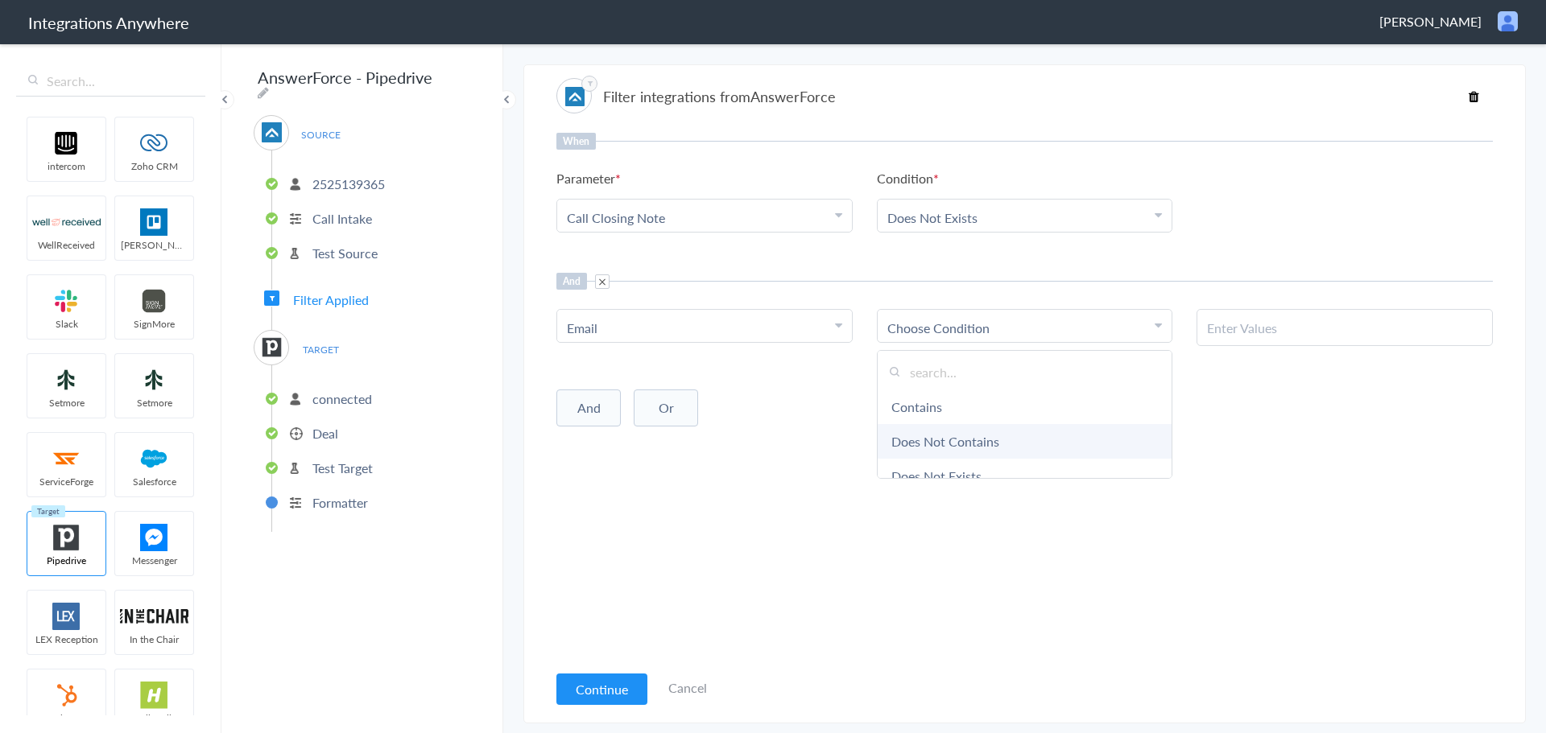
click at [967, 440] on link "Does Not Contains" at bounding box center [1025, 441] width 295 height 35
click at [1255, 330] on input "text" at bounding box center [1344, 328] width 275 height 19
type input "@"
click at [680, 411] on button "Or" at bounding box center [666, 408] width 64 height 37
click at [684, 449] on div "Choose Parameter" at bounding box center [704, 441] width 275 height 19
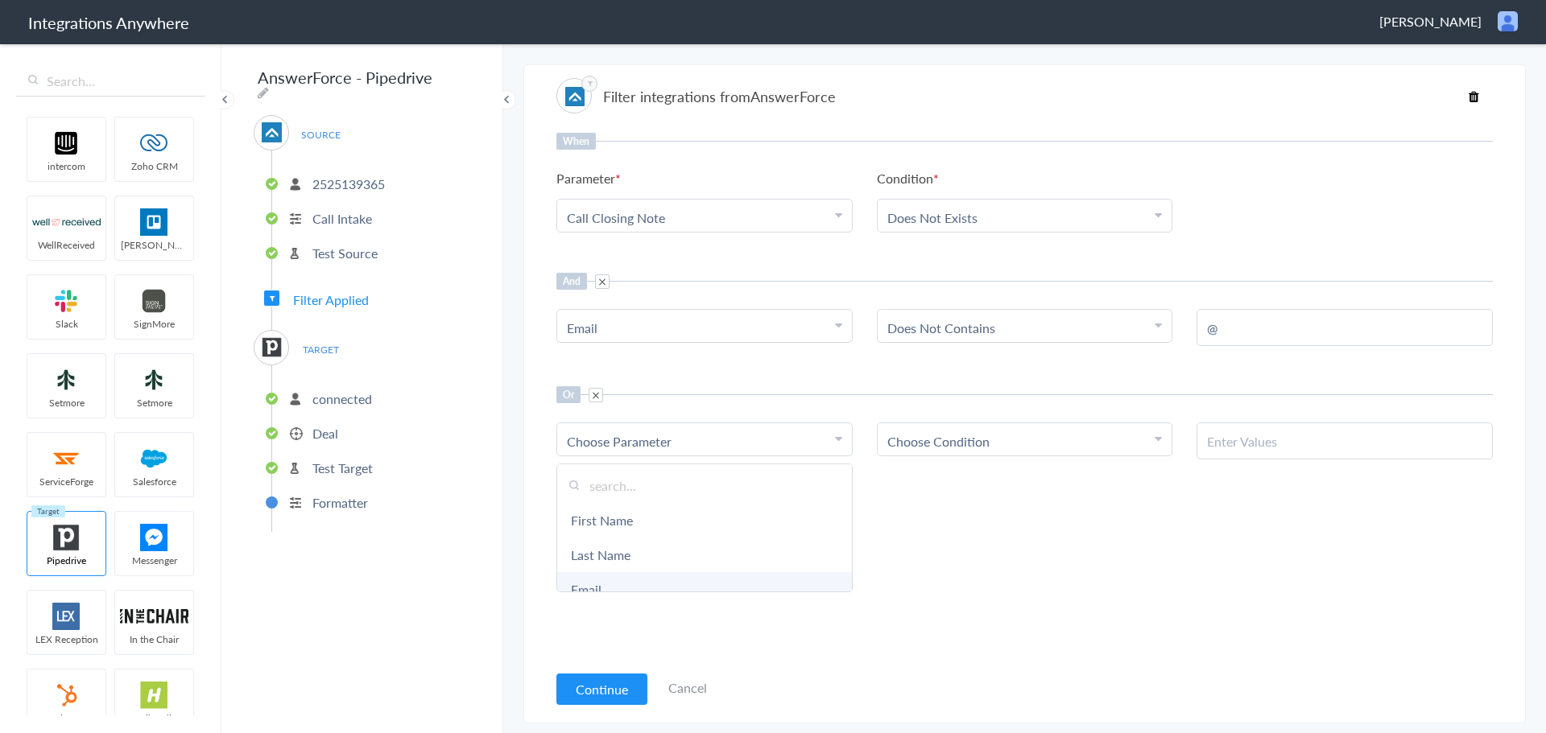
click at [667, 585] on link "Email" at bounding box center [704, 589] width 295 height 35
click at [1014, 439] on div "Choose Condition" at bounding box center [1024, 441] width 275 height 19
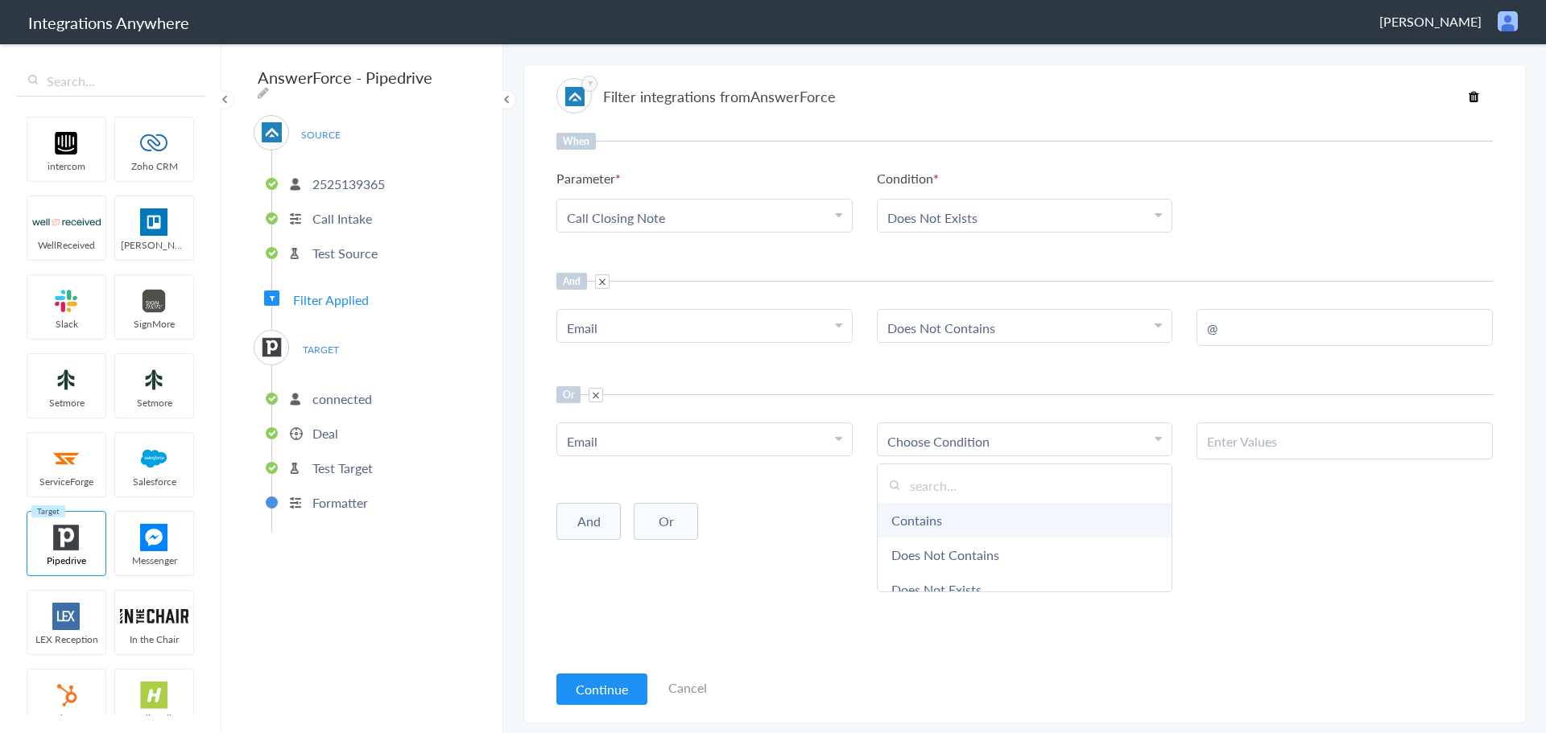
click at [998, 514] on link "Contains" at bounding box center [1025, 520] width 295 height 35
click at [1266, 445] on input "text" at bounding box center [1344, 441] width 275 height 19
type input "@"
click at [604, 667] on article "Filter integrations from AnswerForce When Parameter Choose Parameter Call Closi…" at bounding box center [1024, 394] width 936 height 643
click at [600, 684] on button "Continue" at bounding box center [601, 689] width 91 height 31
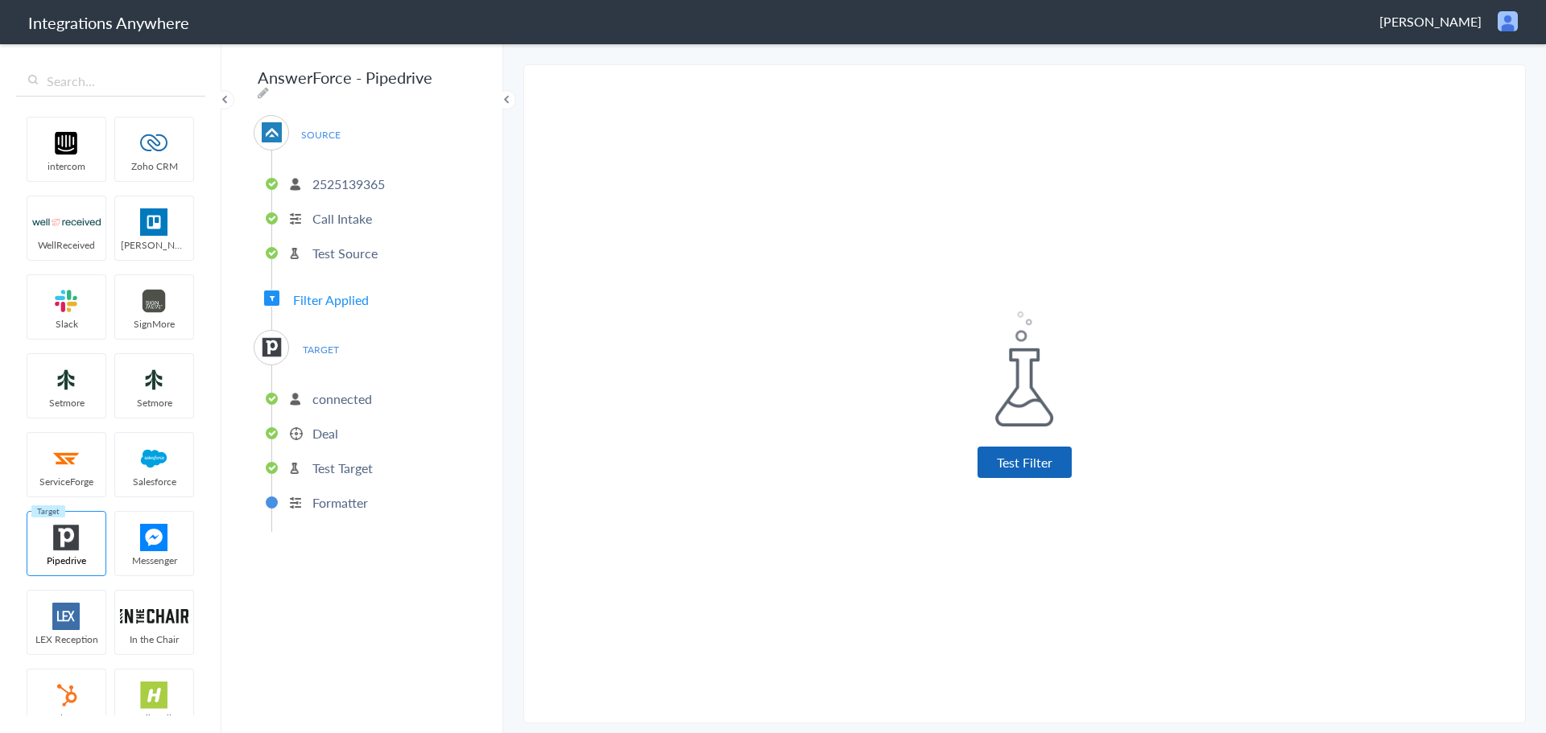
click at [1052, 473] on button "Test Filter" at bounding box center [1024, 462] width 94 height 31
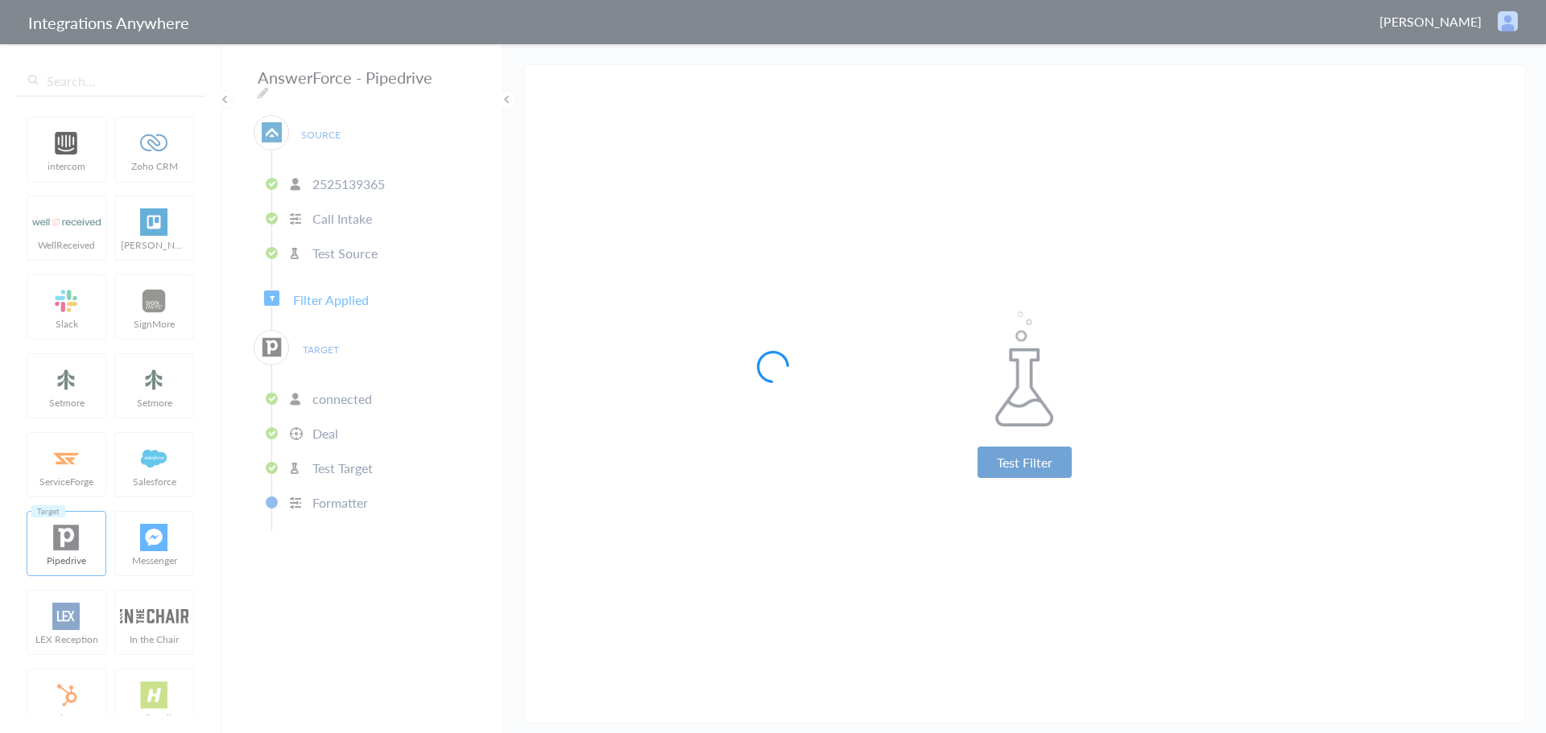
scroll to position [831, 0]
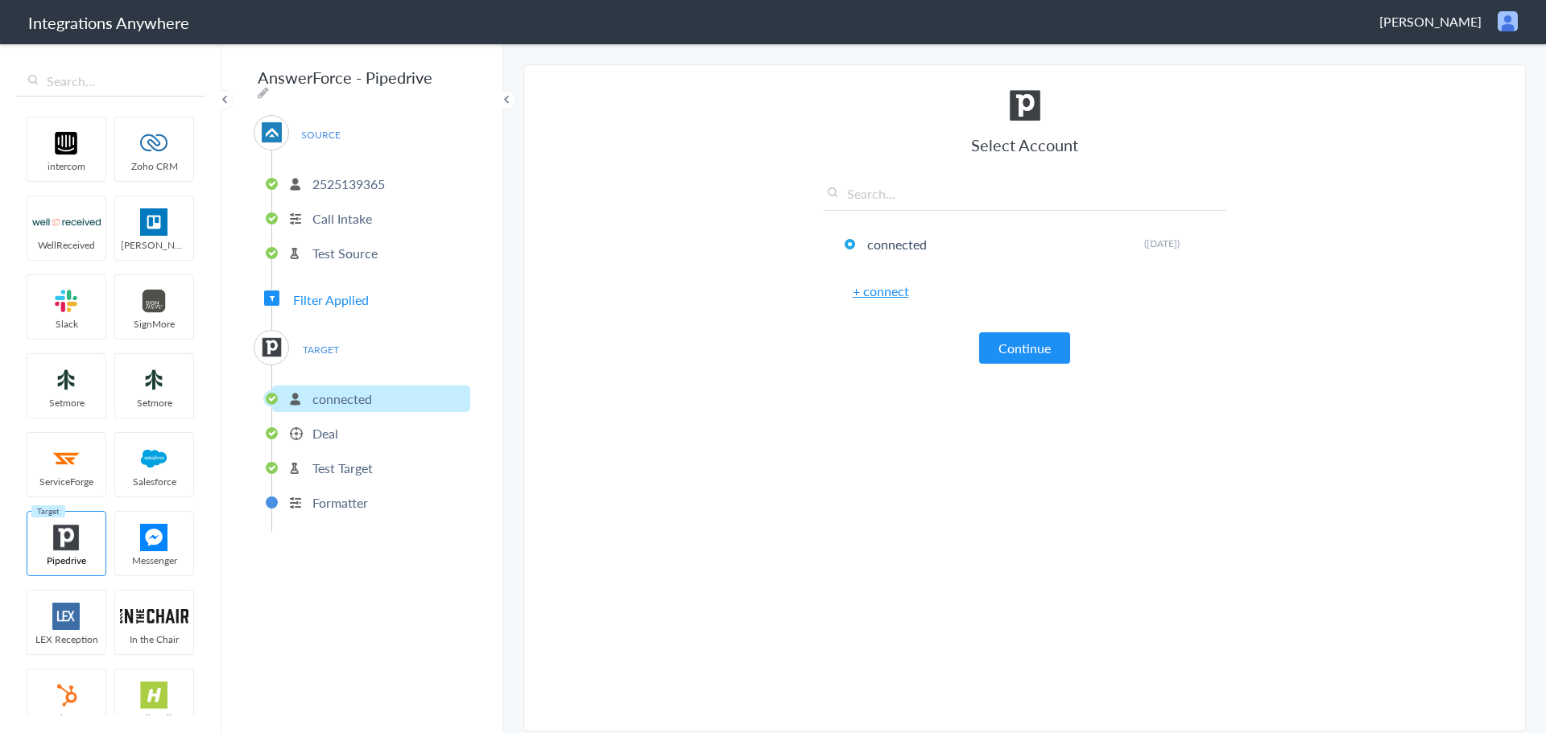
click at [1048, 353] on button "Continue" at bounding box center [1024, 348] width 91 height 31
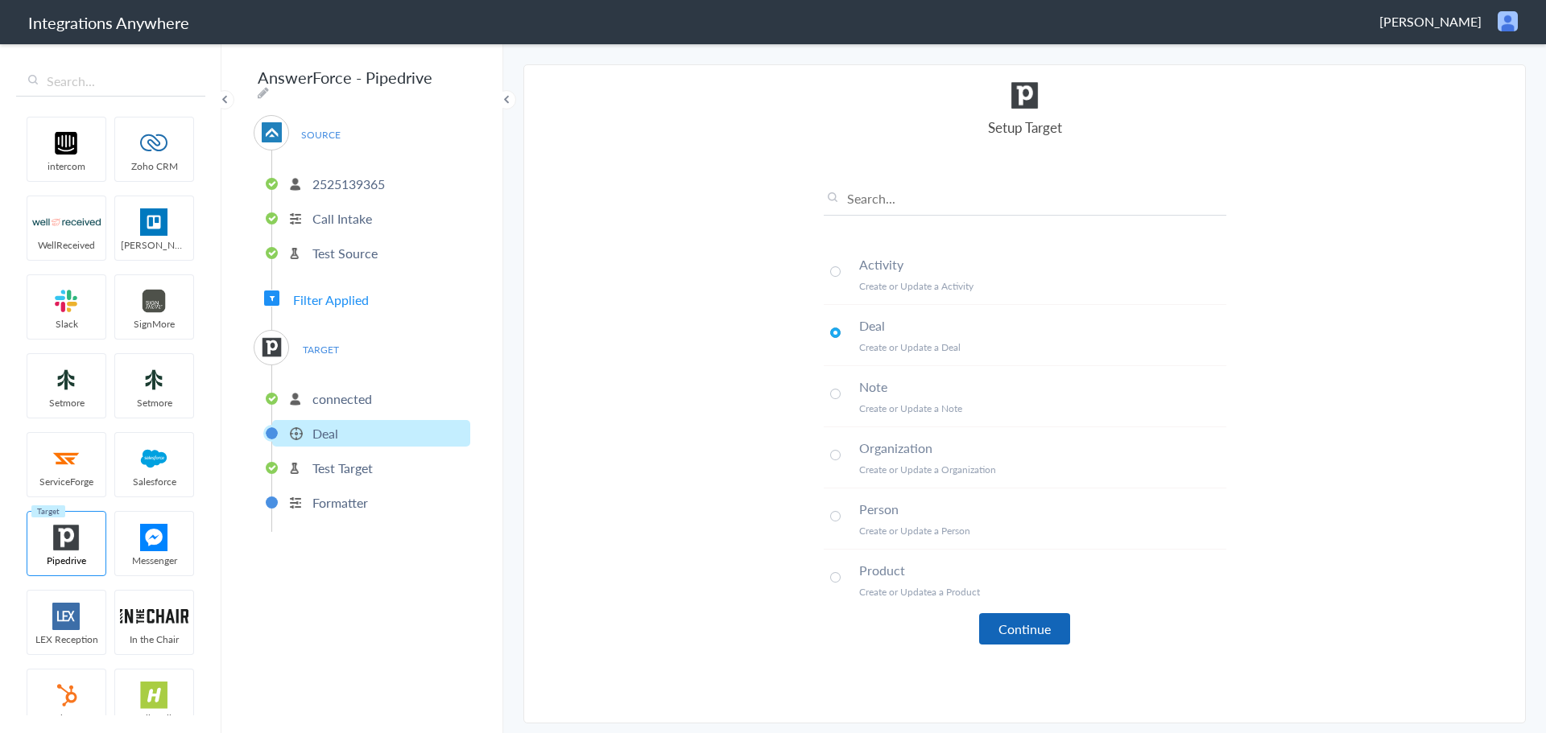
click at [1043, 624] on button "Continue" at bounding box center [1024, 629] width 91 height 31
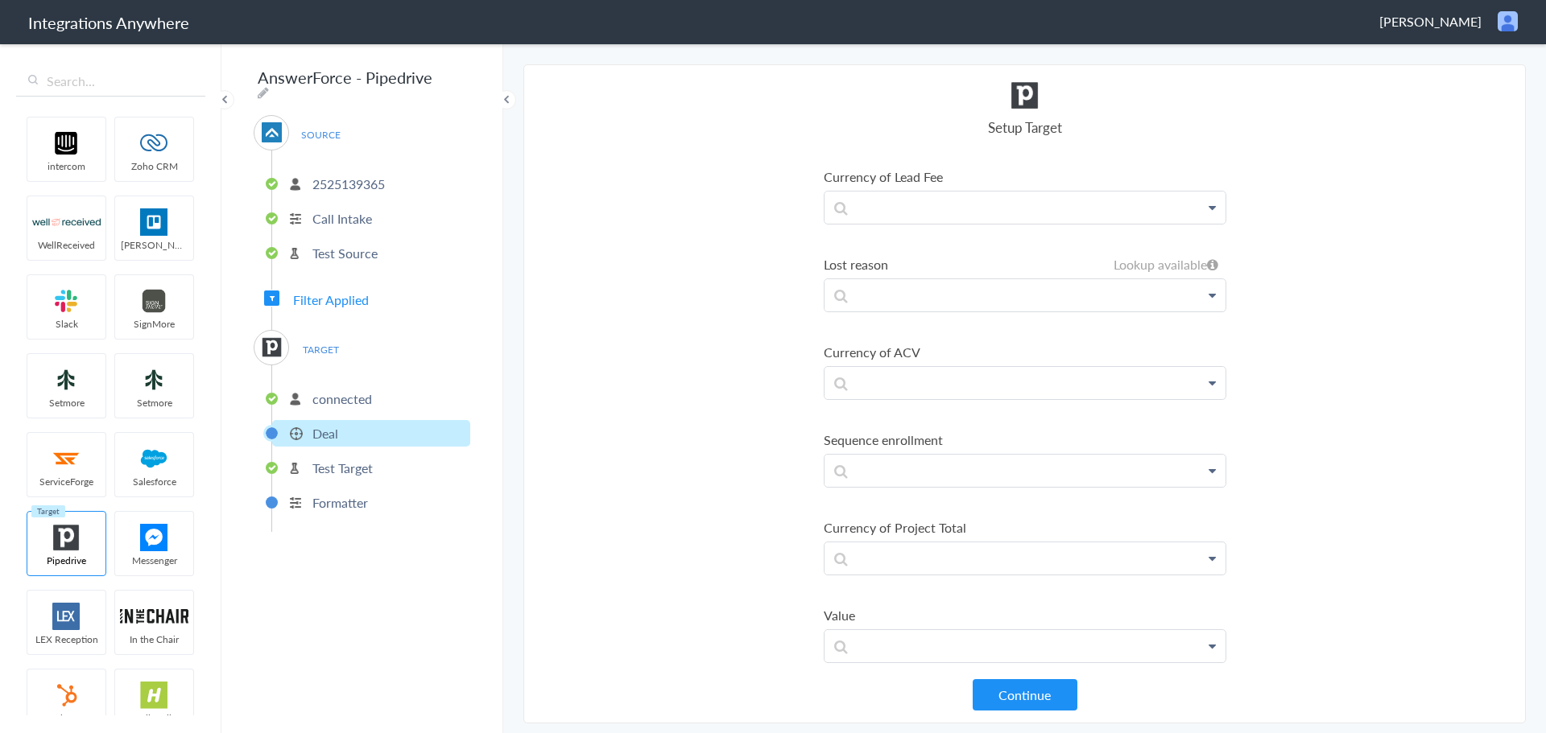
scroll to position [2254, 0]
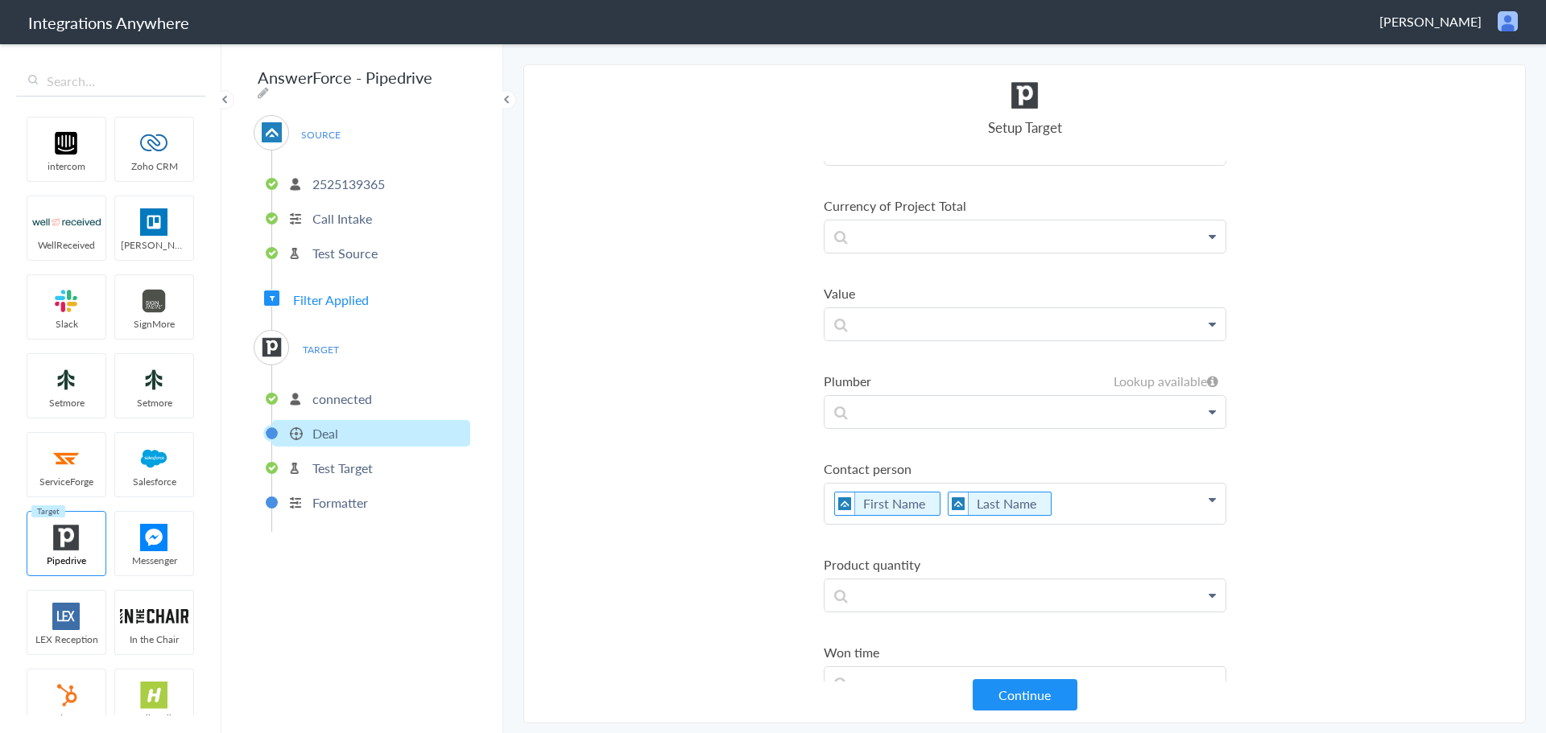
click at [1072, 494] on p "First Name Last Name" at bounding box center [1024, 504] width 401 height 40
click at [891, 651] on link "Phone" at bounding box center [1024, 658] width 401 height 35
click at [1144, 505] on p "First Name Last Name Phone" at bounding box center [1024, 504] width 401 height 40
click at [992, 620] on link "Email" at bounding box center [1024, 623] width 401 height 35
click at [967, 539] on p "First Name Last Name Phone Email" at bounding box center [1024, 518] width 401 height 68
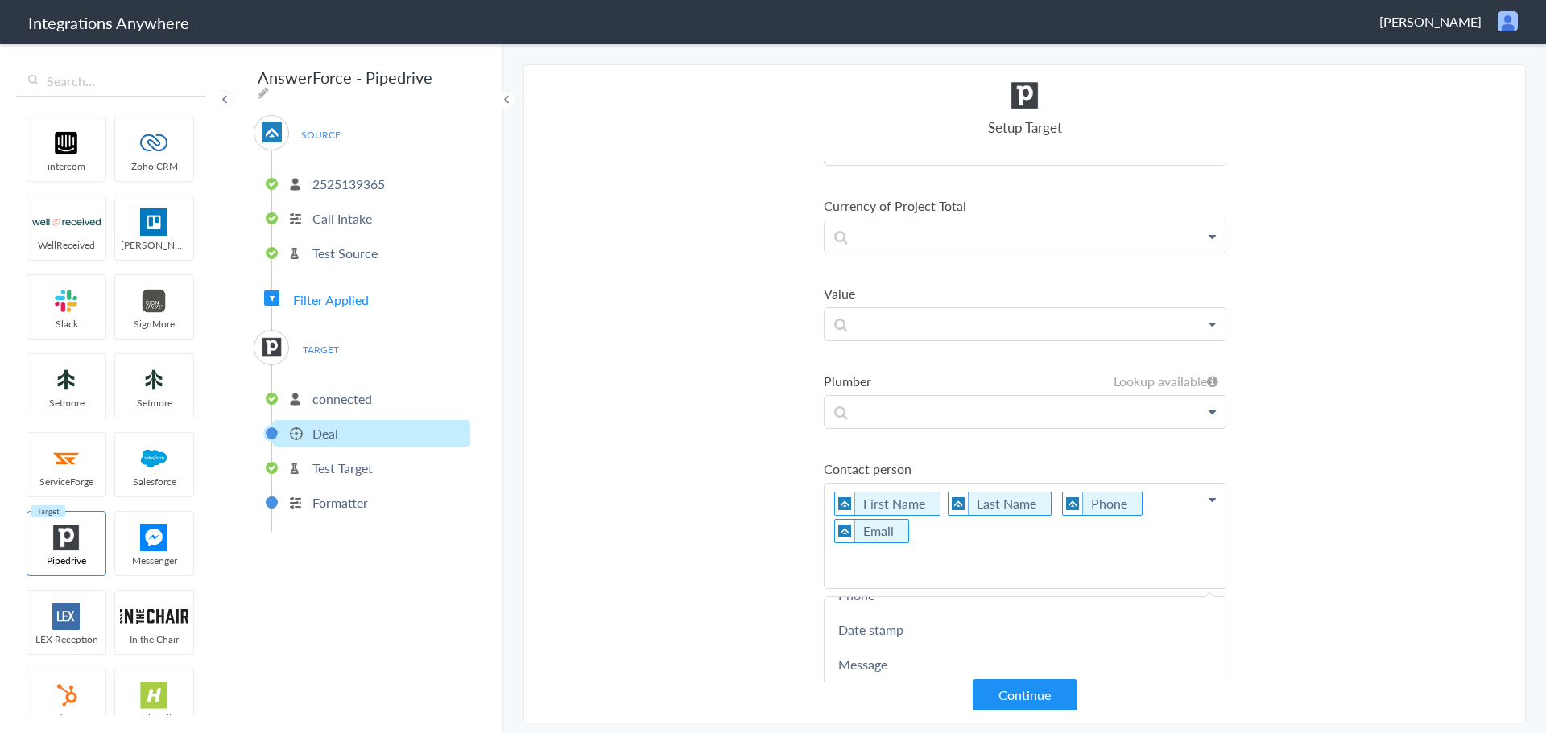
scroll to position [254, 0]
click at [829, 506] on p "First Name Last Name Phone Email" at bounding box center [1024, 536] width 401 height 105
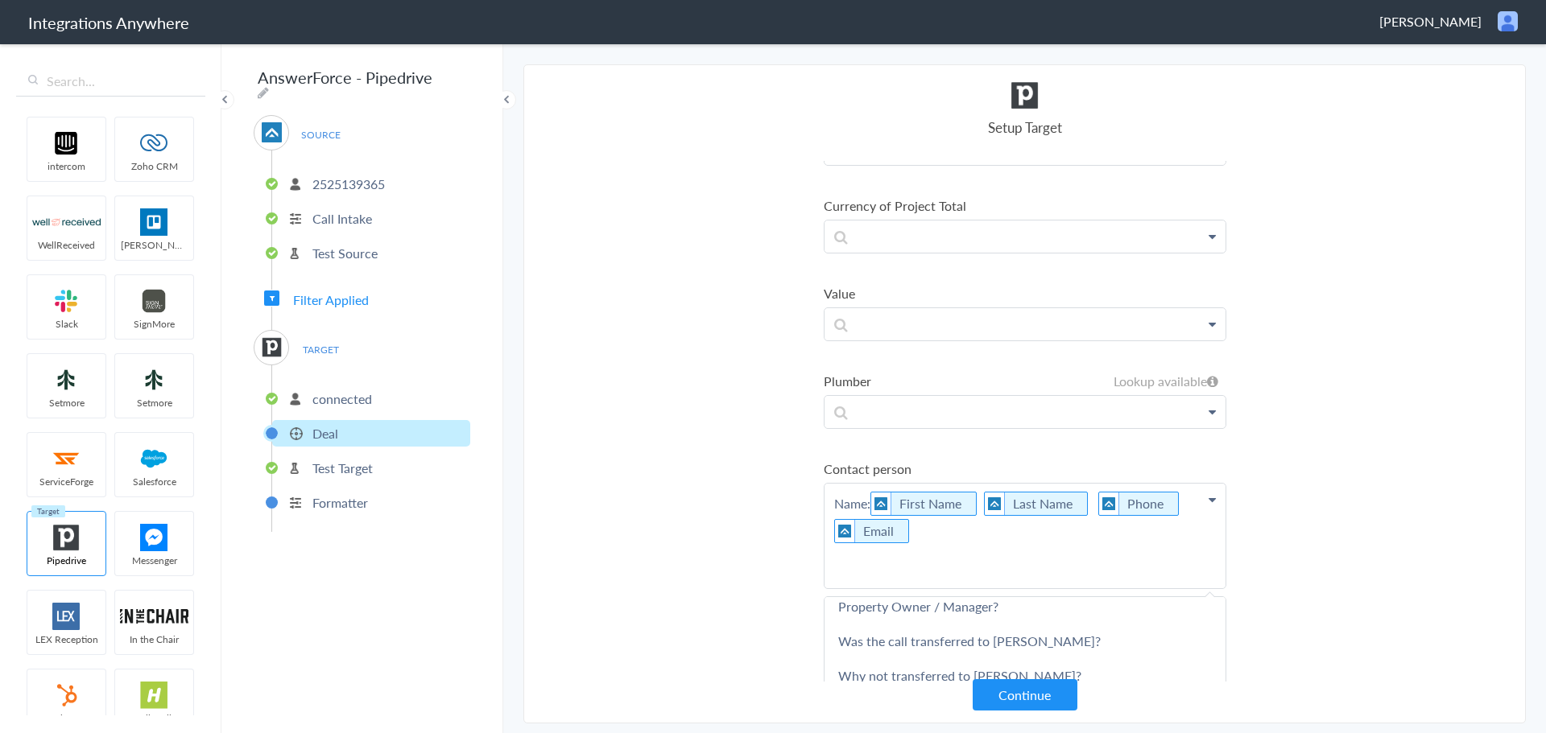
click at [983, 541] on p "Name: First Name Last Name Phone Email" at bounding box center [1024, 536] width 401 height 105
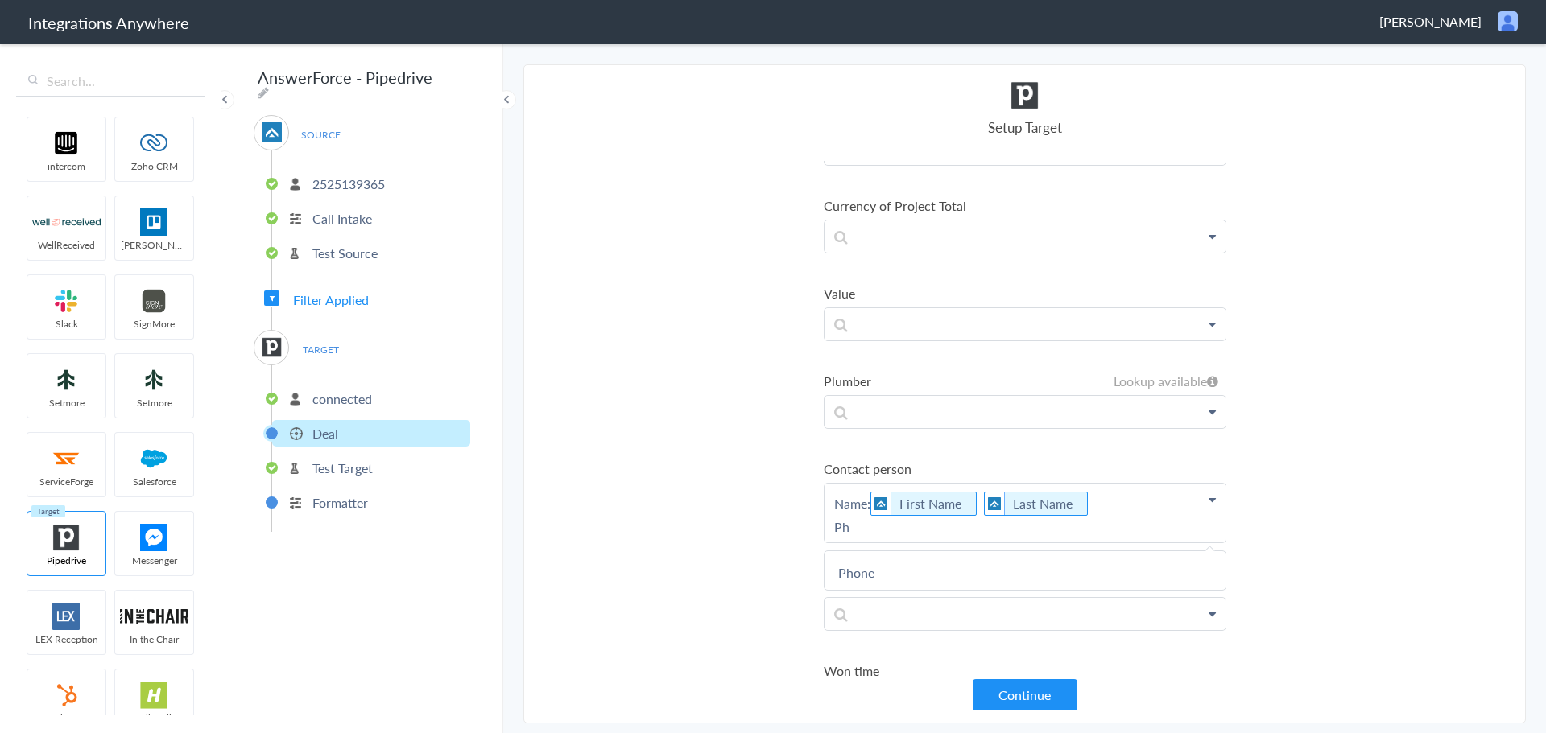
scroll to position [0, 0]
click at [901, 667] on link "Phone" at bounding box center [1024, 676] width 401 height 35
click at [1002, 542] on p "Name: First Name Last Name Phone: Phone" at bounding box center [1024, 518] width 401 height 68
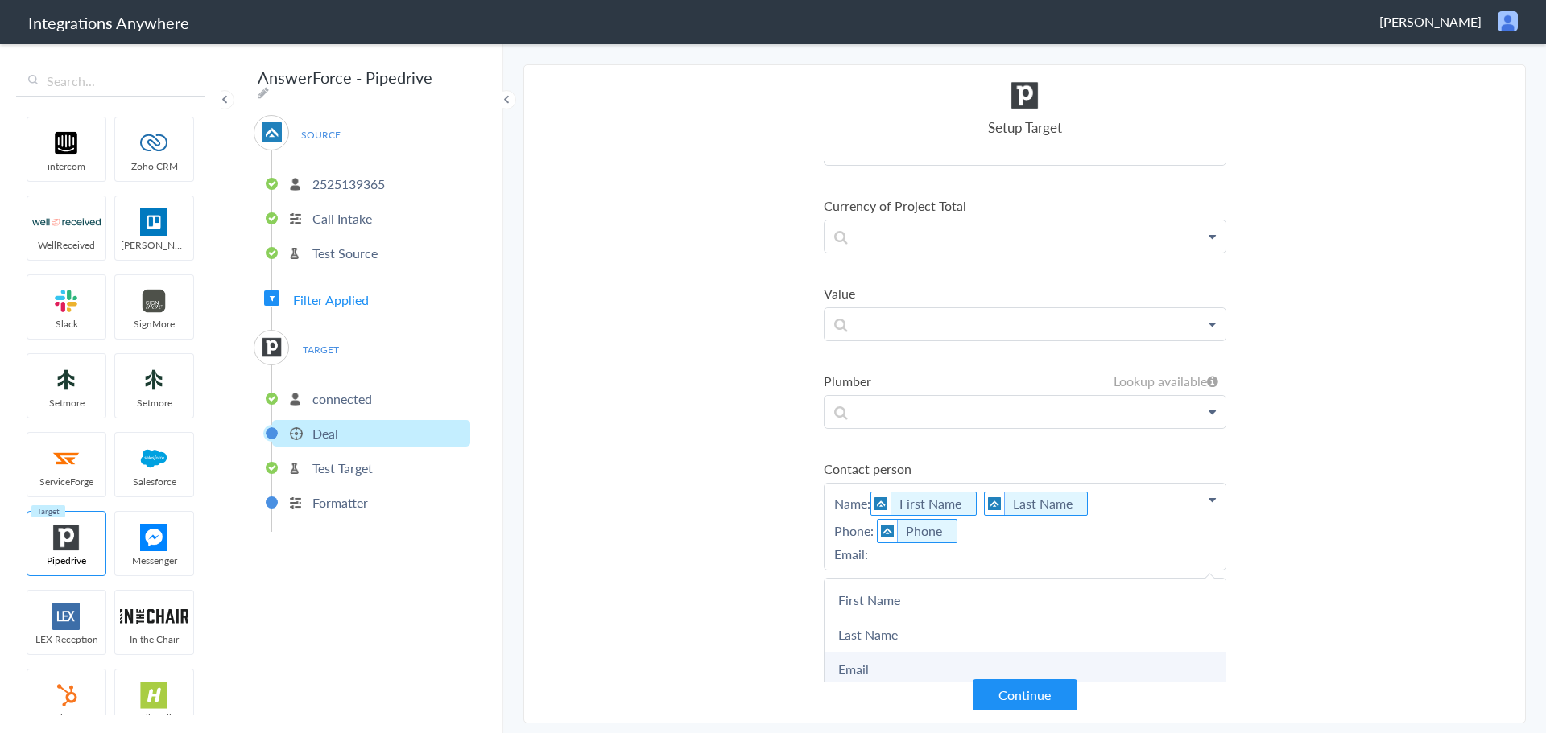
click at [899, 661] on link "Email" at bounding box center [1024, 669] width 401 height 35
click at [981, 568] on p "Name: First Name Last Name Phone: Phone Email: Email" at bounding box center [1024, 531] width 401 height 95
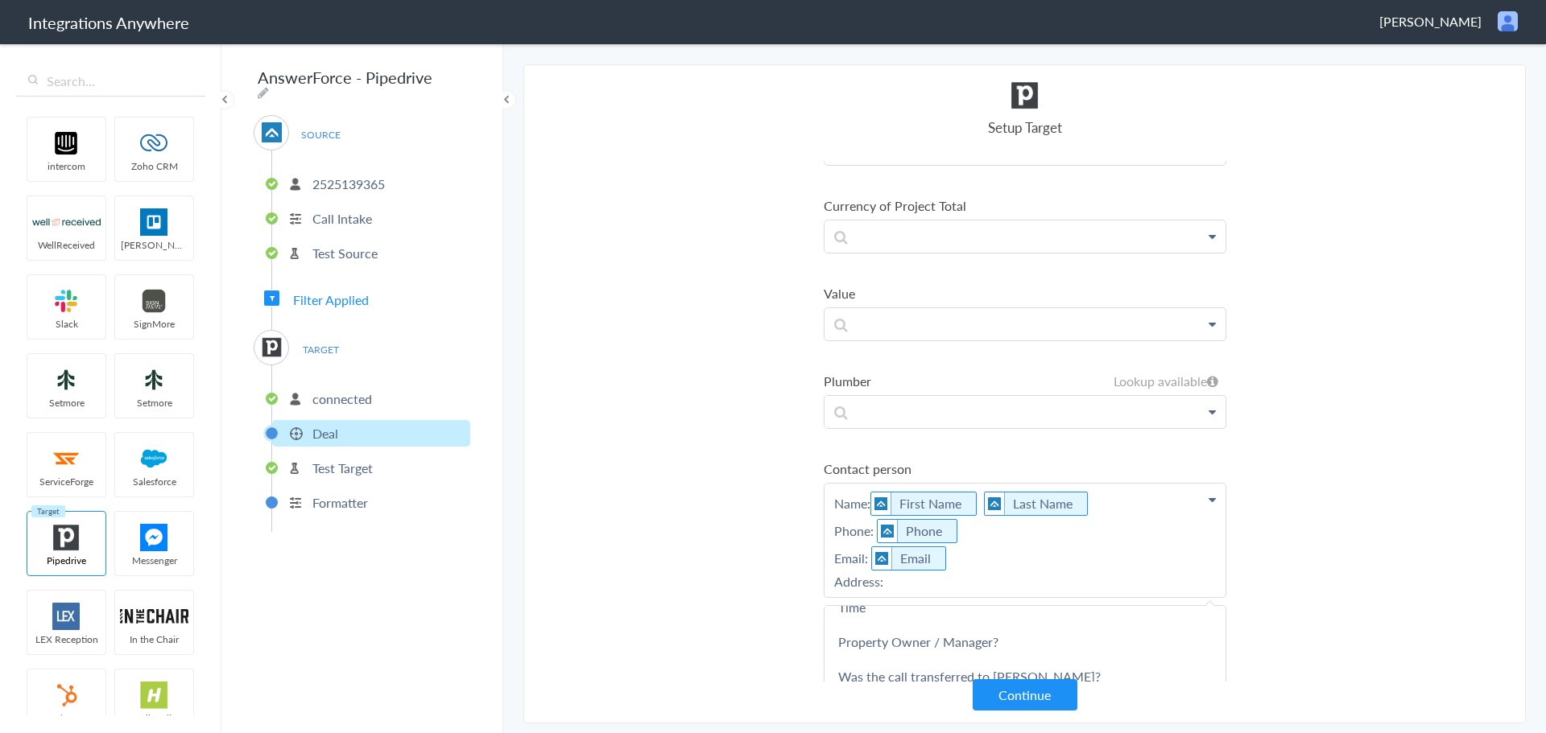
scroll to position [254, 0]
click at [1419, 522] on section "Select Account 2132913856 Rename Delete (2 months ago) 6086652469 Rename Delete…" at bounding box center [1024, 393] width 1002 height 659
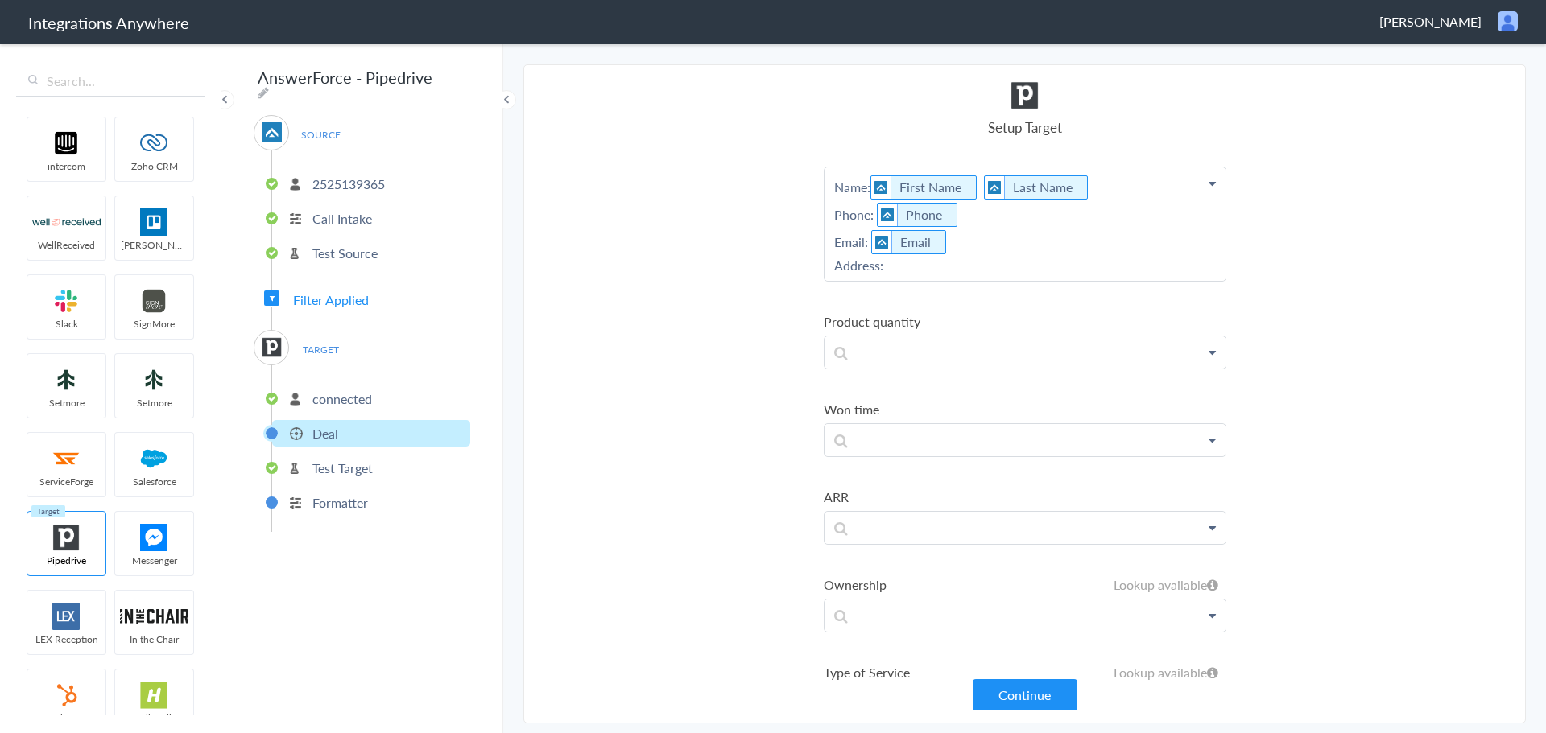
scroll to position [2577, 0]
click at [964, 263] on p "Name: First Name Last Name Phone: Phone Email: Email Address:" at bounding box center [1024, 219] width 401 height 114
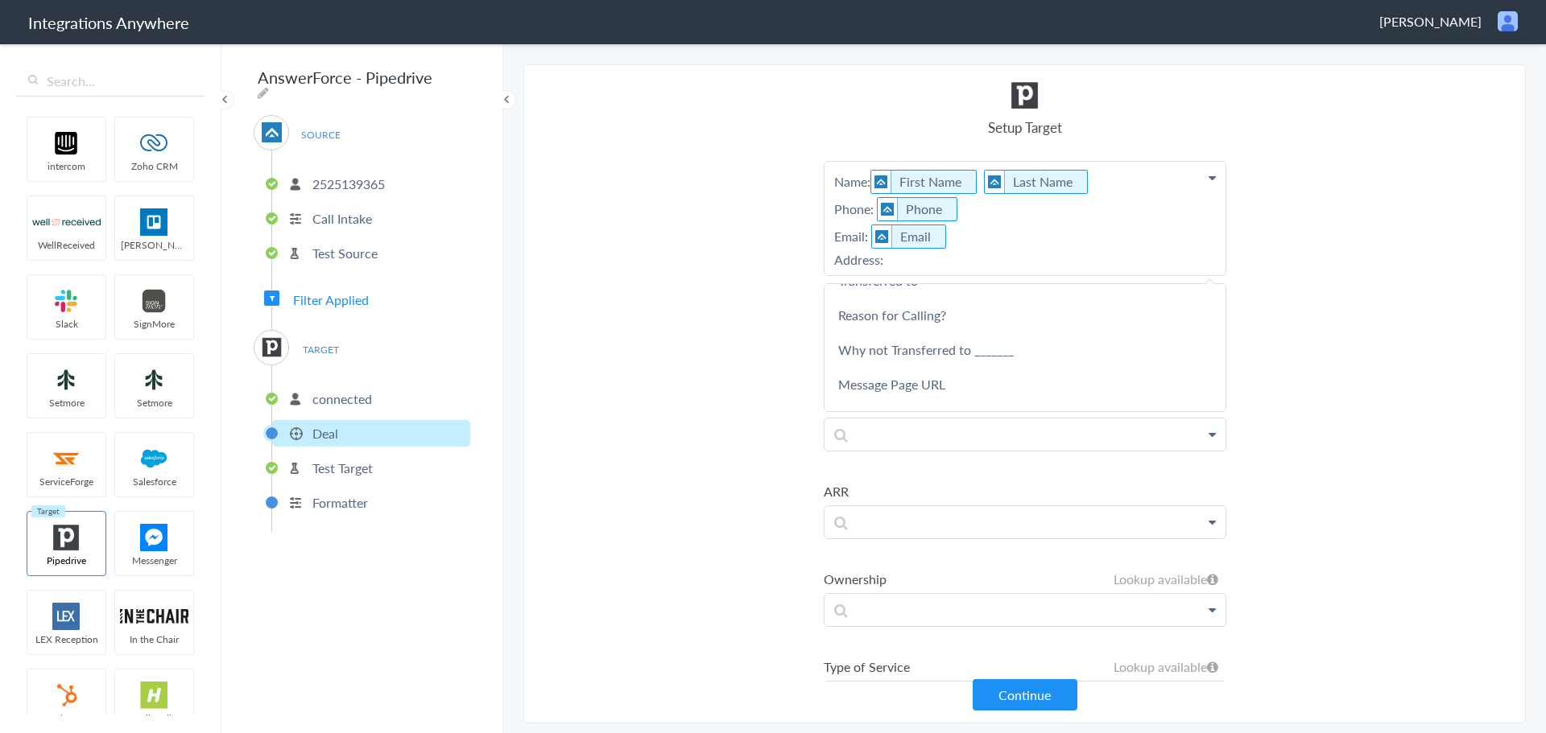
scroll to position [1018, 0]
click at [967, 327] on link "Address 1" at bounding box center [1024, 326] width 401 height 35
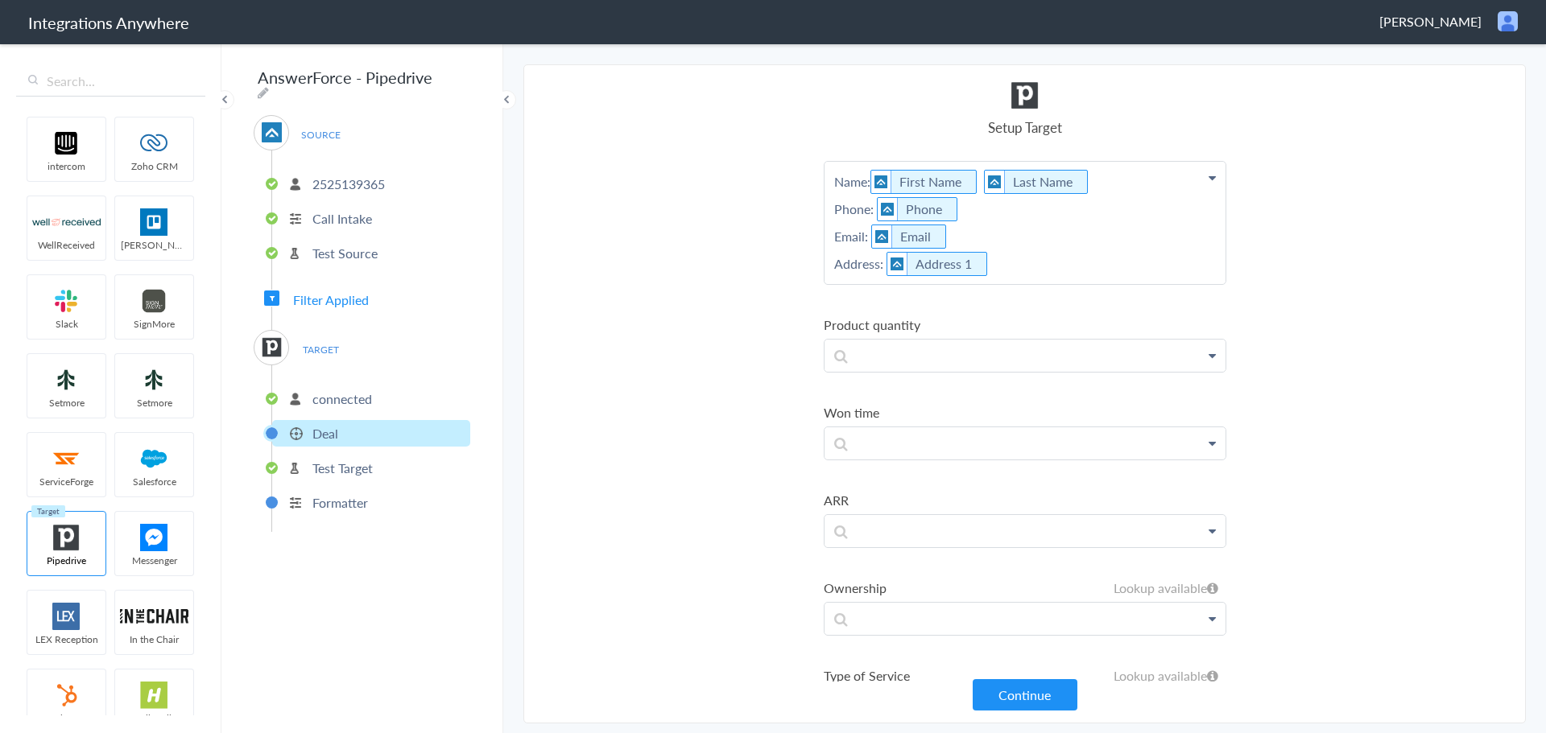
click at [1018, 262] on p "Name: First Name Last Name Phone: Phone Email: Email Address: Address 1" at bounding box center [1024, 223] width 401 height 122
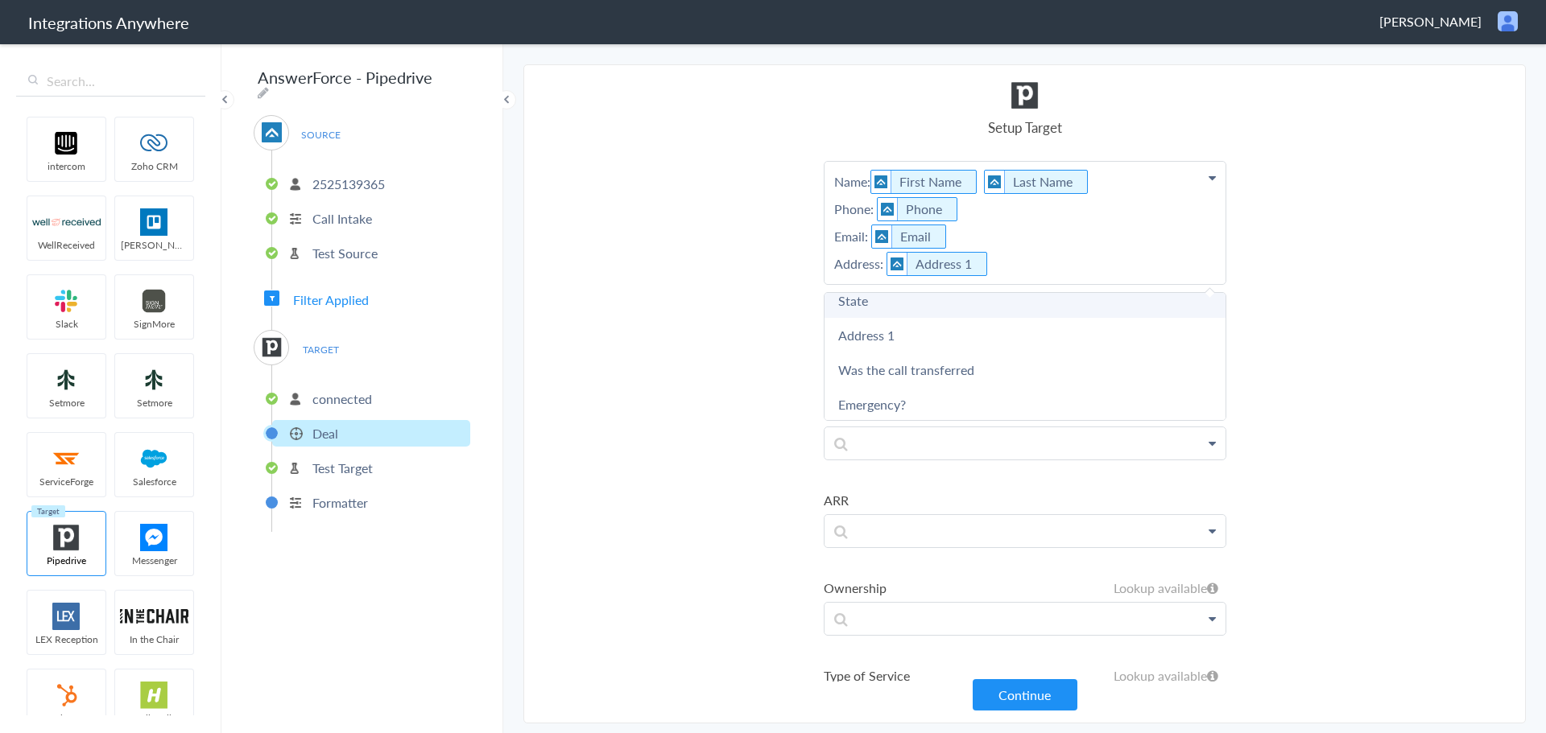
click at [923, 314] on link "State" at bounding box center [1024, 300] width 401 height 35
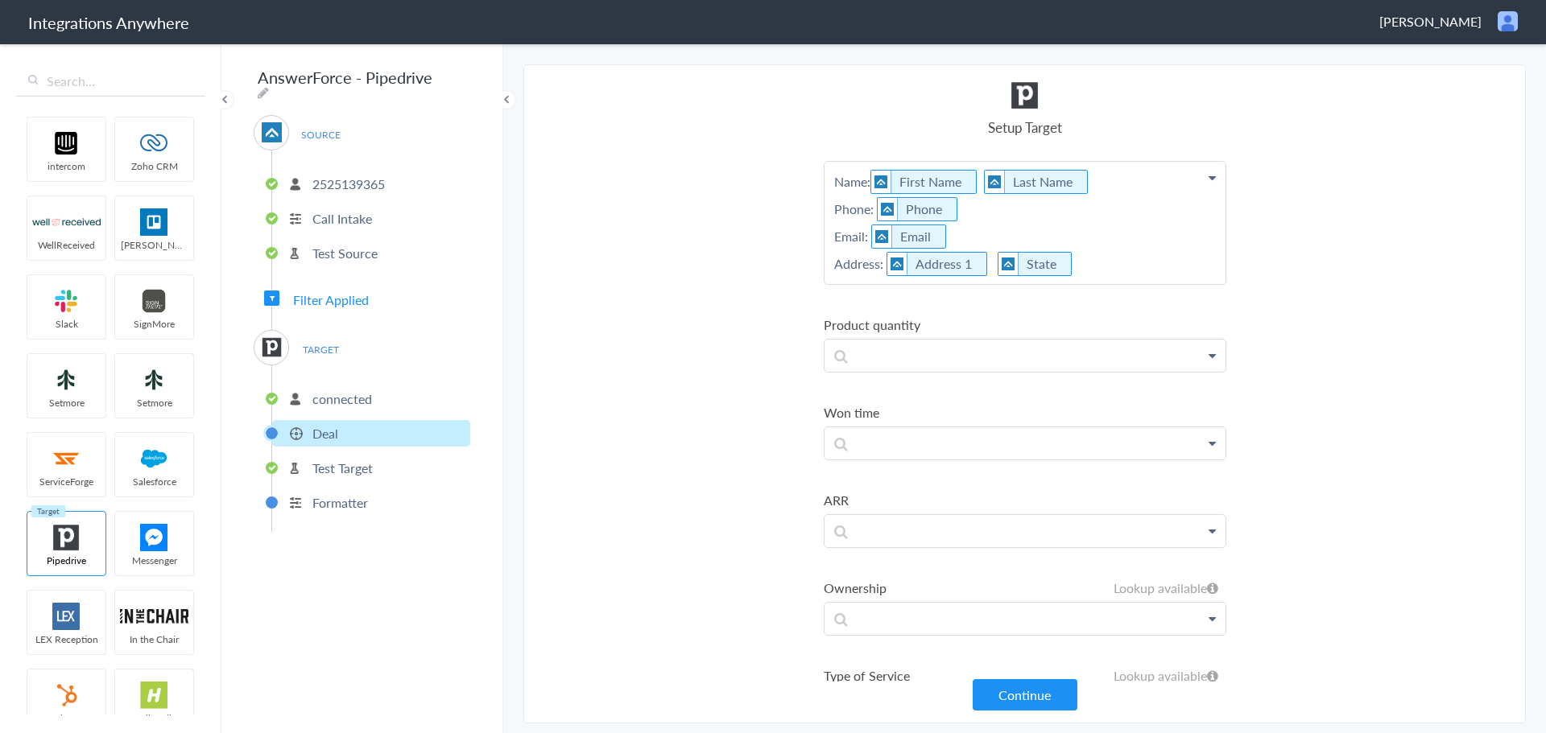
click at [1092, 272] on p "Name: First Name Last Name Phone: Phone Email: Email Address: Address 1 State" at bounding box center [1024, 223] width 401 height 122
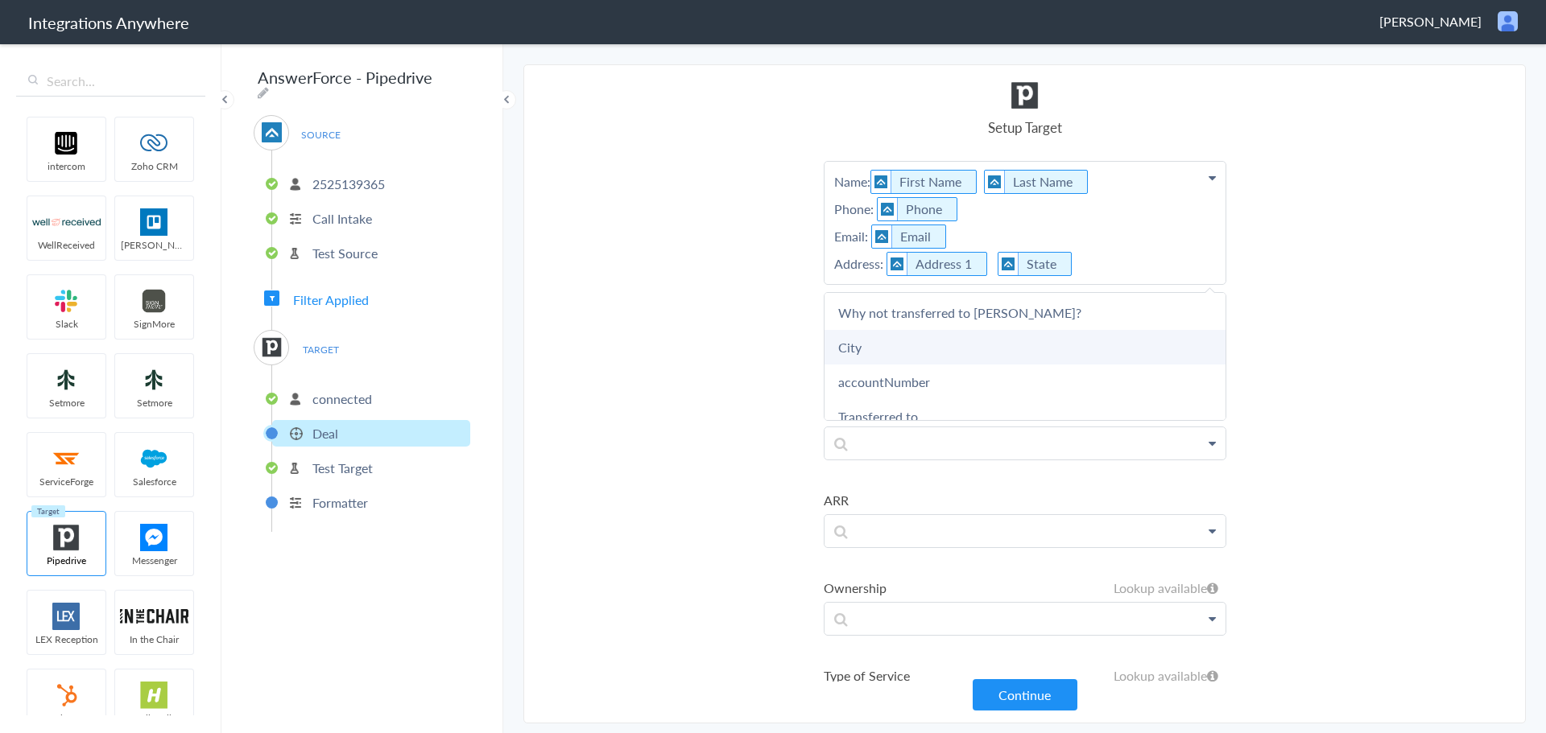
click at [999, 356] on link "City" at bounding box center [1024, 347] width 401 height 35
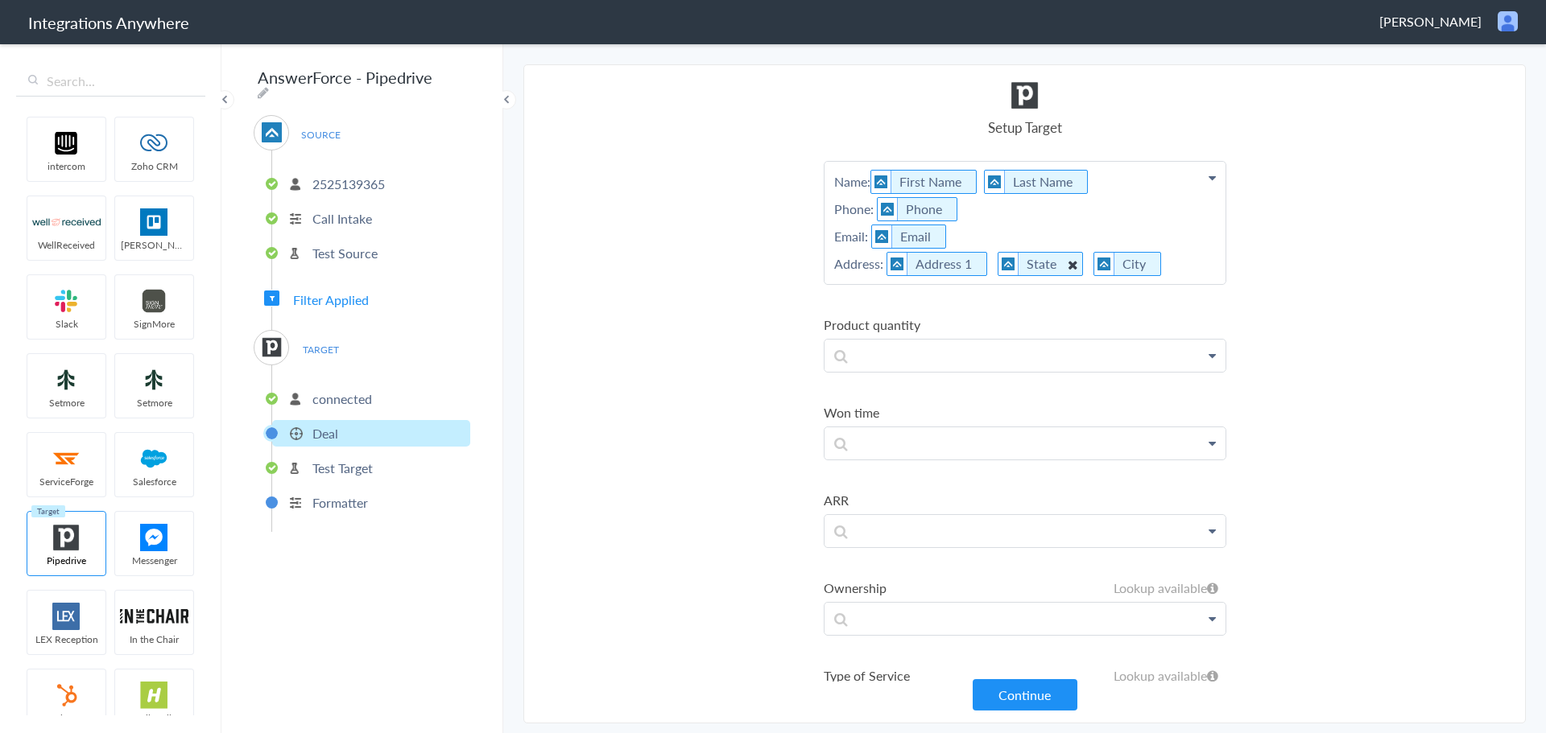
click at [1068, 263] on icon at bounding box center [1072, 264] width 18 height 20
click at [1077, 263] on p "Name: First Name Last Name Phone: Phone Email: Email Address: Address 1 City" at bounding box center [1024, 223] width 401 height 122
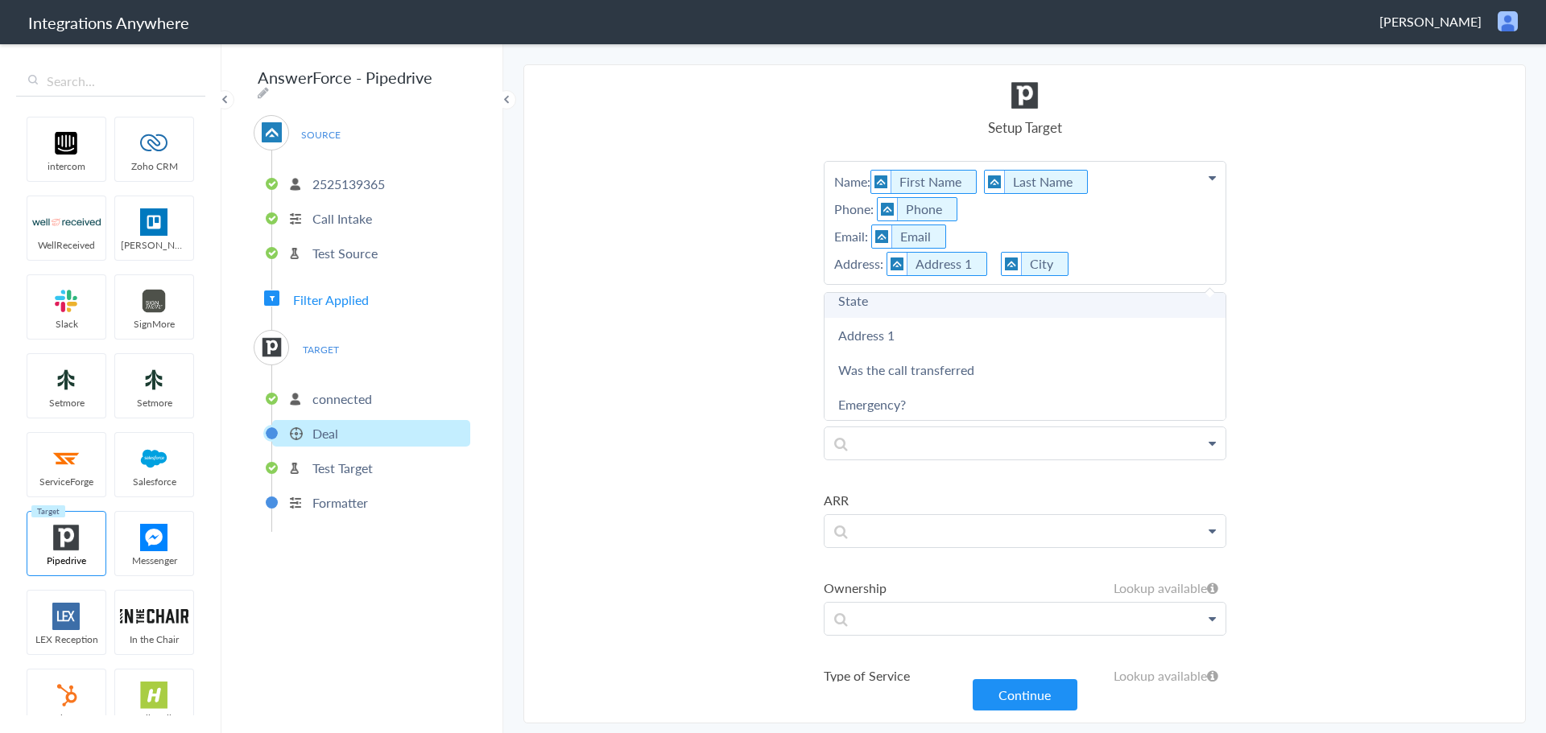
click at [991, 304] on link "State" at bounding box center [1024, 300] width 401 height 35
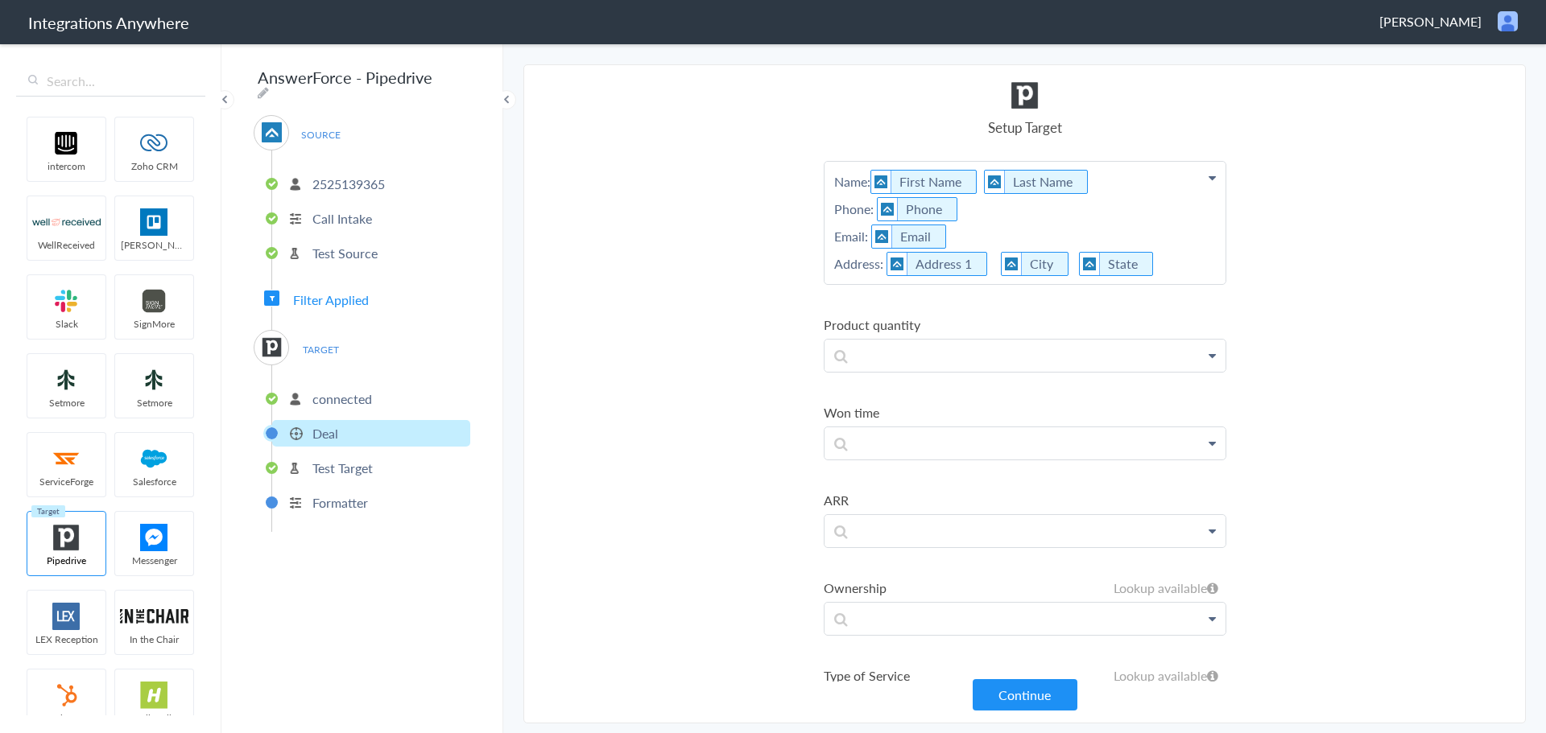
click at [1146, 264] on p "Name: First Name Last Name Phone: Phone Email: Email Address: Address 1 City St…" at bounding box center [1024, 223] width 401 height 122
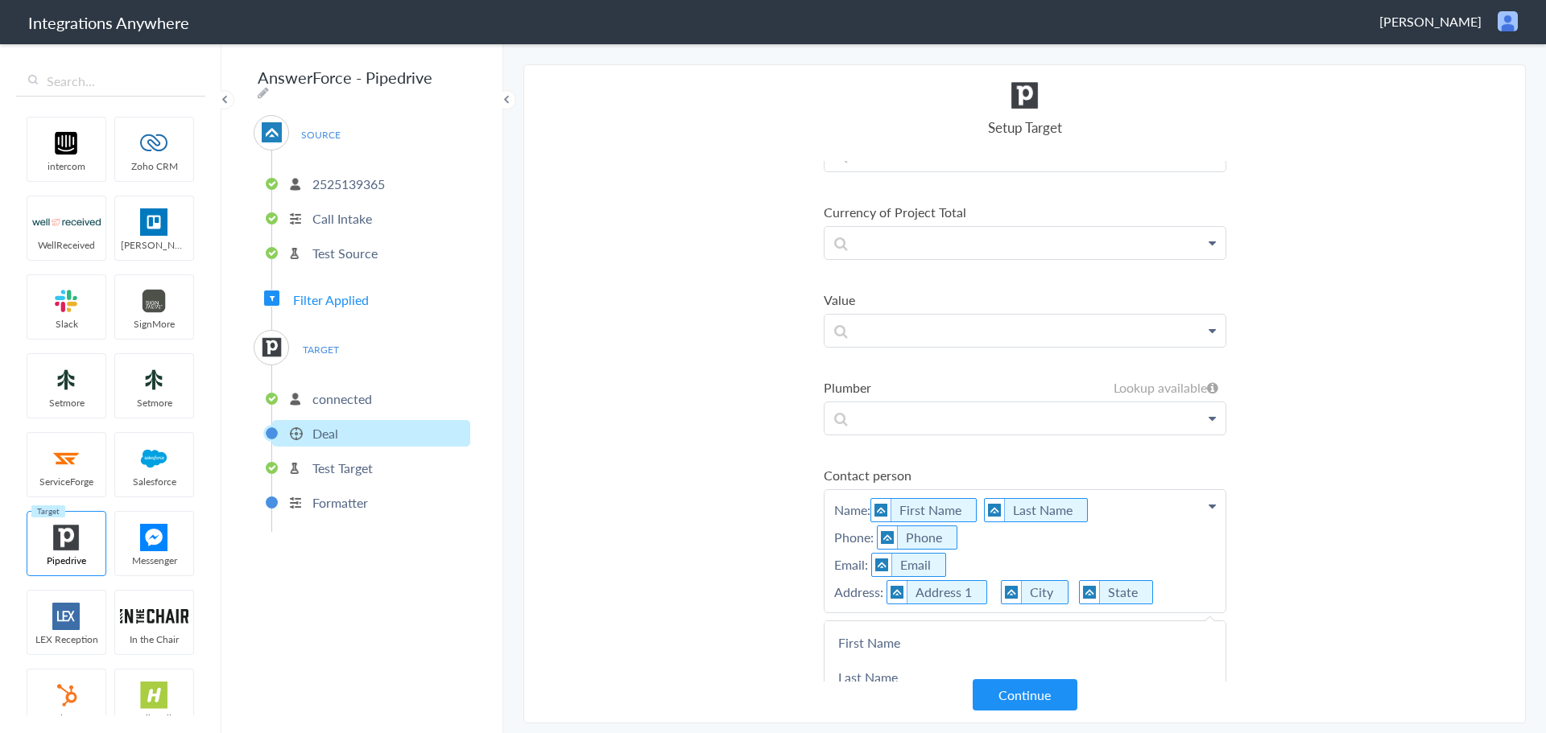
scroll to position [2577, 0]
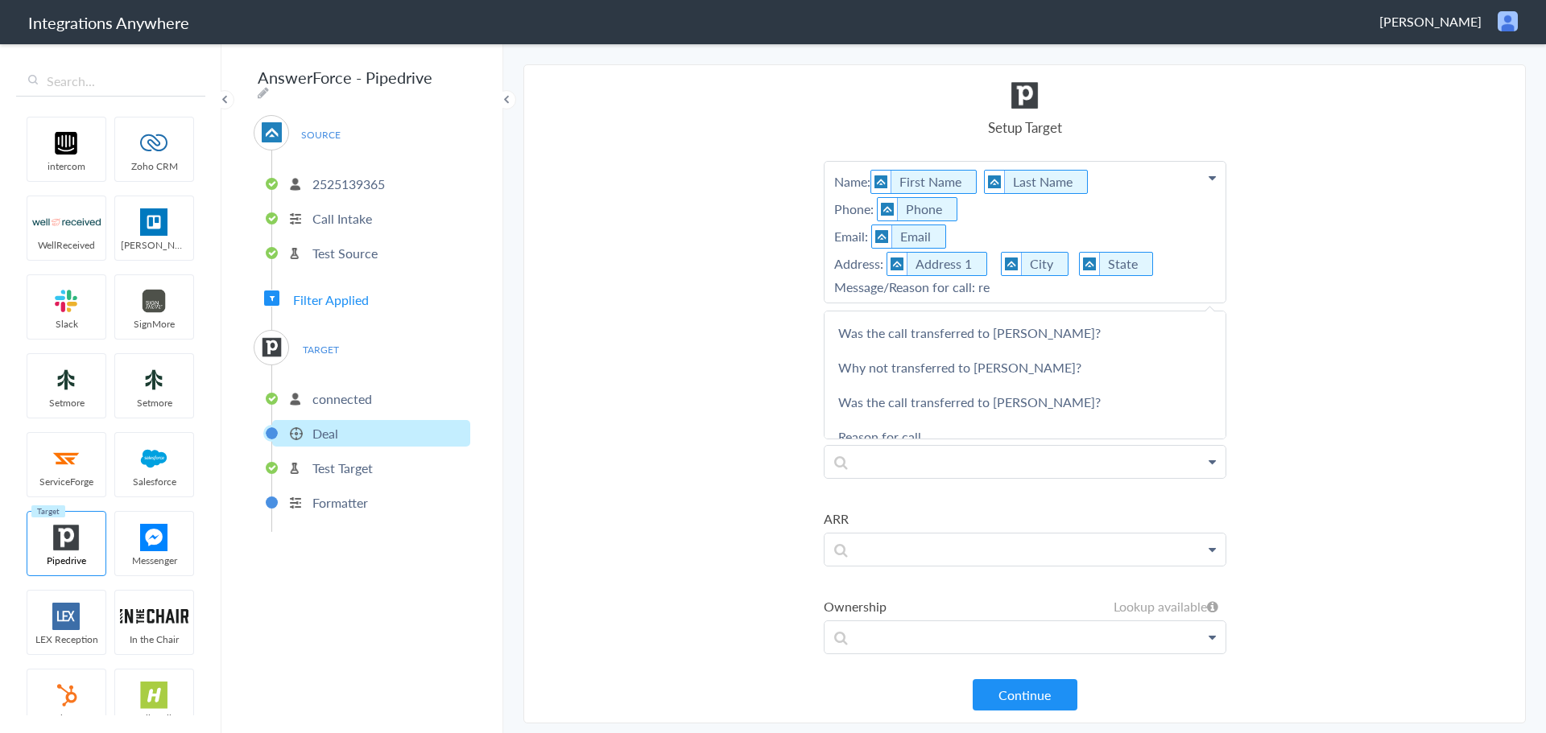
click at [941, 436] on link "Reason for call" at bounding box center [1024, 436] width 401 height 35
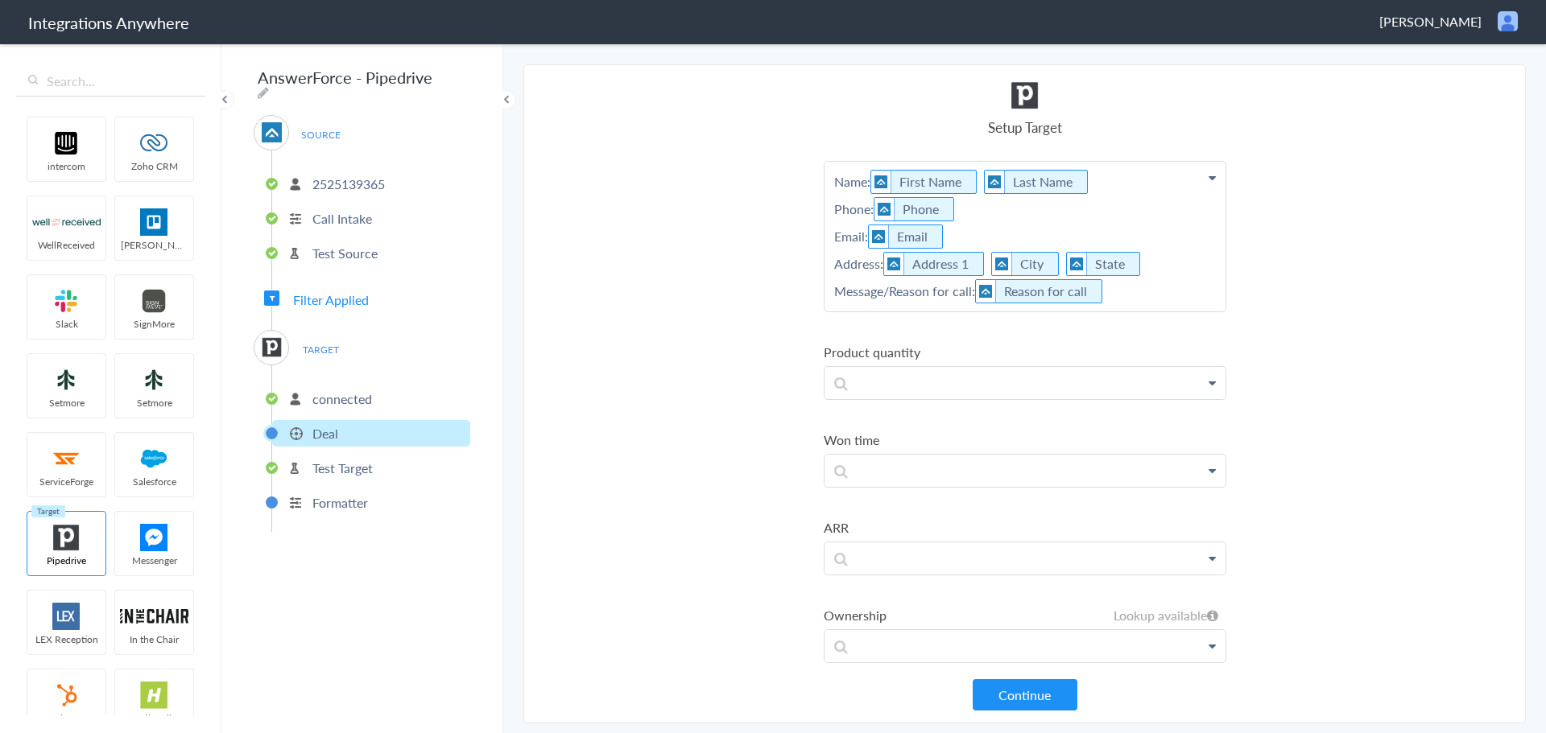
click at [1118, 293] on p "Name: First Name Last Name Phone: Phone Email: Email Address: Address 1 City St…" at bounding box center [1024, 237] width 401 height 150
click at [1020, 384] on link "Reason for Calling?" at bounding box center [1024, 376] width 401 height 35
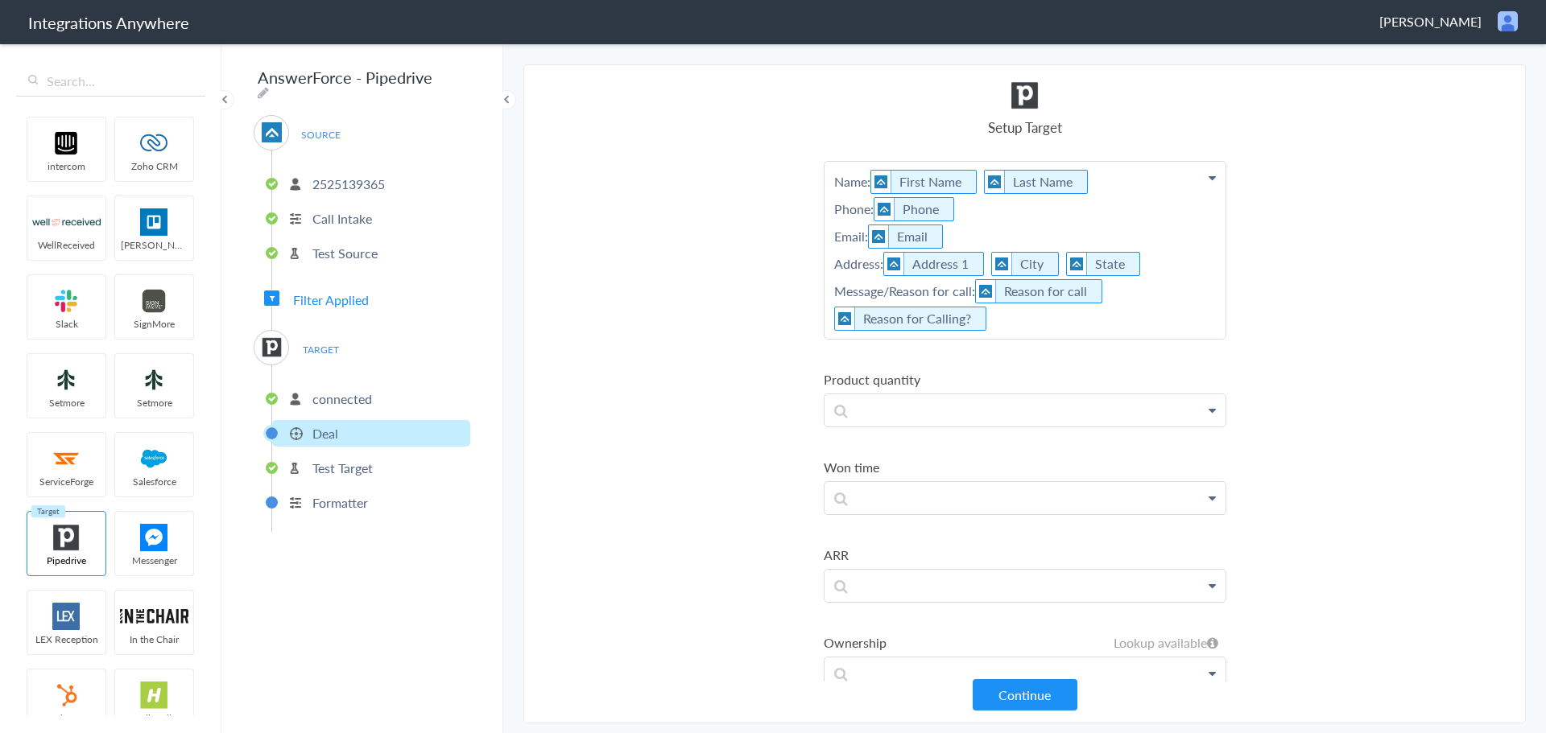
click at [1031, 323] on p "Name: First Name Last Name Phone: Phone Email: Email Address: Address 1 City St…" at bounding box center [1024, 250] width 401 height 177
click at [961, 431] on link "Message" at bounding box center [1024, 438] width 401 height 35
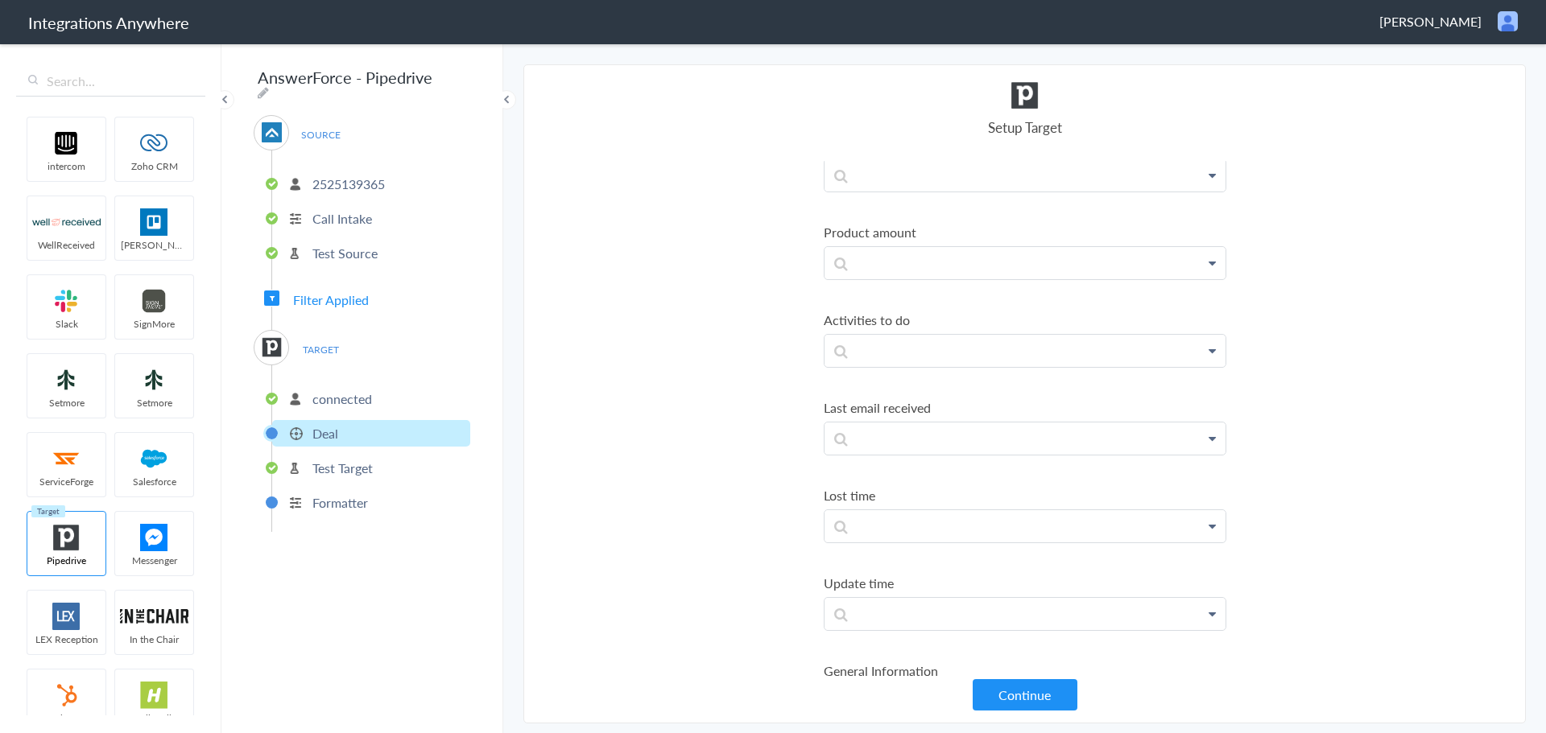
scroll to position [4810, 0]
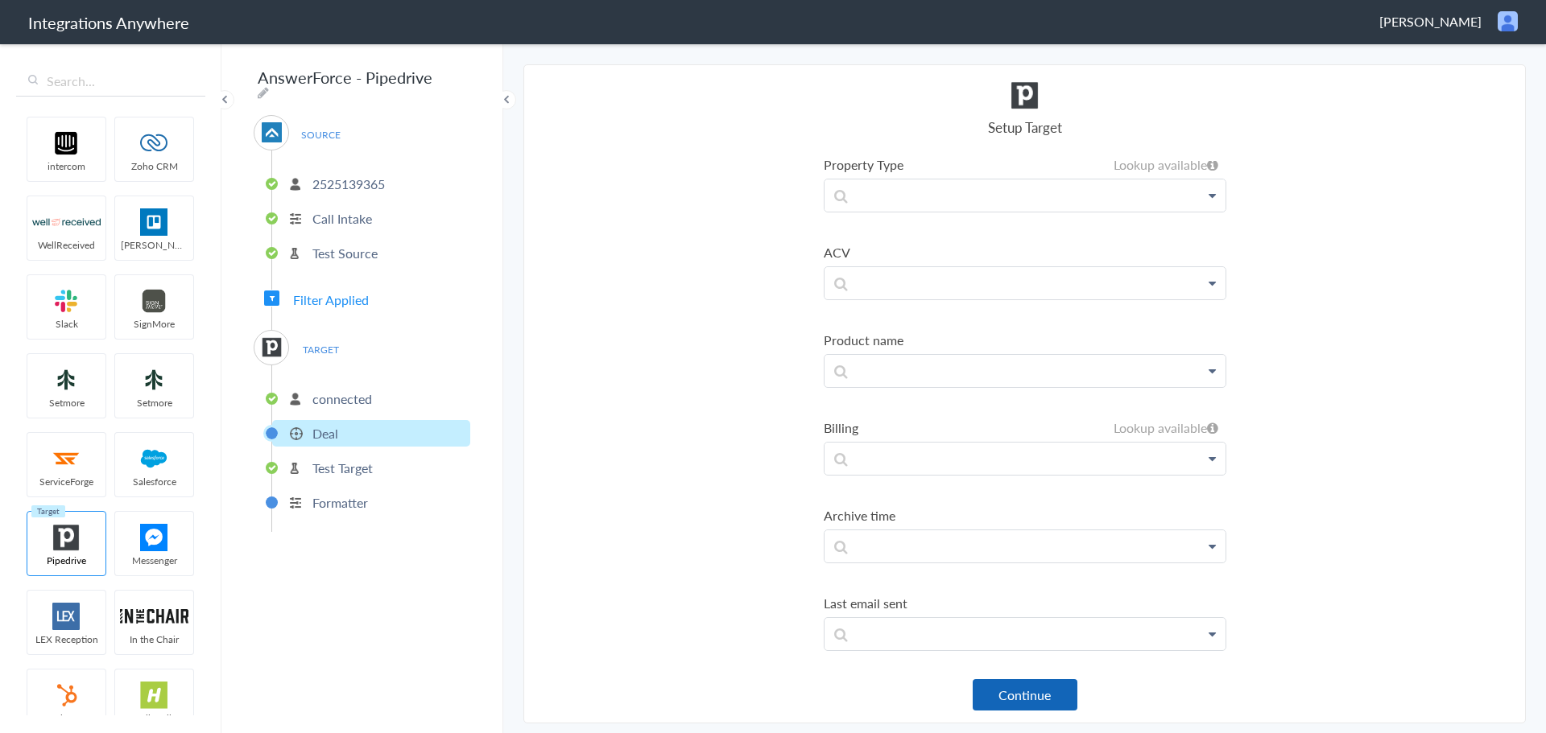
click at [1010, 696] on button "Continue" at bounding box center [1025, 695] width 105 height 31
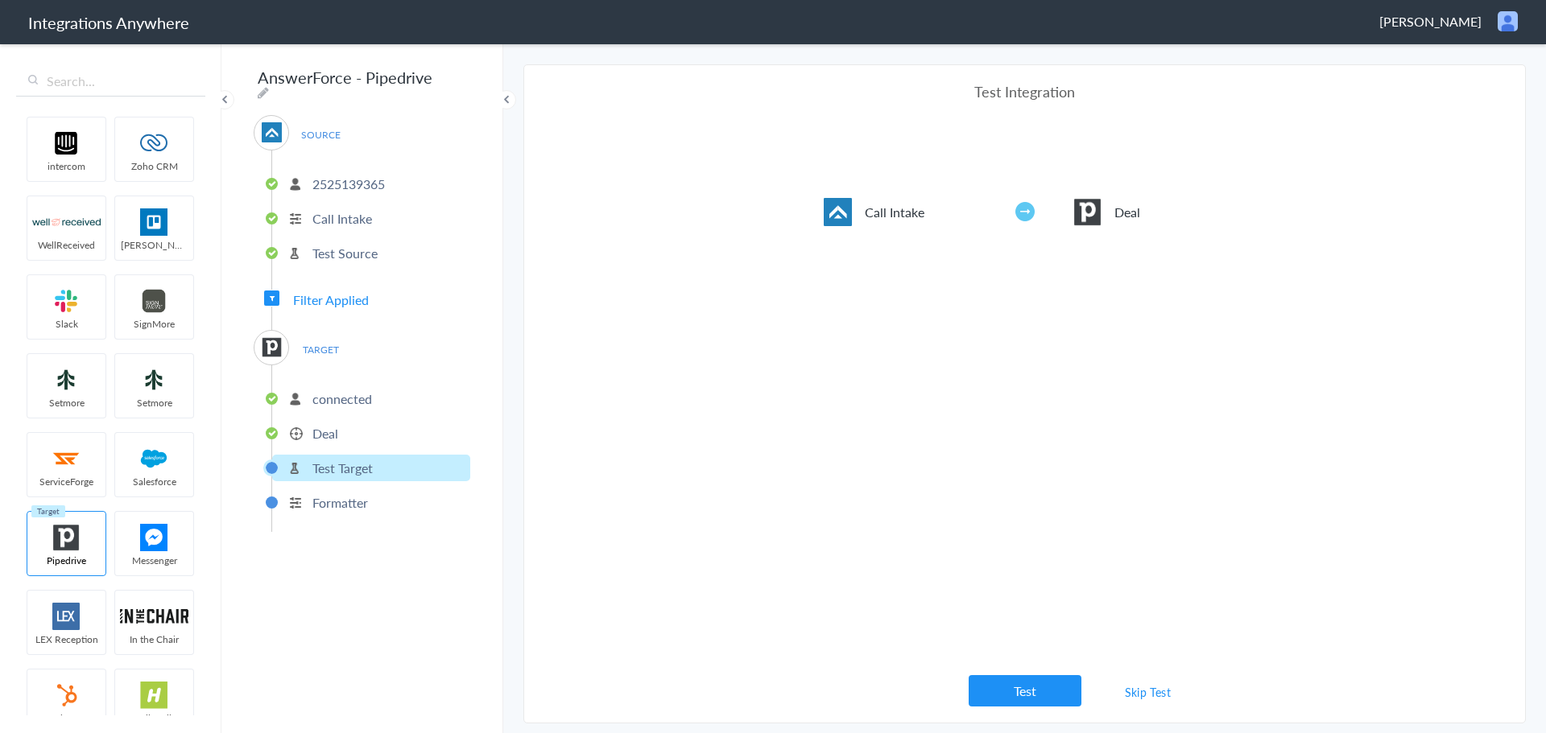
click at [1031, 694] on button "Test" at bounding box center [1025, 691] width 113 height 31
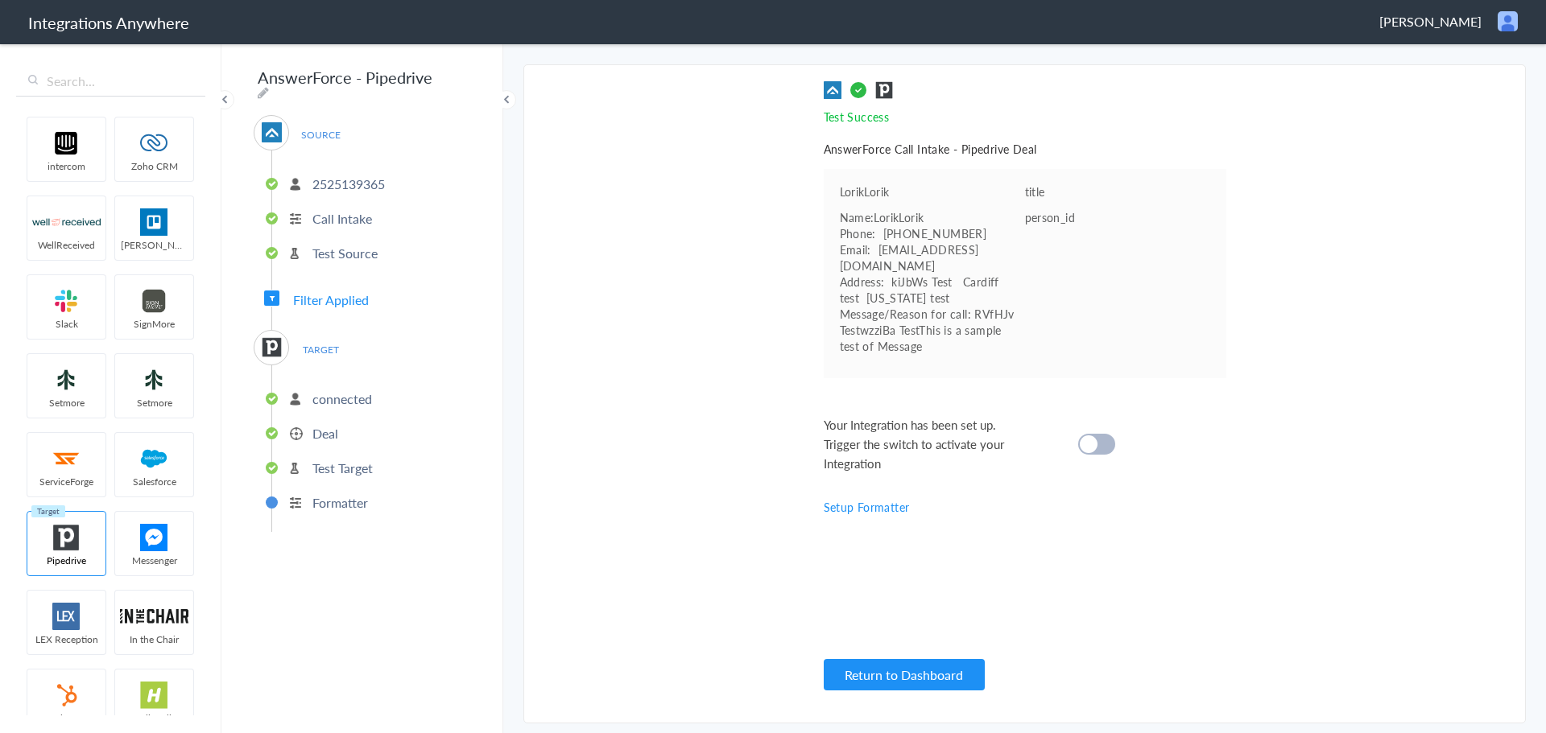
click at [1112, 434] on div at bounding box center [1096, 444] width 37 height 21
click at [898, 671] on button "Return to Dashboard" at bounding box center [904, 674] width 161 height 31
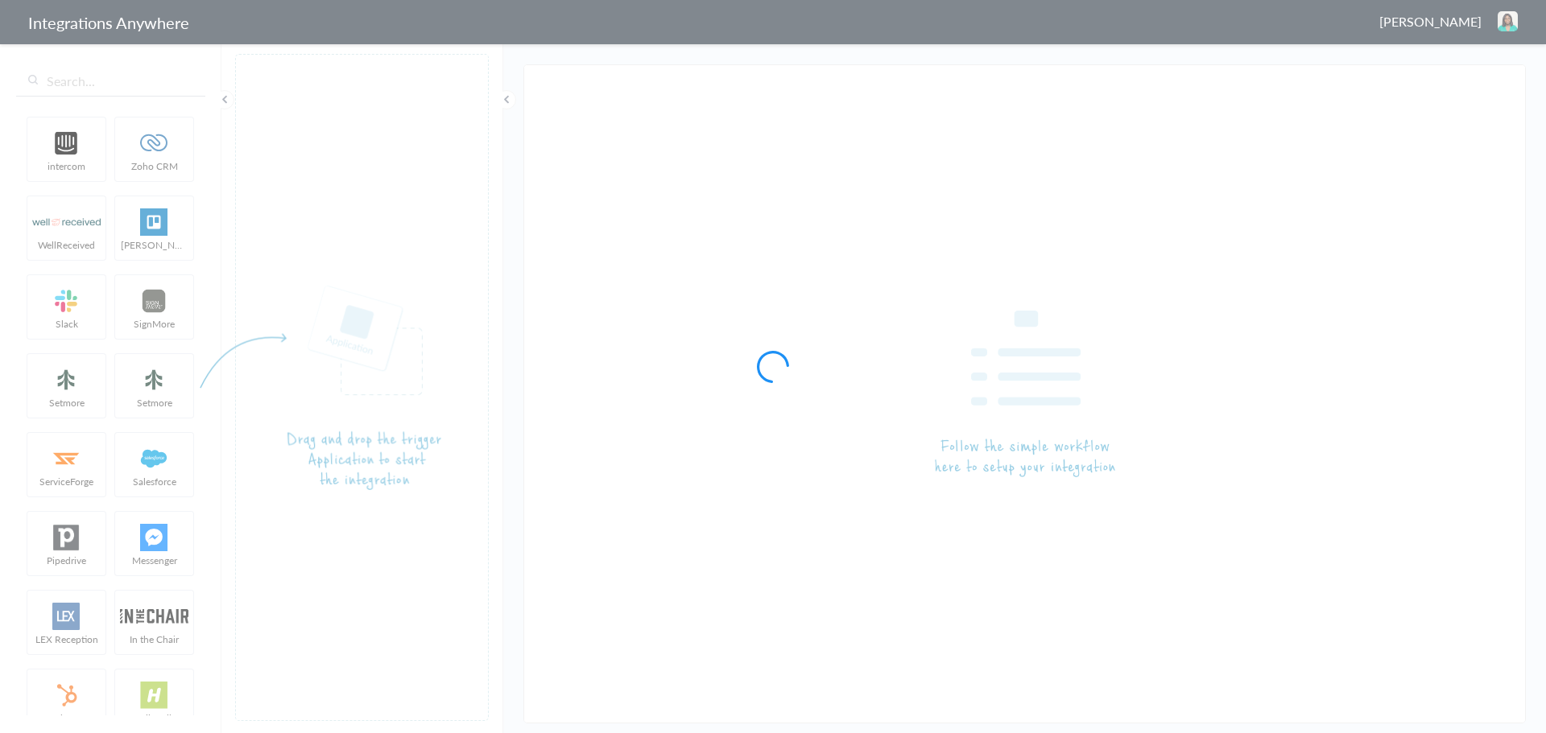
type input "AnswerForce - Pipedrive"
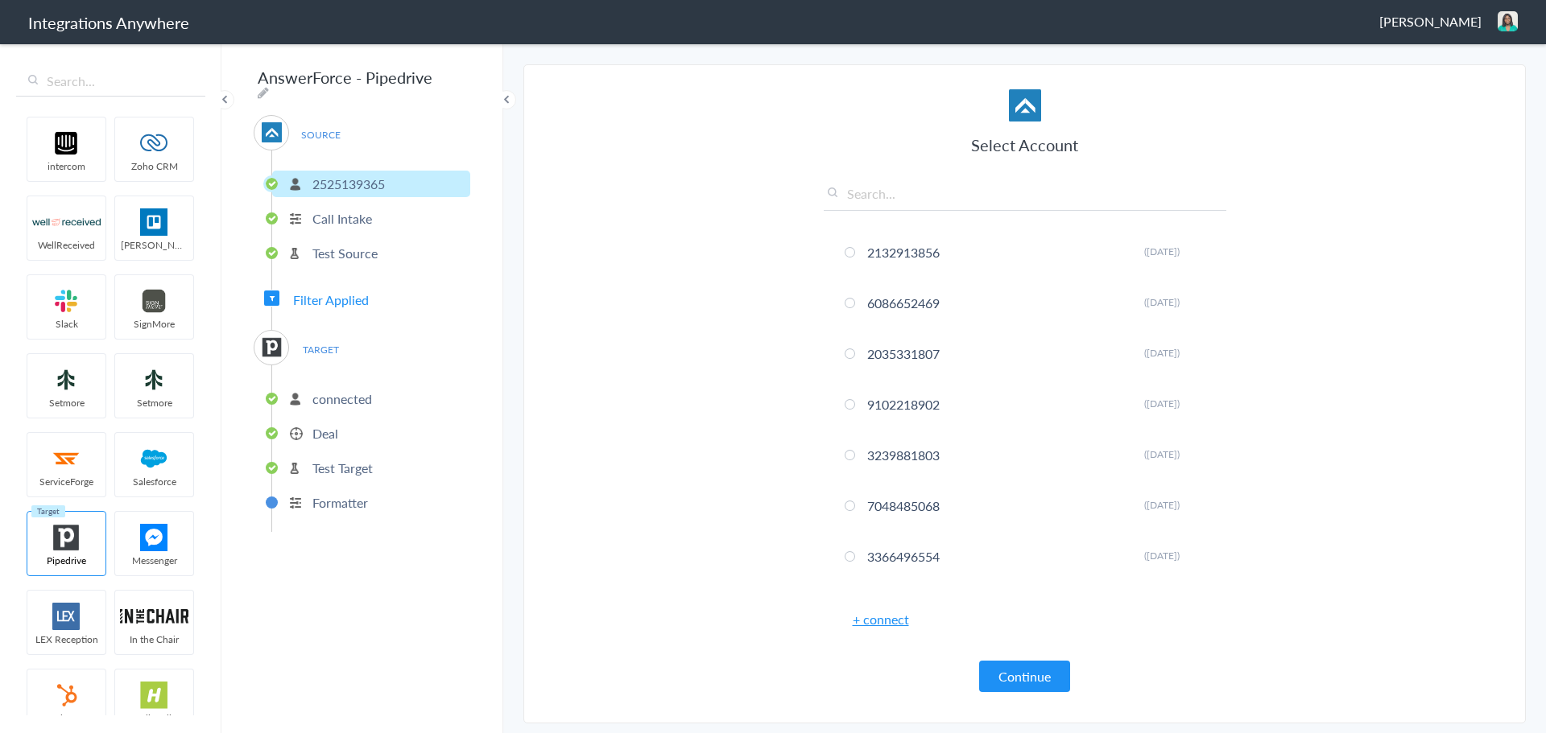
click at [351, 494] on p "Formatter" at bounding box center [340, 503] width 56 height 19
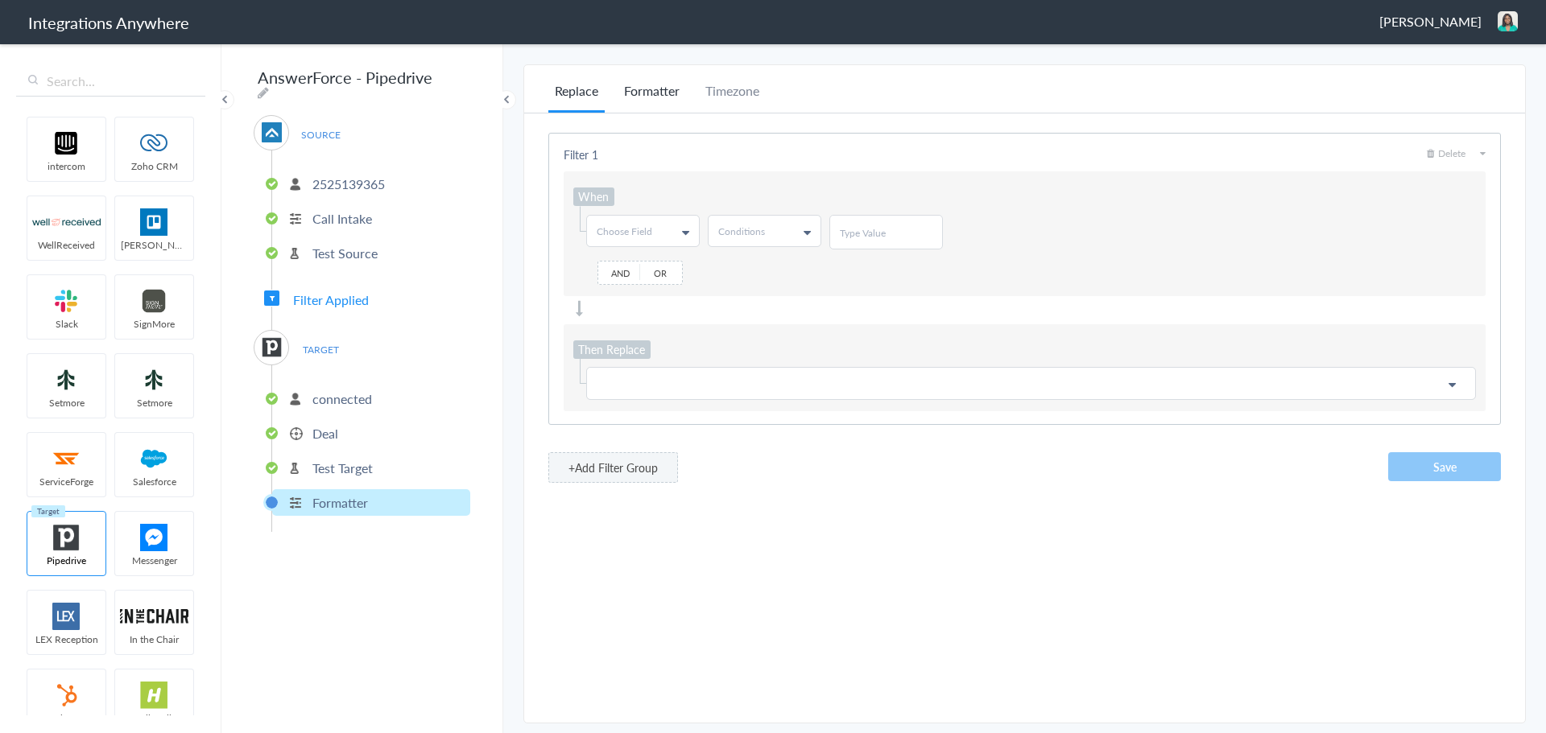
click at [655, 102] on li "Formatter" at bounding box center [652, 96] width 68 height 31
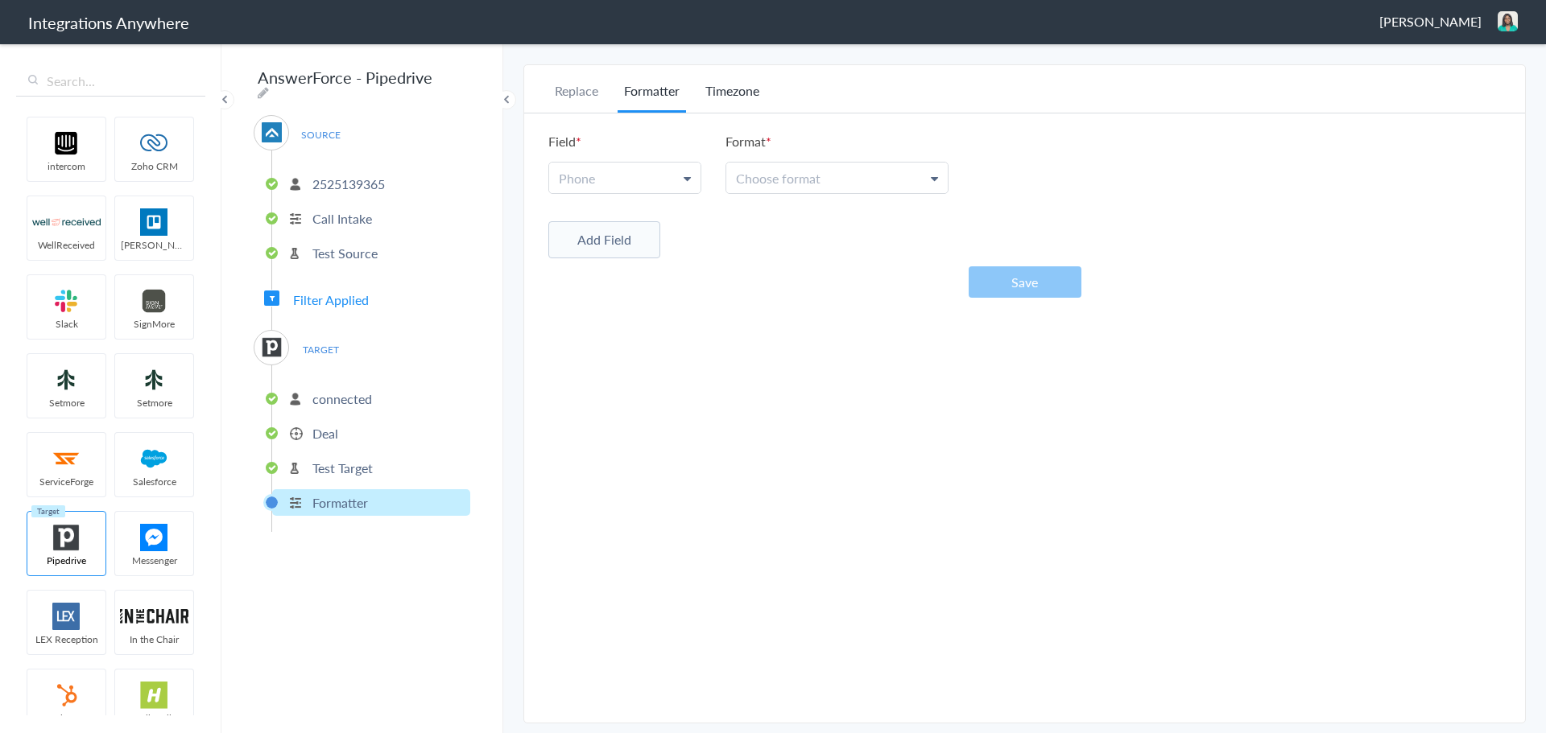
click at [725, 99] on li "Timezone" at bounding box center [732, 96] width 67 height 31
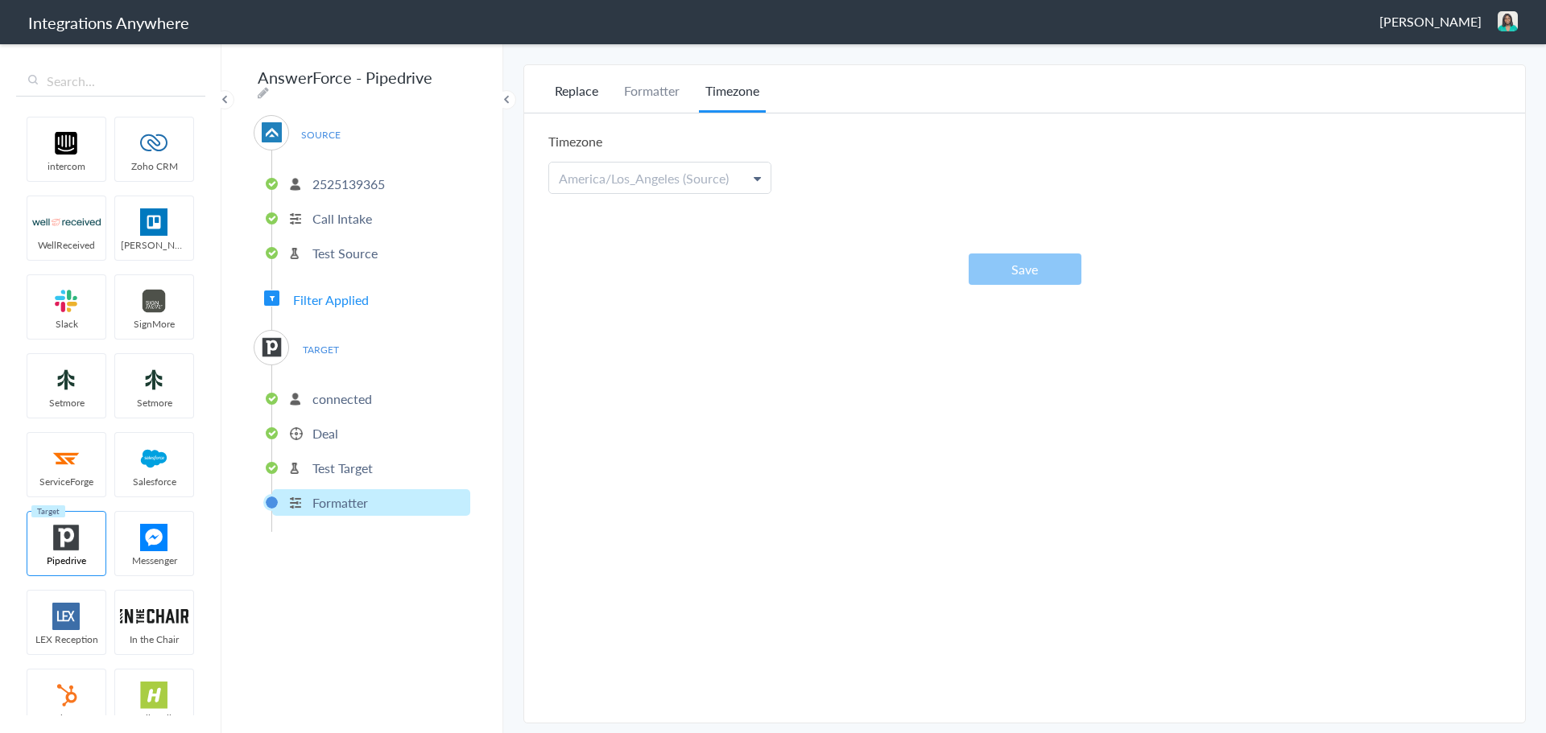
click at [578, 89] on li "Replace" at bounding box center [576, 96] width 56 height 31
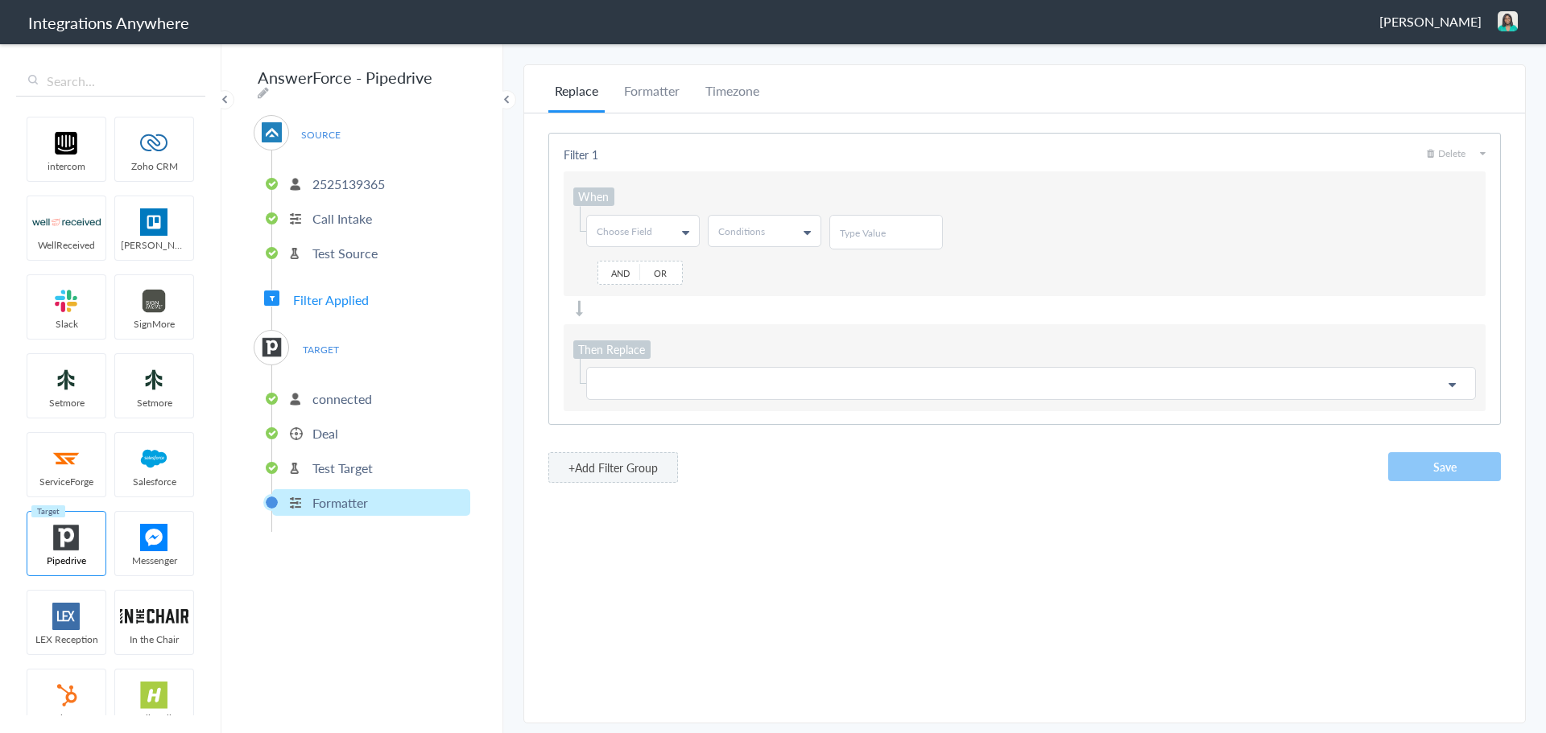
click at [1449, 151] on span "Delete" at bounding box center [1446, 154] width 39 height 14
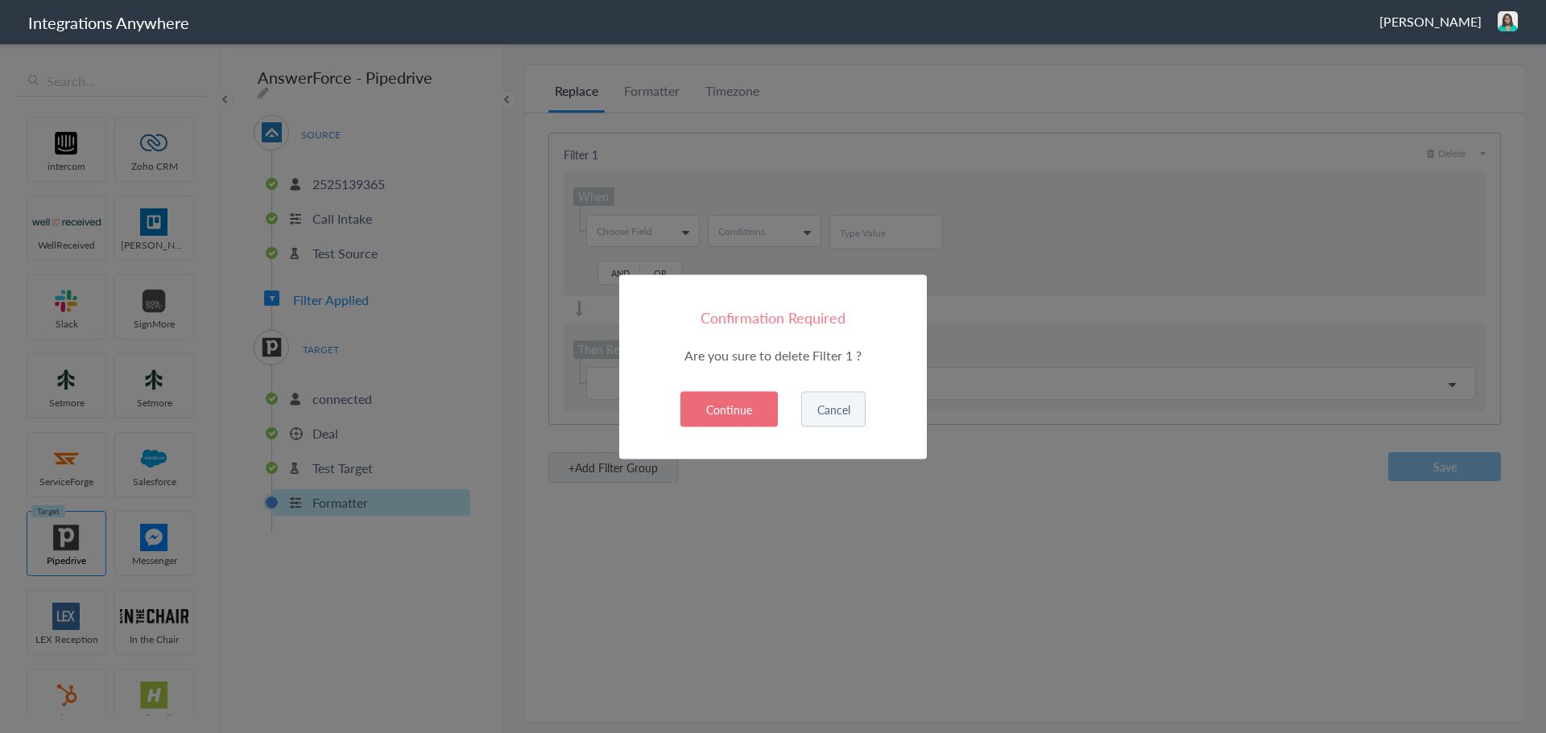
click at [733, 409] on button "Continue" at bounding box center [728, 408] width 97 height 35
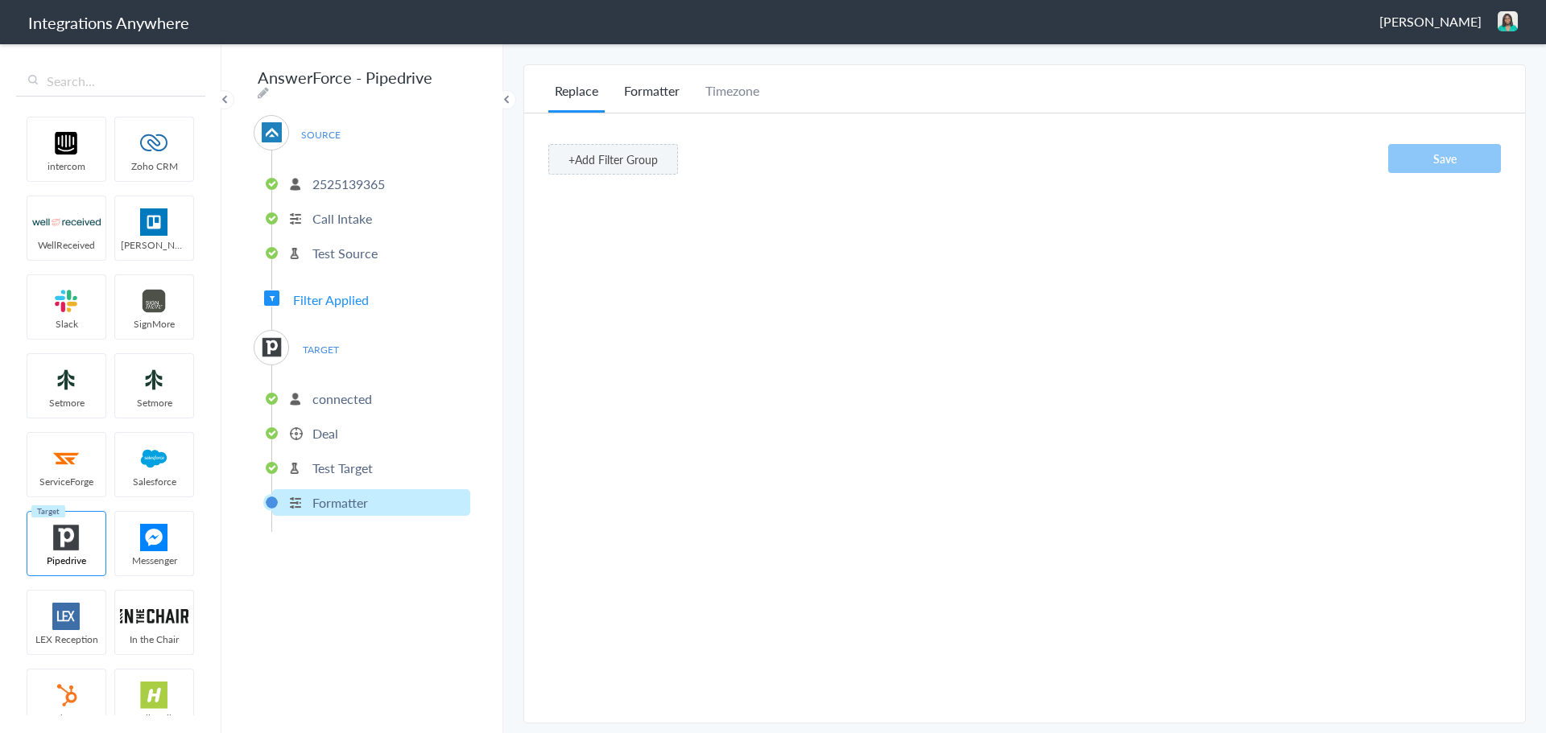
click at [646, 97] on li "Formatter" at bounding box center [652, 96] width 68 height 31
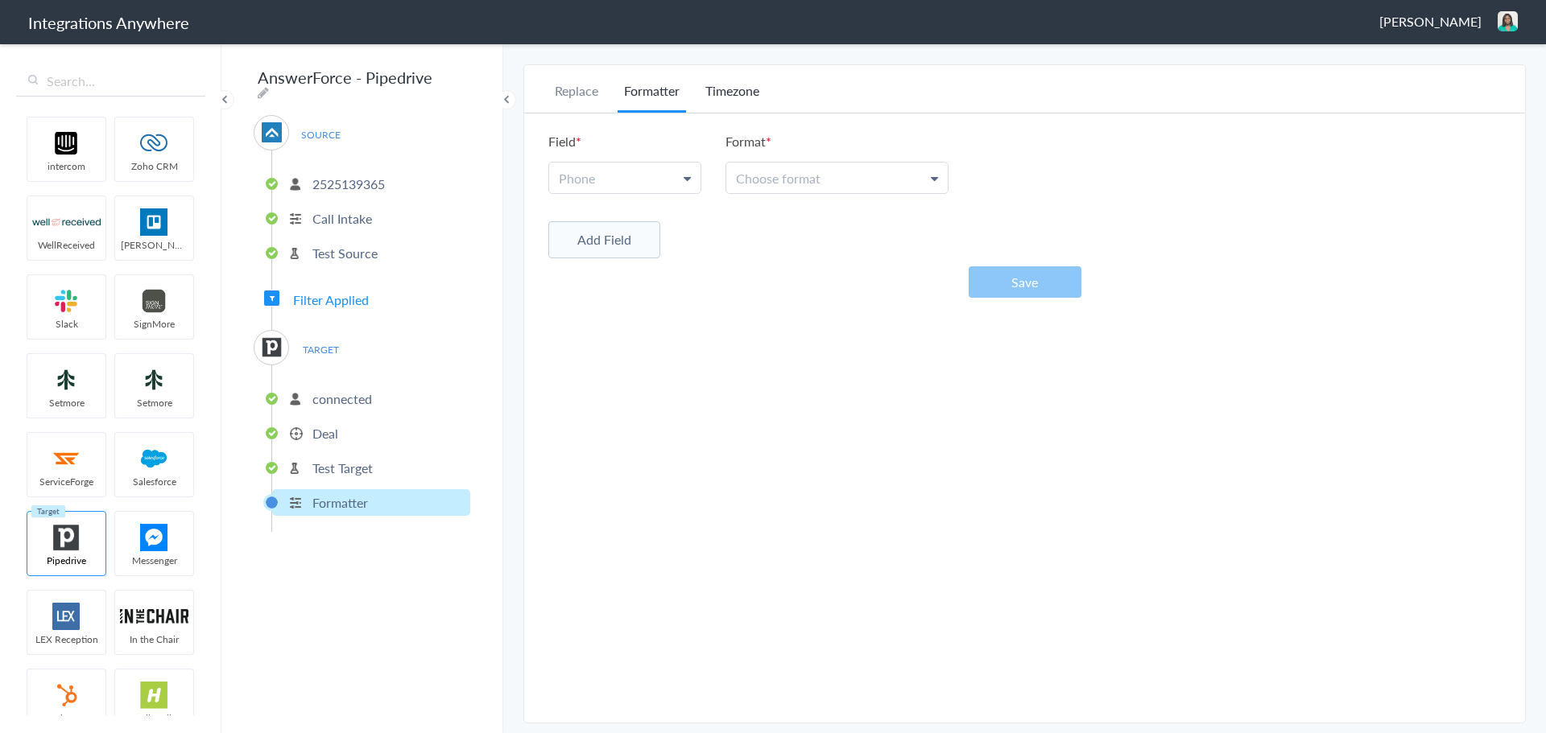
click at [740, 94] on li "Timezone" at bounding box center [732, 96] width 67 height 31
